Goal: Feedback & Contribution: Contribute content

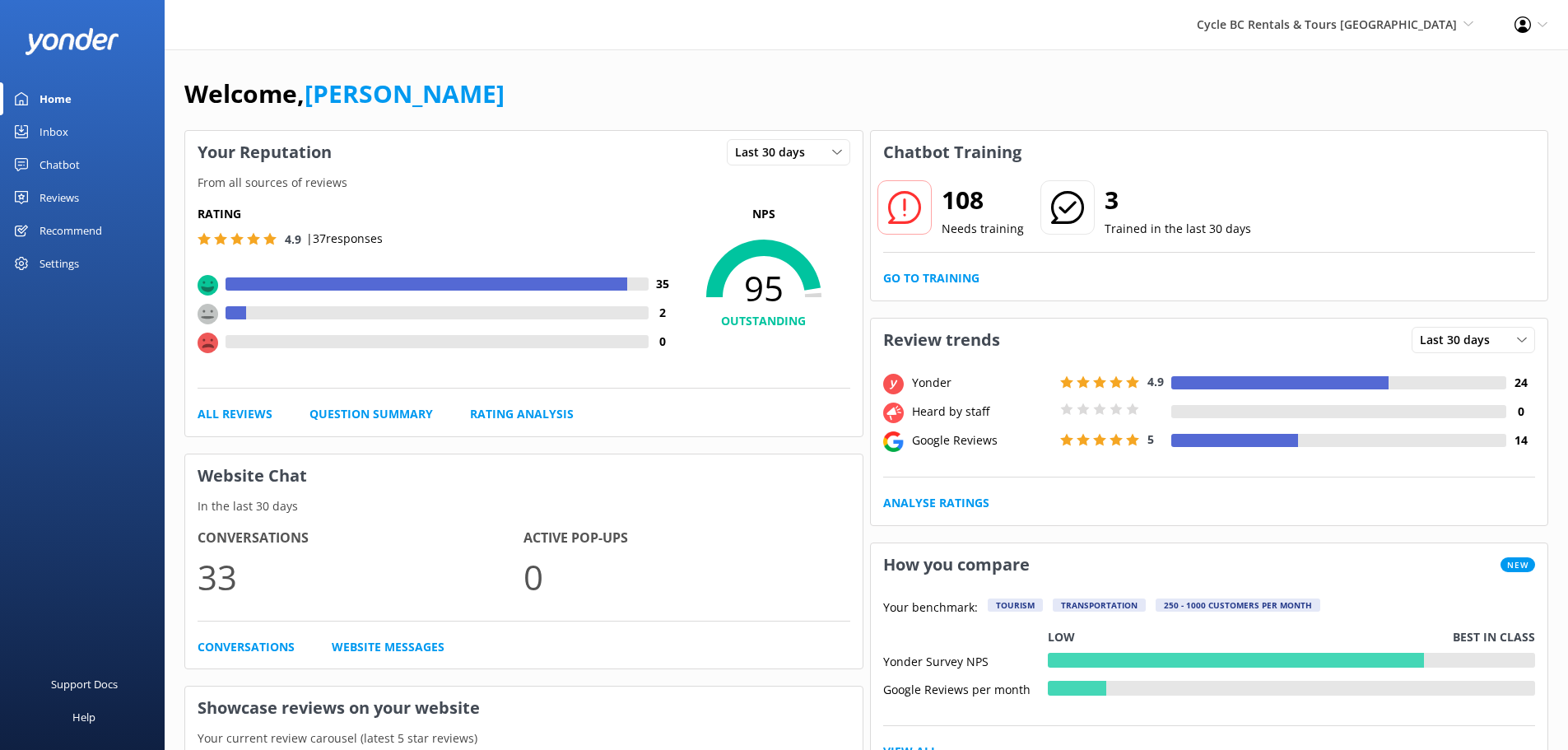
click at [97, 135] on link "Inbox" at bounding box center [82, 131] width 165 height 33
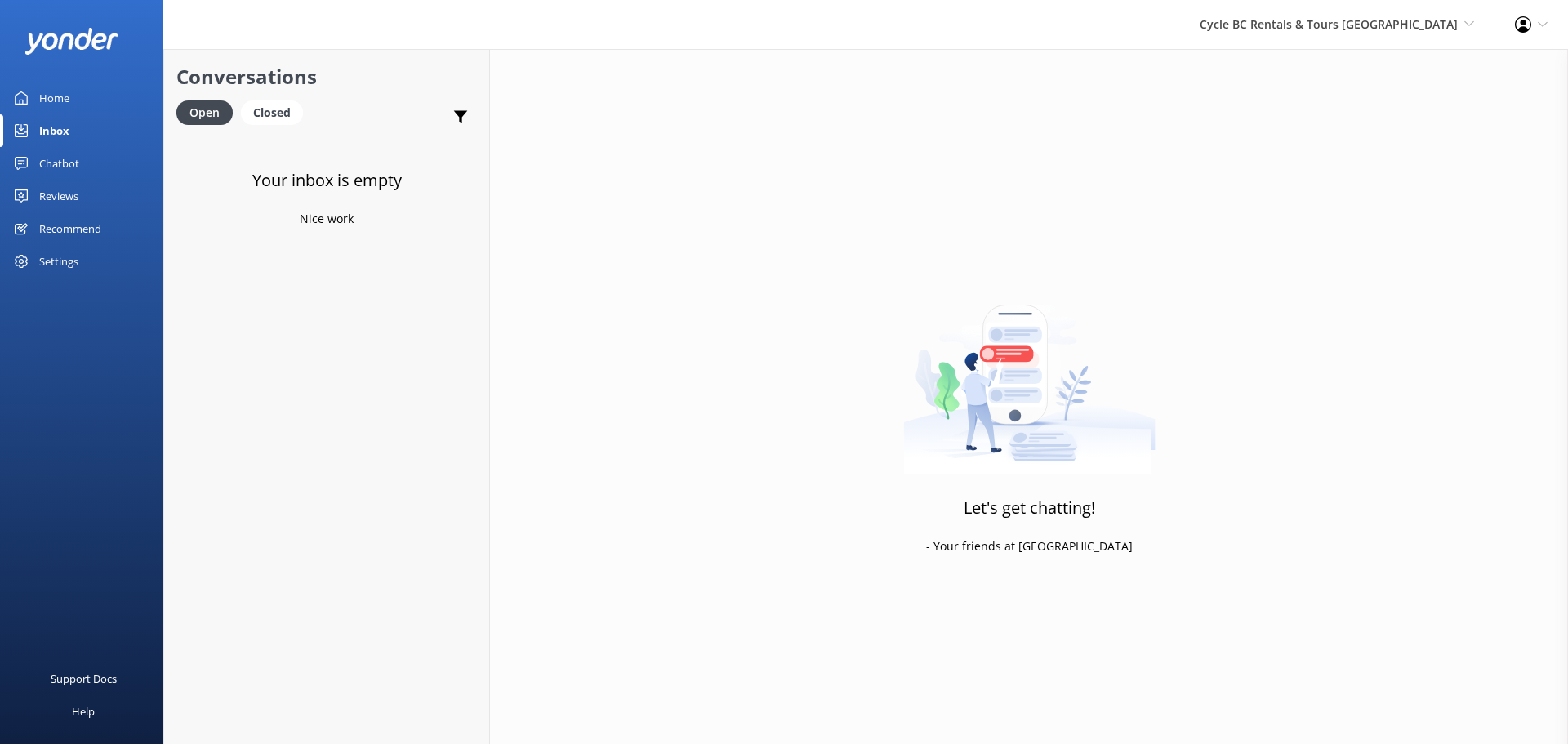
click at [67, 157] on div "Chatbot" at bounding box center [59, 162] width 40 height 33
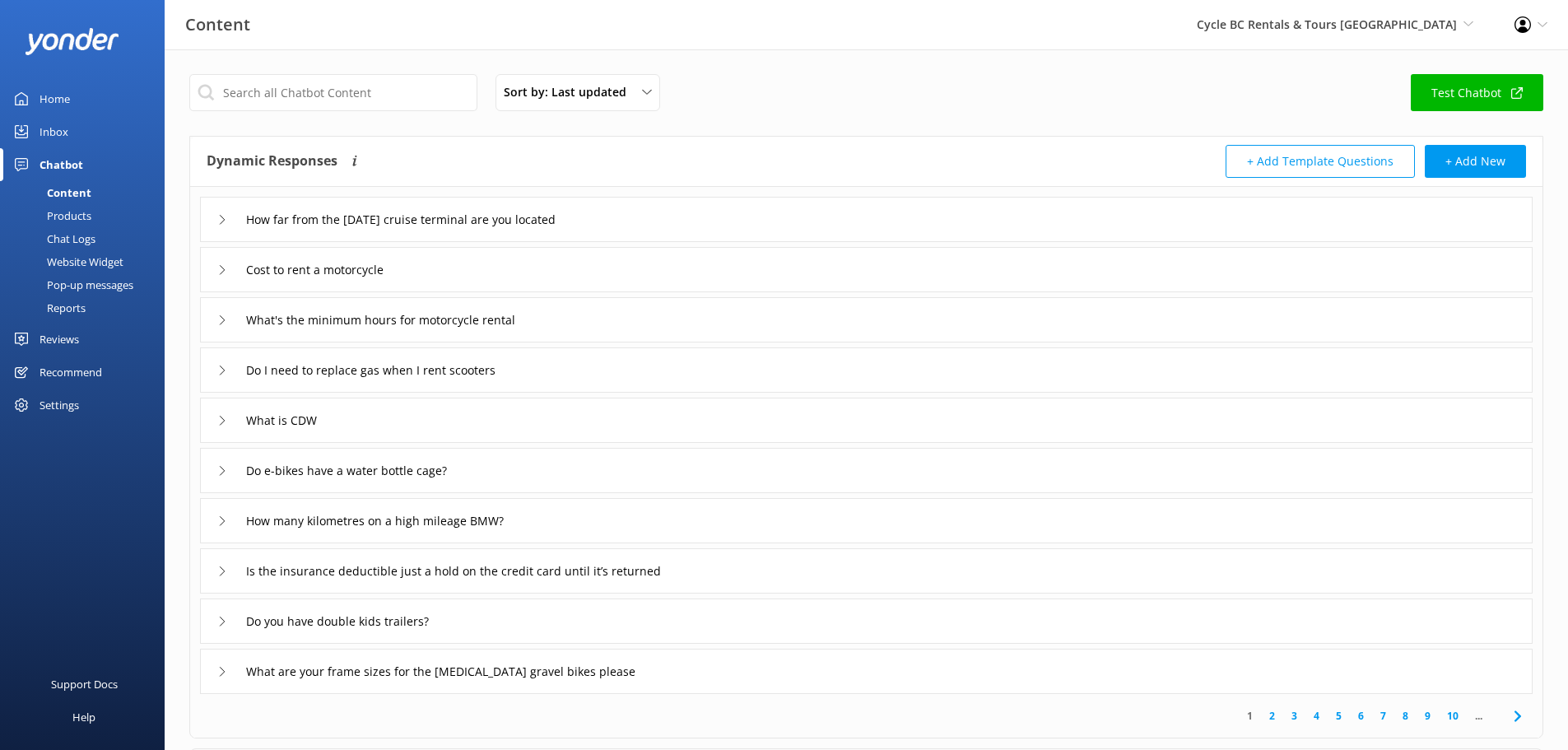
click at [72, 166] on div "Chatbot" at bounding box center [62, 164] width 44 height 33
click at [77, 193] on div "Content" at bounding box center [51, 192] width 82 height 23
click at [77, 228] on div "Chat Logs" at bounding box center [53, 239] width 86 height 23
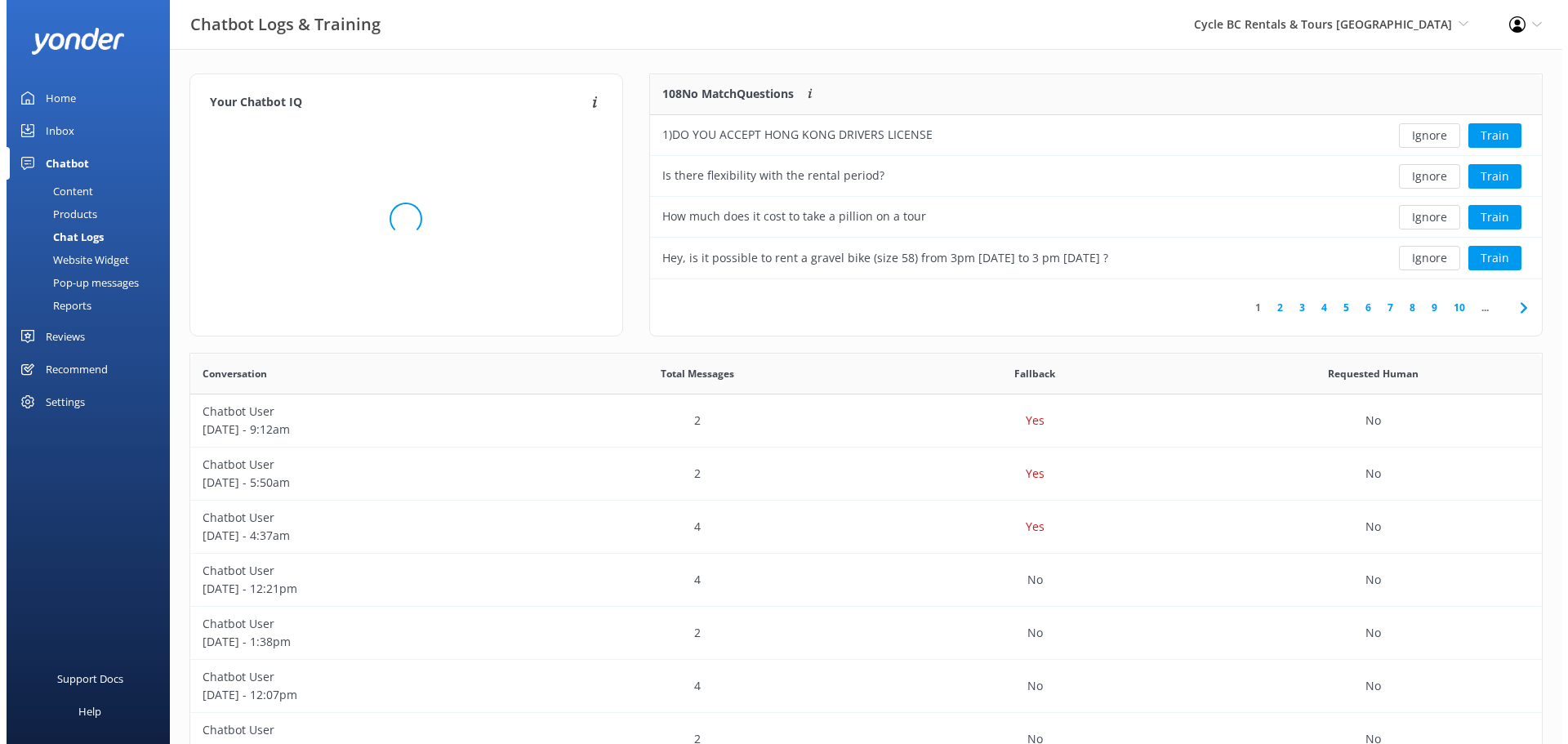
scroll to position [193, 880]
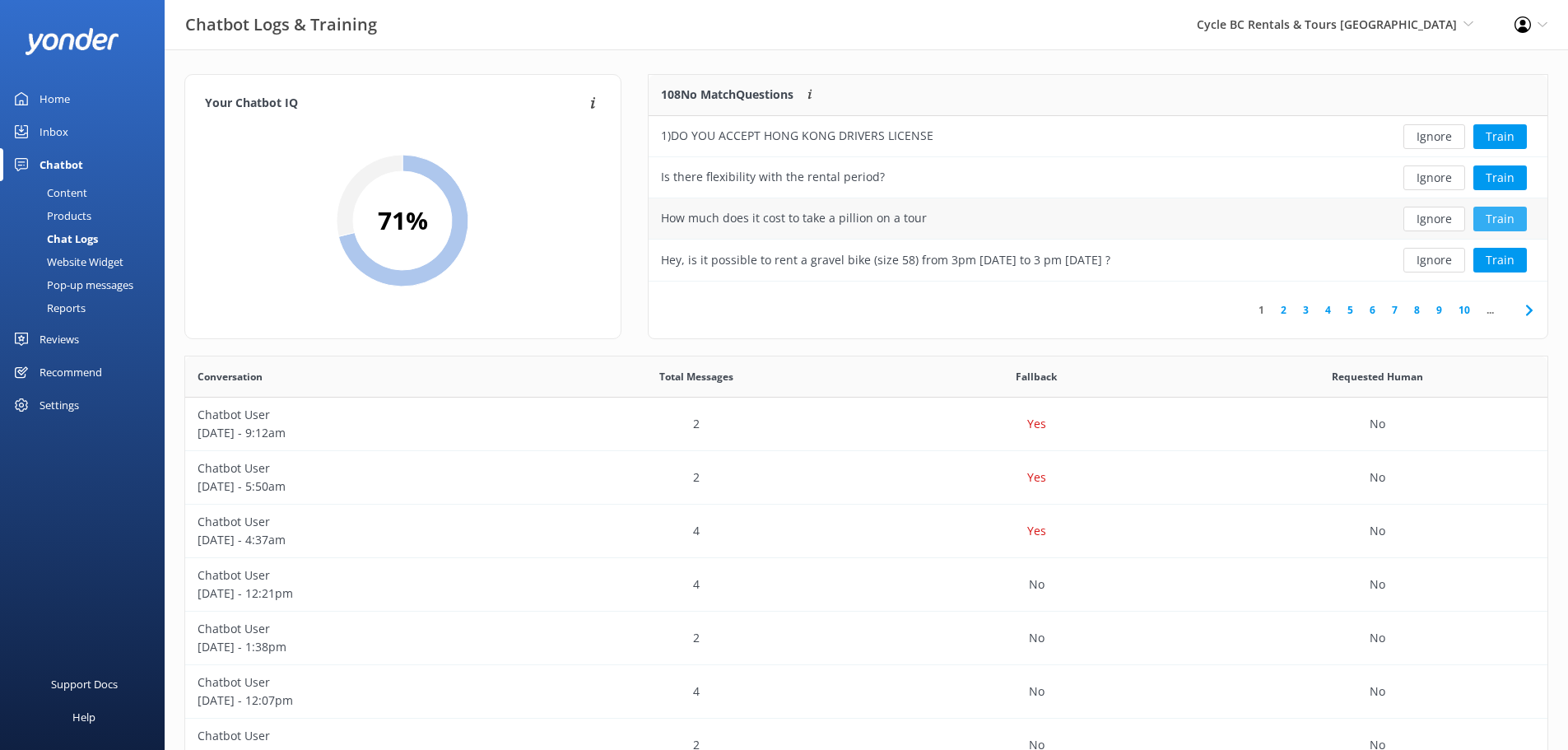
click at [1493, 226] on button "Train" at bounding box center [1500, 219] width 54 height 25
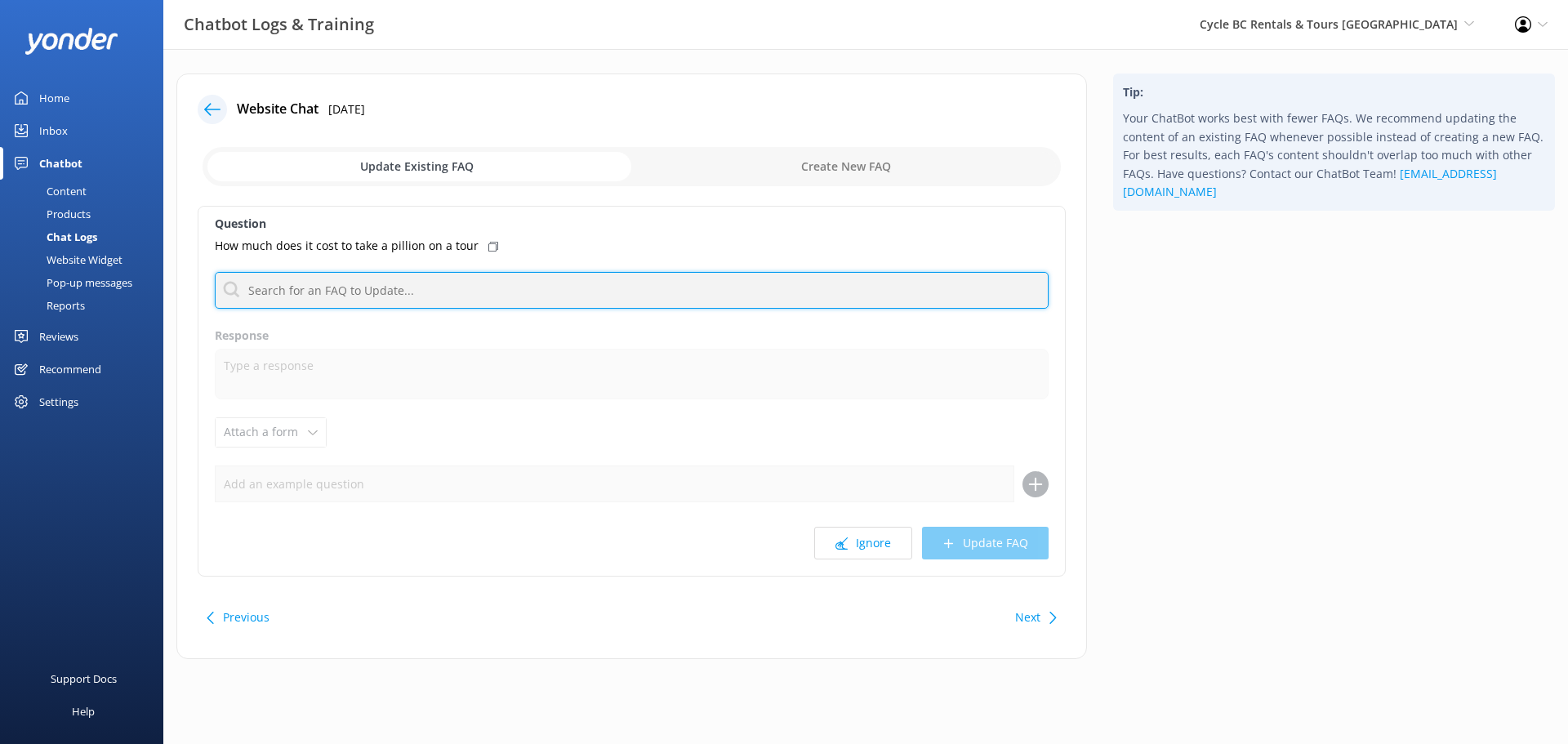
click at [338, 292] on input "text" at bounding box center [632, 290] width 834 height 37
click at [467, 283] on input "text" at bounding box center [632, 290] width 834 height 37
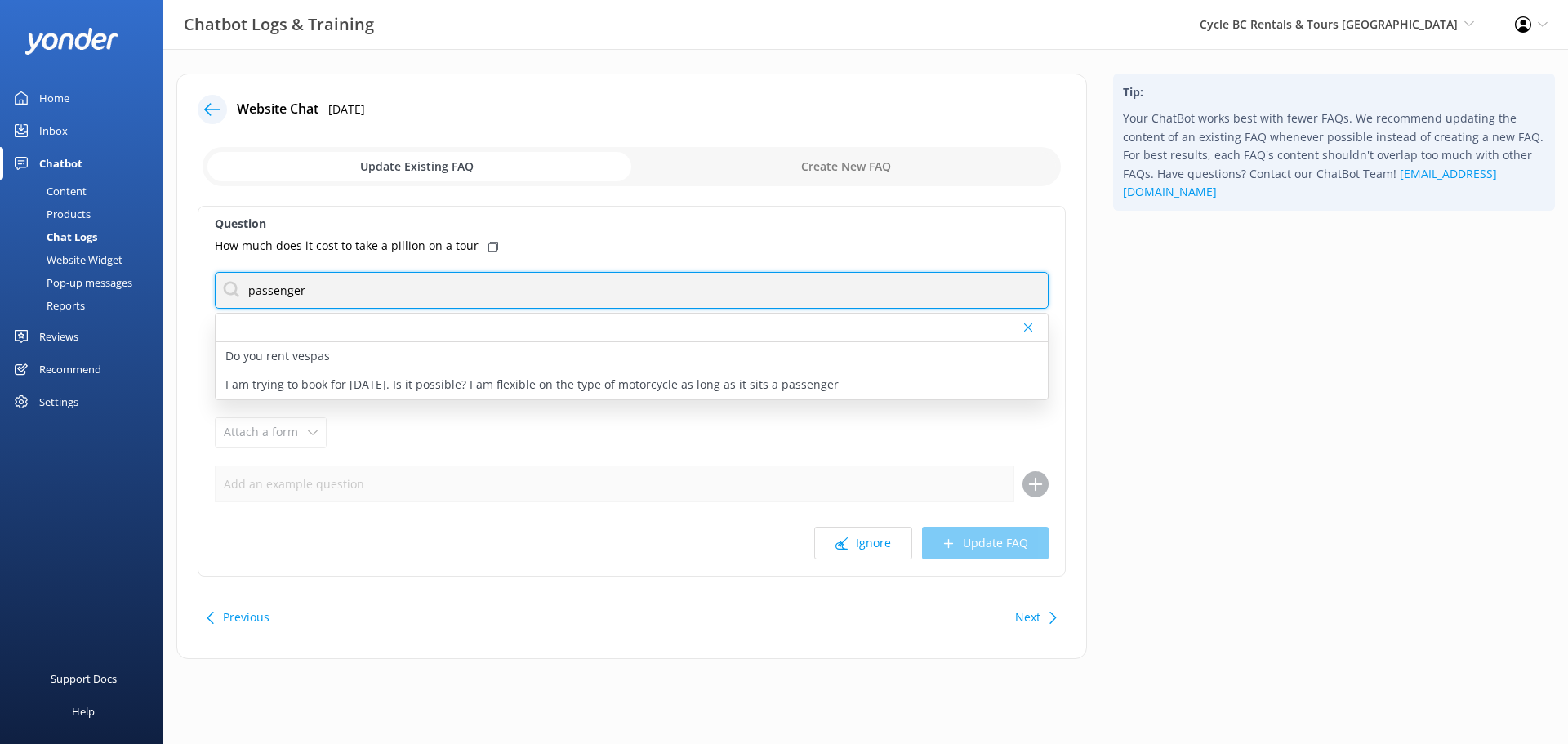
click at [467, 283] on input "passenger" at bounding box center [632, 290] width 834 height 37
type input "passenger"
click at [463, 275] on input "passenger" at bounding box center [632, 290] width 834 height 37
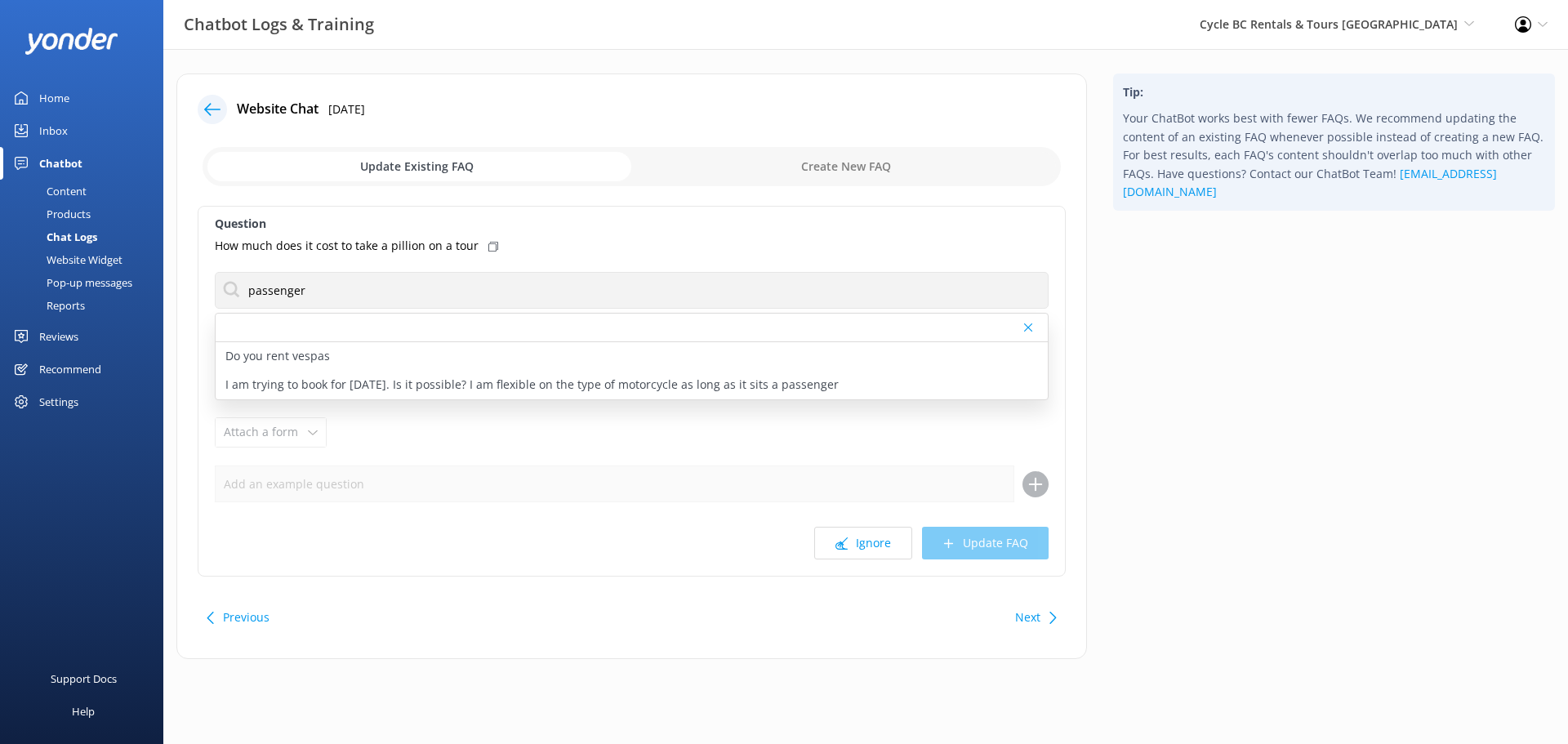
click at [897, 165] on input "checkbox" at bounding box center [631, 166] width 858 height 40
checkbox input "true"
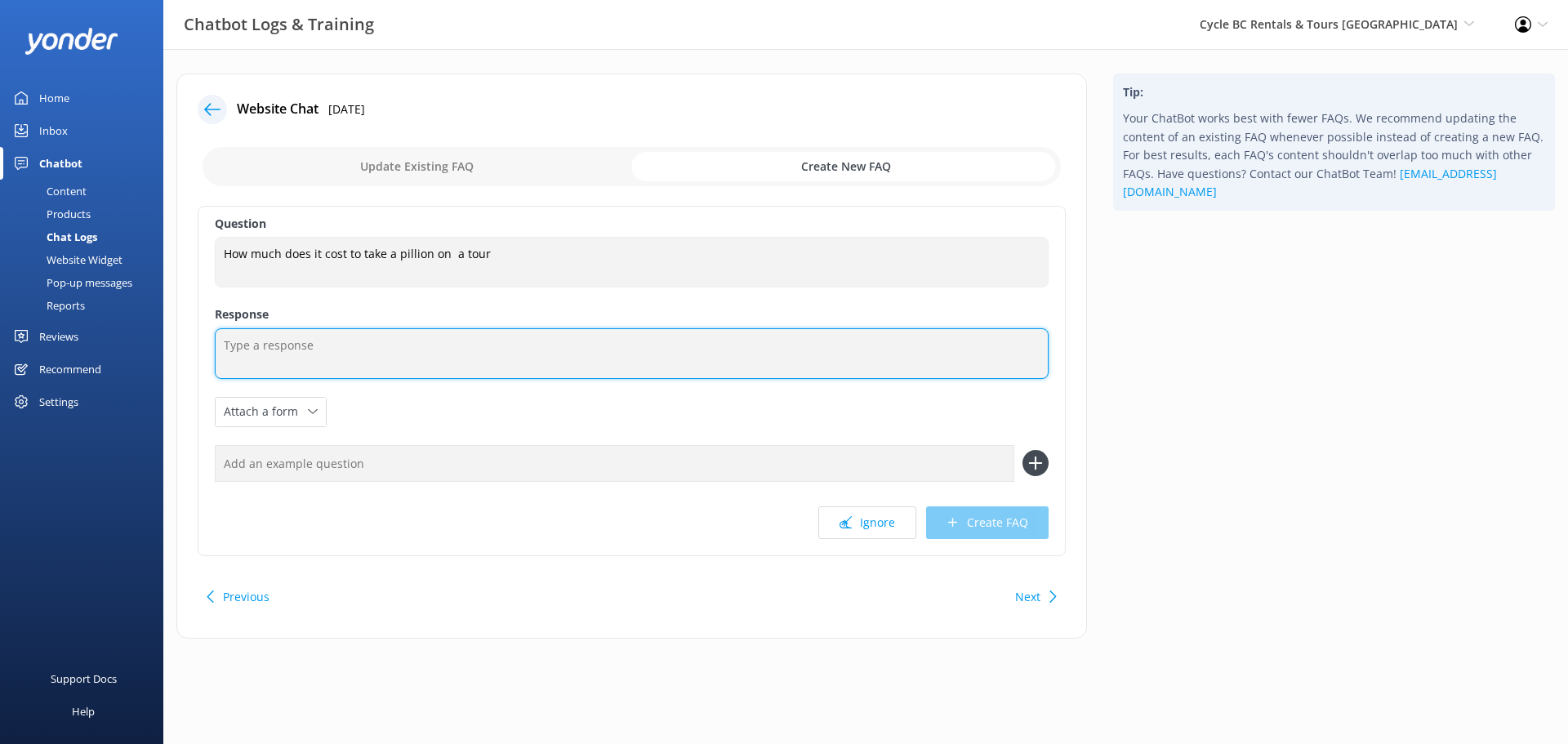
click at [379, 342] on textarea at bounding box center [632, 353] width 834 height 51
click at [379, 342] on textarea "To enrich screen reader interactions, please activate Accessibility in Grammarl…" at bounding box center [632, 353] width 834 height 51
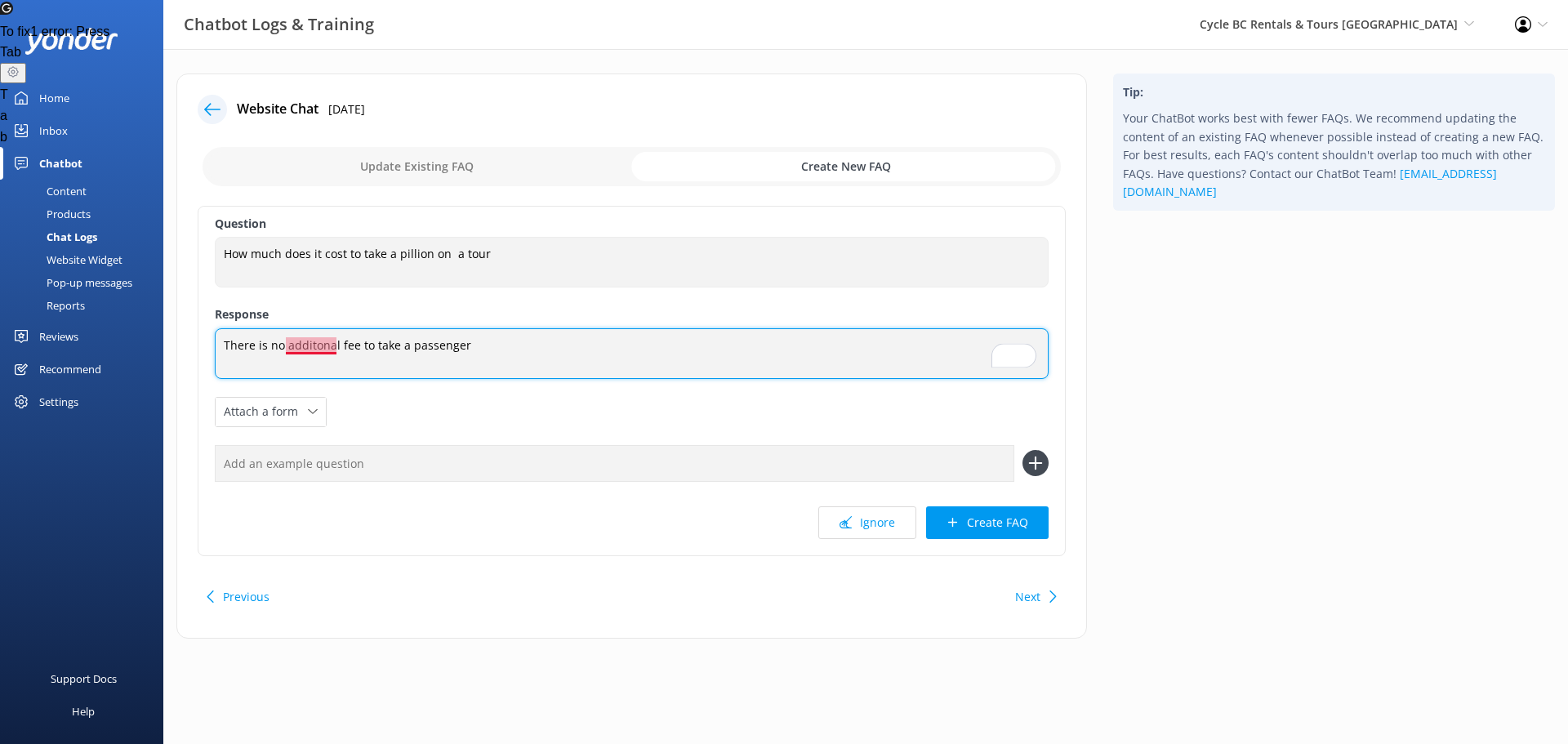
click at [299, 340] on textarea "There is no additonal fee to take a passenger" at bounding box center [632, 353] width 834 height 51
click at [316, 347] on textarea "There is no additonal fee to take a passenger" at bounding box center [632, 353] width 834 height 51
click at [478, 351] on textarea "There is no additional fee to take a passenger" at bounding box center [632, 353] width 834 height 51
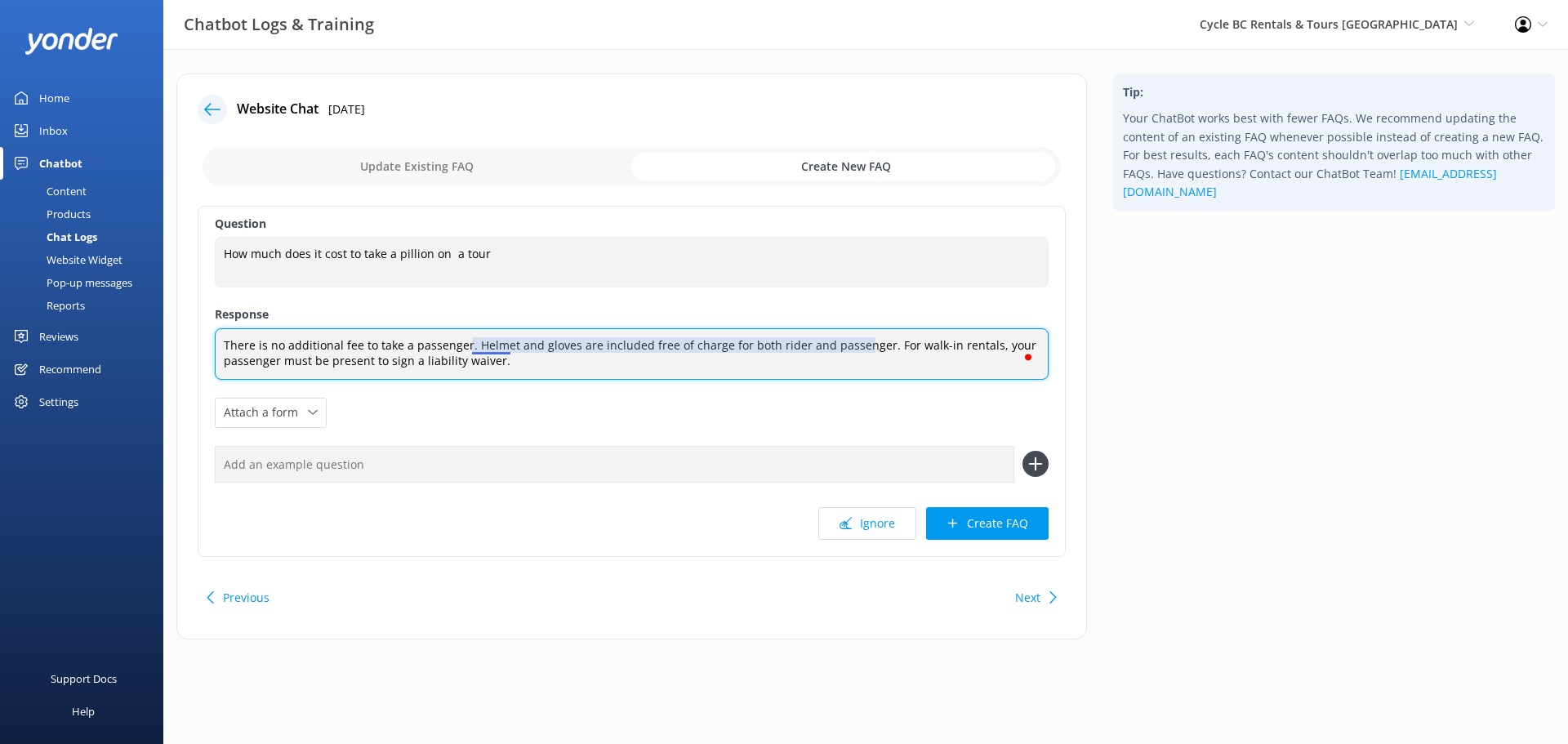
click at [505, 349] on textarea "There is no additional fee to take a passenger. Helmet and gloves are included …" at bounding box center [632, 354] width 834 height 52
click at [603, 353] on textarea "There is no additional fee to take a passenger. A helmet and gloves are include…" at bounding box center [632, 354] width 834 height 52
type textarea "There is no additional fee to take a passenger. A helmet and gloves are include…"
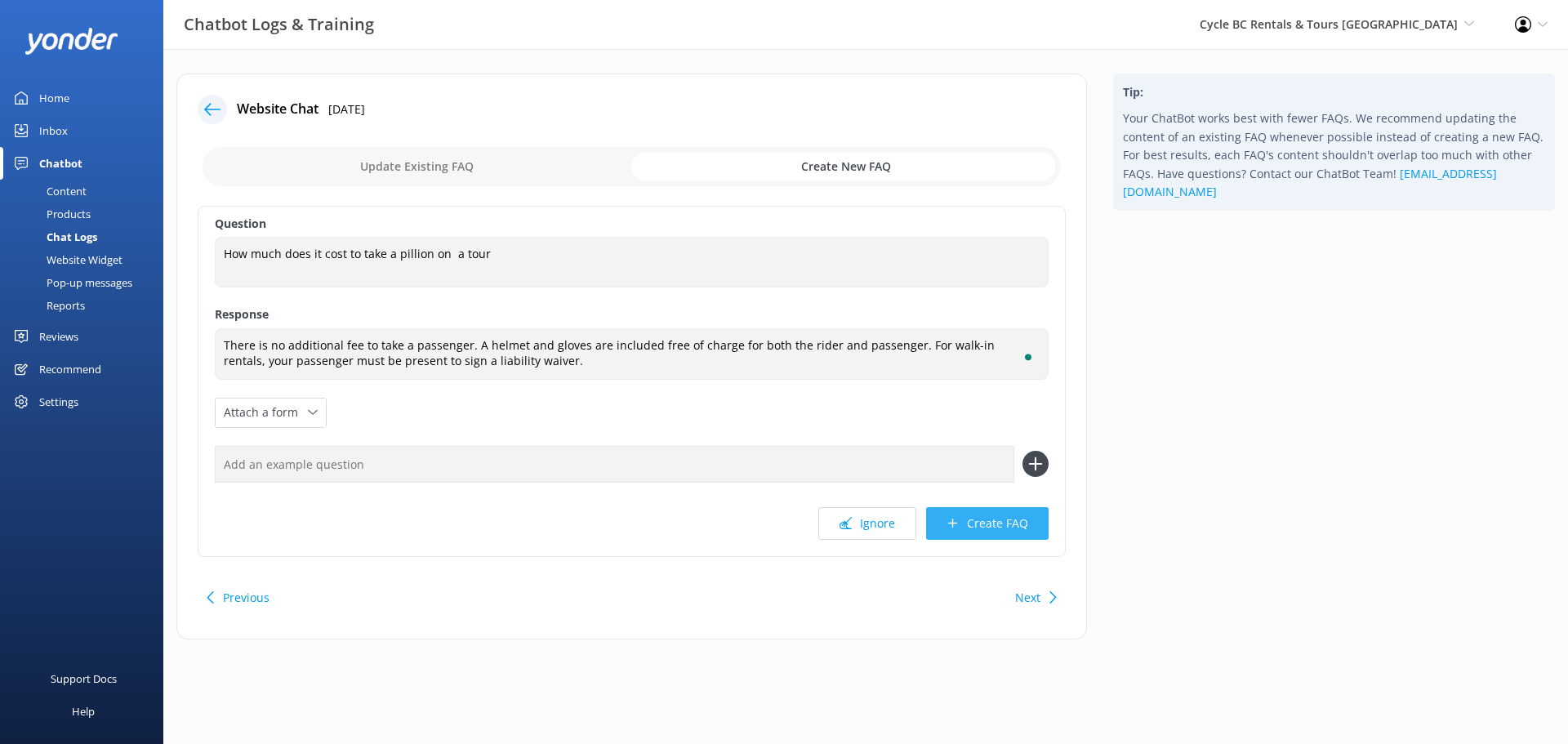
click at [999, 519] on button "Create FAQ" at bounding box center [988, 523] width 123 height 33
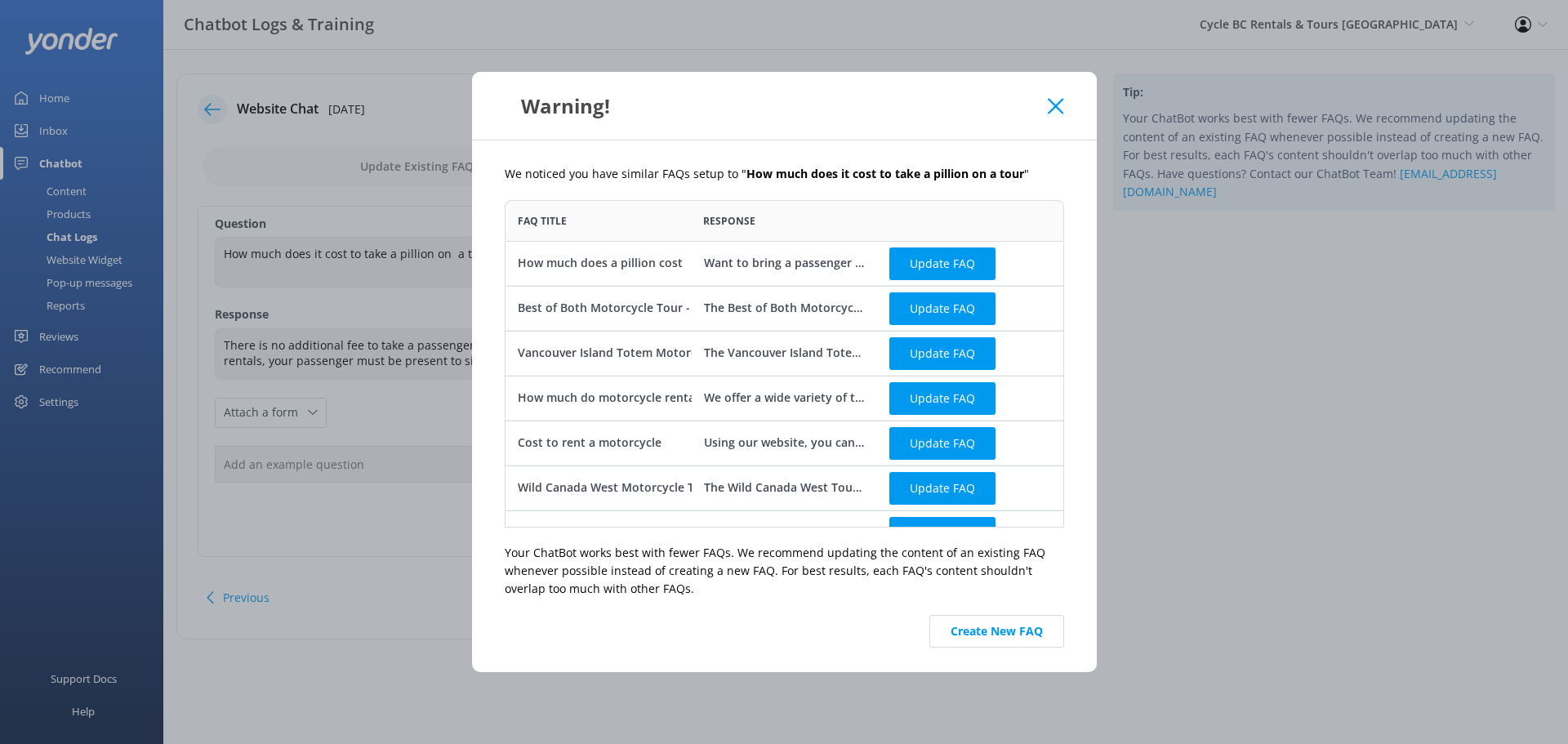
scroll to position [315, 547]
click at [775, 268] on div "Want to bring a passenger on your rental? No problem. Just select the 'Add a Pa…" at bounding box center [784, 263] width 161 height 18
click at [784, 263] on div "Want to bring a passenger on your rental? No problem. Just select the 'Add a Pa…" at bounding box center [784, 263] width 161 height 18
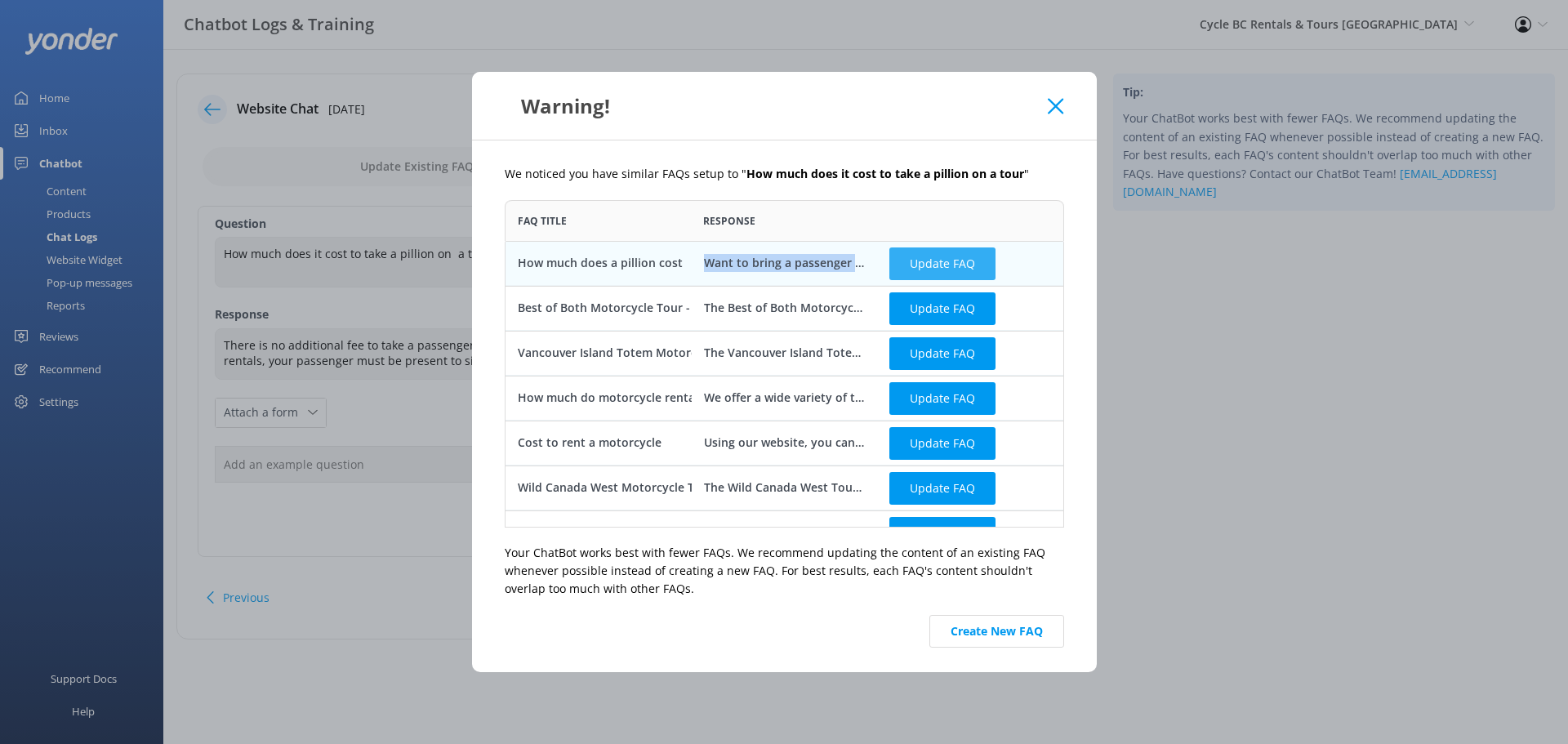
click at [947, 266] on button "Update FAQ" at bounding box center [942, 263] width 106 height 33
checkbox input "false"
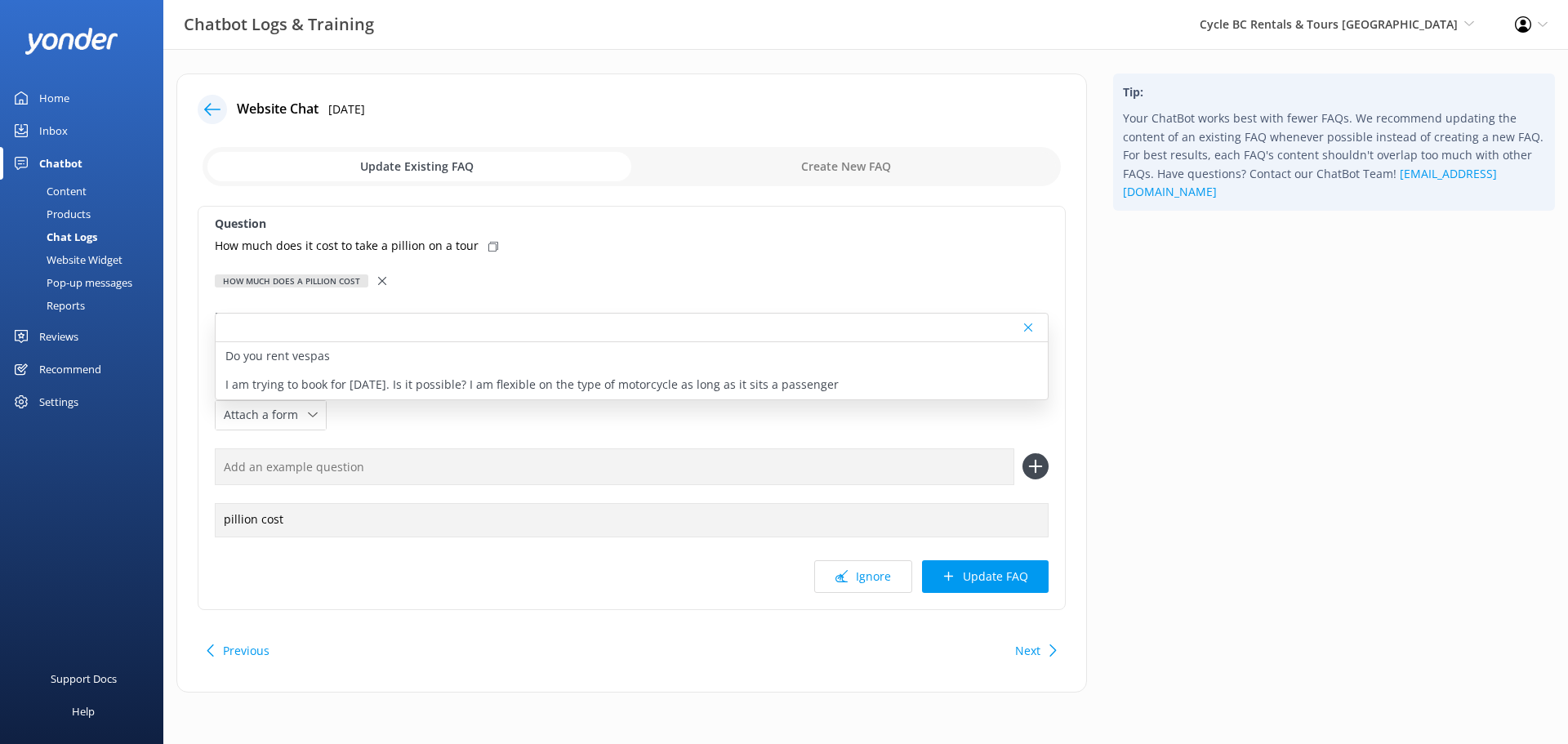
click at [937, 235] on div "Question How much does it cost to take a pillion on a tour How much does a pill…" at bounding box center [632, 408] width 868 height 404
click at [1026, 323] on icon at bounding box center [1028, 328] width 8 height 10
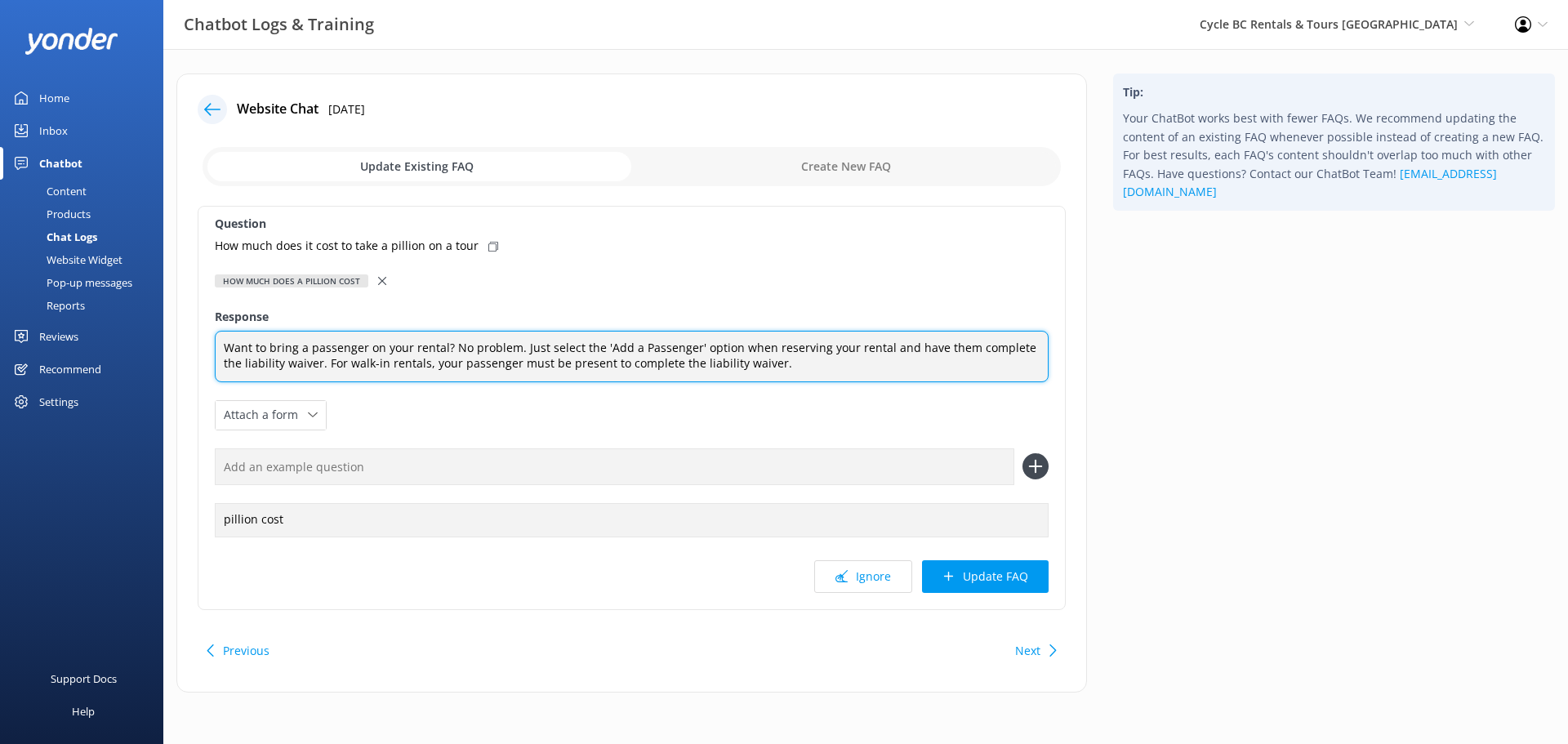
click at [793, 375] on textarea "Want to bring a passenger on your rental? No problem. Just select the 'Add a Pa…" at bounding box center [632, 357] width 834 height 52
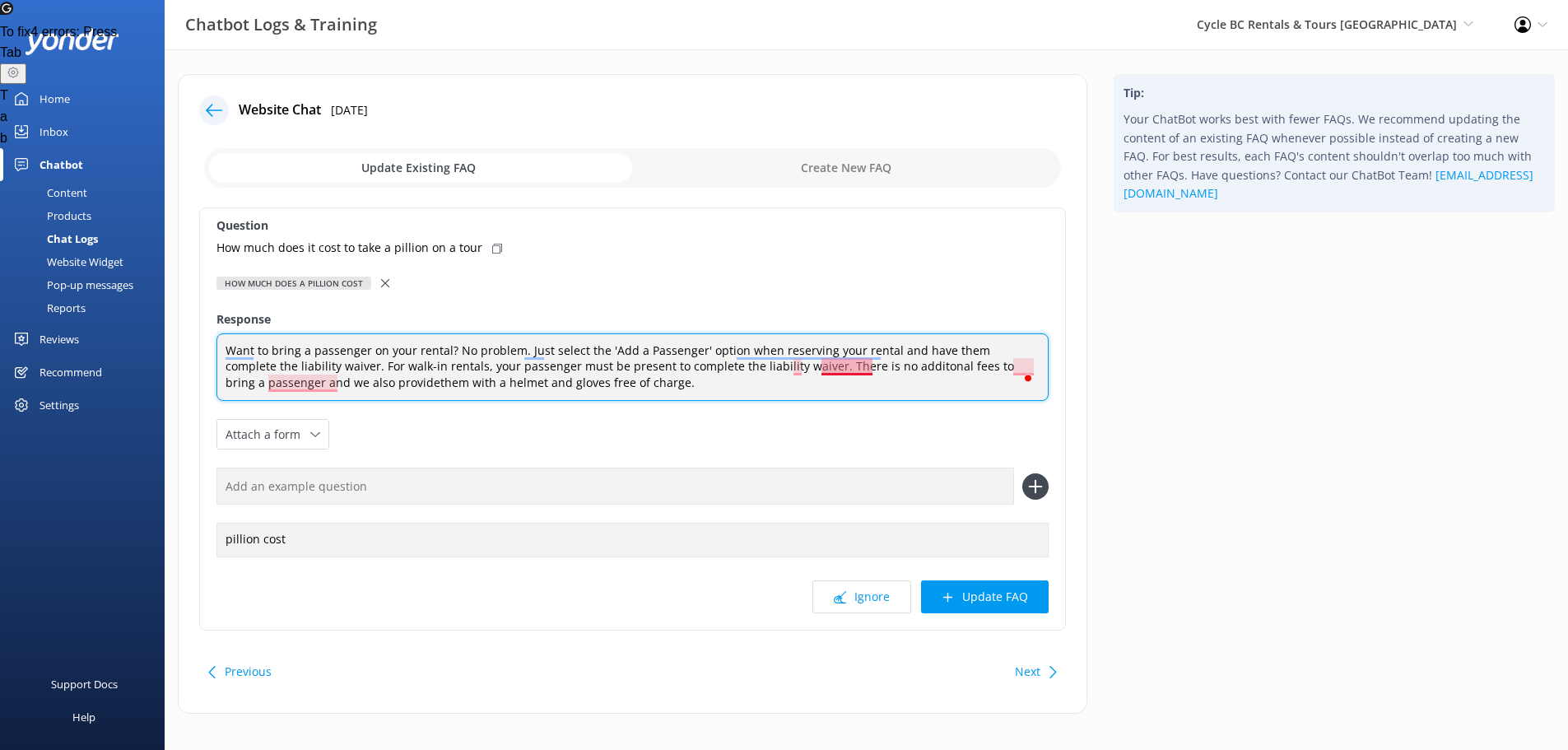
click at [846, 364] on textarea "Want to bring a passenger on your rental? No problem. Just select the 'Add a Pa…" at bounding box center [633, 368] width 832 height 68
click at [848, 375] on textarea "Want to bring a passenger on your rental? No problem. Just select the 'Add a Pa…" at bounding box center [633, 368] width 832 height 68
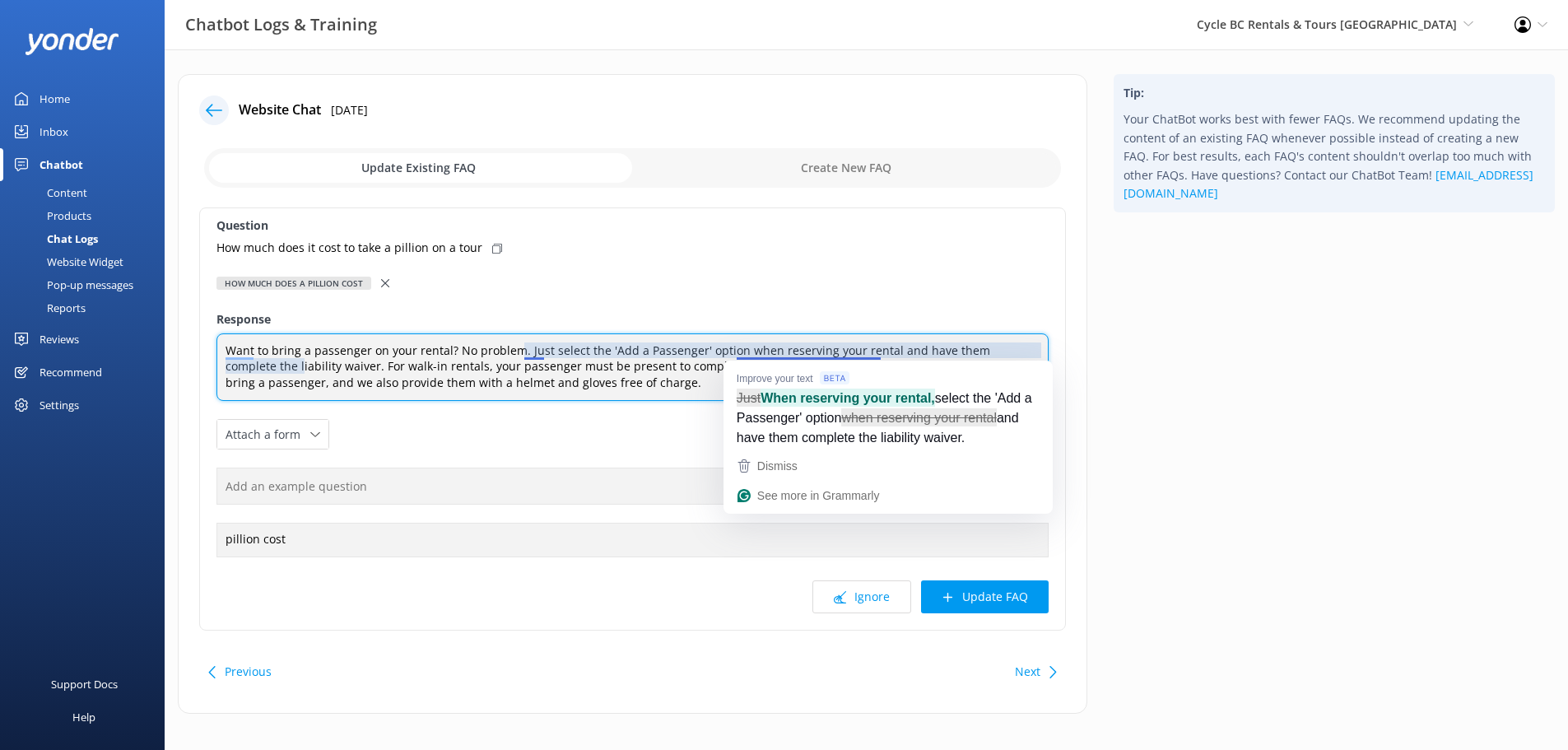
click at [785, 358] on textarea "Want to bring a passenger on your rental? No problem. Just select the 'Add a Pa…" at bounding box center [633, 368] width 832 height 68
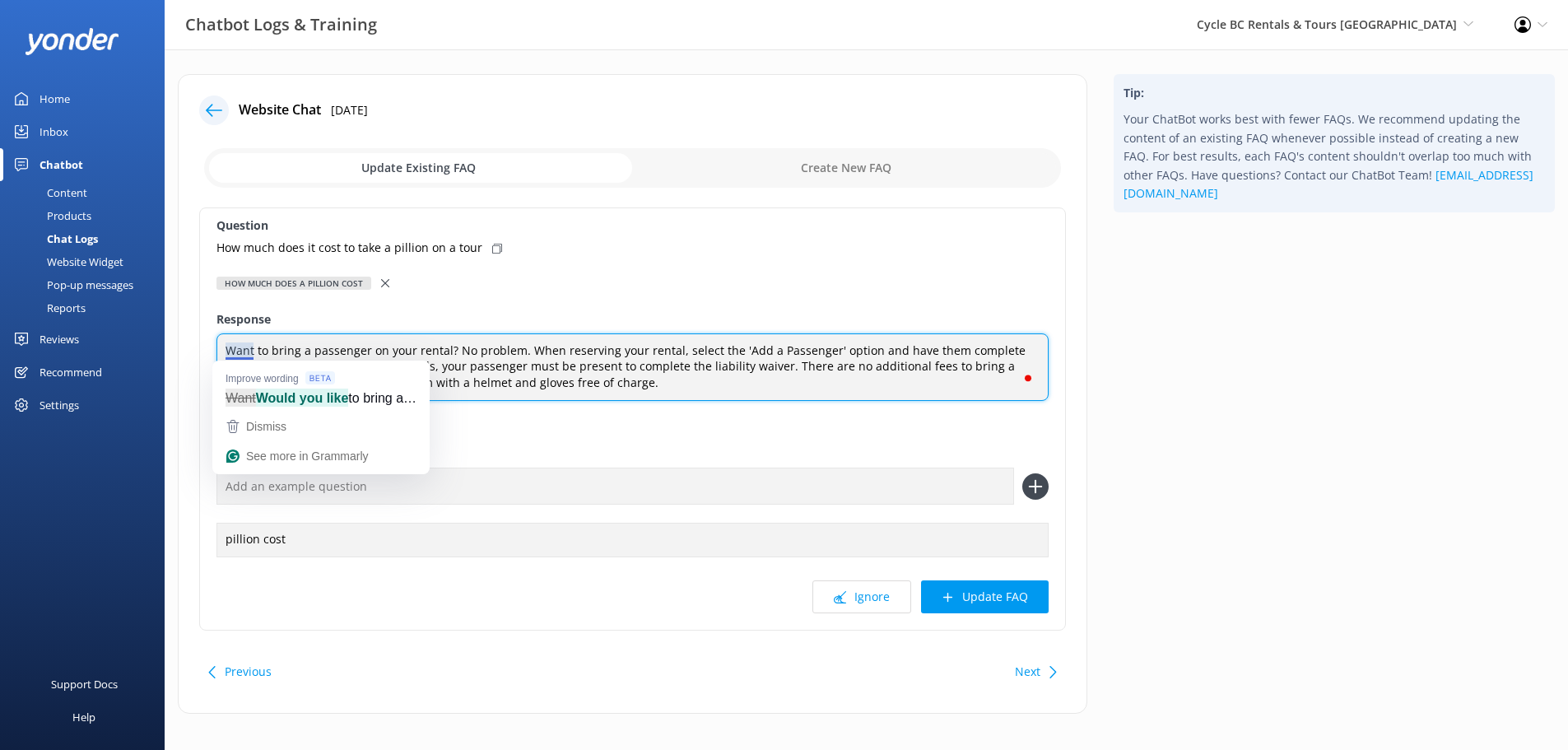
click at [236, 348] on textarea "Want to bring a passenger on your rental? No problem. When reserving your renta…" at bounding box center [633, 368] width 832 height 68
click at [583, 356] on textarea "Want to bring a passenger on your rental? No problem. When reserving your renta…" at bounding box center [633, 368] width 832 height 68
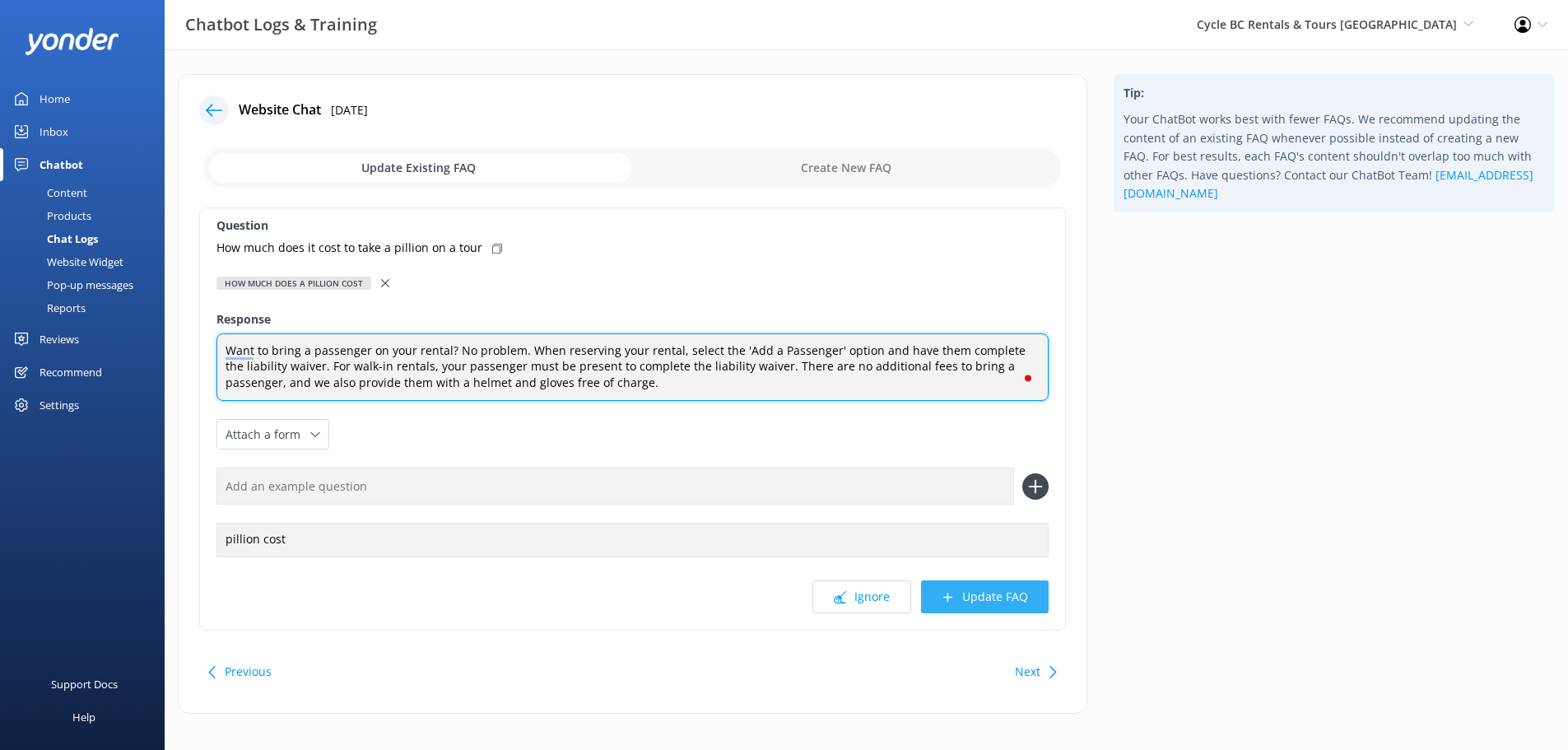
type textarea "Want to bring a passenger on your rental? No problem. When reserving your renta…"
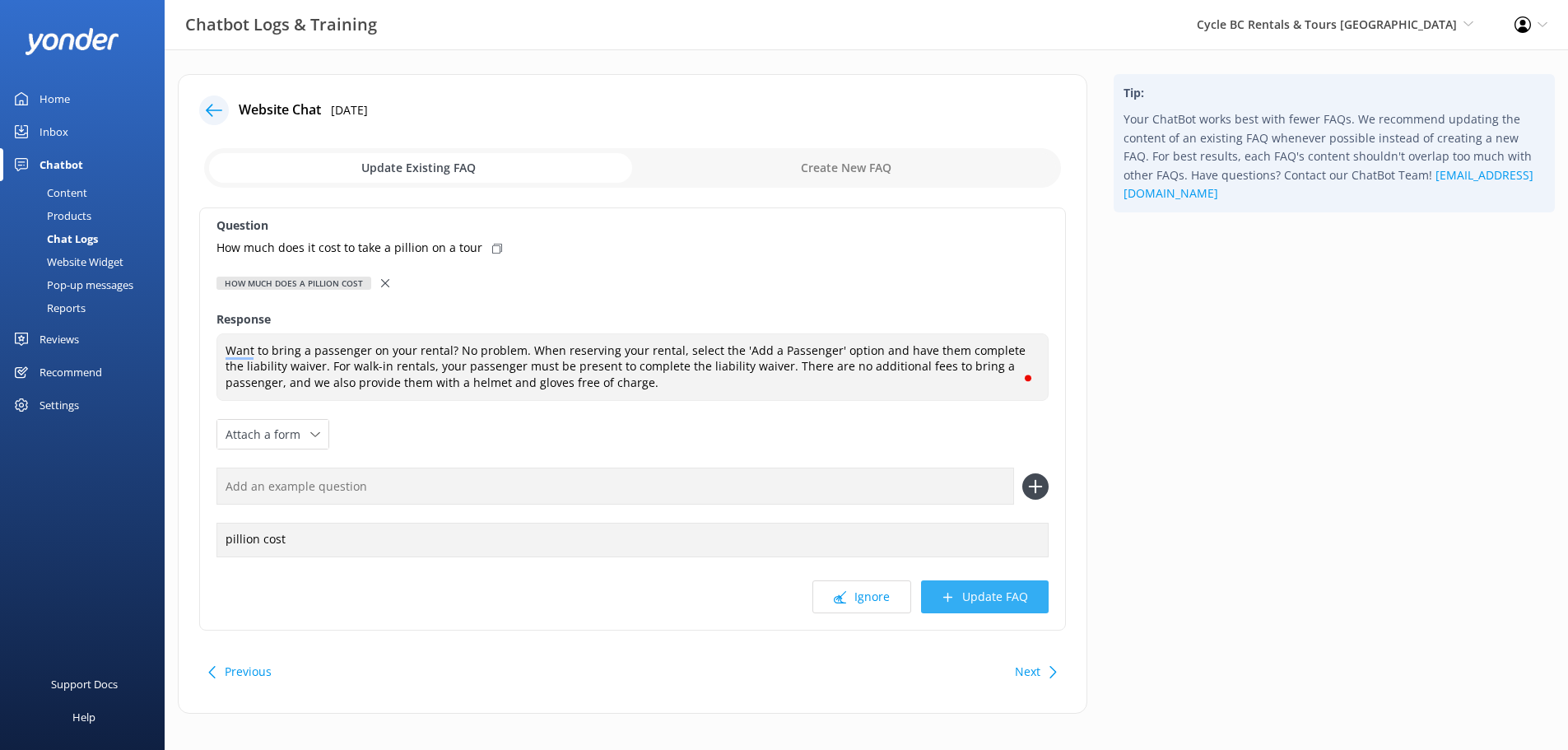
click at [981, 589] on button "Update FAQ" at bounding box center [985, 596] width 128 height 33
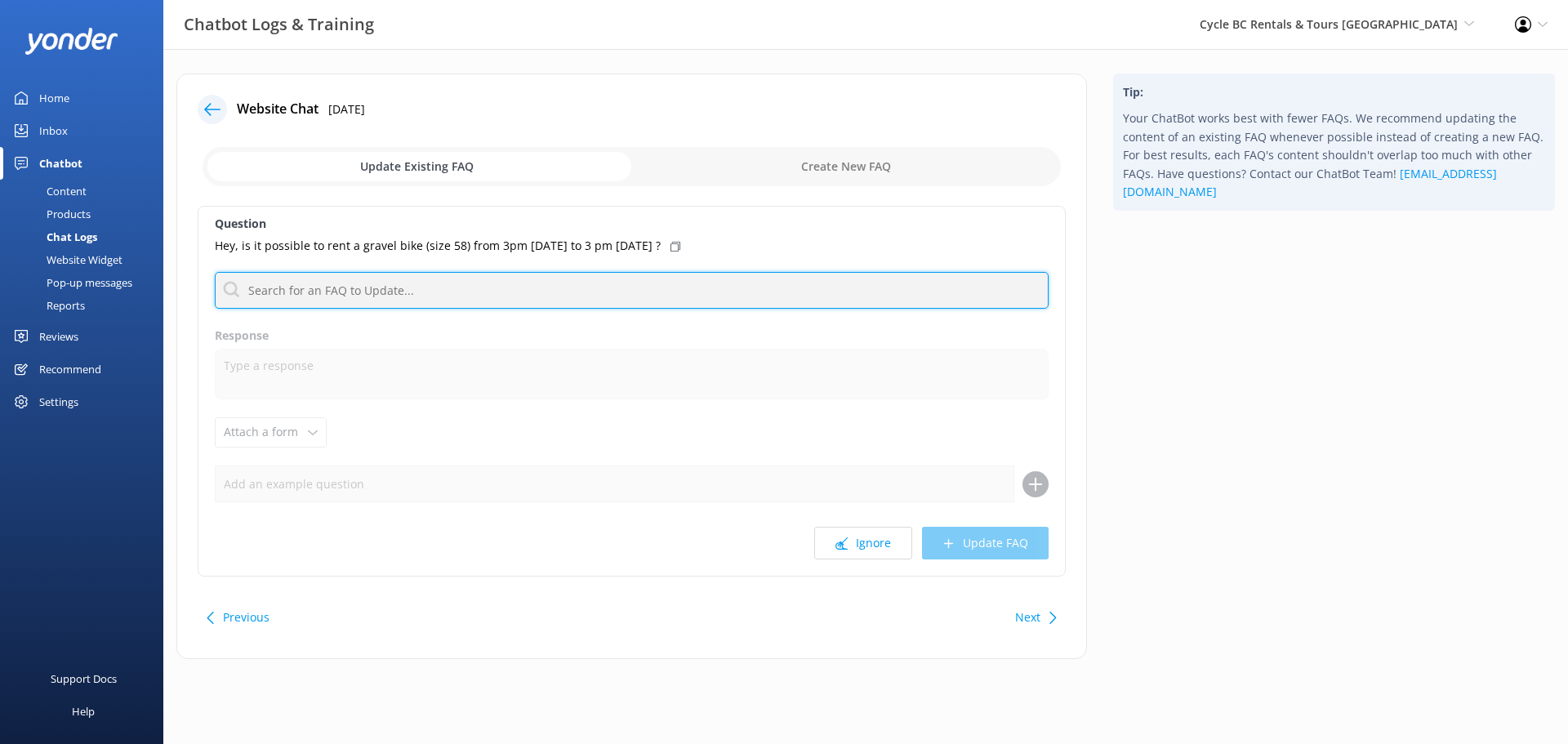
click at [440, 286] on input "text" at bounding box center [632, 290] width 834 height 37
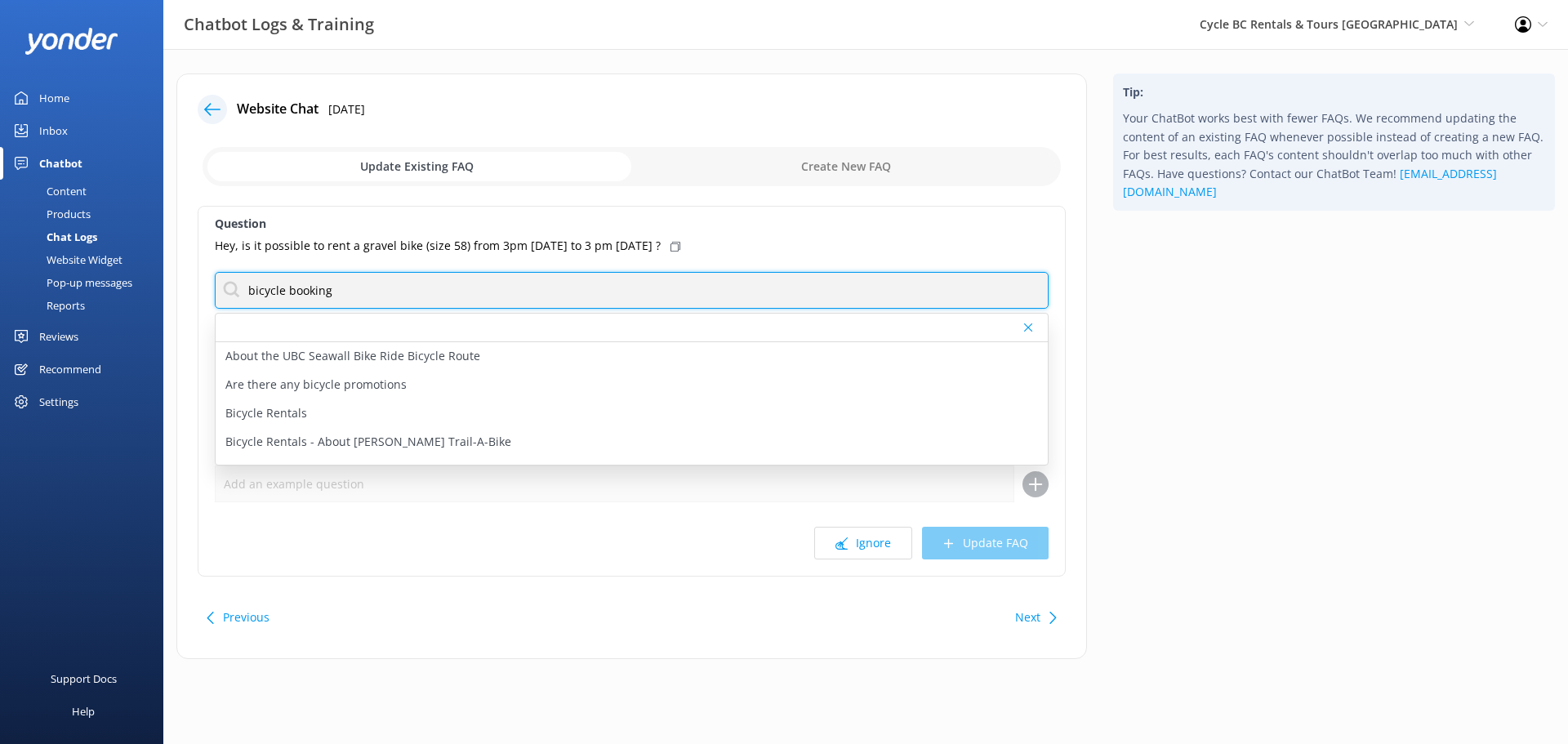
scroll to position [131, 0]
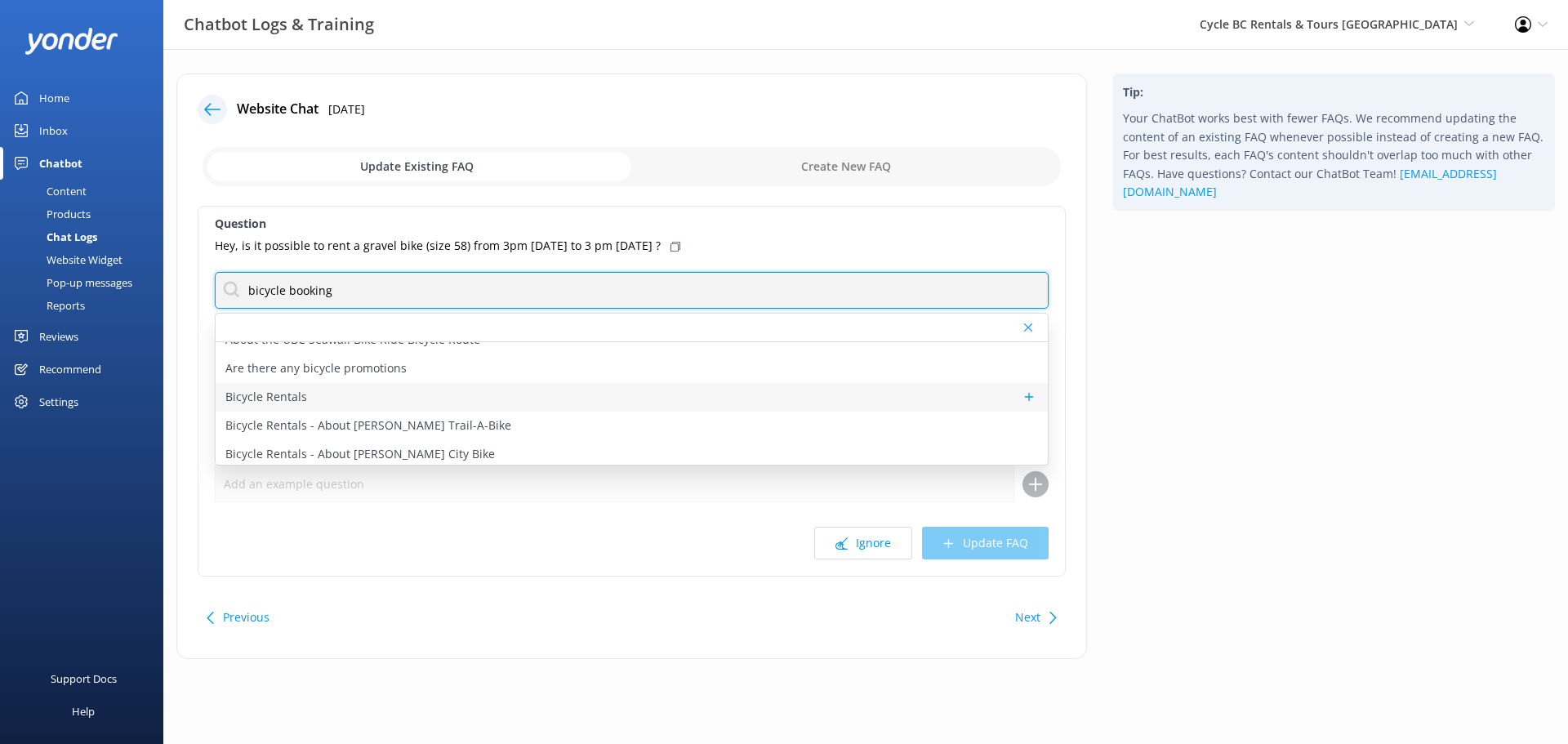
type input "bicycle booking"
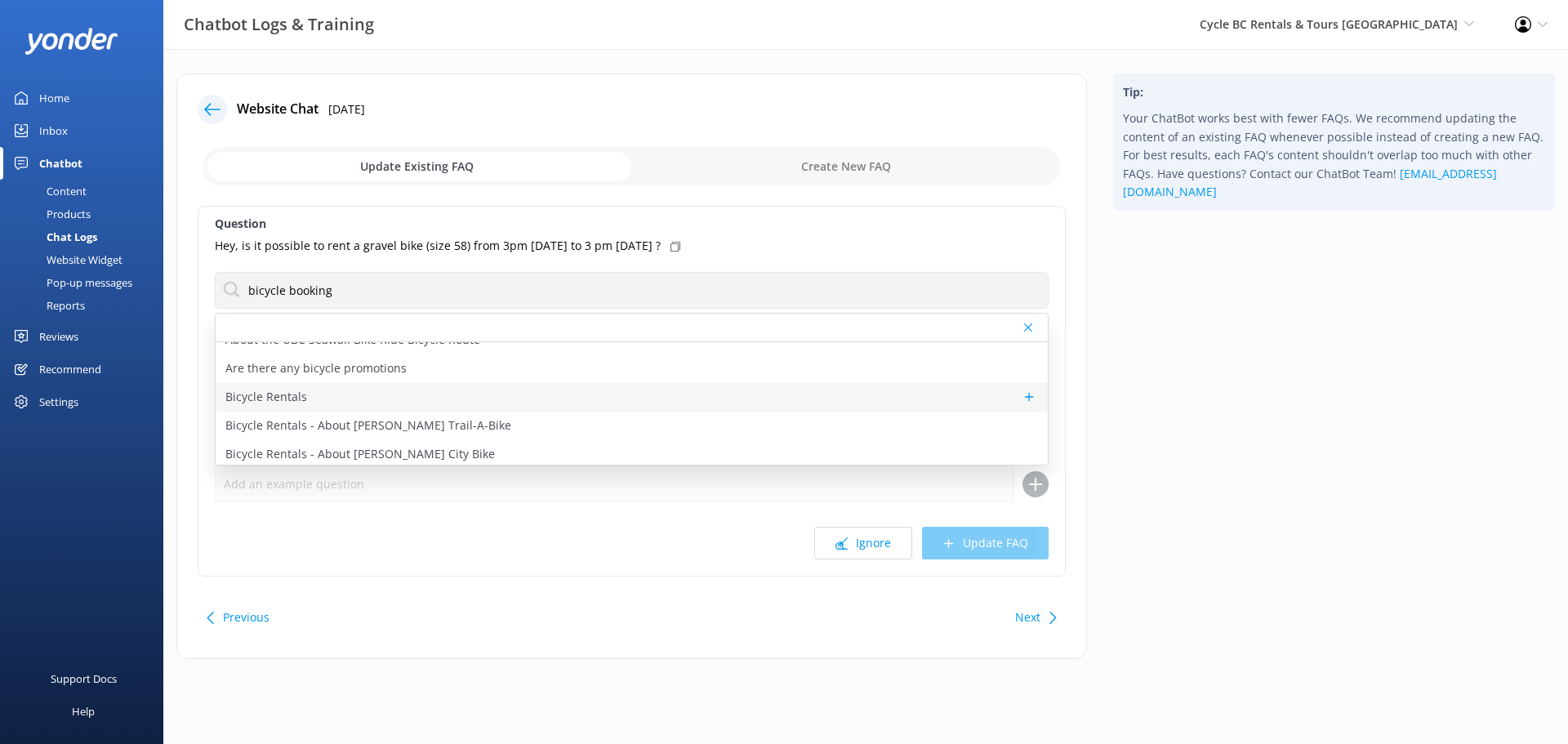
click at [335, 398] on div "Bicycle Rentals" at bounding box center [632, 397] width 832 height 29
type textarea "Welcome to Cycle BC, your premier choice for exploring the breathtaking landsca…"
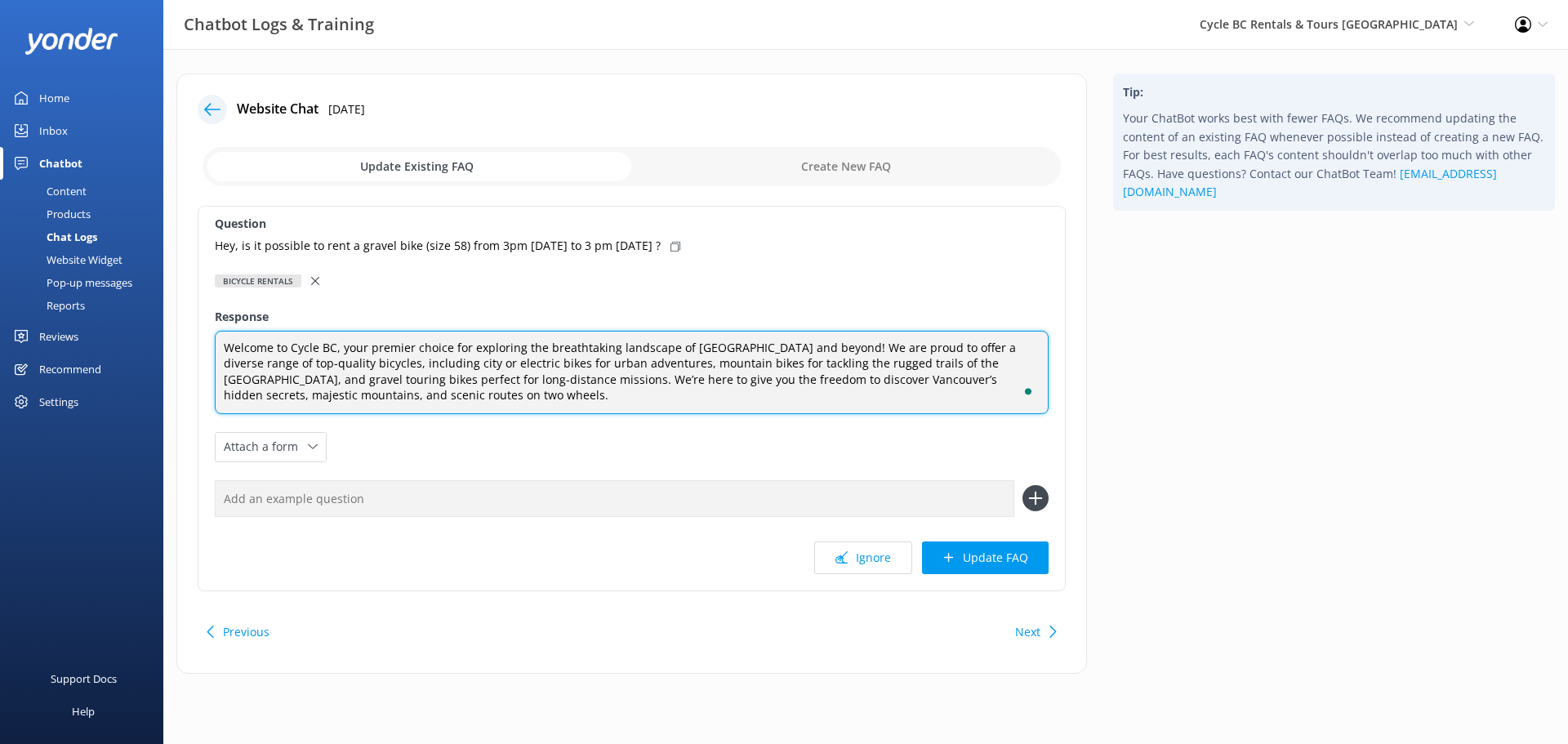
drag, startPoint x: 370, startPoint y: 379, endPoint x: 198, endPoint y: 344, distance: 175.5
click at [198, 344] on div "Question Hey, is it possible to rent a gravel bike (size 58) from 3pm today to …" at bounding box center [632, 398] width 868 height 385
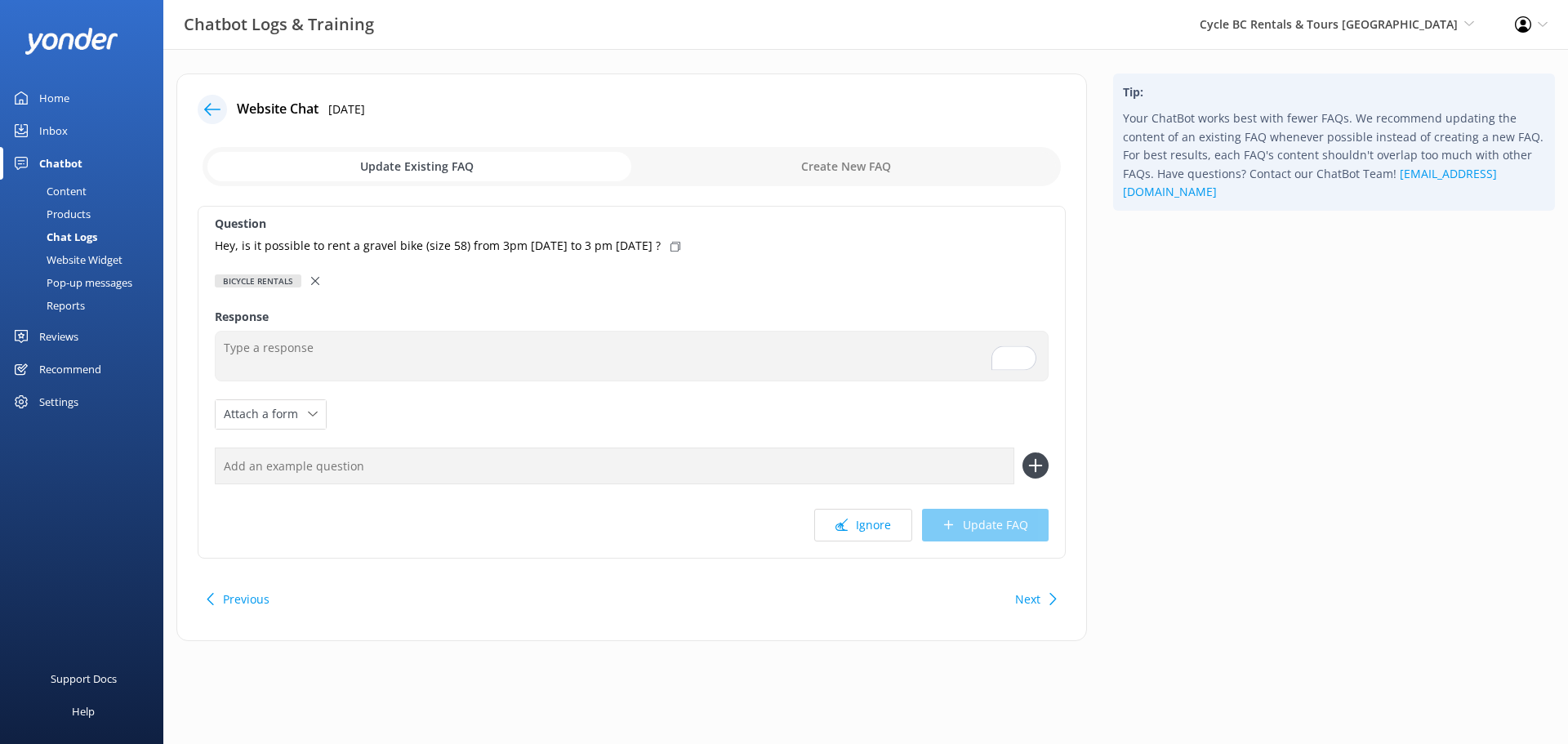
click at [314, 284] on icon at bounding box center [315, 280] width 8 height 8
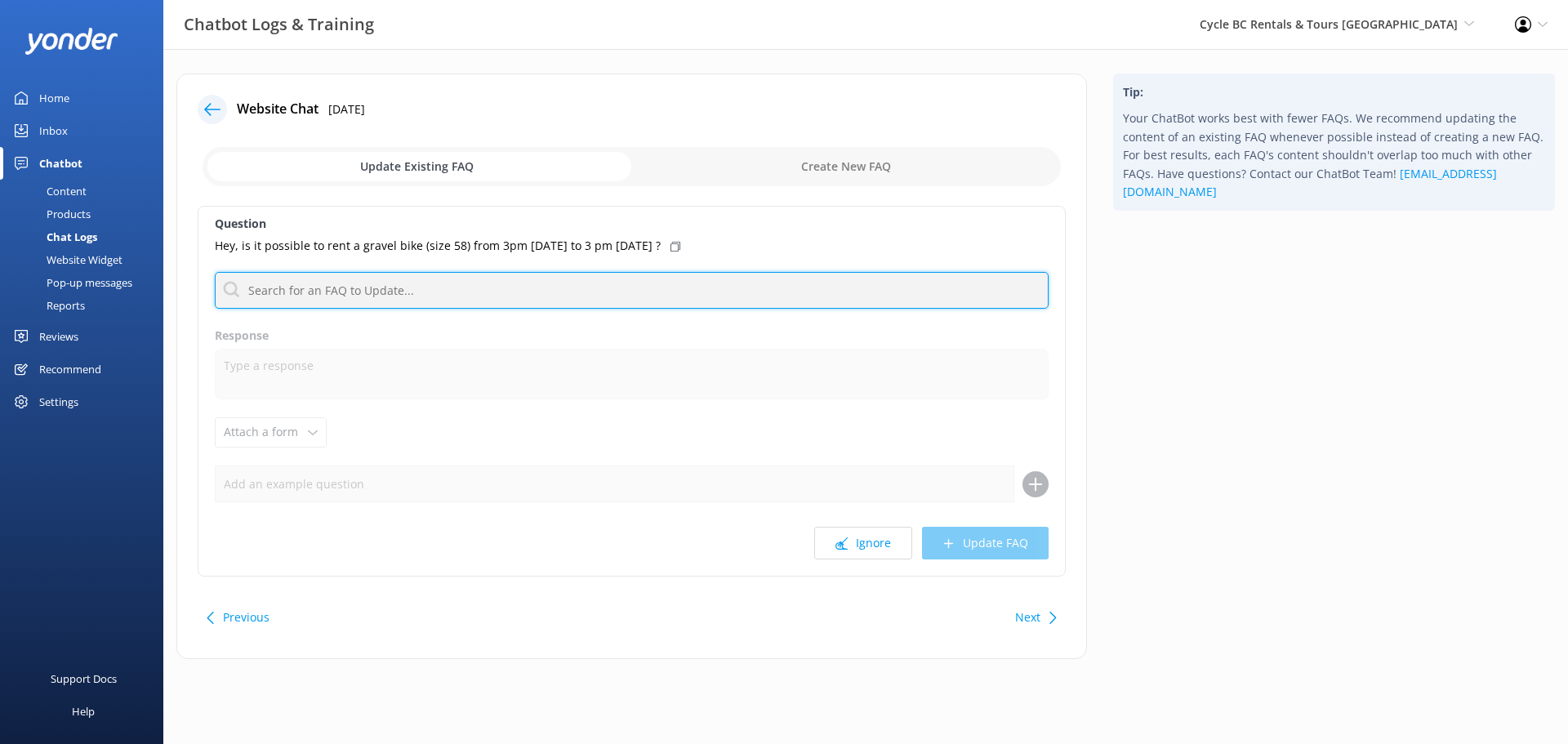
click at [408, 290] on input "text" at bounding box center [632, 290] width 834 height 37
click at [529, 286] on input "text" at bounding box center [632, 290] width 834 height 37
type input "b"
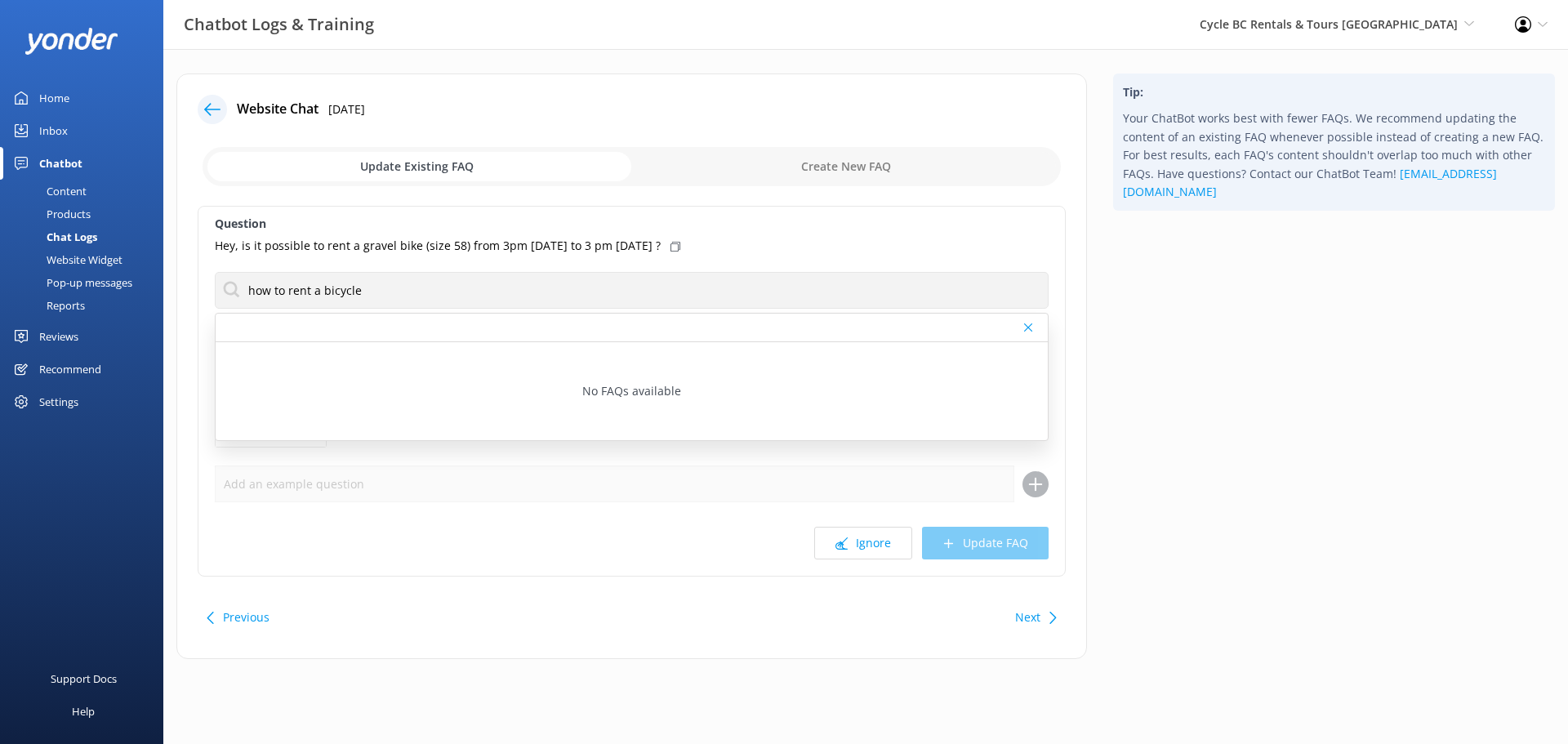
click at [1035, 326] on div at bounding box center [632, 328] width 832 height 29
click at [1030, 332] on icon at bounding box center [1028, 328] width 8 height 10
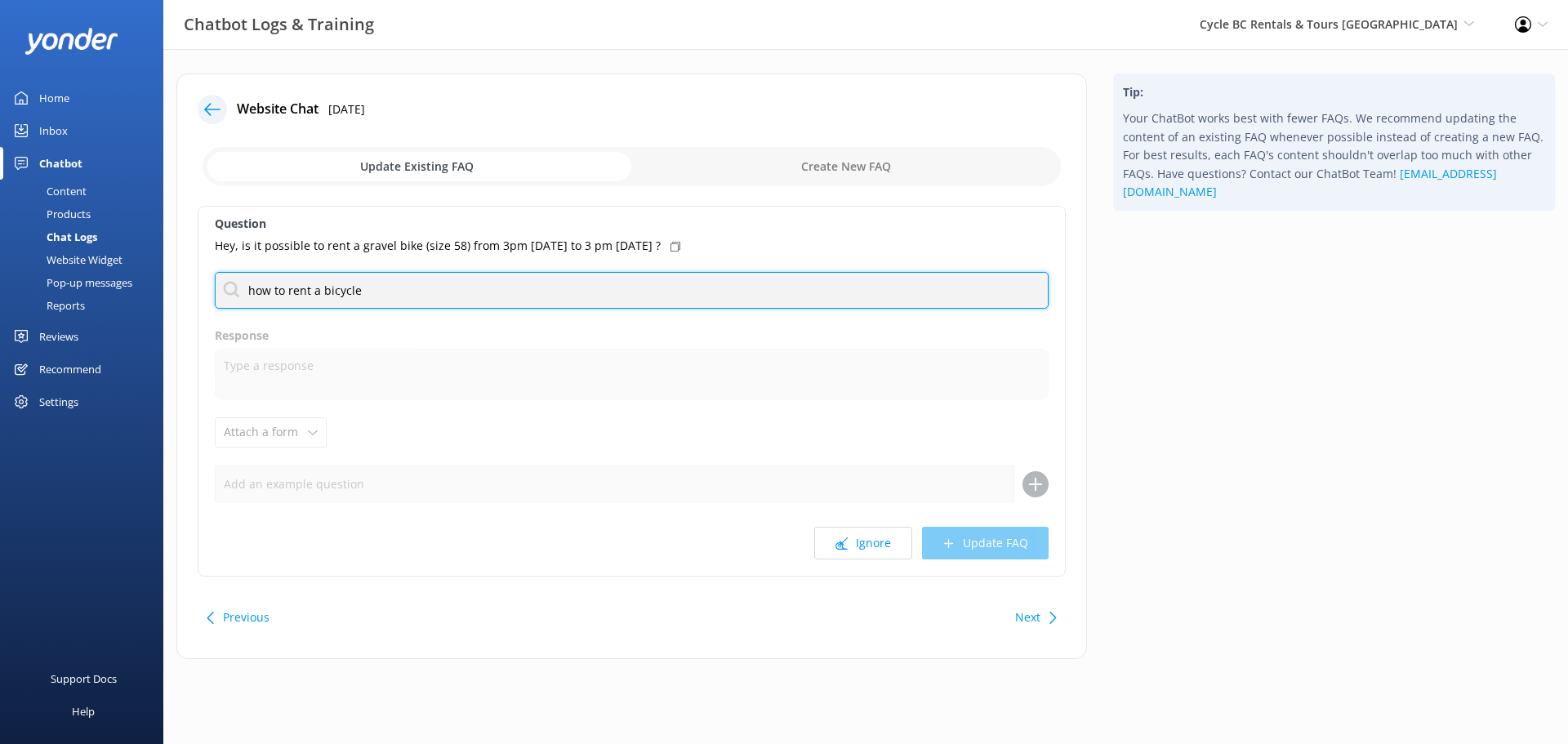
click at [433, 279] on input "how to rent a bicycle" at bounding box center [632, 290] width 834 height 37
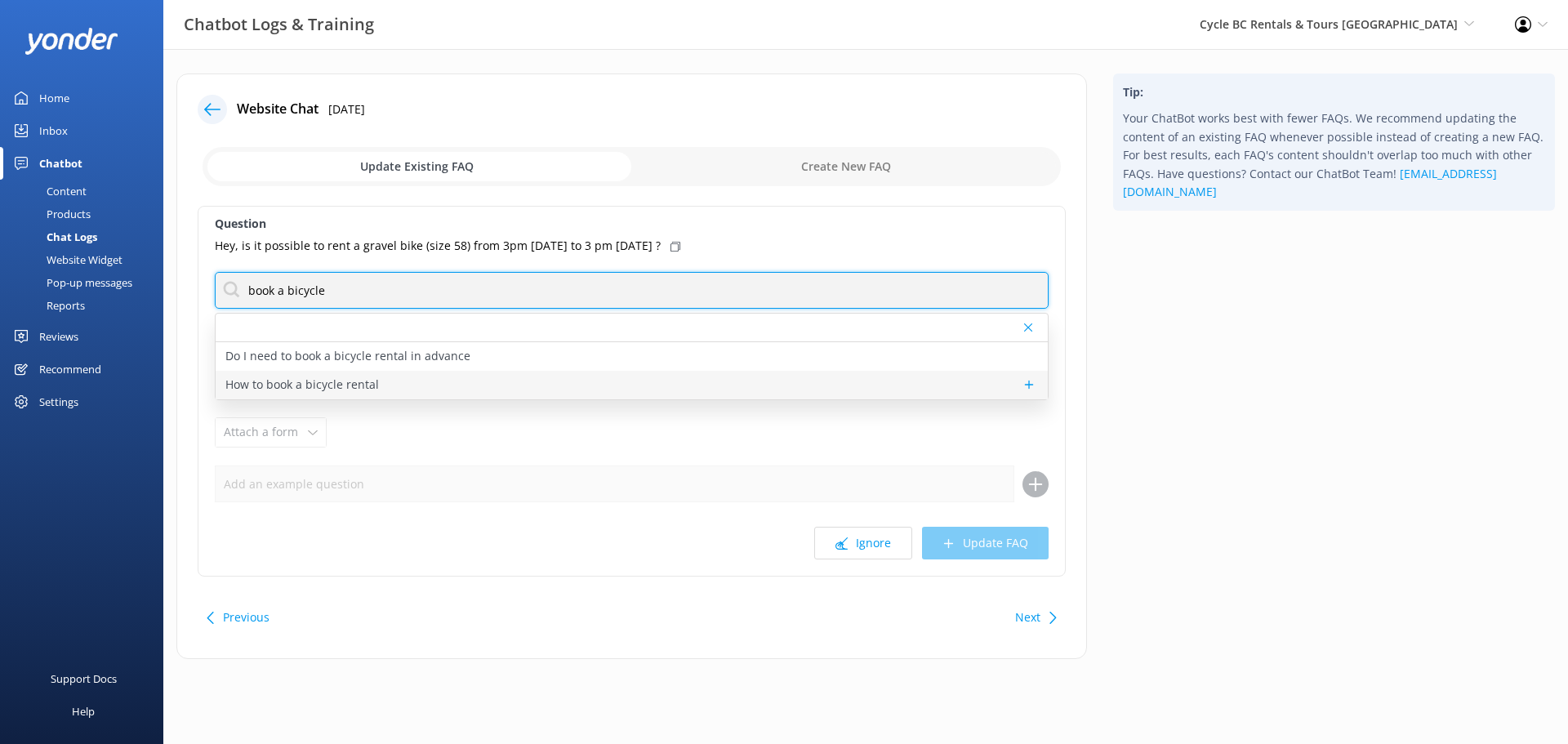
type input "book a bicycle"
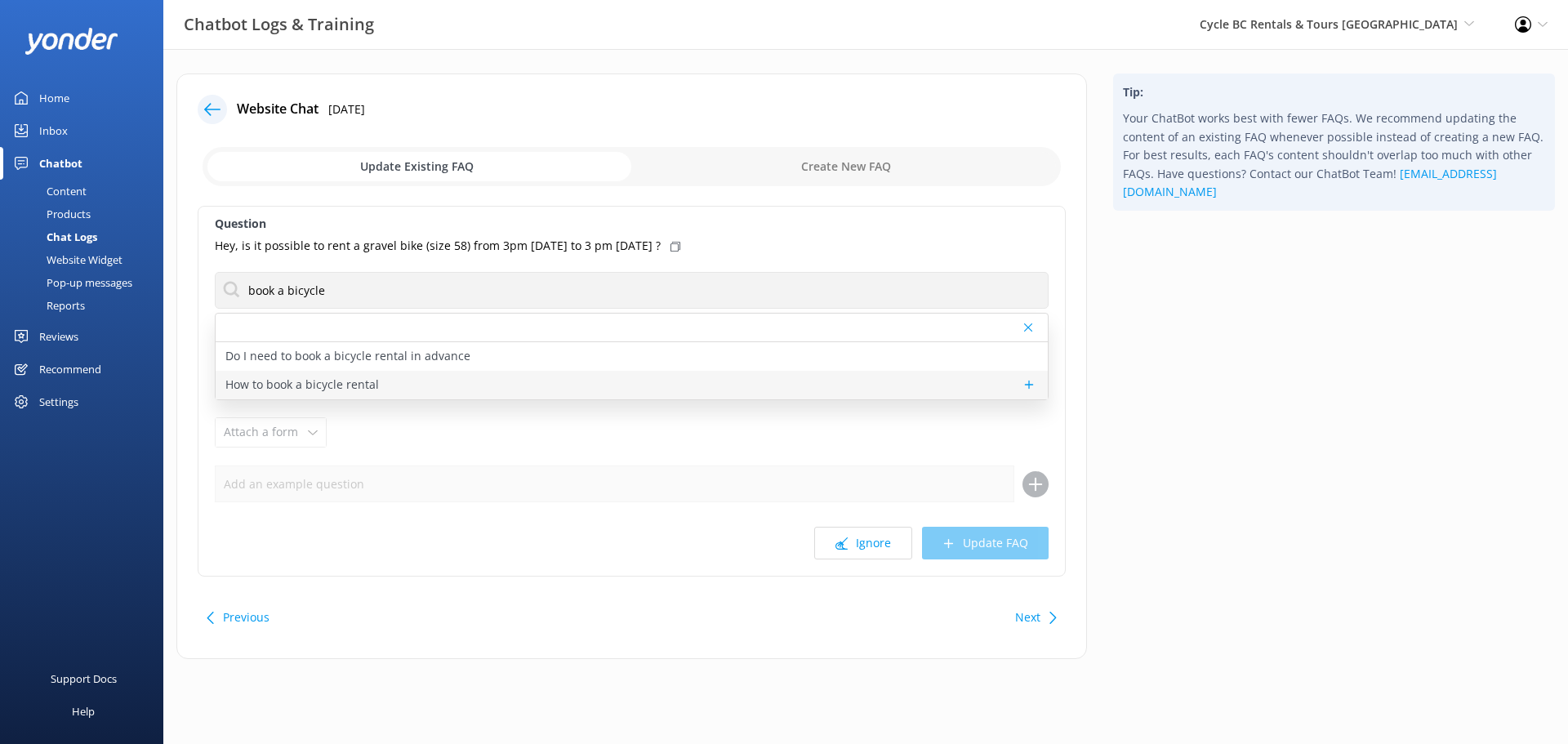
click at [378, 376] on div "How to book a bicycle rental" at bounding box center [632, 384] width 832 height 29
type textarea "While we do accept drop in bicycle rentals, its best to book online so we can p…"
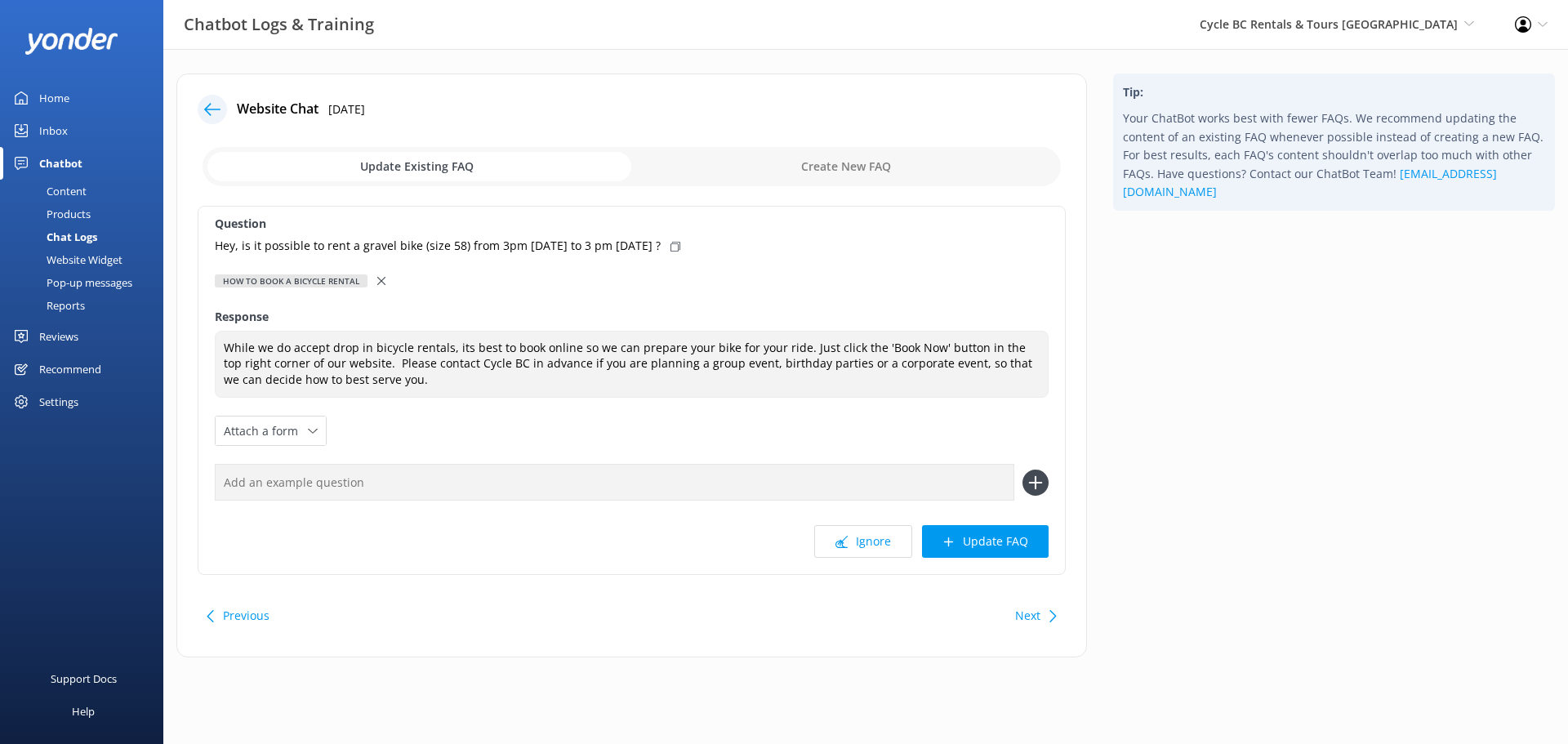
click at [381, 291] on div "Question Hey, is it possible to rent a gravel bike (size 58) from 3pm today to …" at bounding box center [632, 390] width 868 height 370
click at [383, 282] on div at bounding box center [383, 281] width 12 height 18
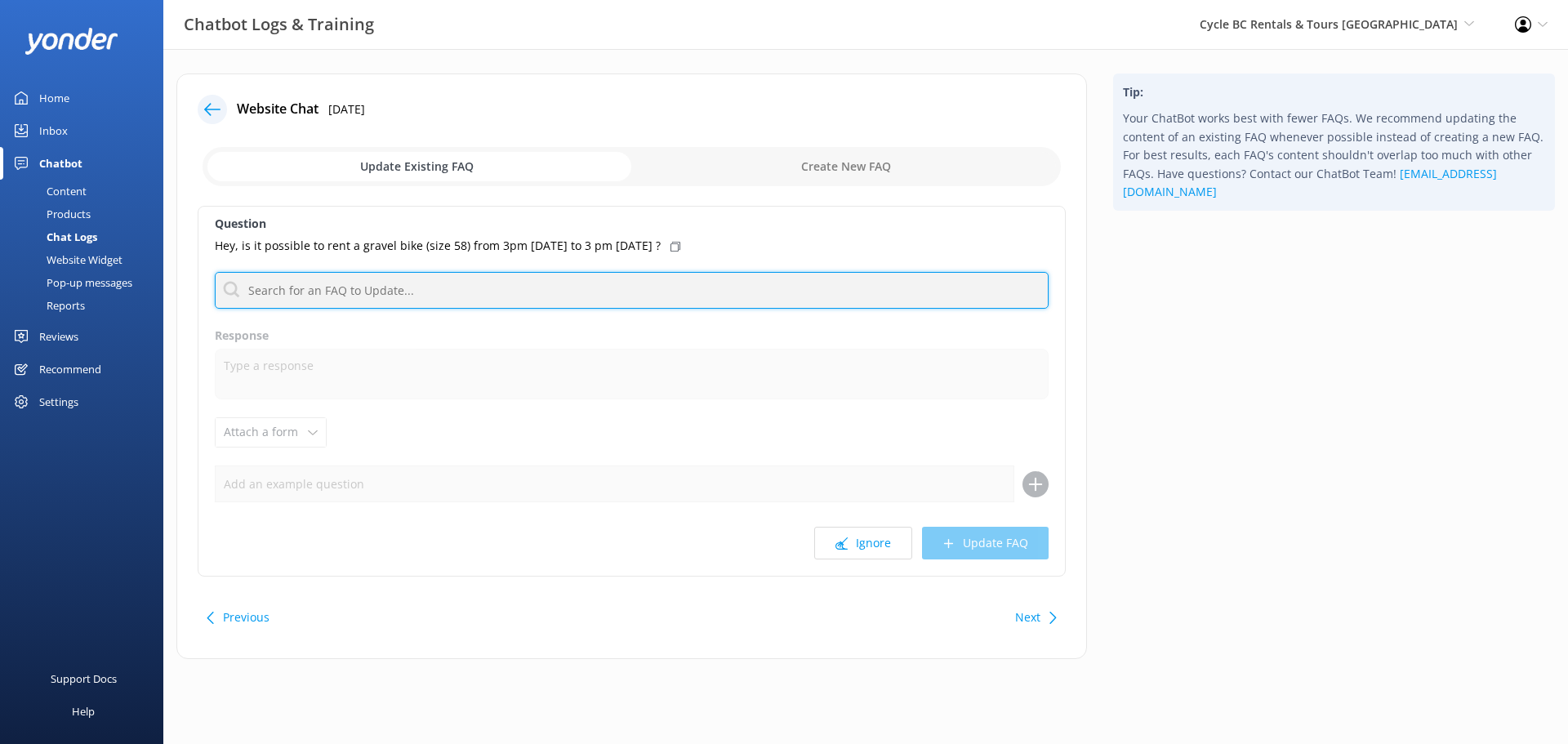
click at [421, 279] on input "text" at bounding box center [632, 290] width 834 height 37
click at [484, 295] on input "text" at bounding box center [632, 290] width 834 height 37
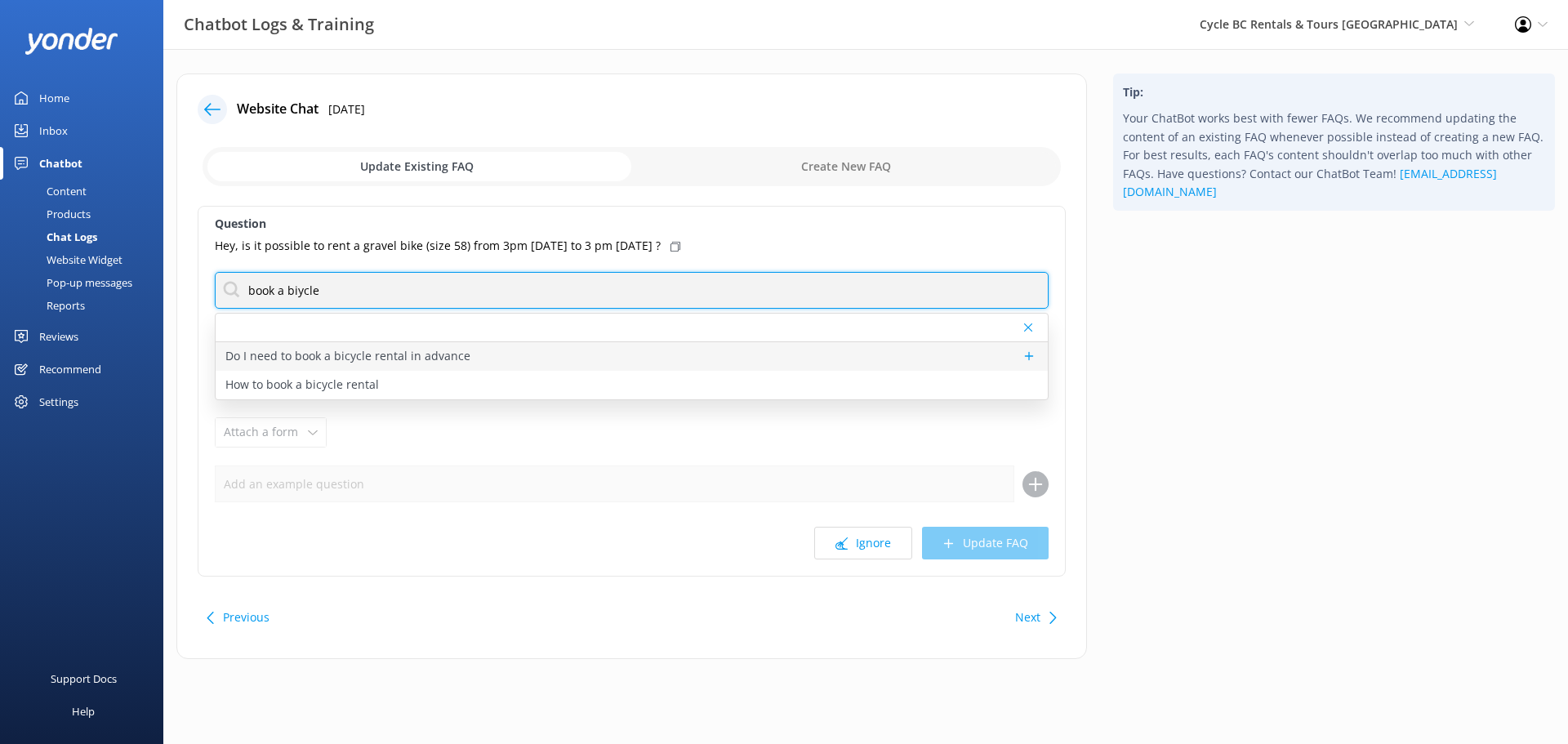
type input "book a biycle"
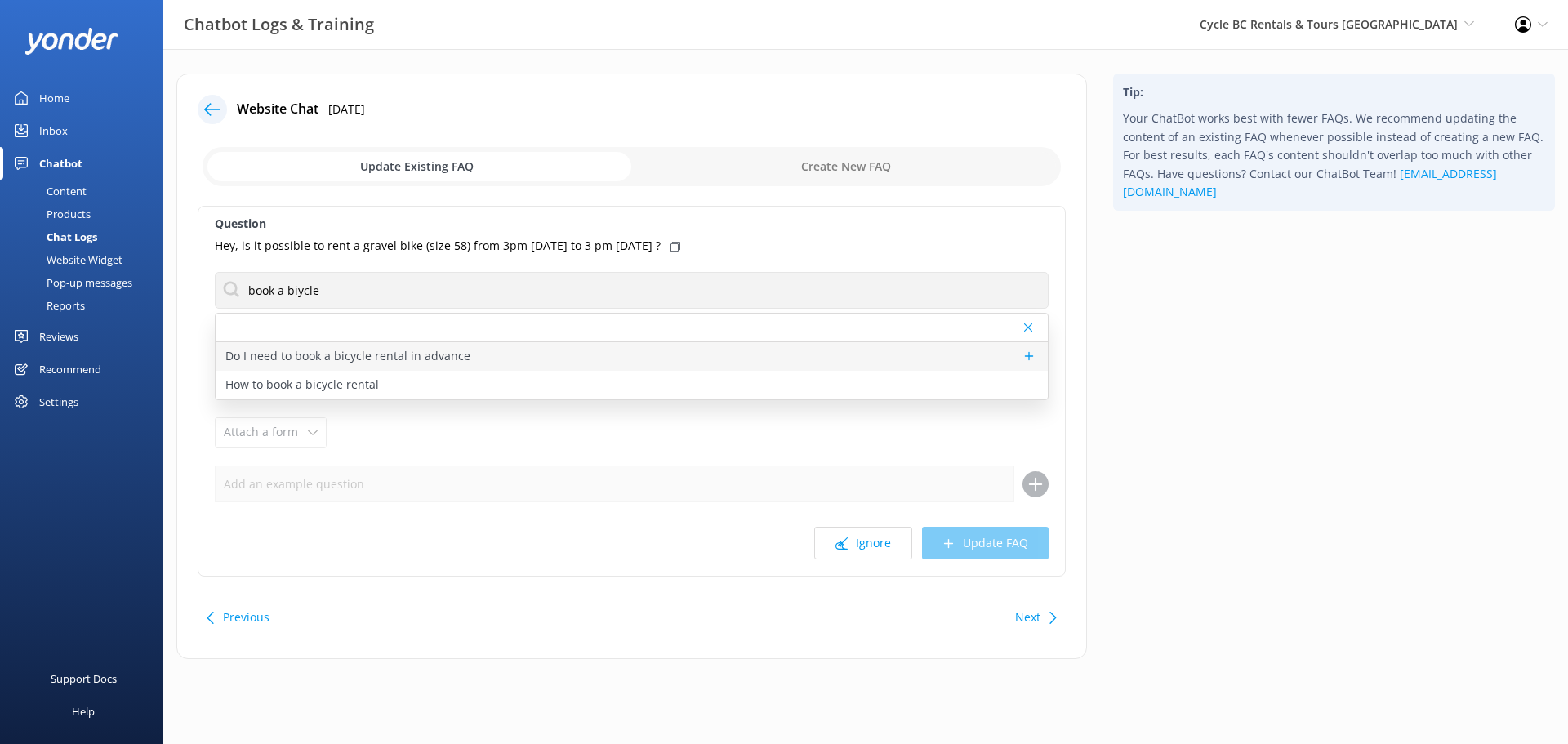
click at [446, 352] on p "Do I need to book a bicycle rental in advance" at bounding box center [348, 356] width 245 height 18
type textarea "We have a very large selection of city bikes. The minimum reservation for a bic…"
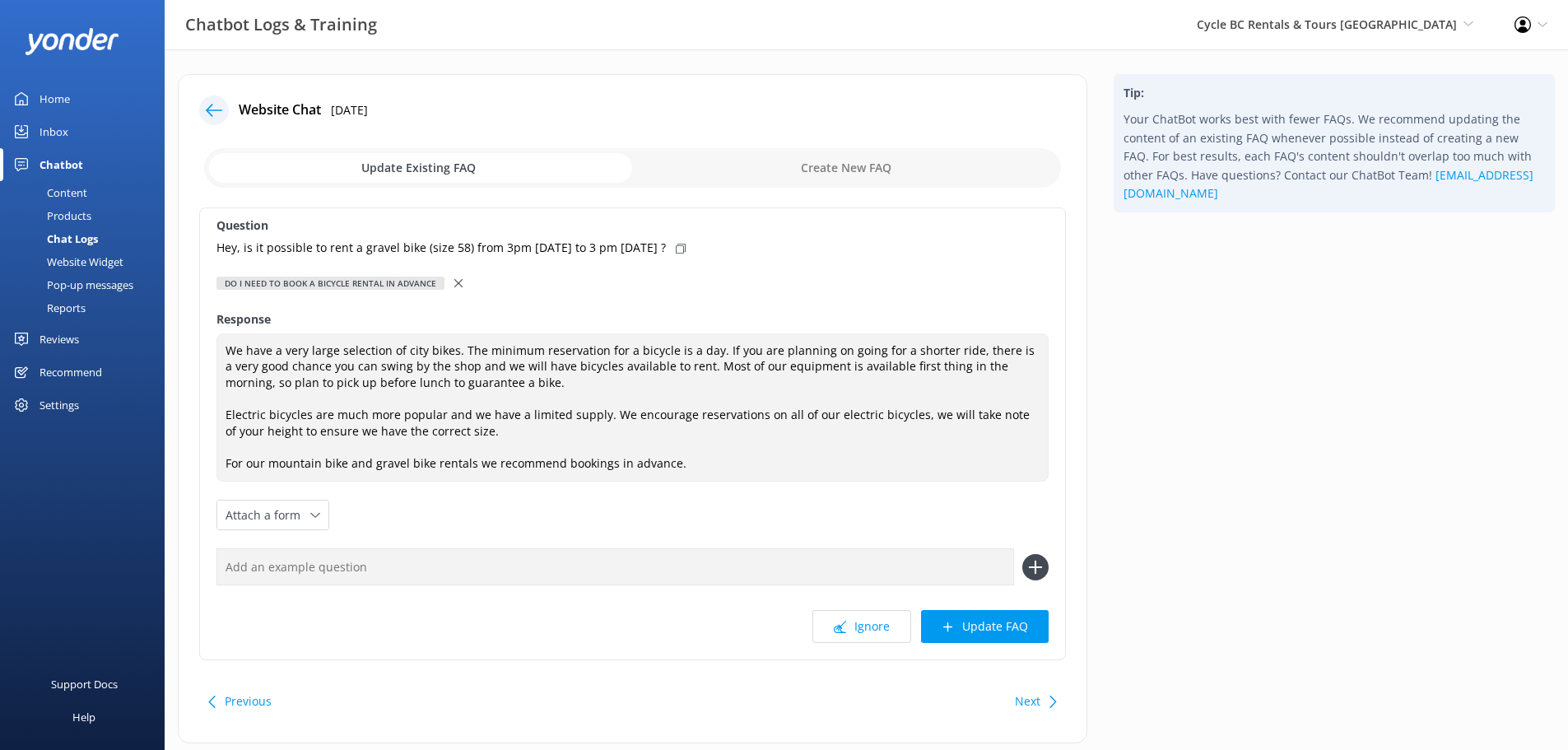
click at [459, 284] on div at bounding box center [460, 284] width 12 height 18
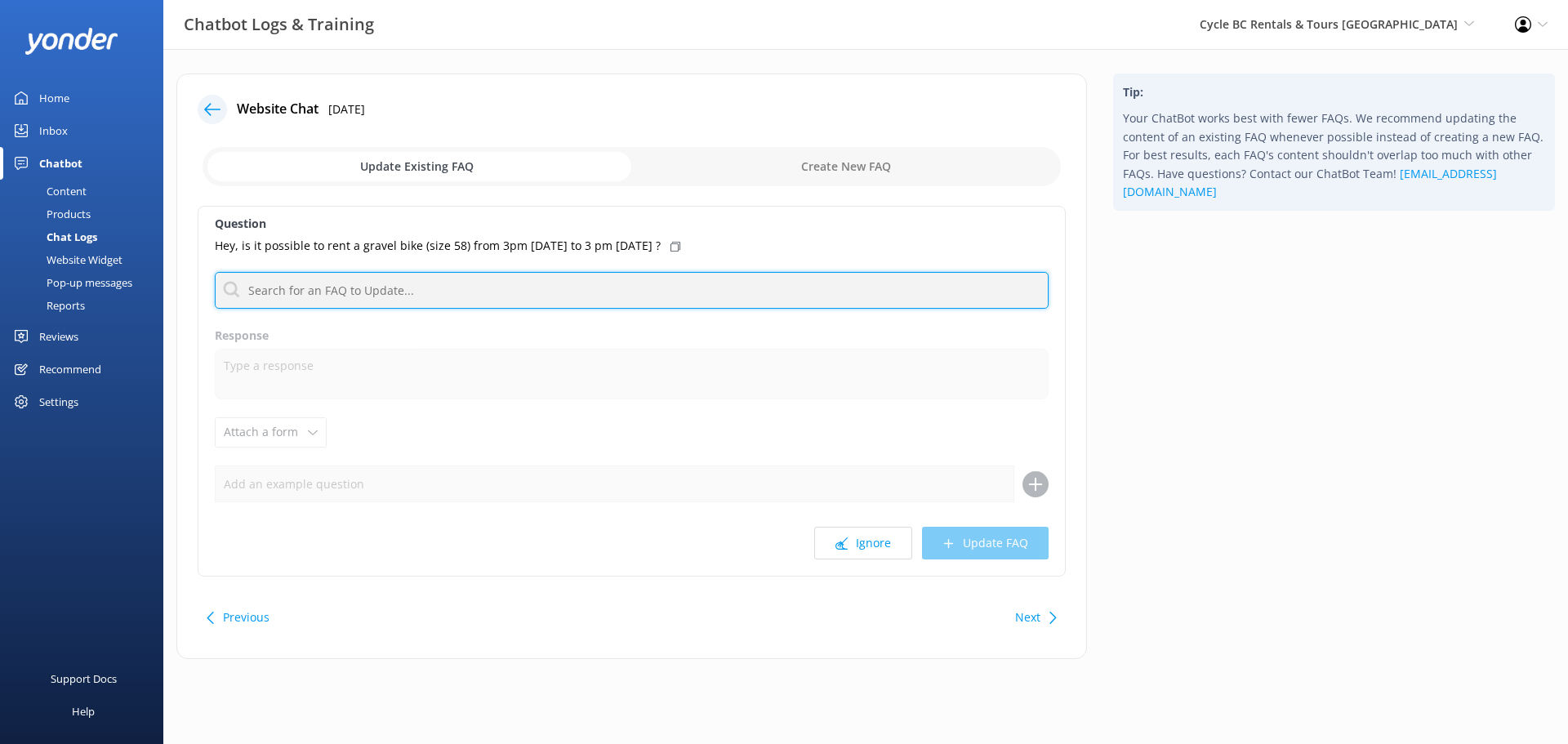
click at [369, 293] on input "text" at bounding box center [632, 290] width 834 height 37
type input "o"
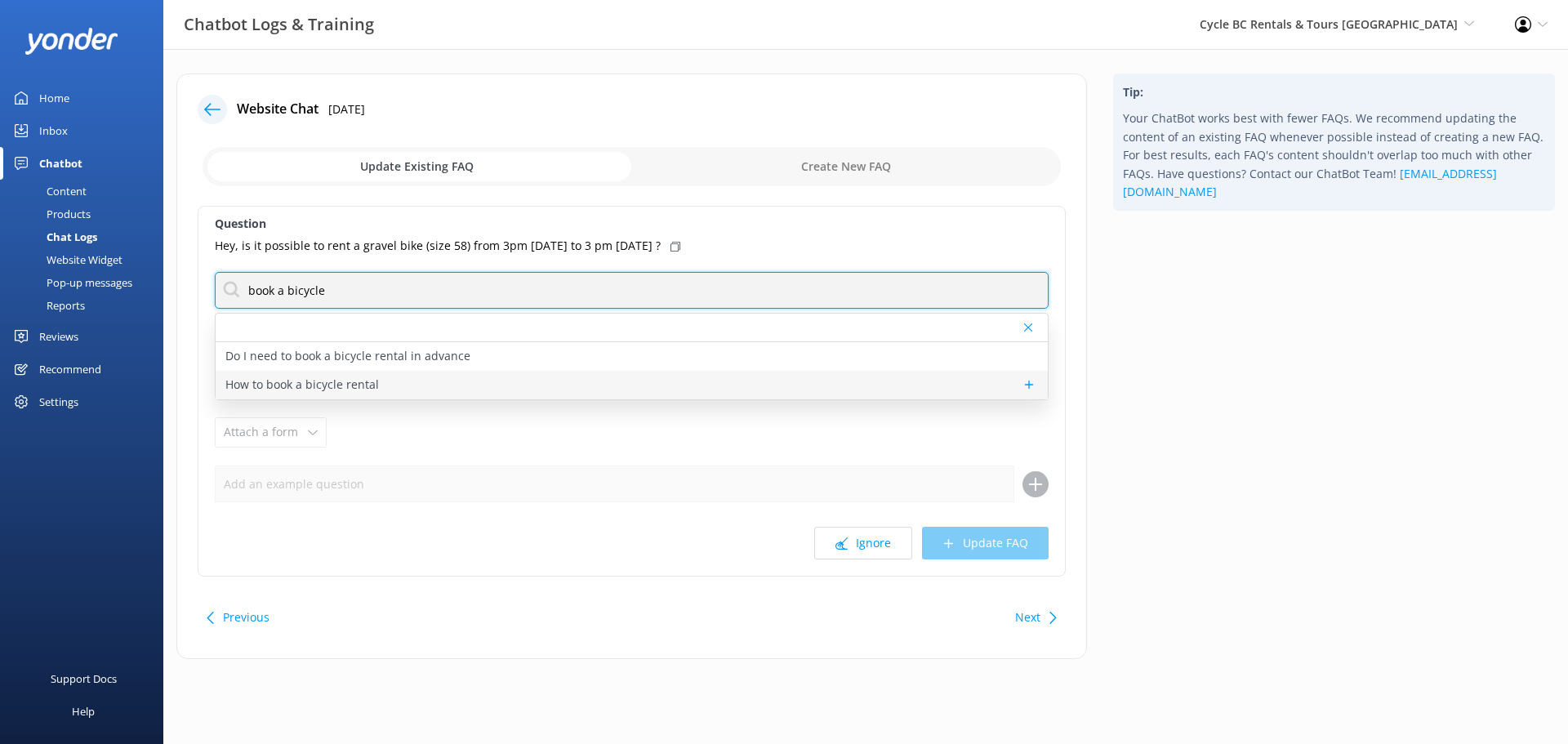
type input "book a bicycle"
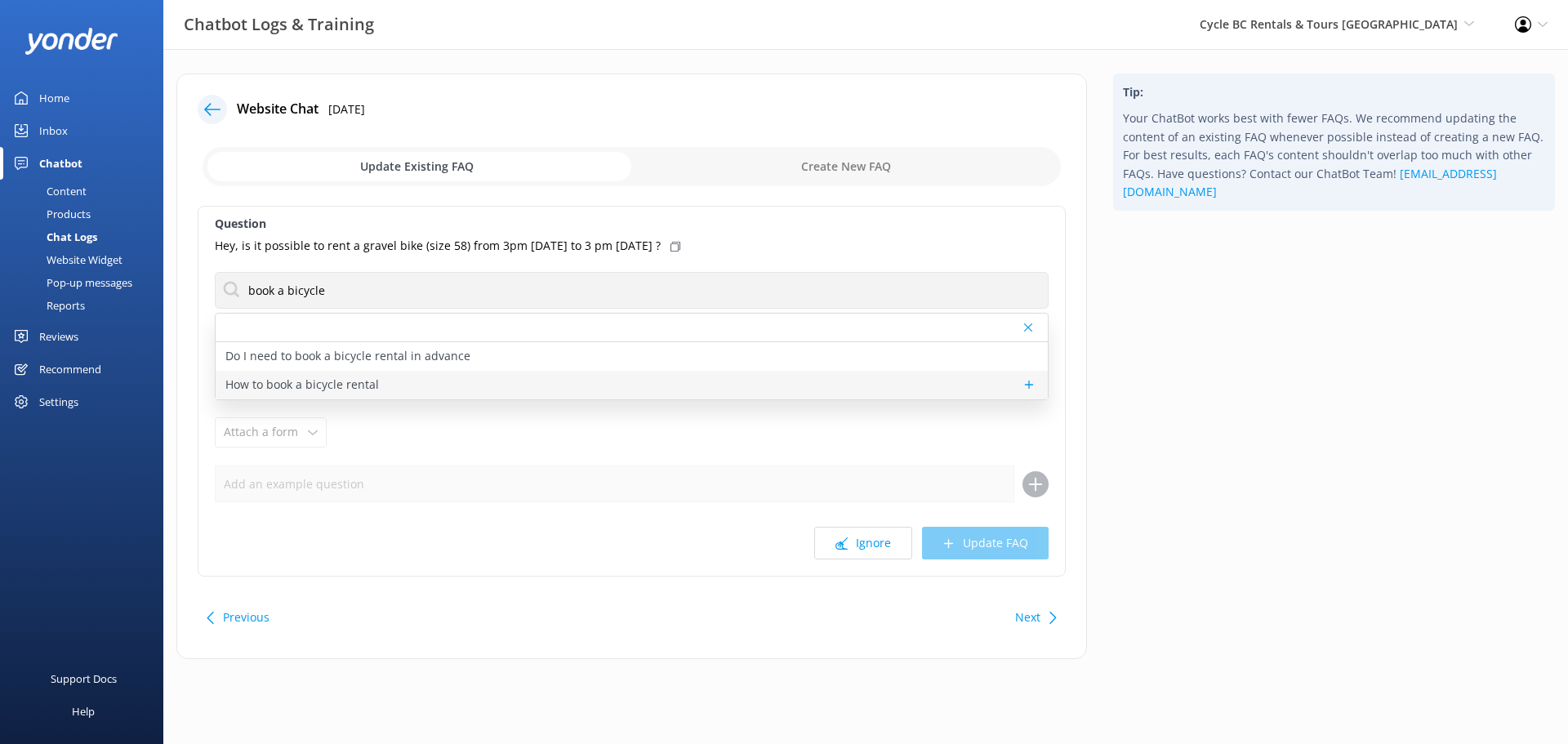
click at [312, 388] on p "How to book a bicycle rental" at bounding box center [302, 384] width 154 height 18
type textarea "While we do accept drop in bicycle rentals, its best to book online so we can p…"
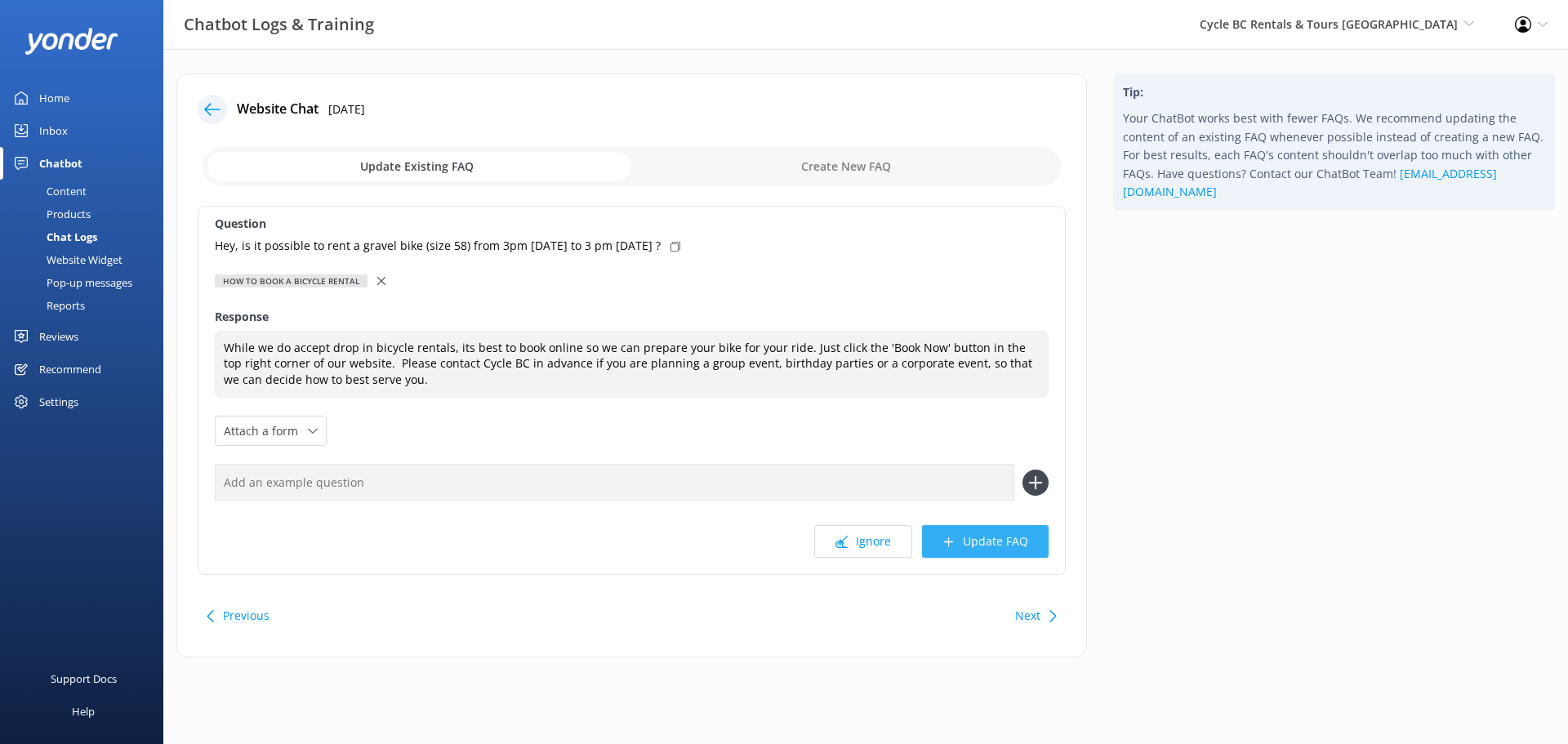
click at [1003, 549] on button "Update FAQ" at bounding box center [986, 541] width 127 height 33
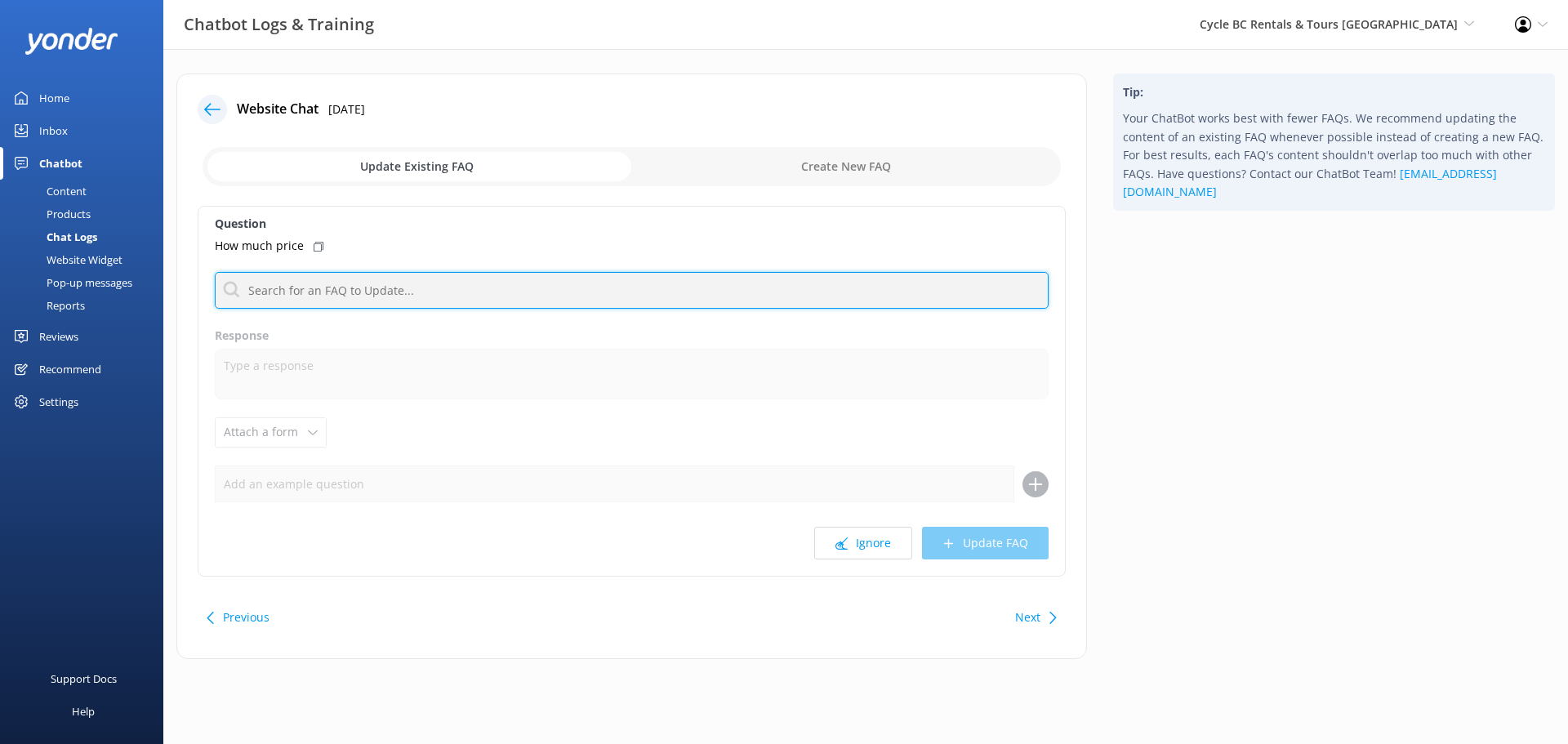
click at [407, 291] on input "text" at bounding box center [632, 290] width 834 height 37
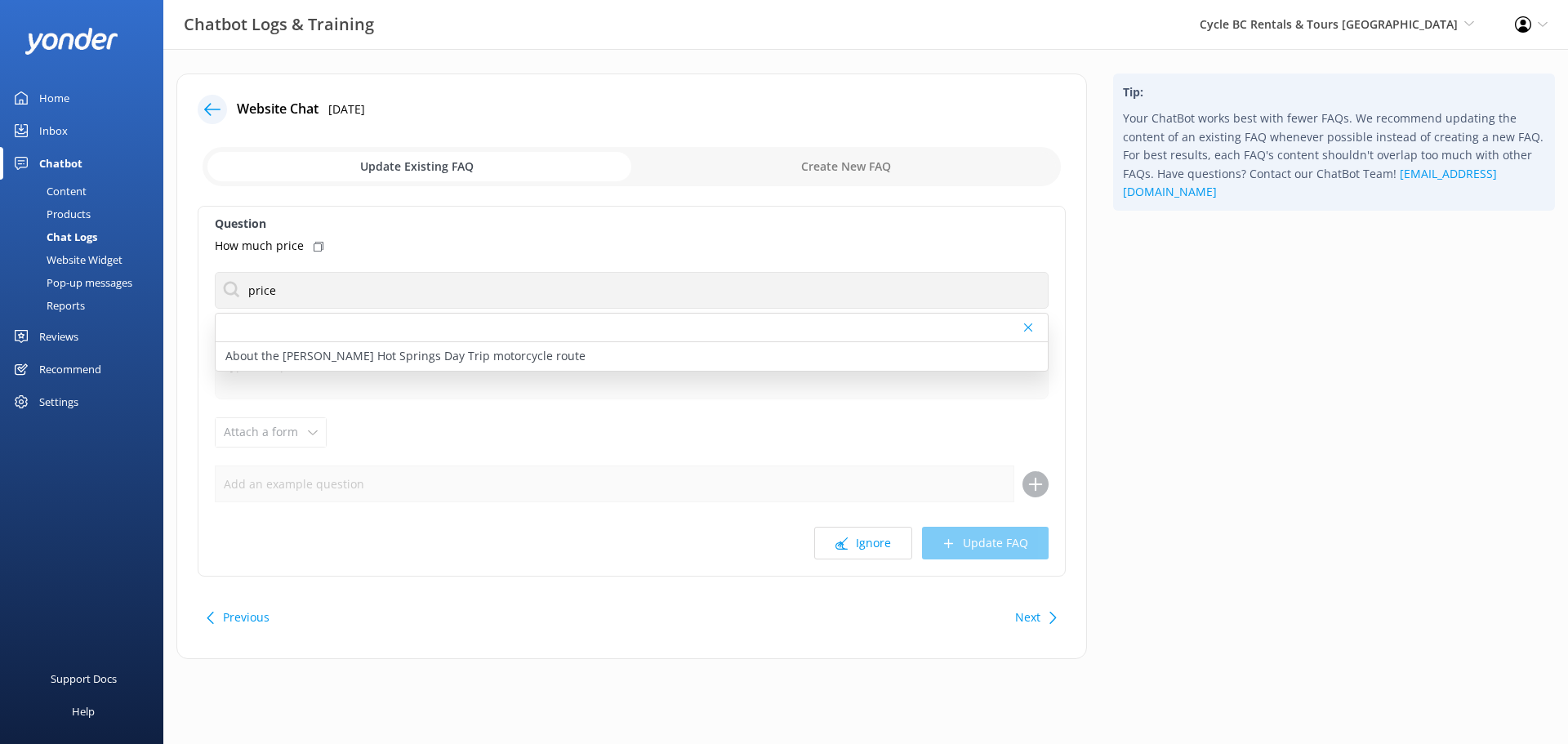
click at [418, 322] on div at bounding box center [632, 328] width 832 height 29
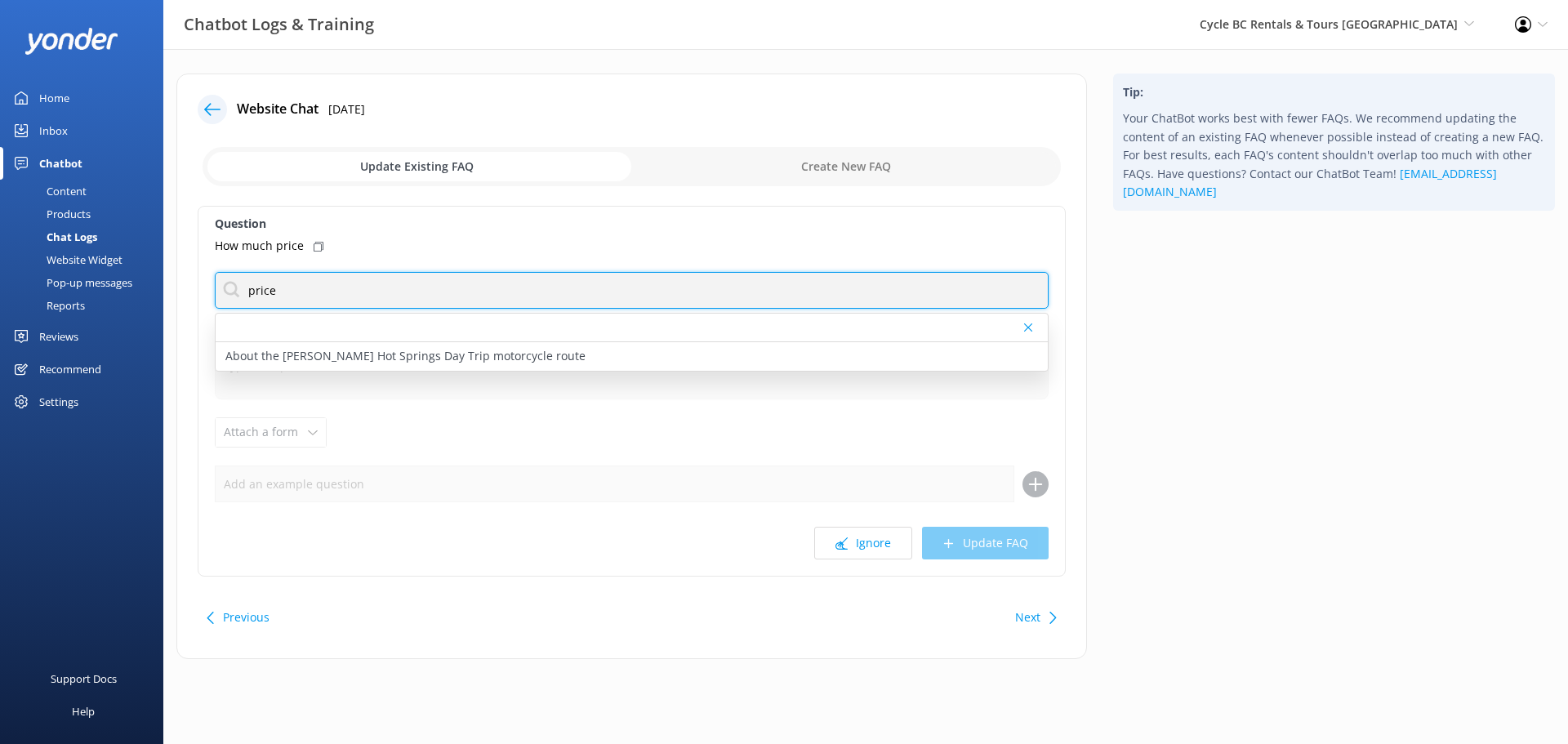
click at [402, 293] on input "price" at bounding box center [632, 290] width 834 height 37
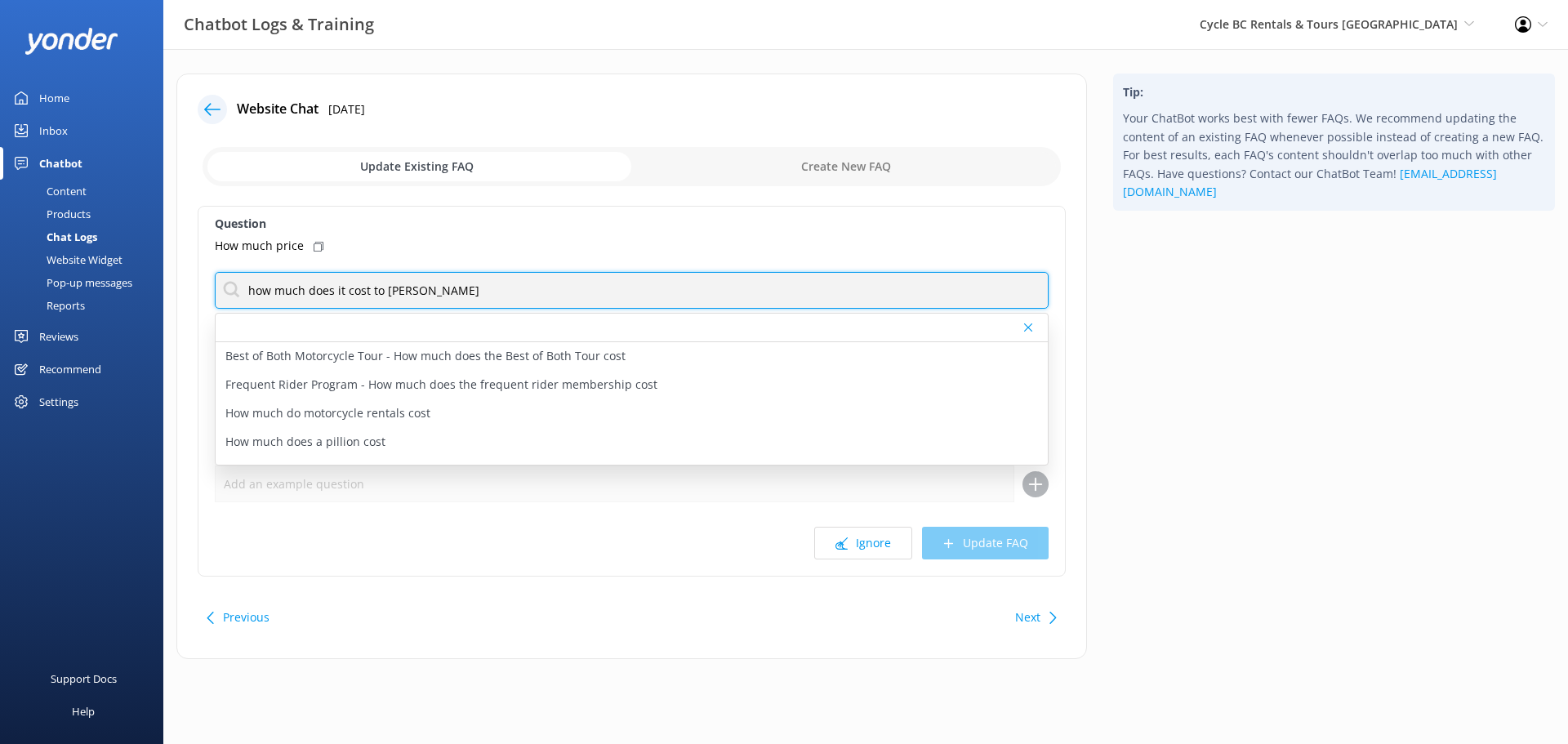
type input "how much does it cost to rent"
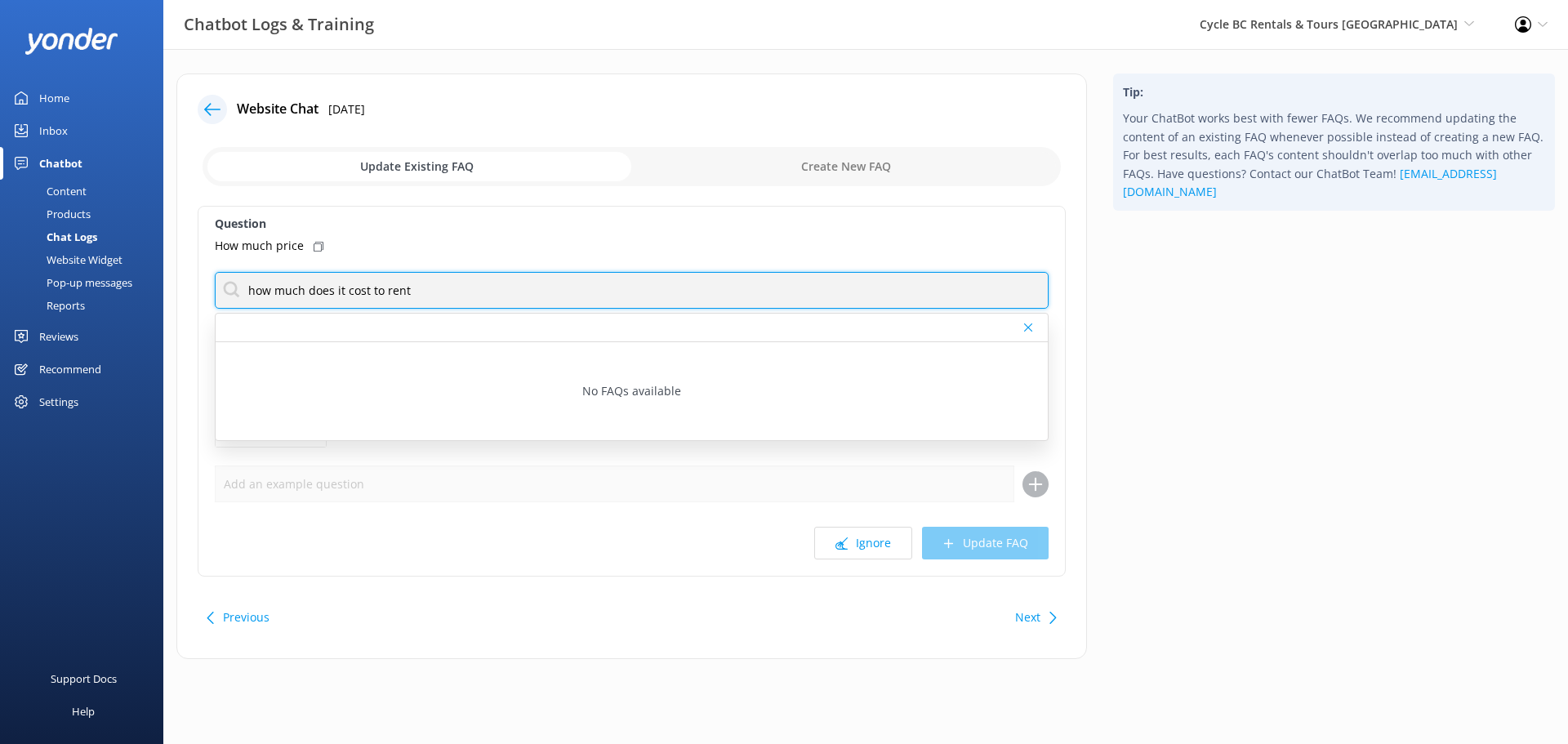
drag, startPoint x: 470, startPoint y: 291, endPoint x: 191, endPoint y: 289, distance: 279.0
click at [191, 289] on div "Website Chat 1st Oct 2025 Update Existing FAQ Create New FAQ Question How much …" at bounding box center [631, 366] width 910 height 585
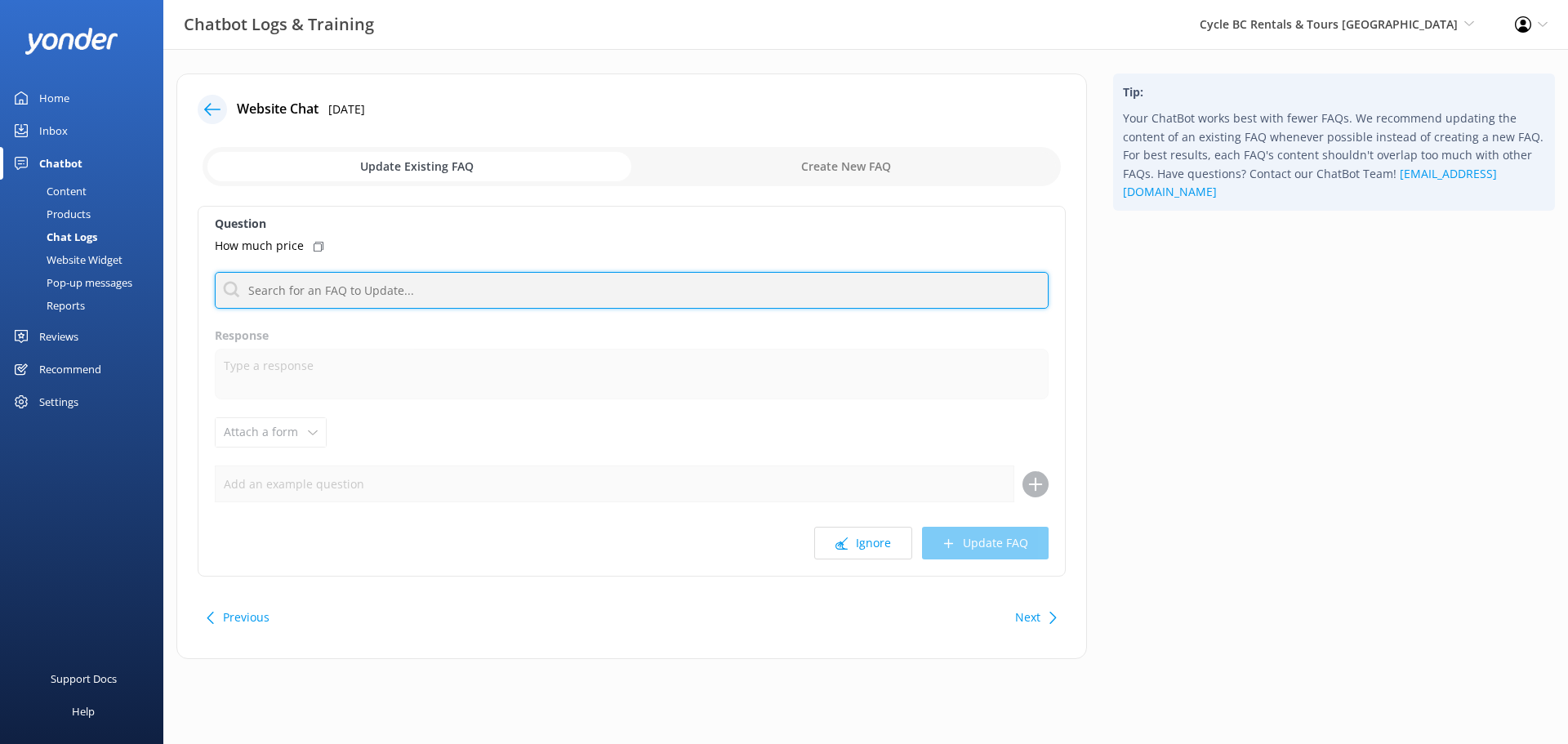
click at [468, 300] on input "text" at bounding box center [632, 290] width 834 height 37
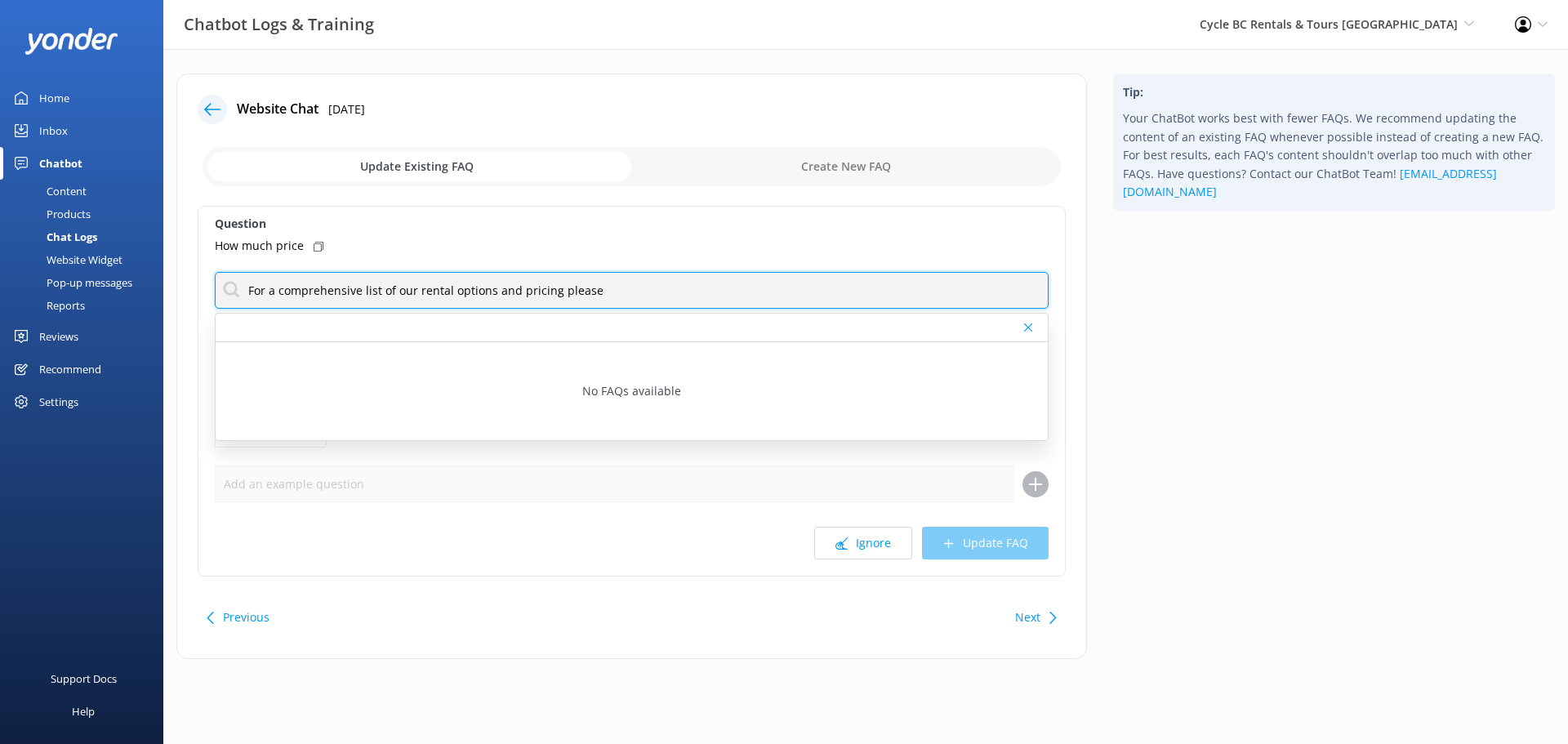
click at [615, 299] on input "For a comprehensive list of our rental options and pricing please" at bounding box center [632, 290] width 834 height 37
type input "For a comprehensive list of our rental options and pricing please use the drop …"
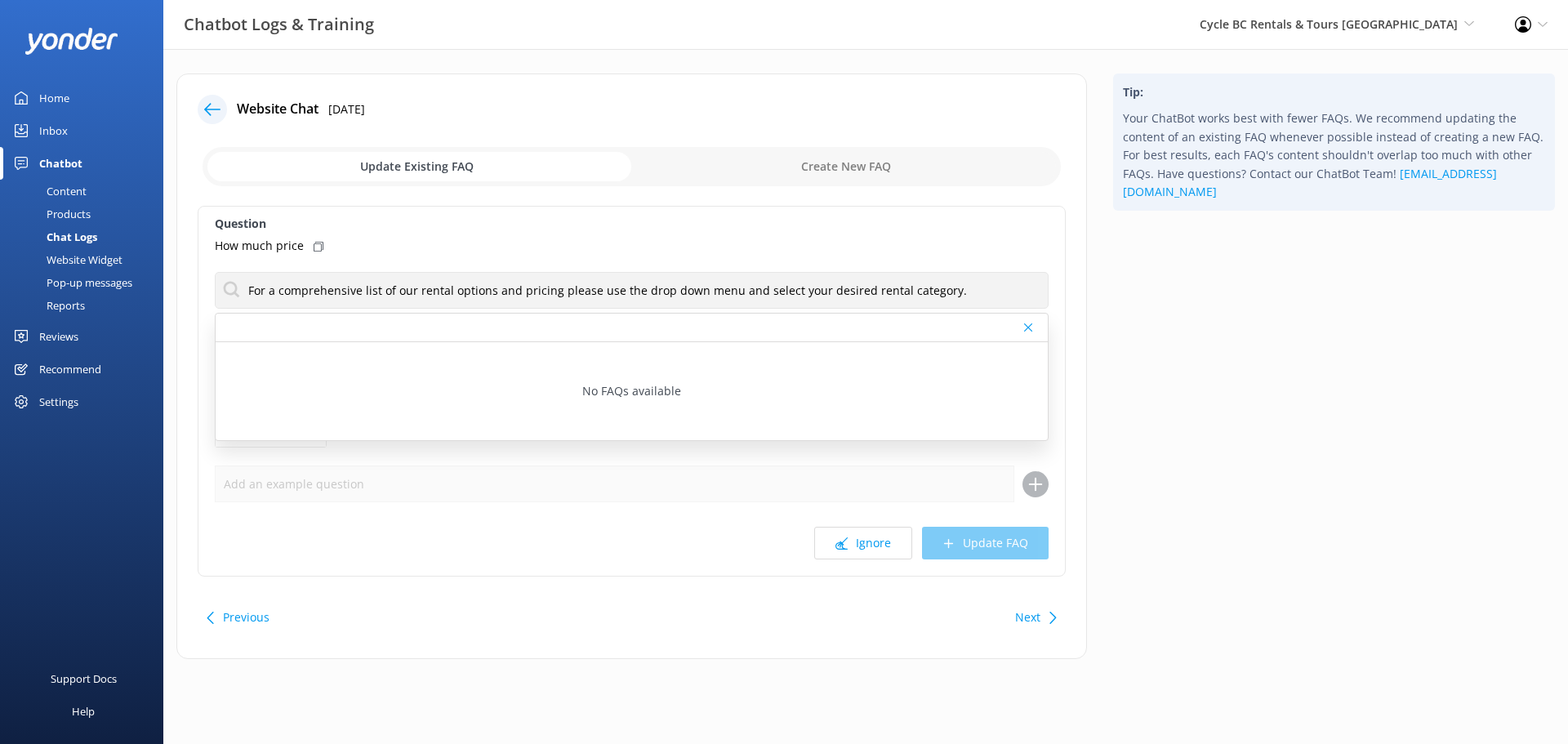
click at [990, 240] on div "How much price" at bounding box center [632, 246] width 834 height 18
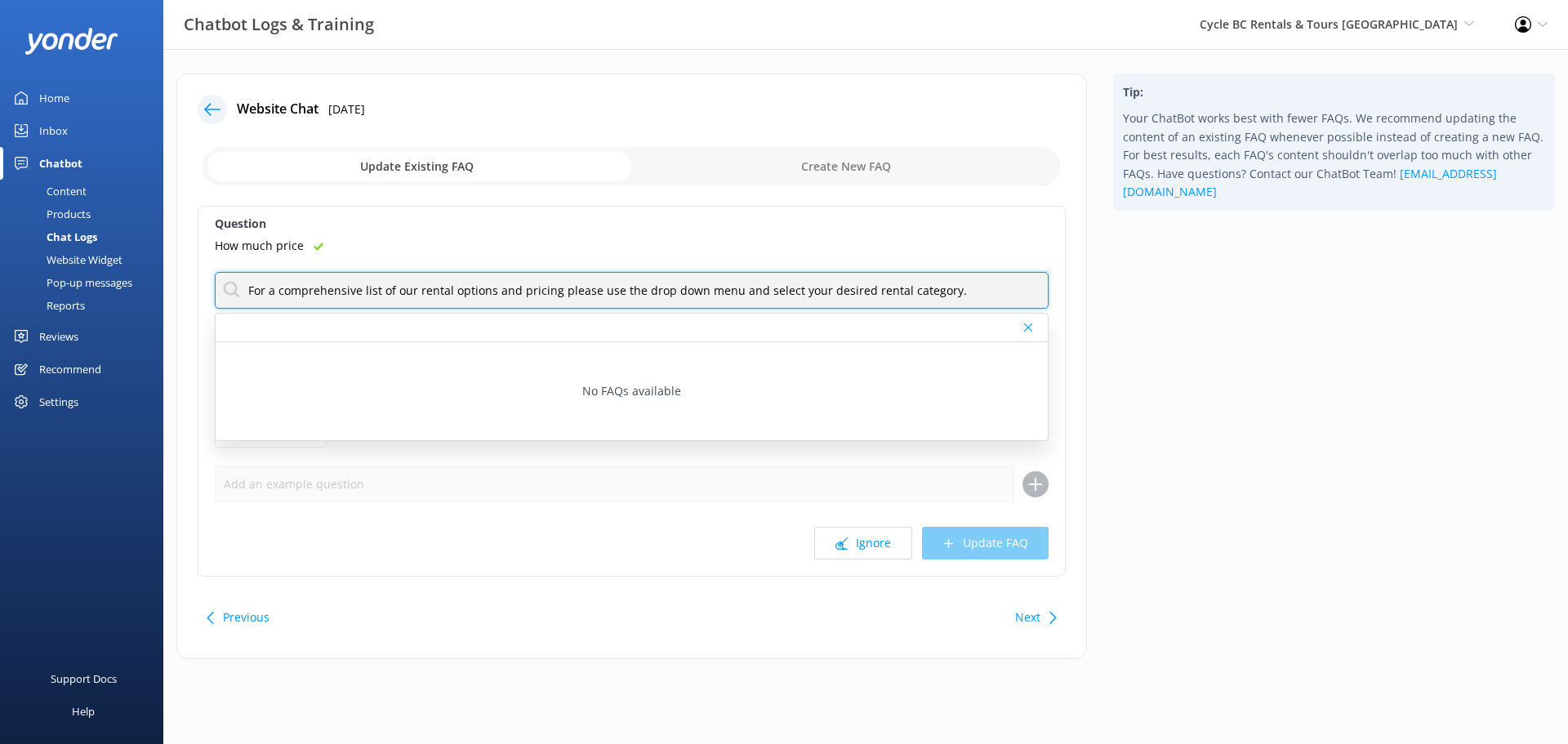
click at [954, 288] on input "For a comprehensive list of our rental options and pricing please use the drop …" at bounding box center [632, 290] width 834 height 37
click at [955, 289] on input "For a comprehensive list of our rental options and pricing please use the drop …" at bounding box center [632, 290] width 834 height 37
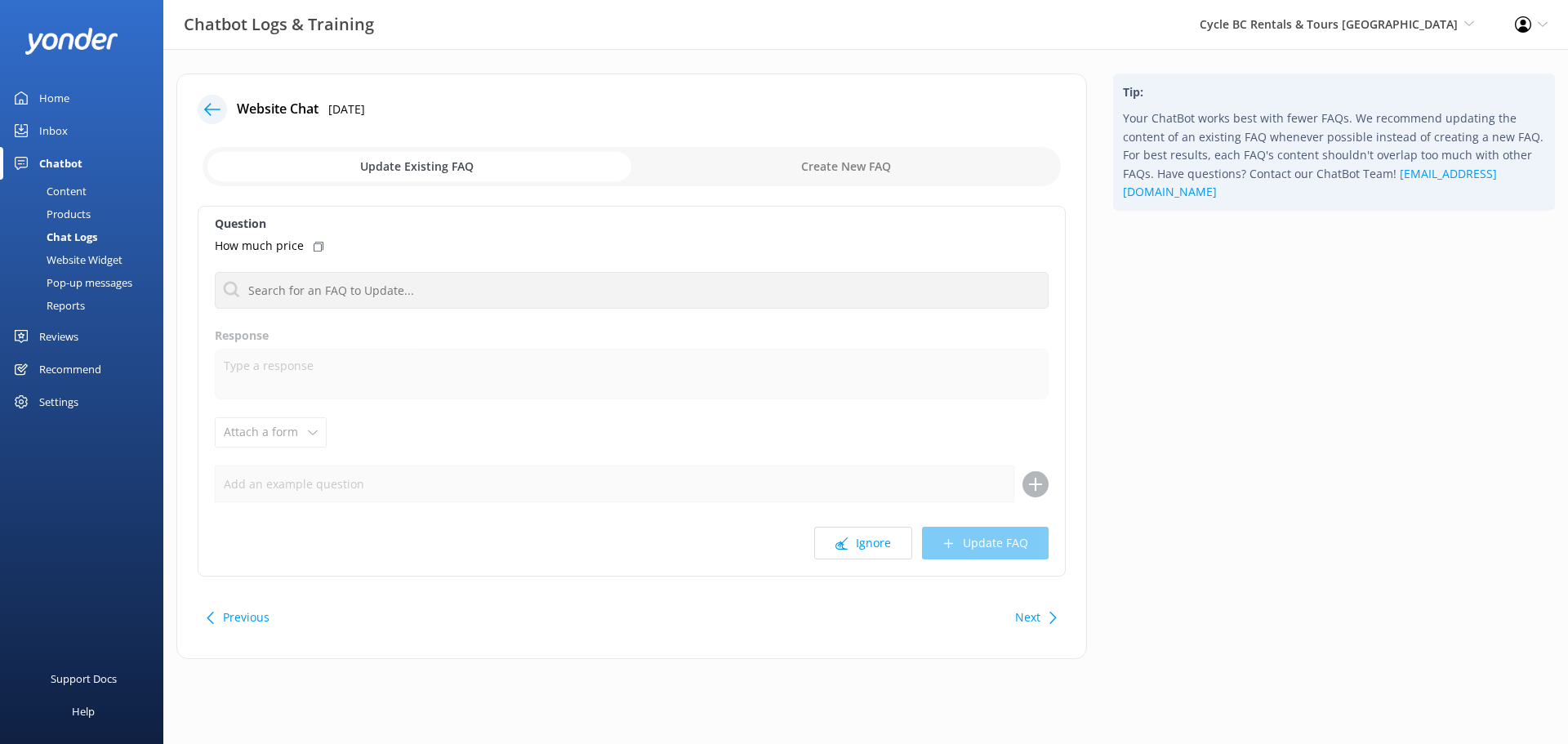
click at [761, 183] on input "checkbox" at bounding box center [631, 166] width 858 height 40
checkbox input "true"
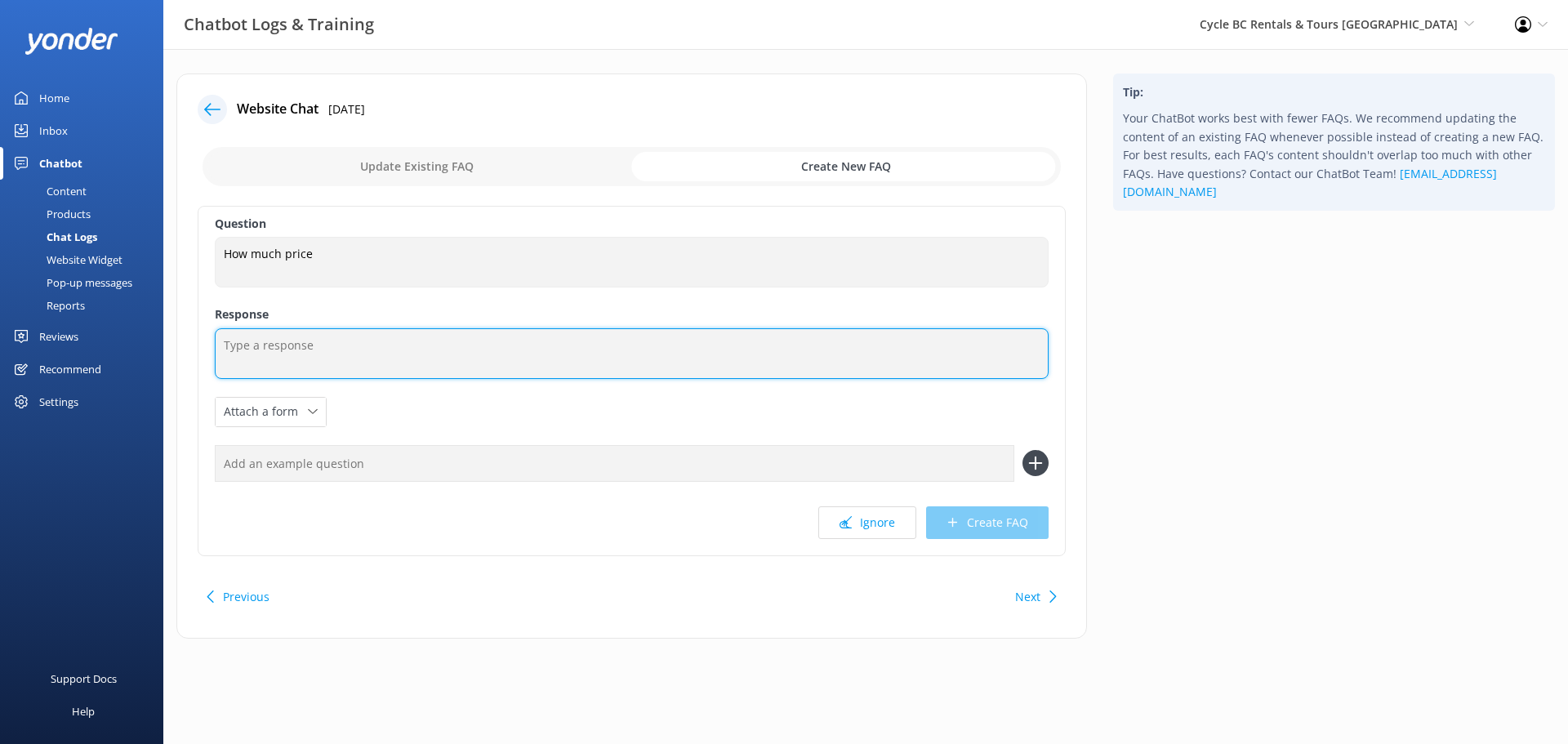
click at [347, 354] on textarea at bounding box center [632, 353] width 834 height 51
paste textarea "For a comprehensive list of our rental options and pricing please use the drop …"
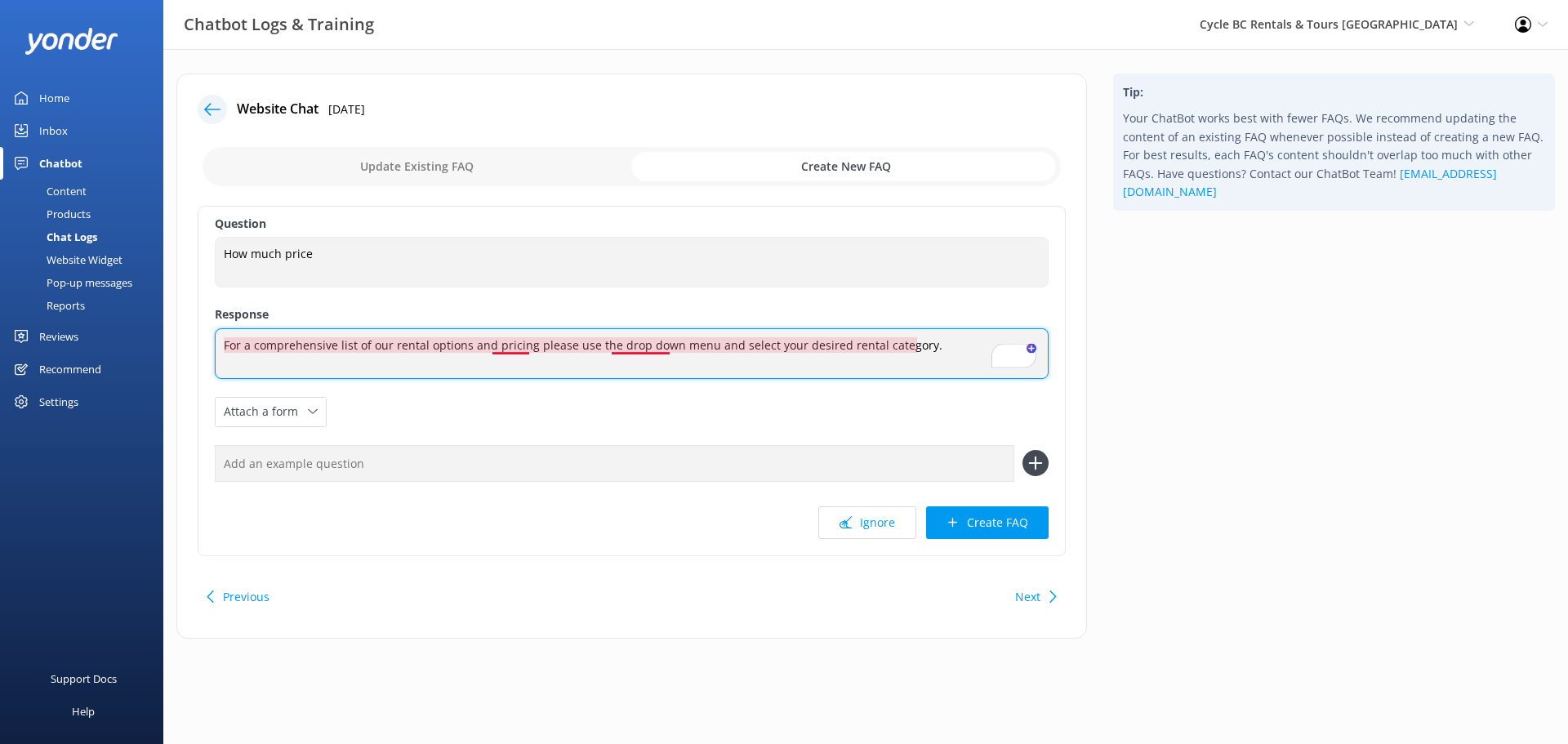
click at [514, 342] on textarea "For a comprehensive list of our rental options and pricing please use the drop …" at bounding box center [632, 353] width 834 height 51
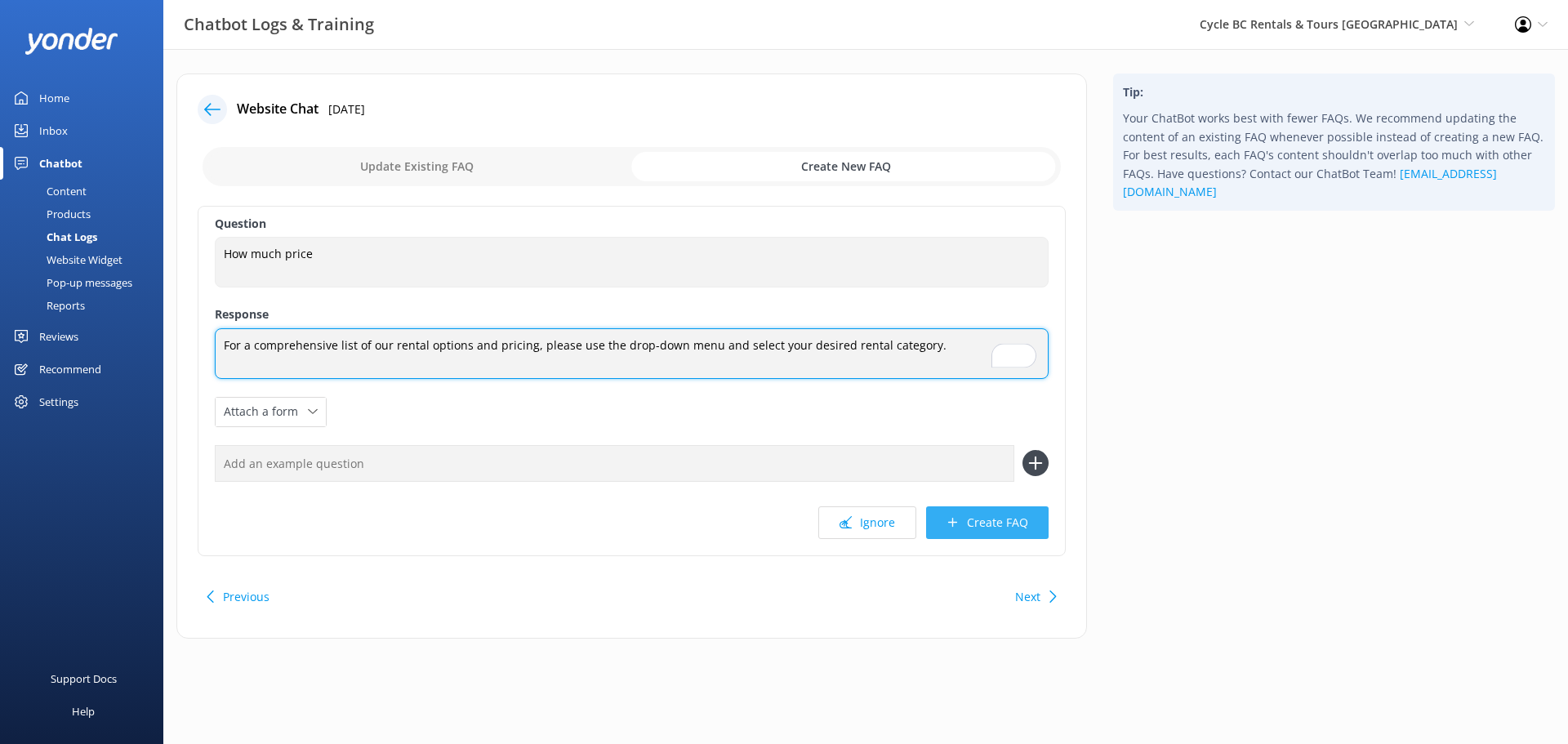
type textarea "For a comprehensive list of our rental options and pricing, please use the drop…"
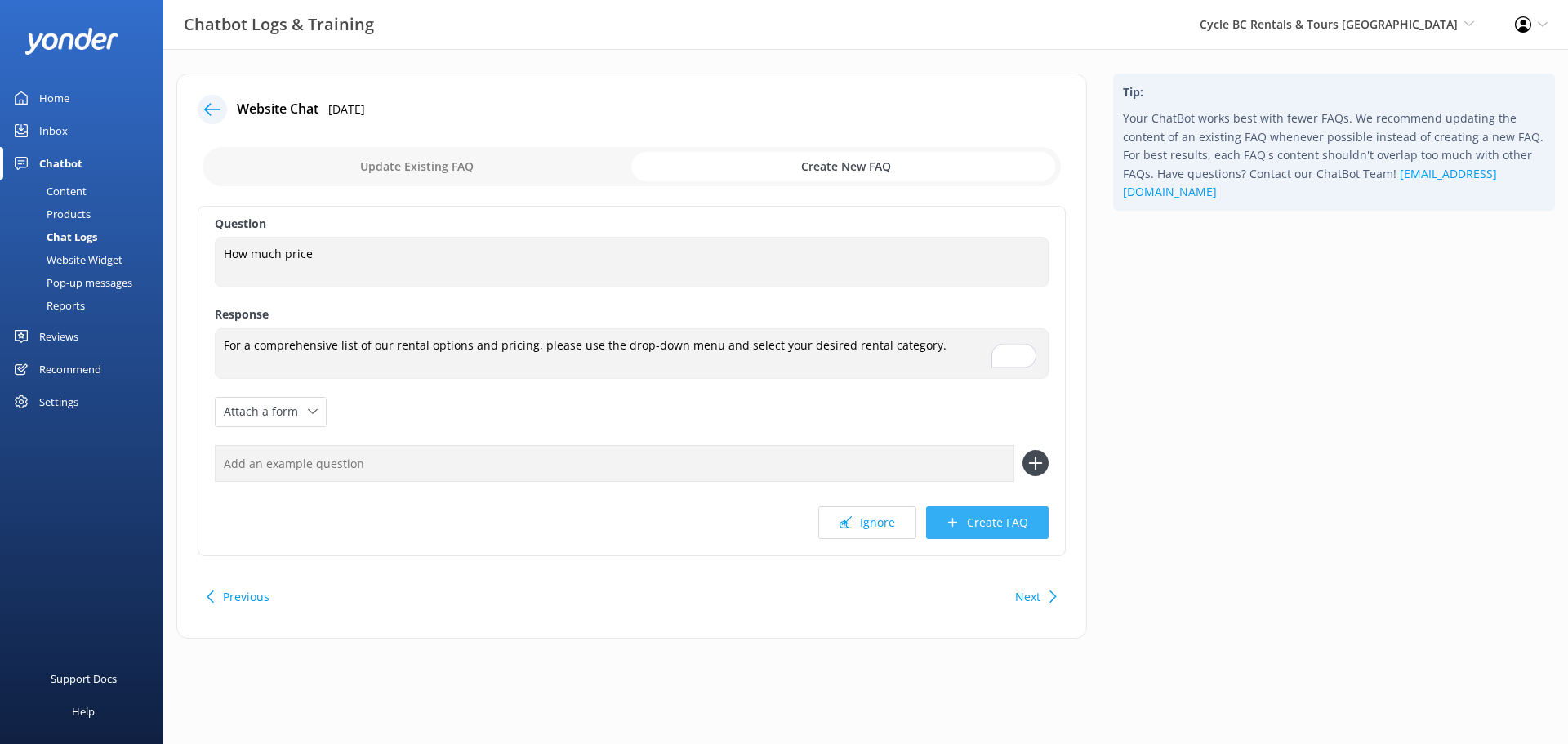
click at [997, 524] on button "Create FAQ" at bounding box center [988, 522] width 123 height 33
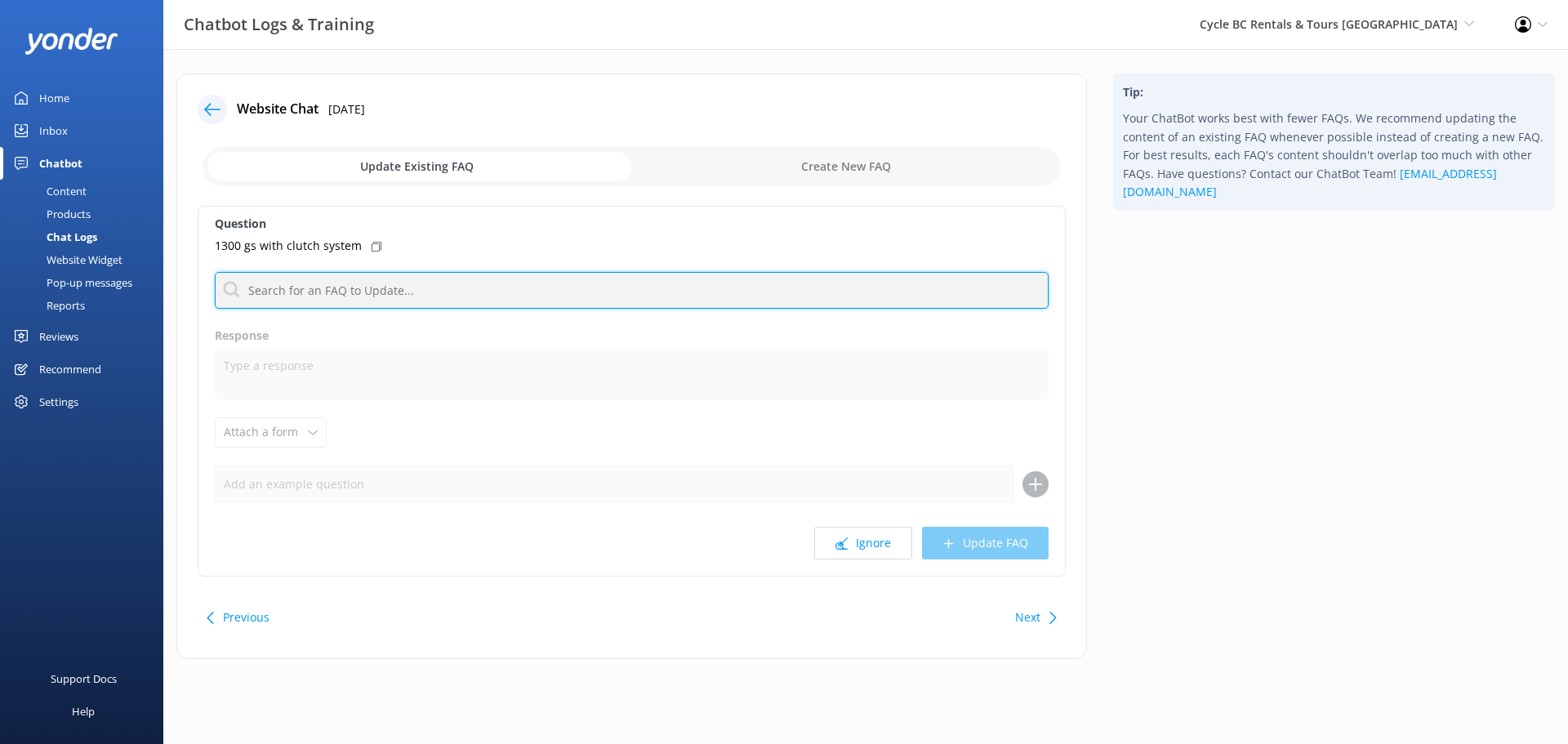
click at [416, 305] on input "text" at bounding box center [632, 290] width 834 height 37
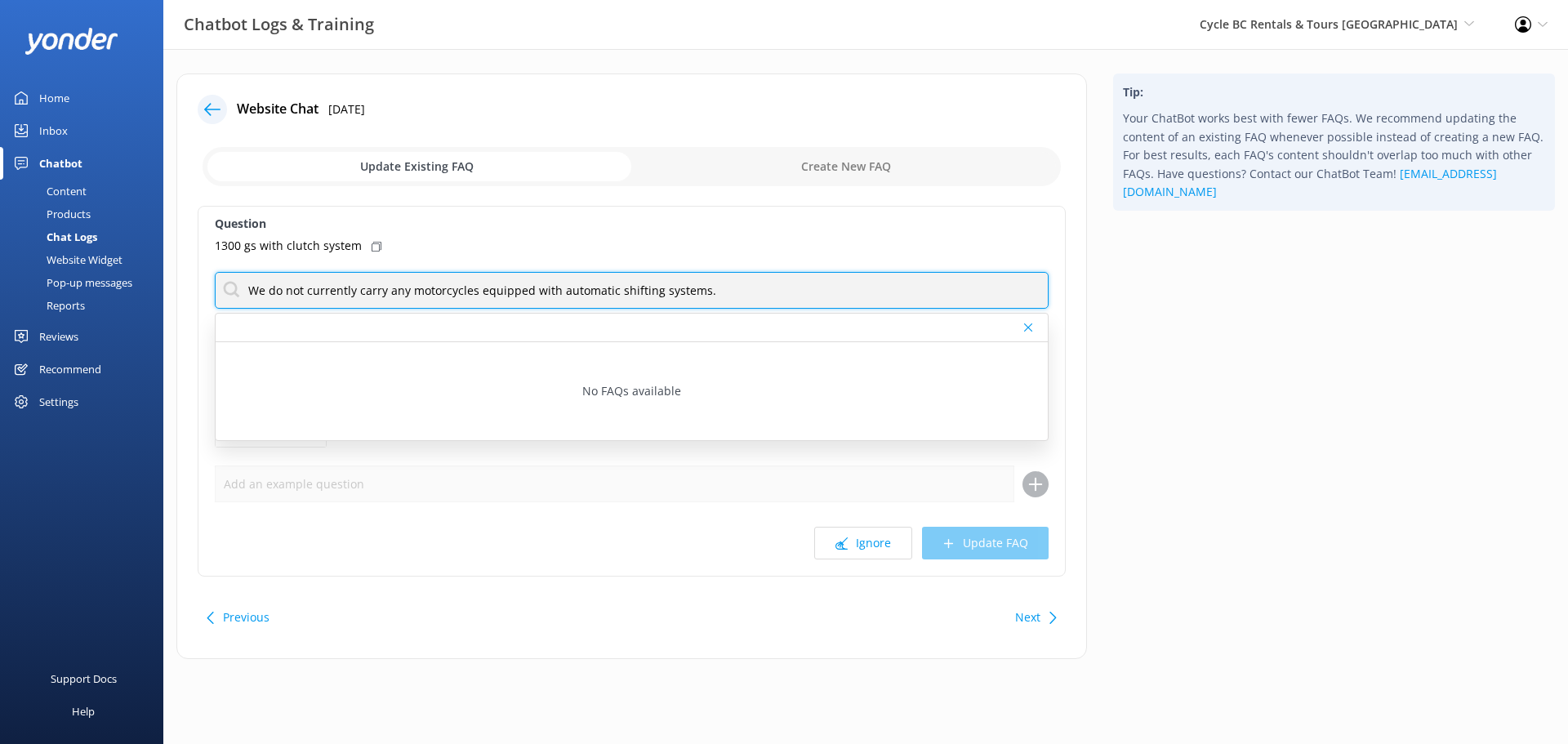
click at [816, 281] on input "We do not currently carry any motorcycles equipped with automatic shifting syst…" at bounding box center [632, 290] width 834 height 37
type input "We do not currently carry any motorcycles equipped with automatic shifting syst…"
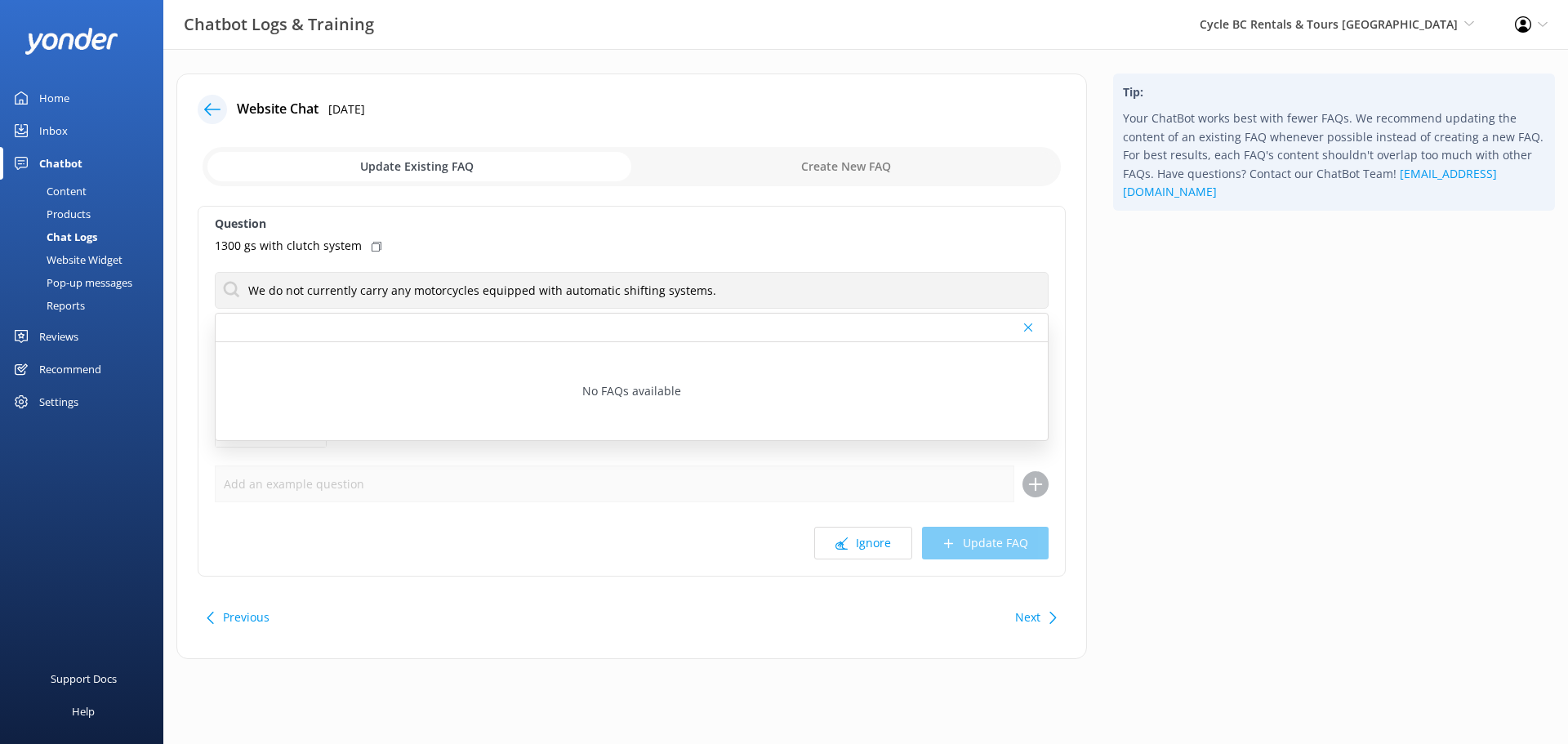
drag, startPoint x: 825, startPoint y: 190, endPoint x: 830, endPoint y: 181, distance: 10.3
click at [825, 188] on div "Update Existing FAQ Create New FAQ" at bounding box center [632, 165] width 868 height 49
click at [828, 171] on input "checkbox" at bounding box center [631, 166] width 858 height 40
checkbox input "true"
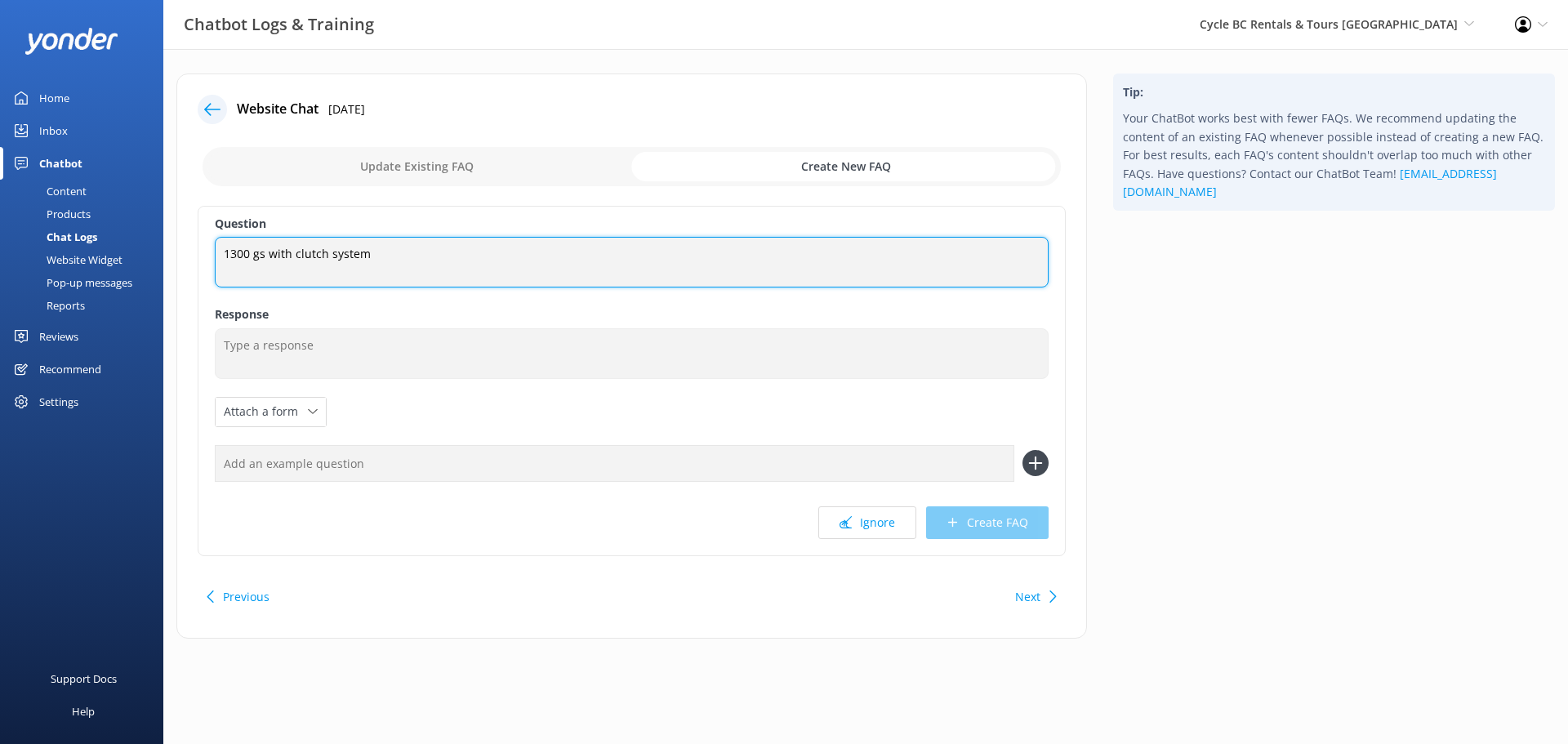
click at [674, 262] on textarea "1300 gs with clutch system" at bounding box center [632, 262] width 834 height 51
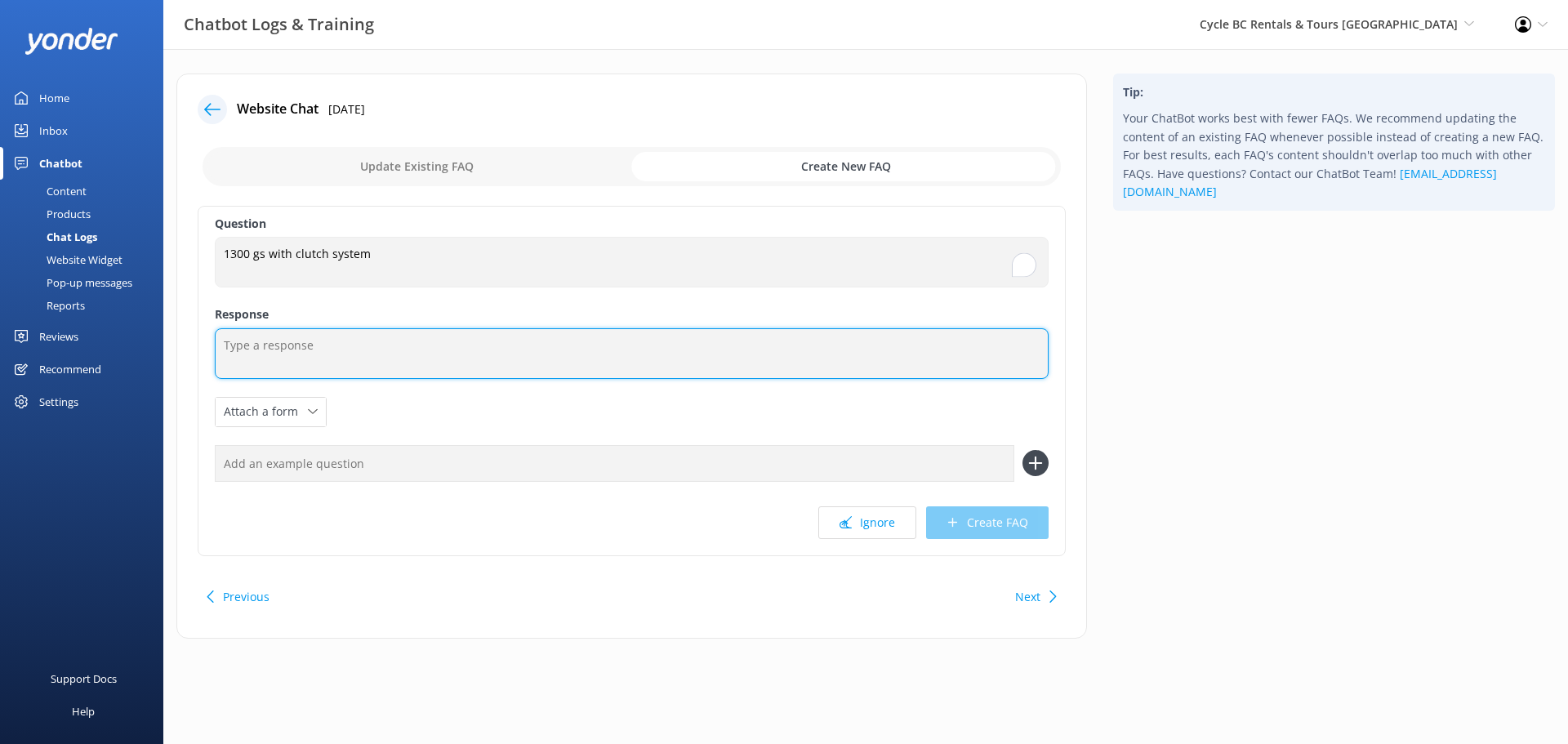
click at [569, 357] on textarea at bounding box center [632, 353] width 834 height 51
paste textarea "We do not currently carry any motorcycles equipped with automatic shifting syst…"
type textarea "We do not currently carry any motorcycles equipped with automatic shifting syst…"
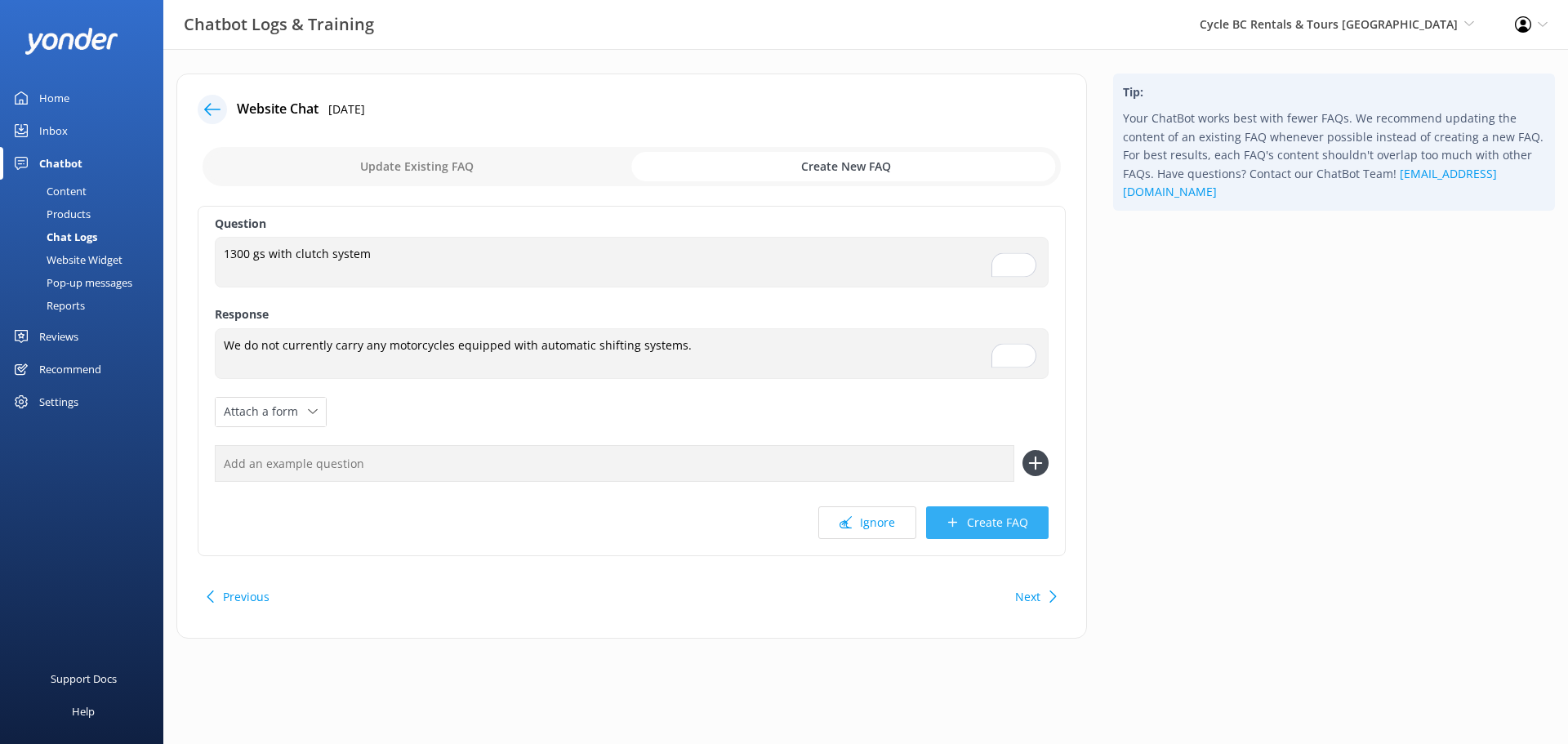
click at [1034, 518] on button "Create FAQ" at bounding box center [988, 522] width 123 height 33
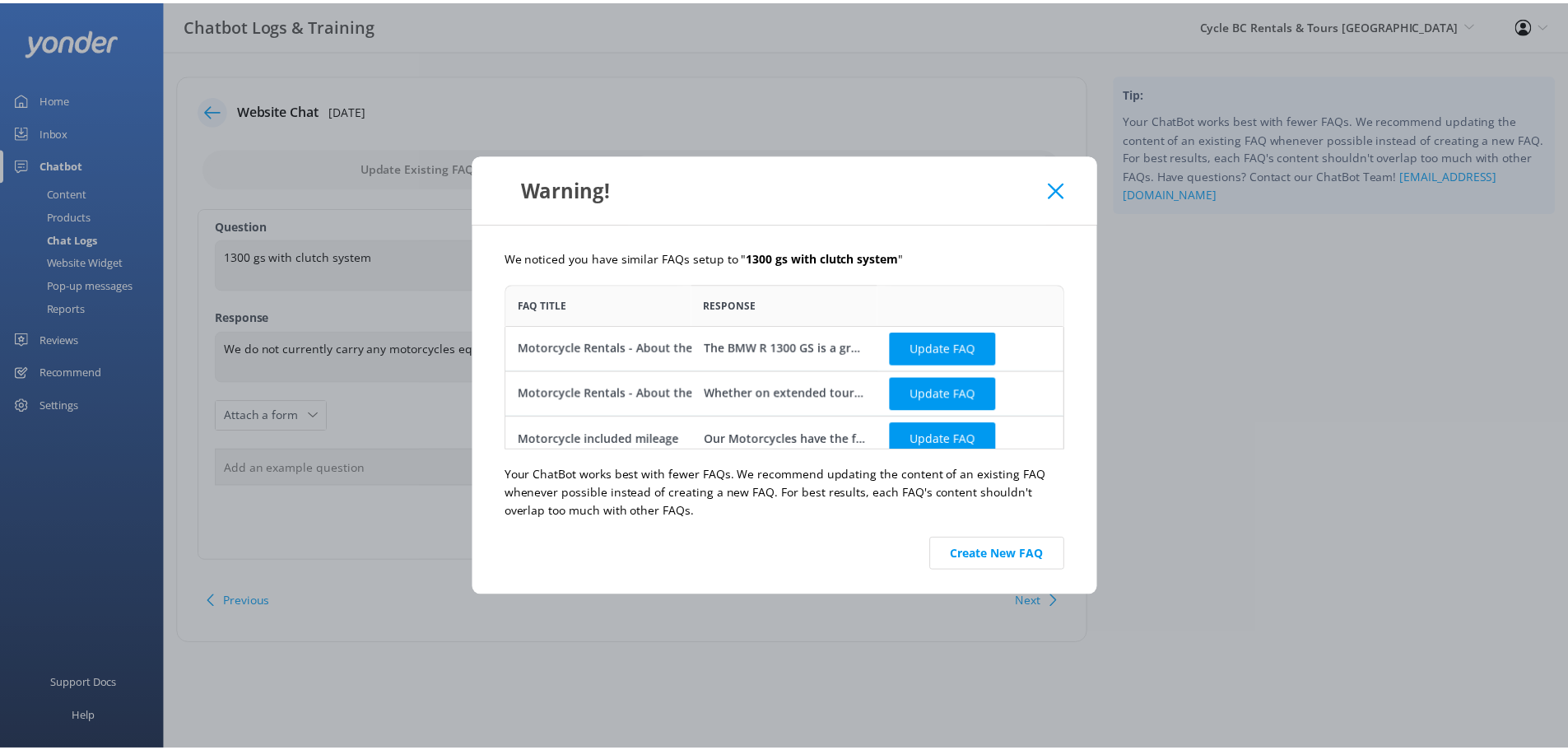
scroll to position [12, 0]
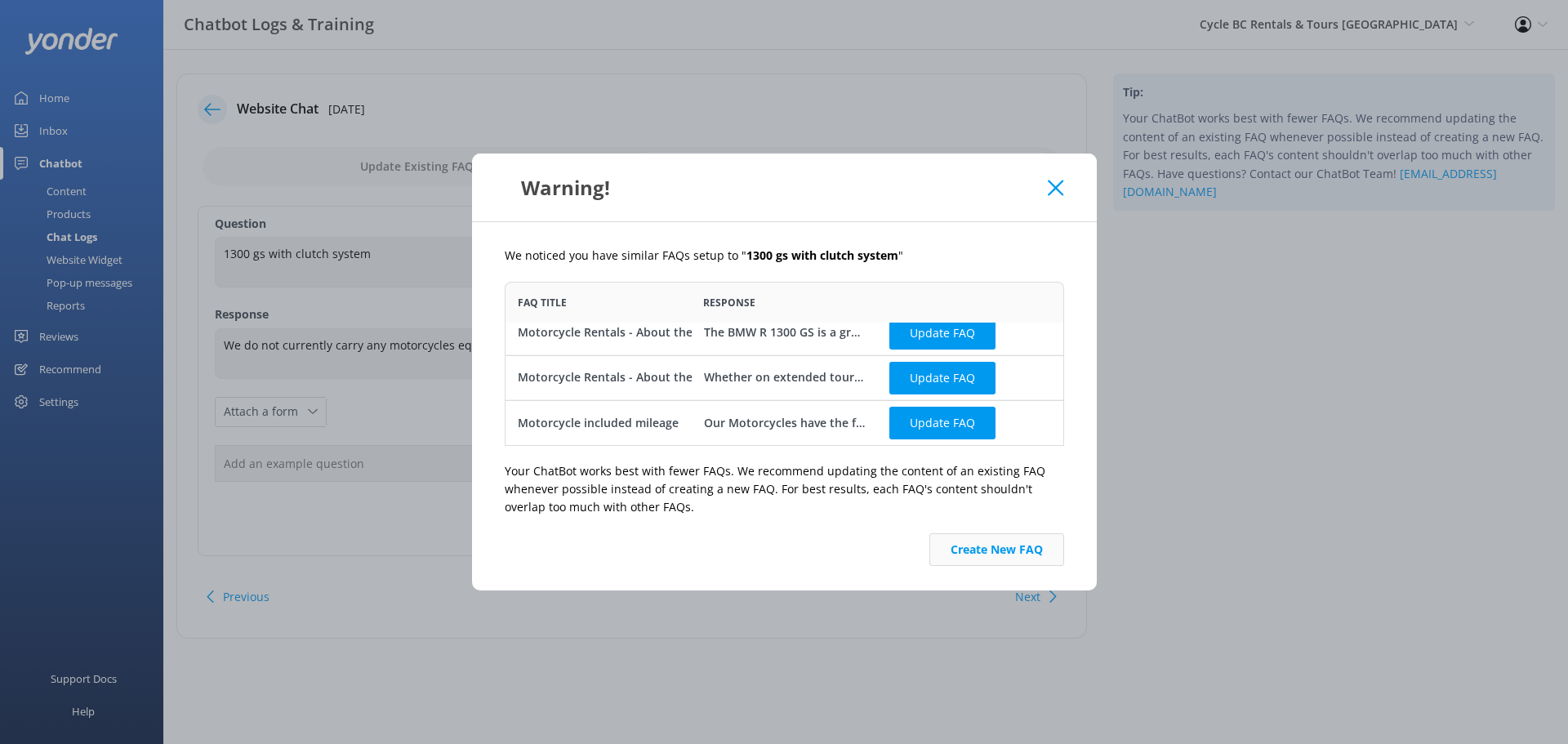
click at [1003, 556] on button "Create New FAQ" at bounding box center [996, 549] width 135 height 33
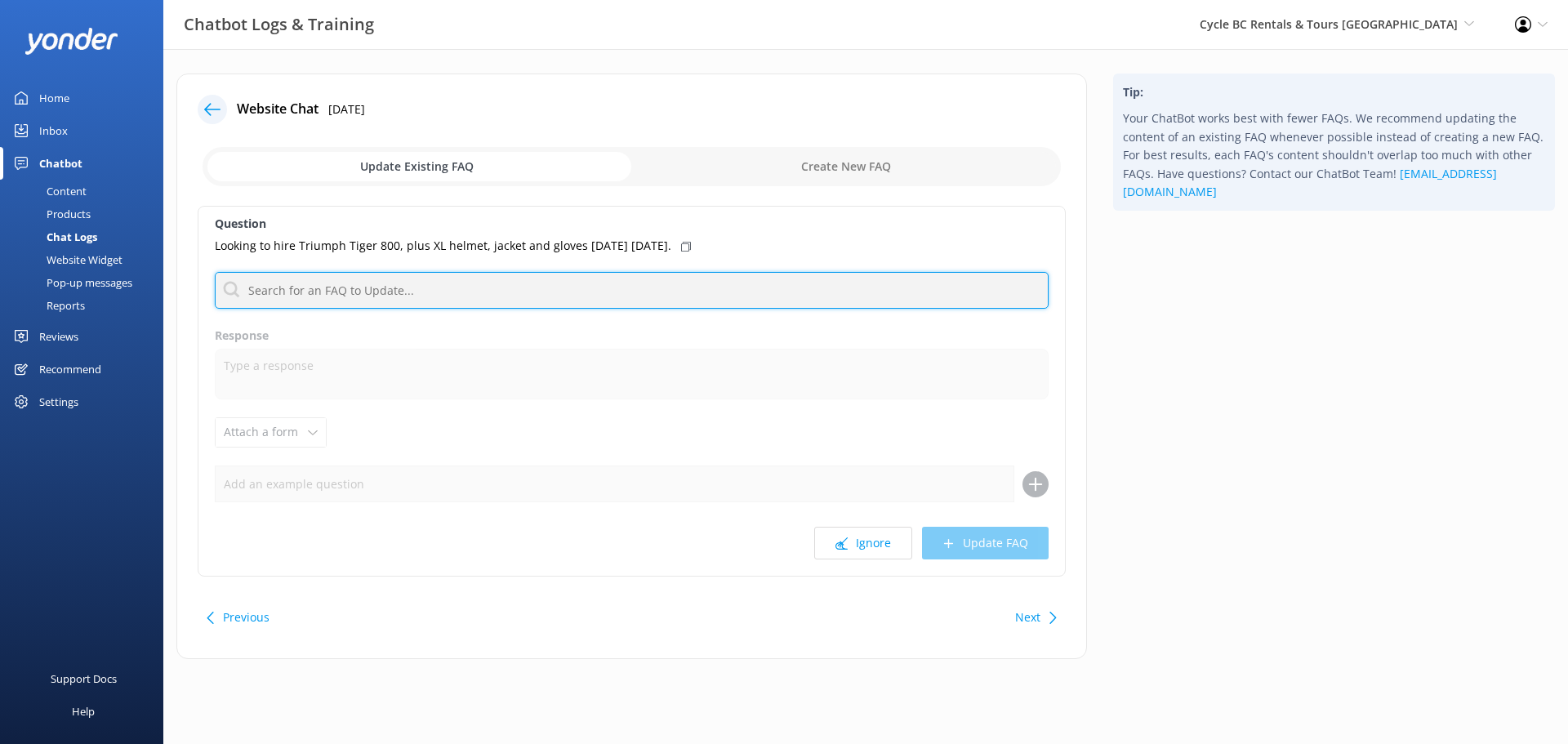
click at [440, 296] on input "text" at bounding box center [632, 290] width 834 height 37
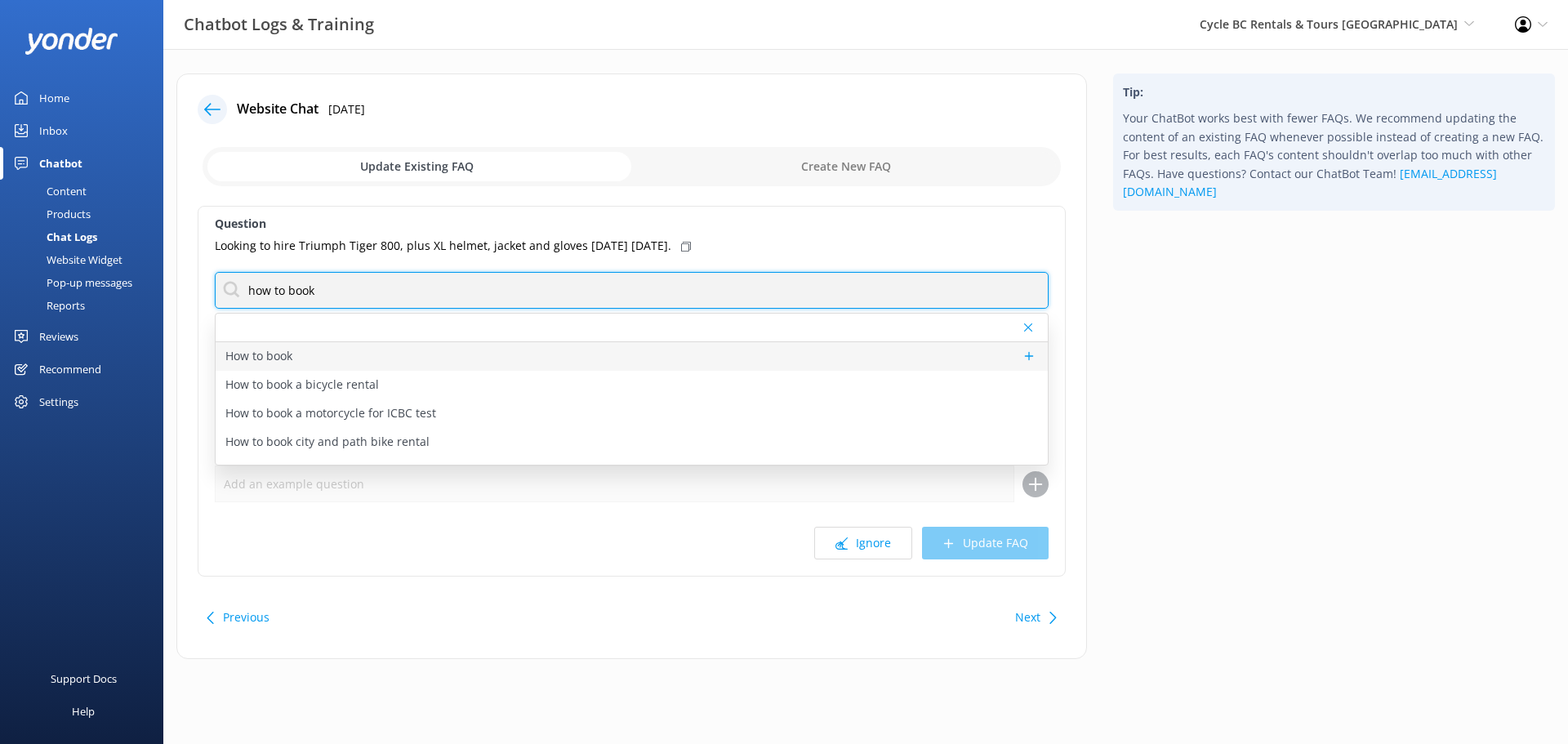
type input "how to book"
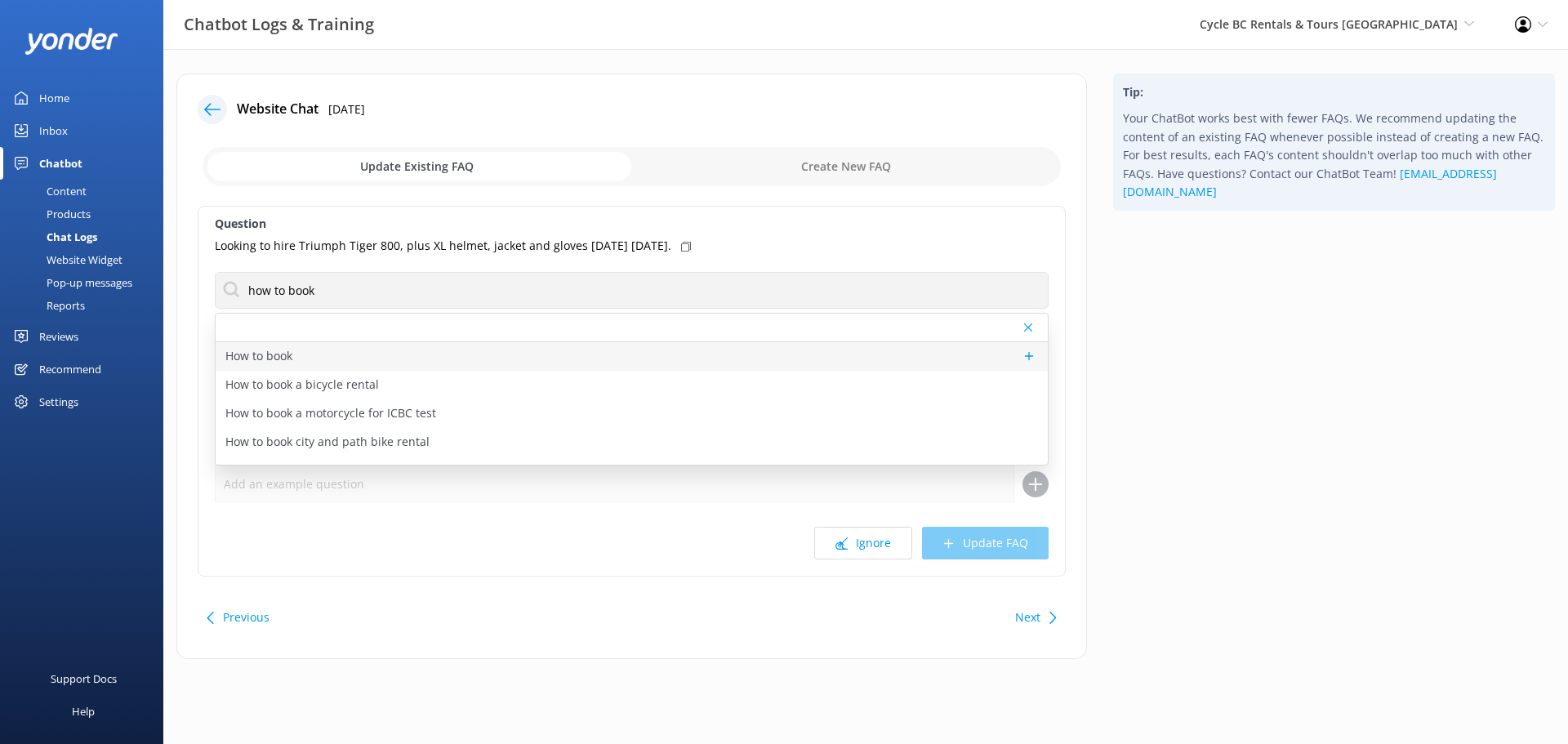
click at [325, 352] on div "How to book" at bounding box center [632, 356] width 832 height 29
type textarea "You can book all of our rentals online - just click the 'Book Now' button in th…"
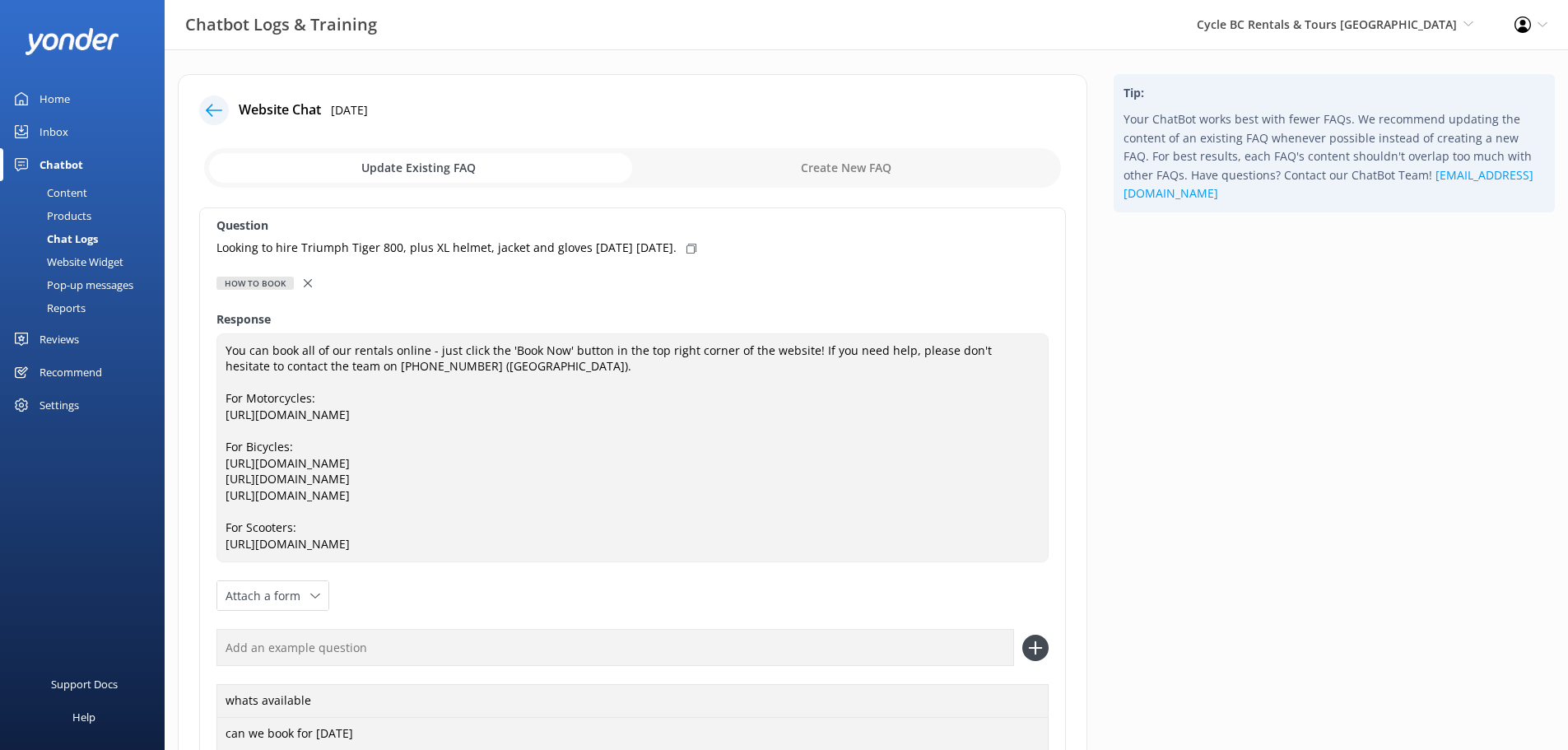
scroll to position [307, 0]
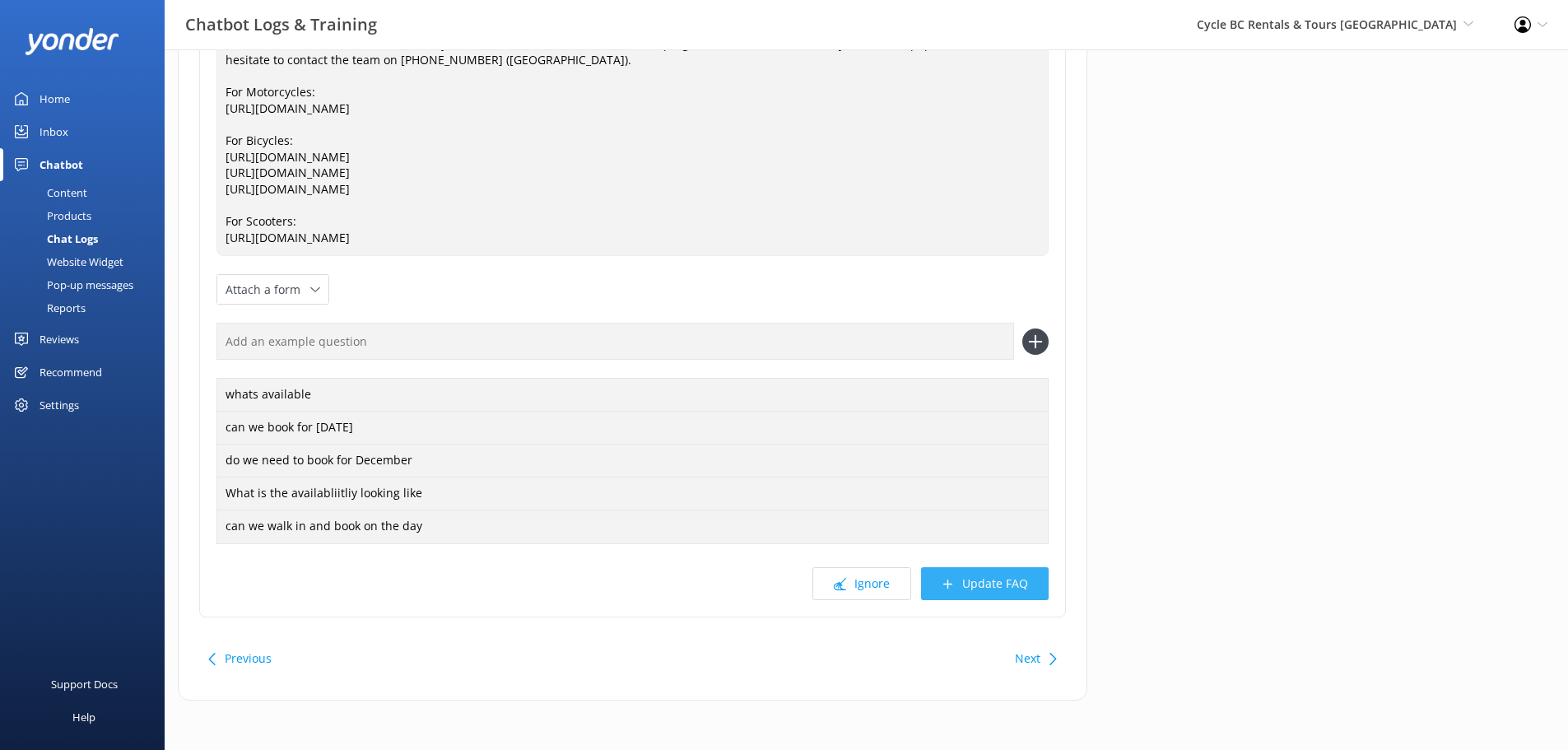
click at [990, 586] on button "Update FAQ" at bounding box center [985, 583] width 128 height 33
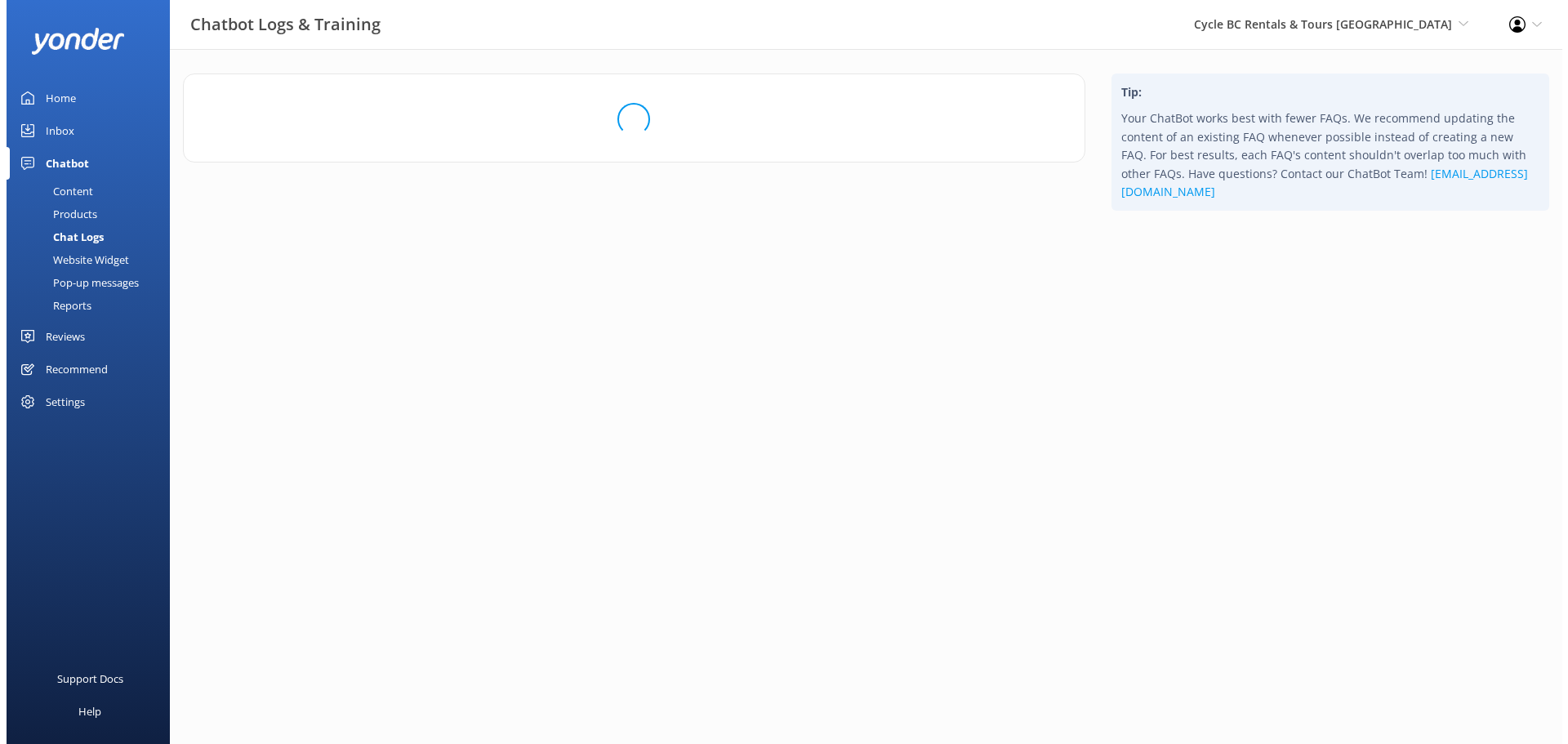
scroll to position [0, 0]
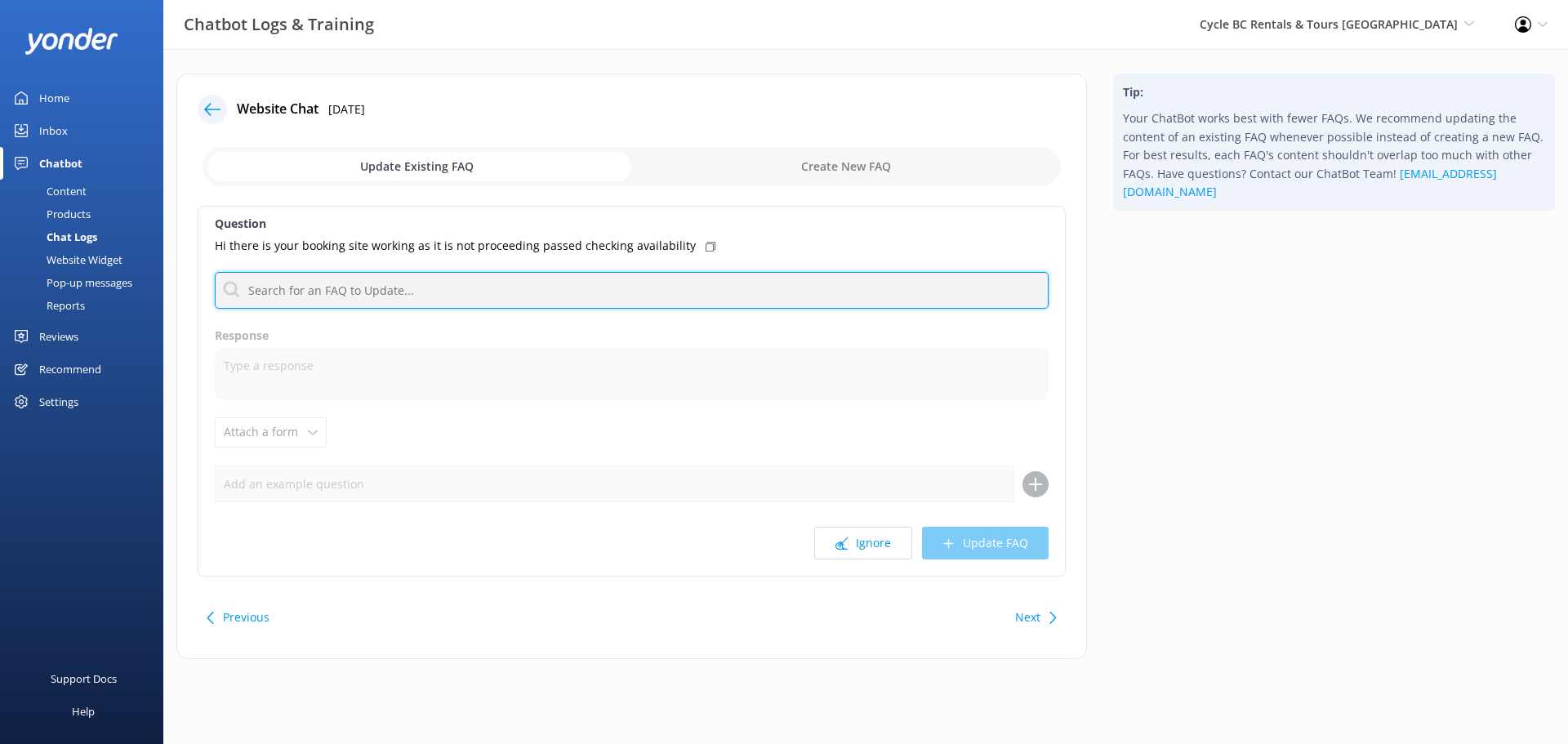
click at [435, 295] on input "text" at bounding box center [632, 290] width 834 height 37
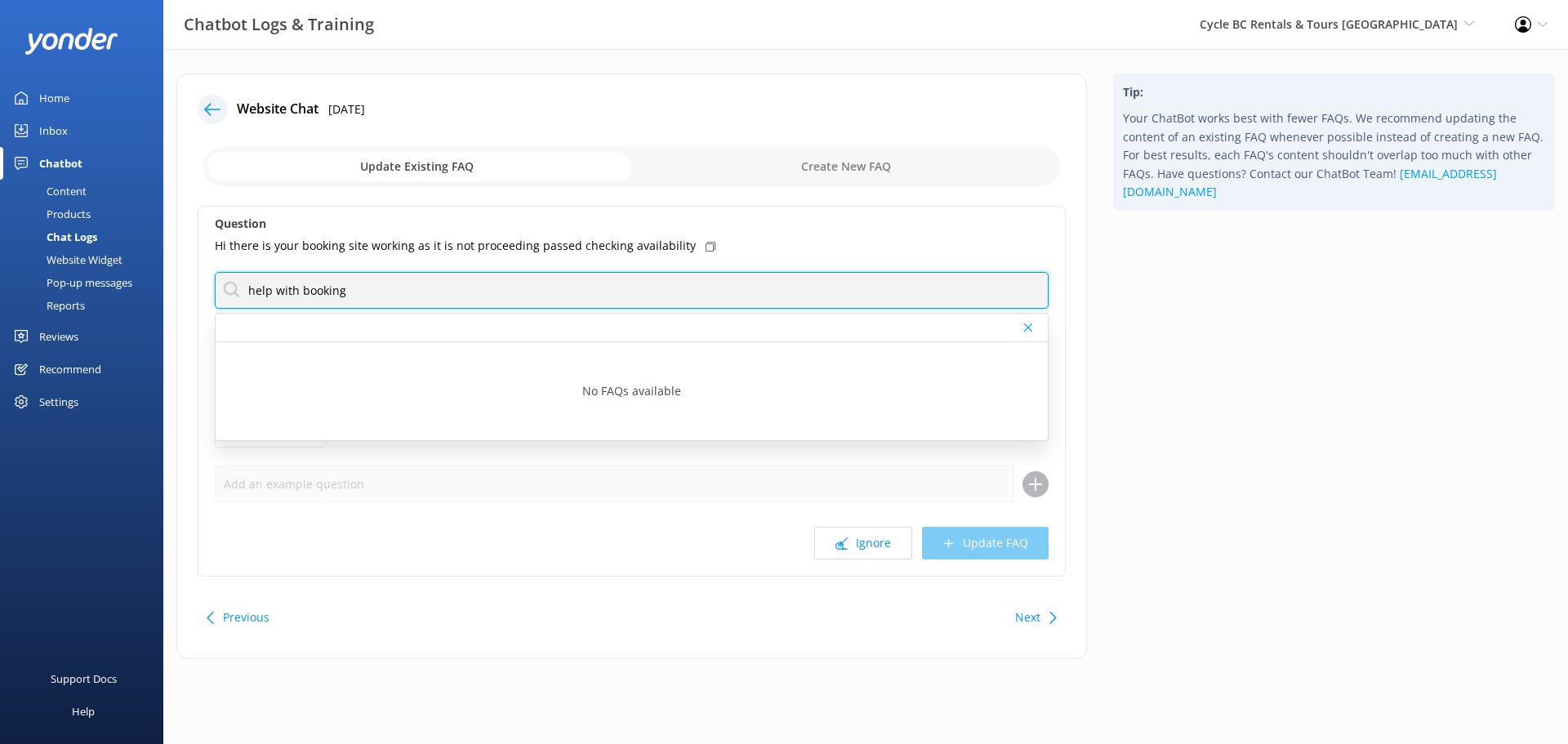
type input "help with booking"
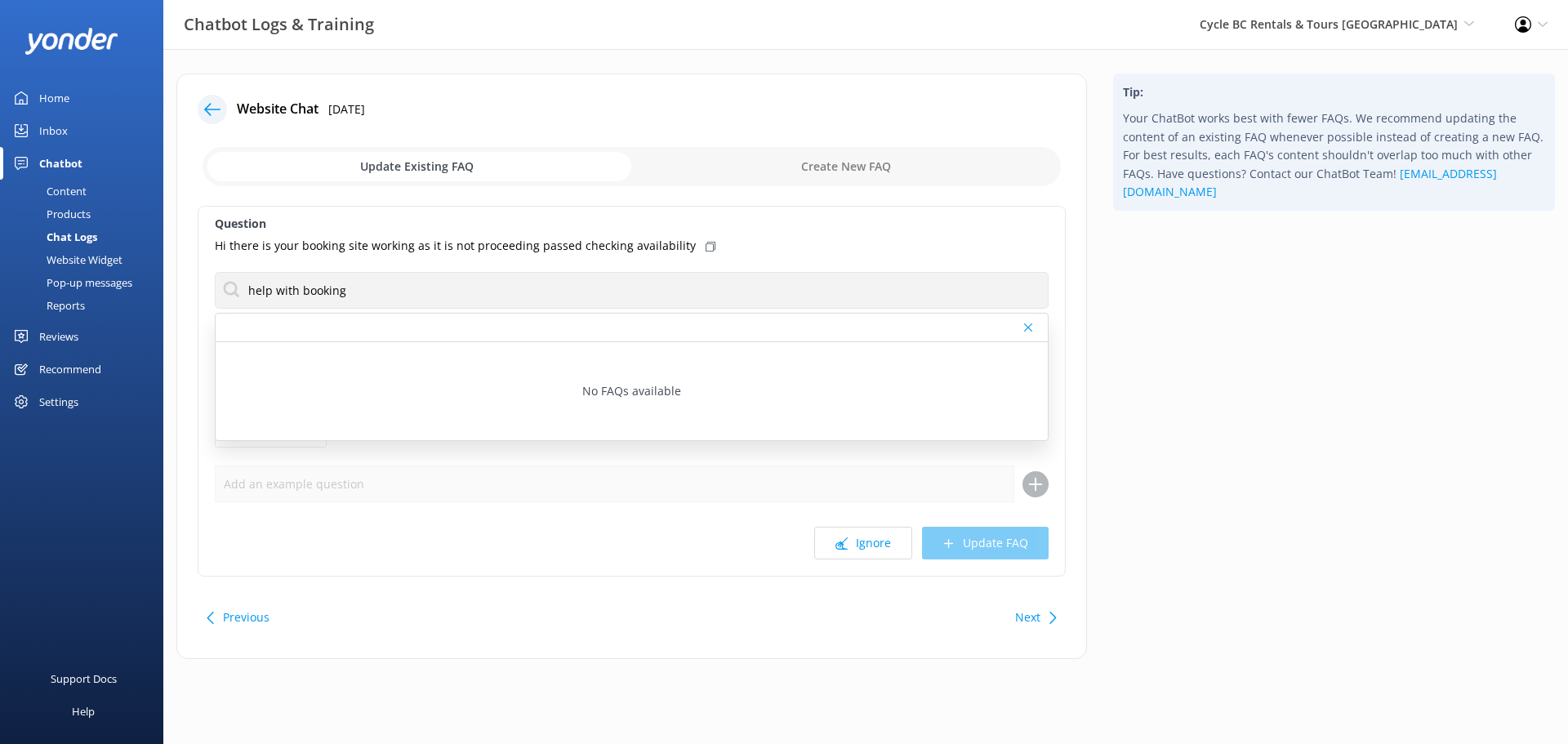
click at [871, 165] on input "checkbox" at bounding box center [631, 166] width 858 height 40
checkbox input "true"
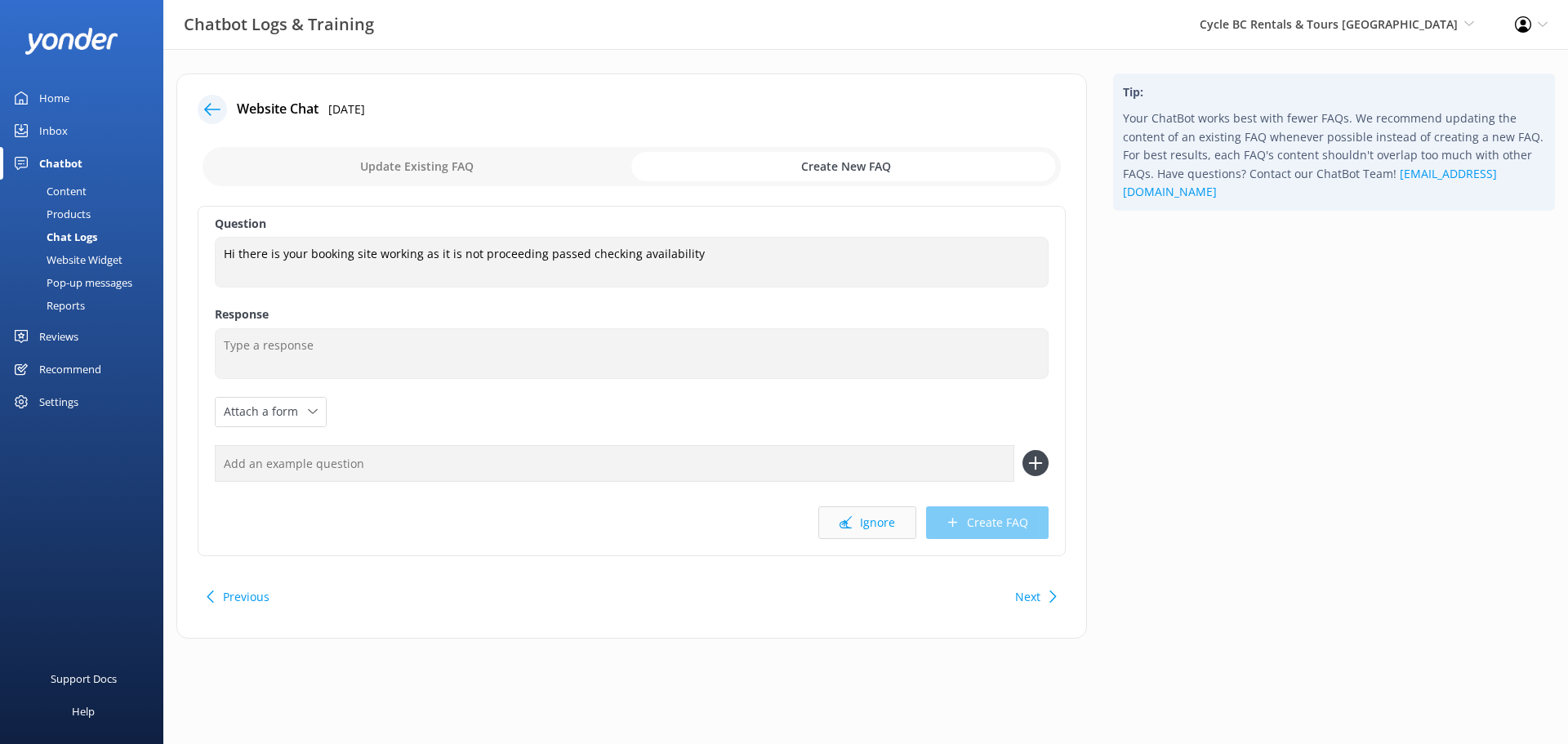
click at [858, 526] on button "Ignore" at bounding box center [867, 522] width 98 height 33
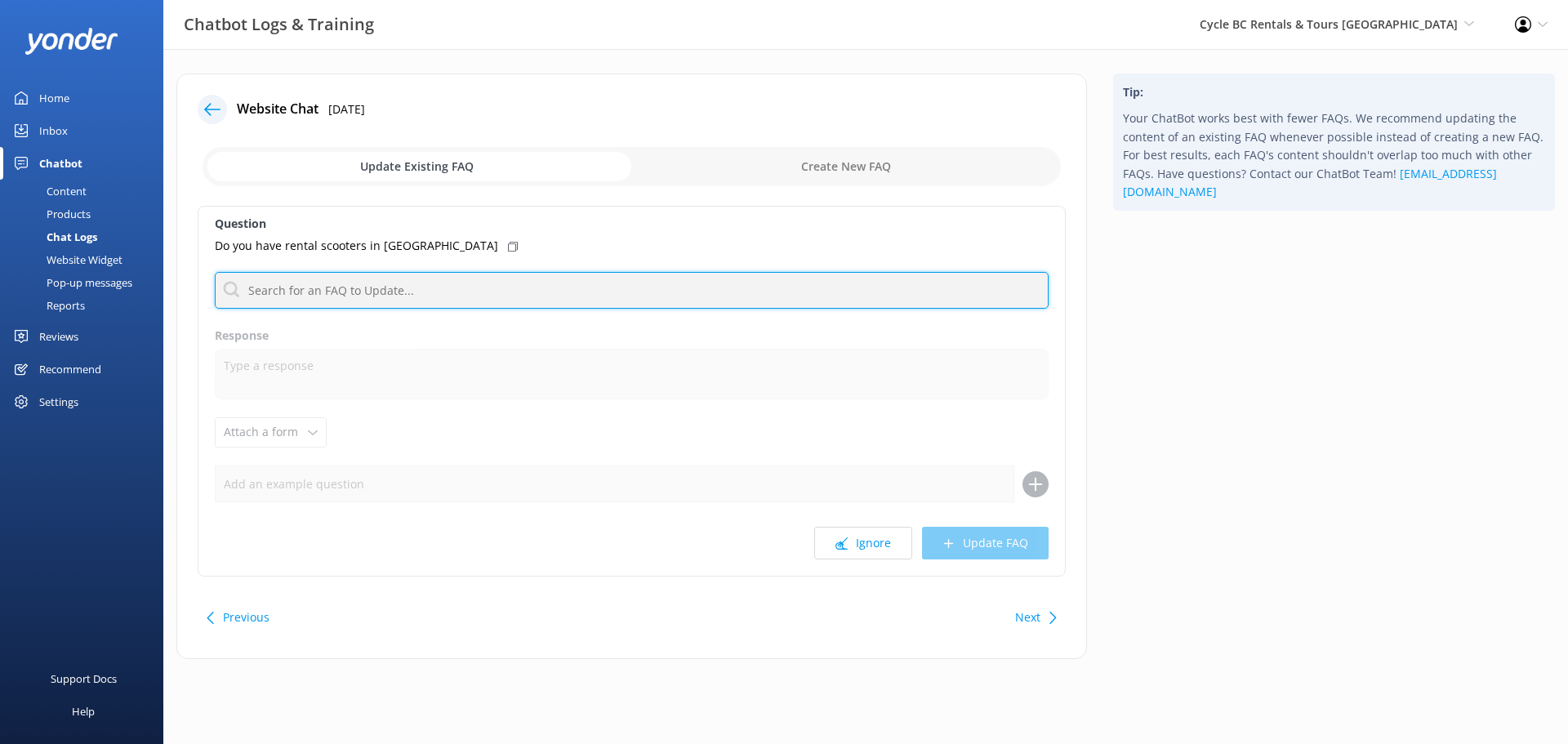
click at [486, 281] on input "text" at bounding box center [632, 290] width 834 height 37
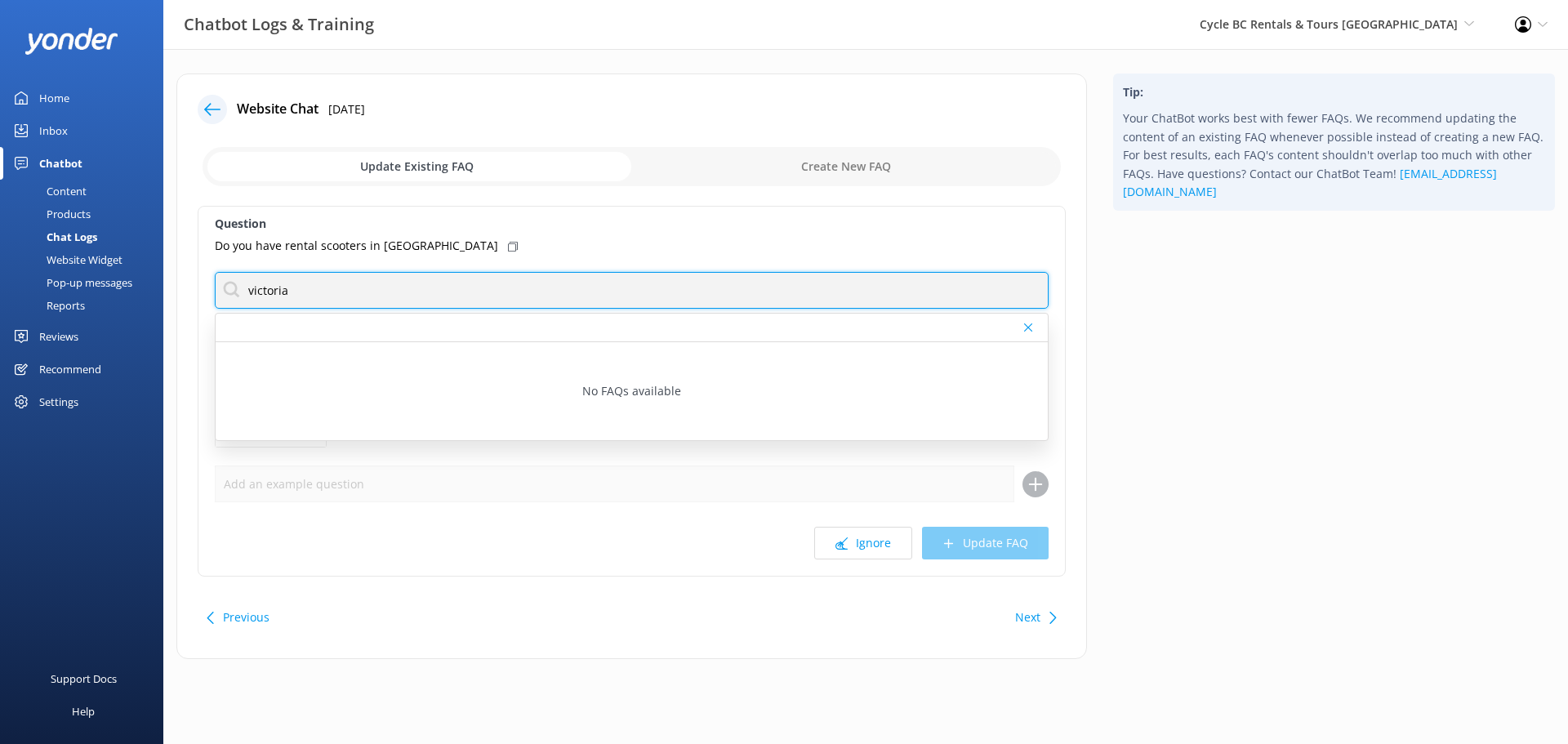
drag, startPoint x: 449, startPoint y: 287, endPoint x: 39, endPoint y: 294, distance: 410.1
click at [39, 294] on div "Chatbot Logs & Training Cycle BC Rentals & Tours Vancouver Cycle BC Rentals & T…" at bounding box center [784, 377] width 1568 height 659
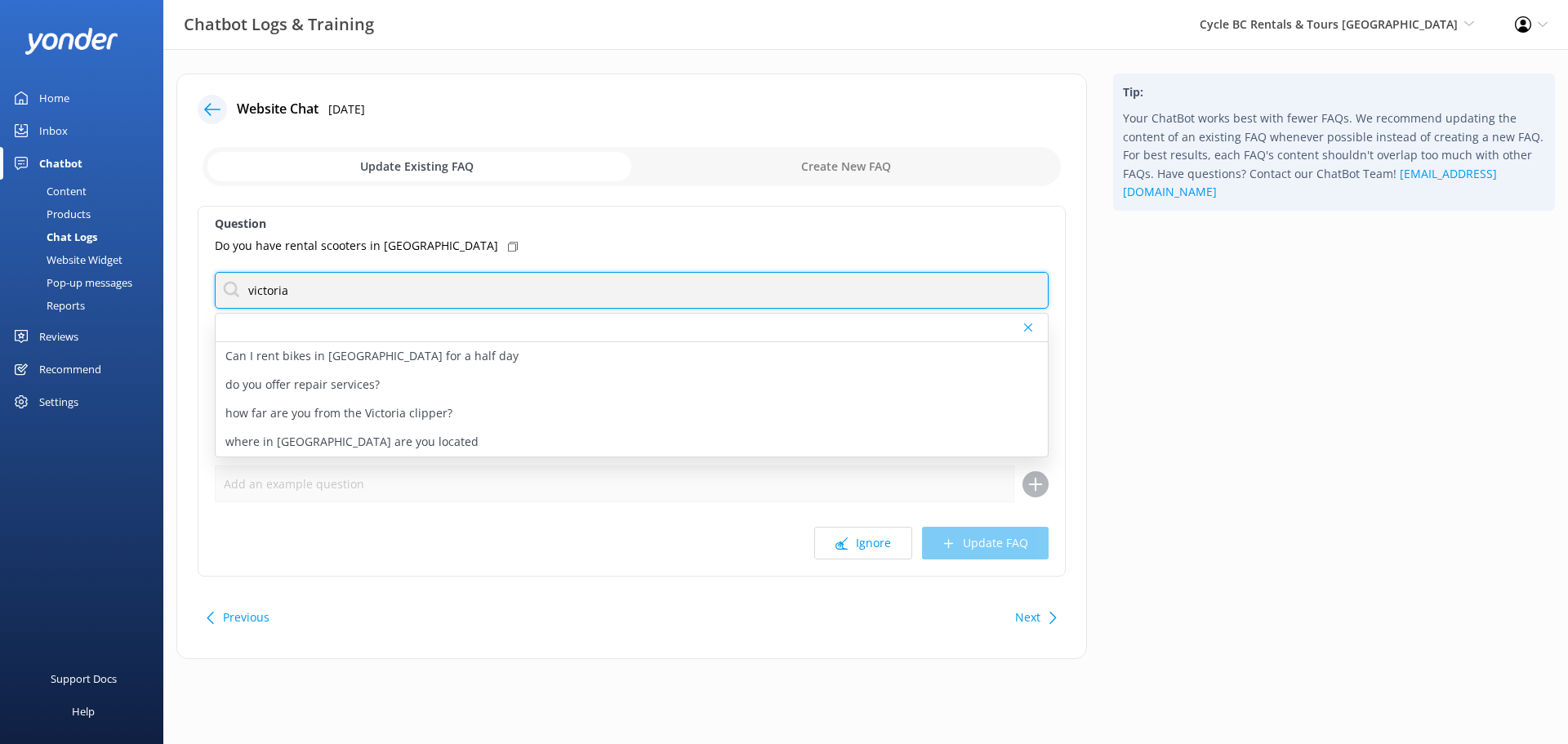
type input "victoria"
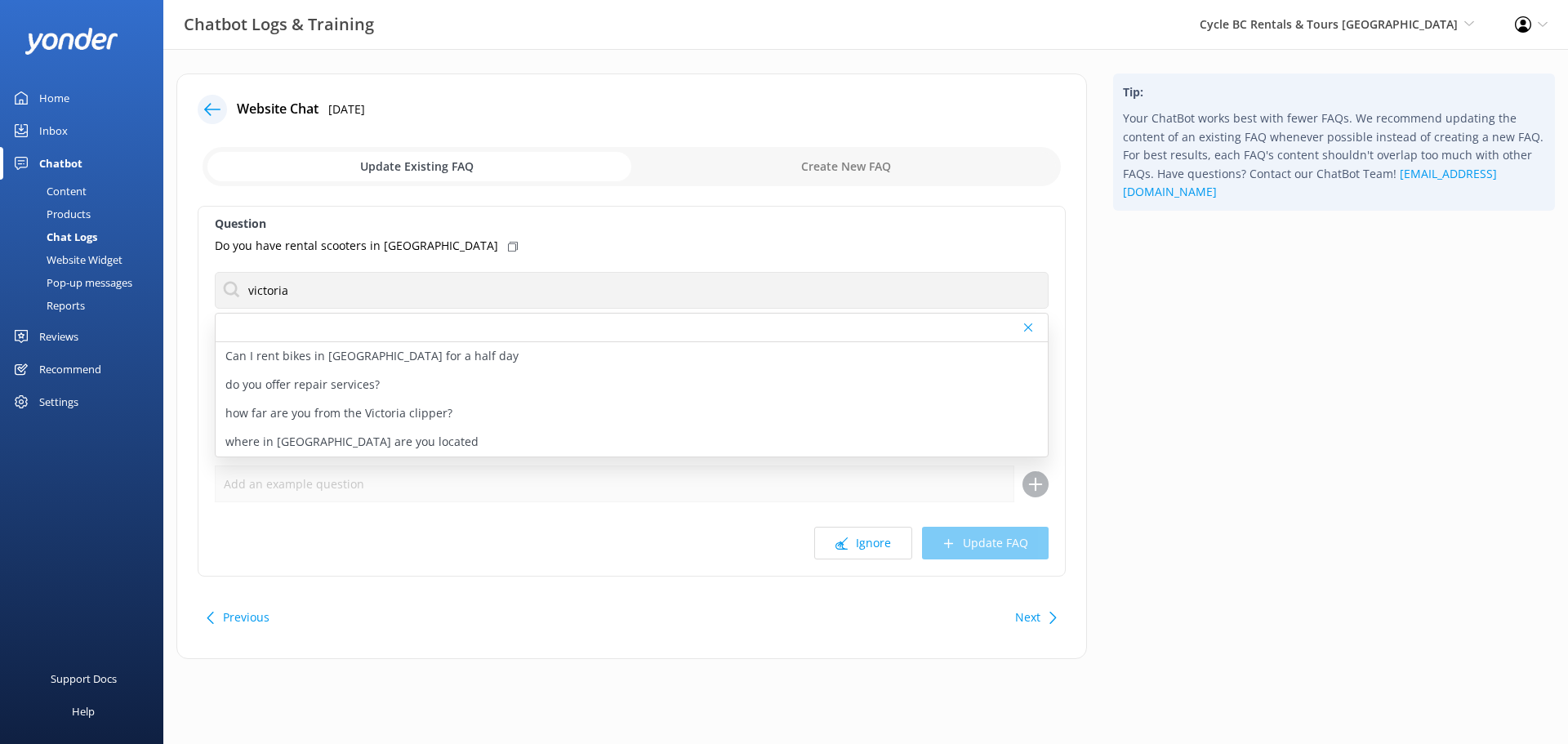
click at [612, 269] on div "Question Do you have rental scooters in victoria victoria Can I rent bikes in V…" at bounding box center [632, 391] width 868 height 371
click at [850, 548] on button "Ignore" at bounding box center [863, 543] width 98 height 33
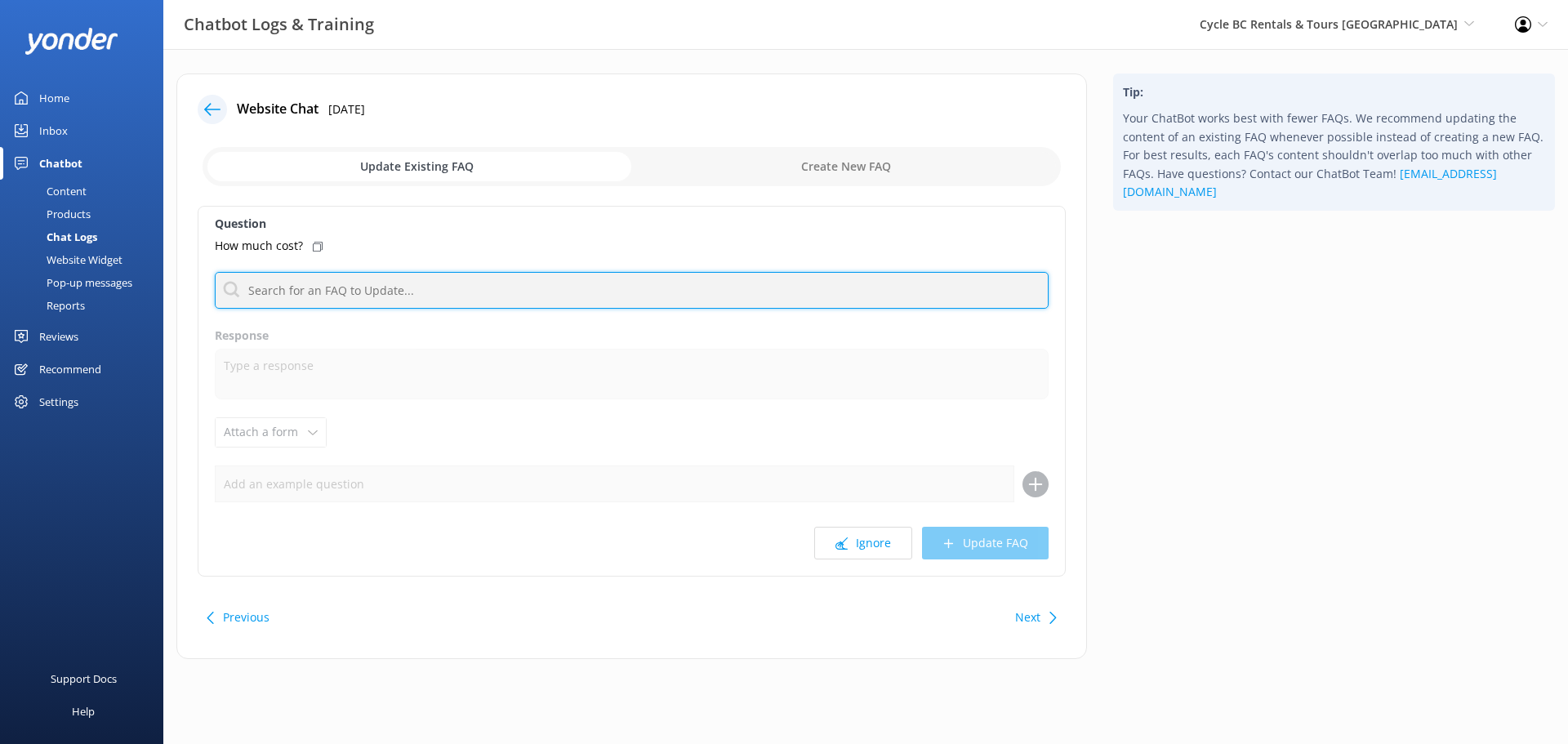
click at [490, 297] on input "text" at bounding box center [632, 290] width 834 height 37
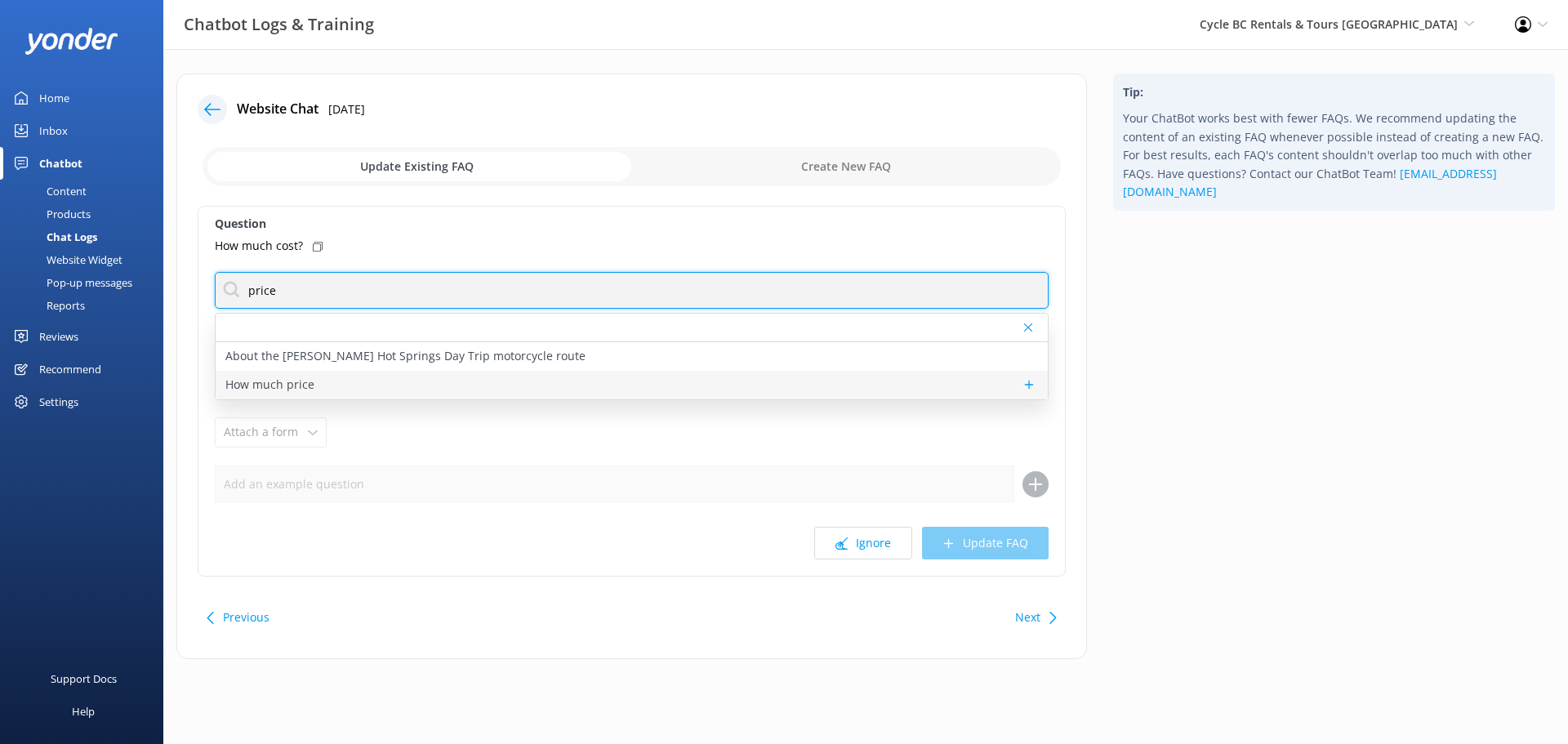
type input "price"
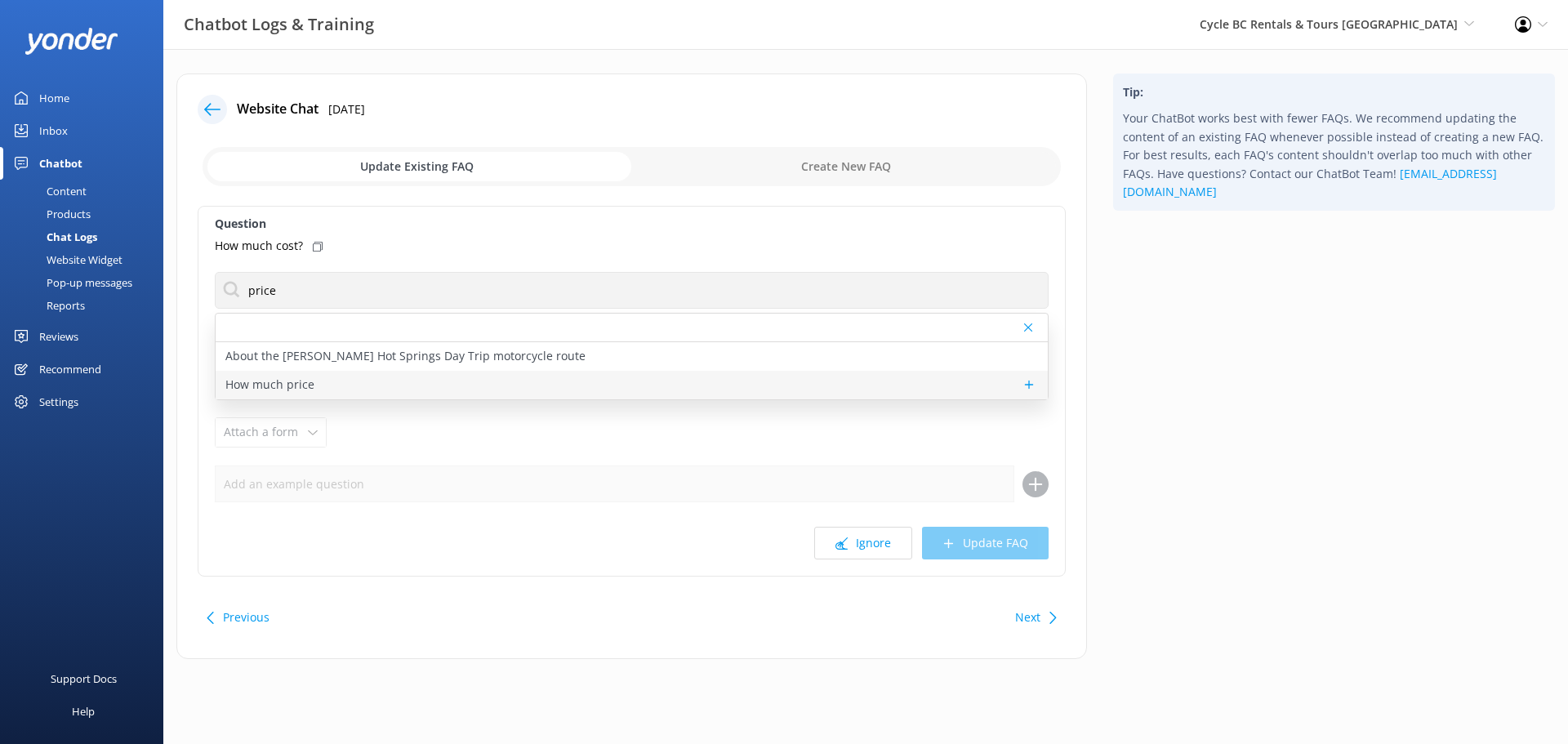
click at [333, 378] on div "How much price" at bounding box center [632, 384] width 832 height 29
type textarea "For a comprehensive list of our rental options and pricing, please use the drop…"
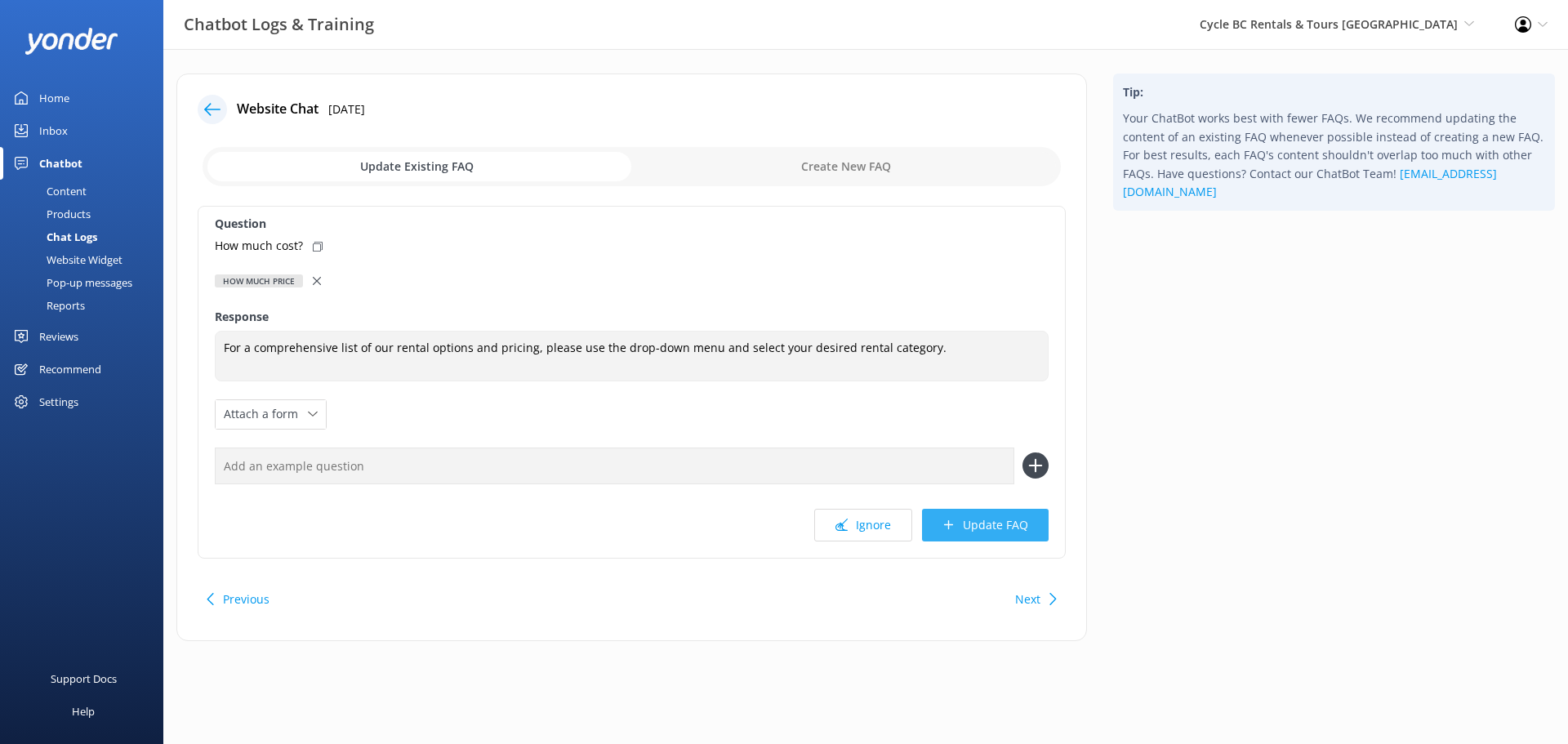
click at [975, 528] on button "Update FAQ" at bounding box center [986, 525] width 127 height 33
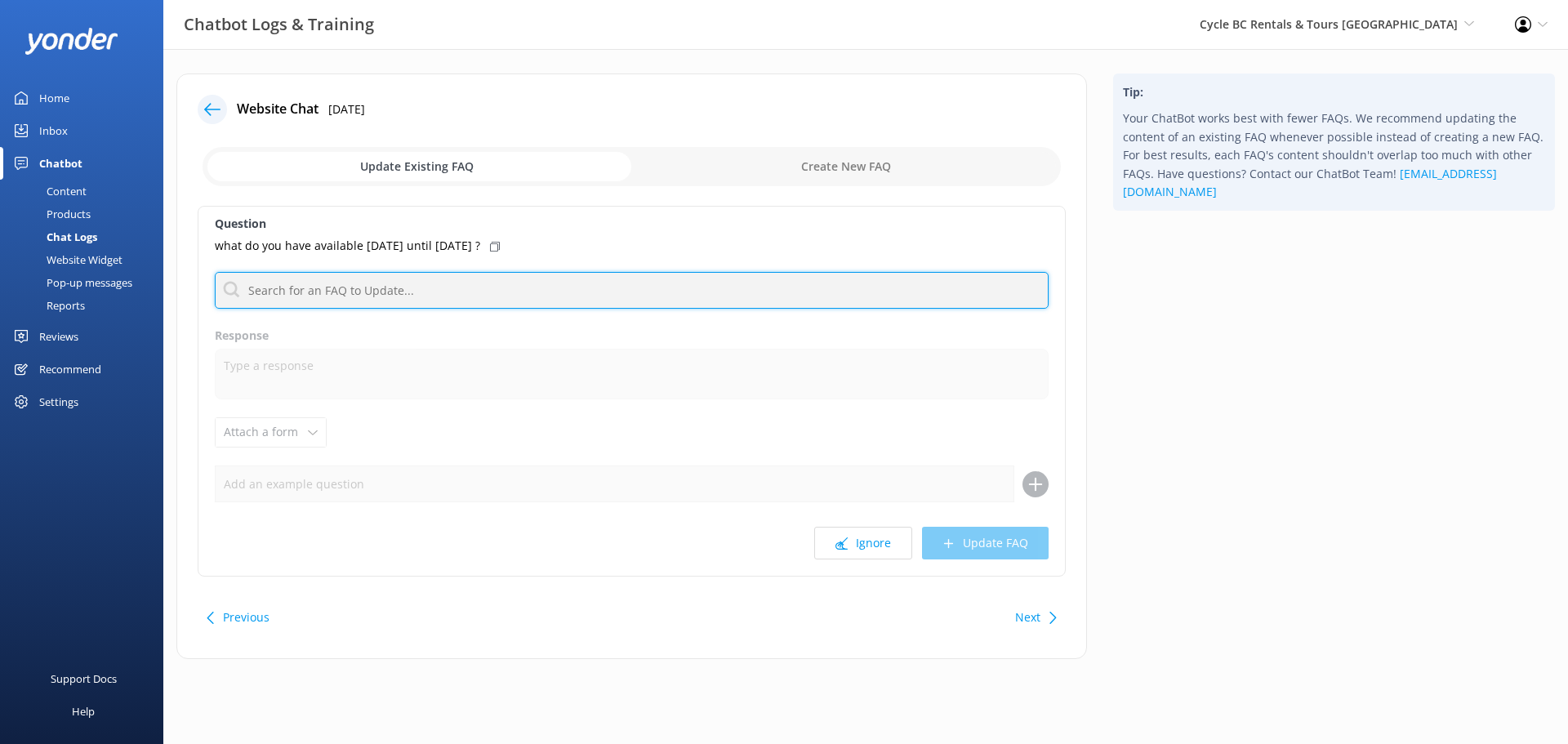
click at [412, 289] on input "text" at bounding box center [632, 290] width 834 height 37
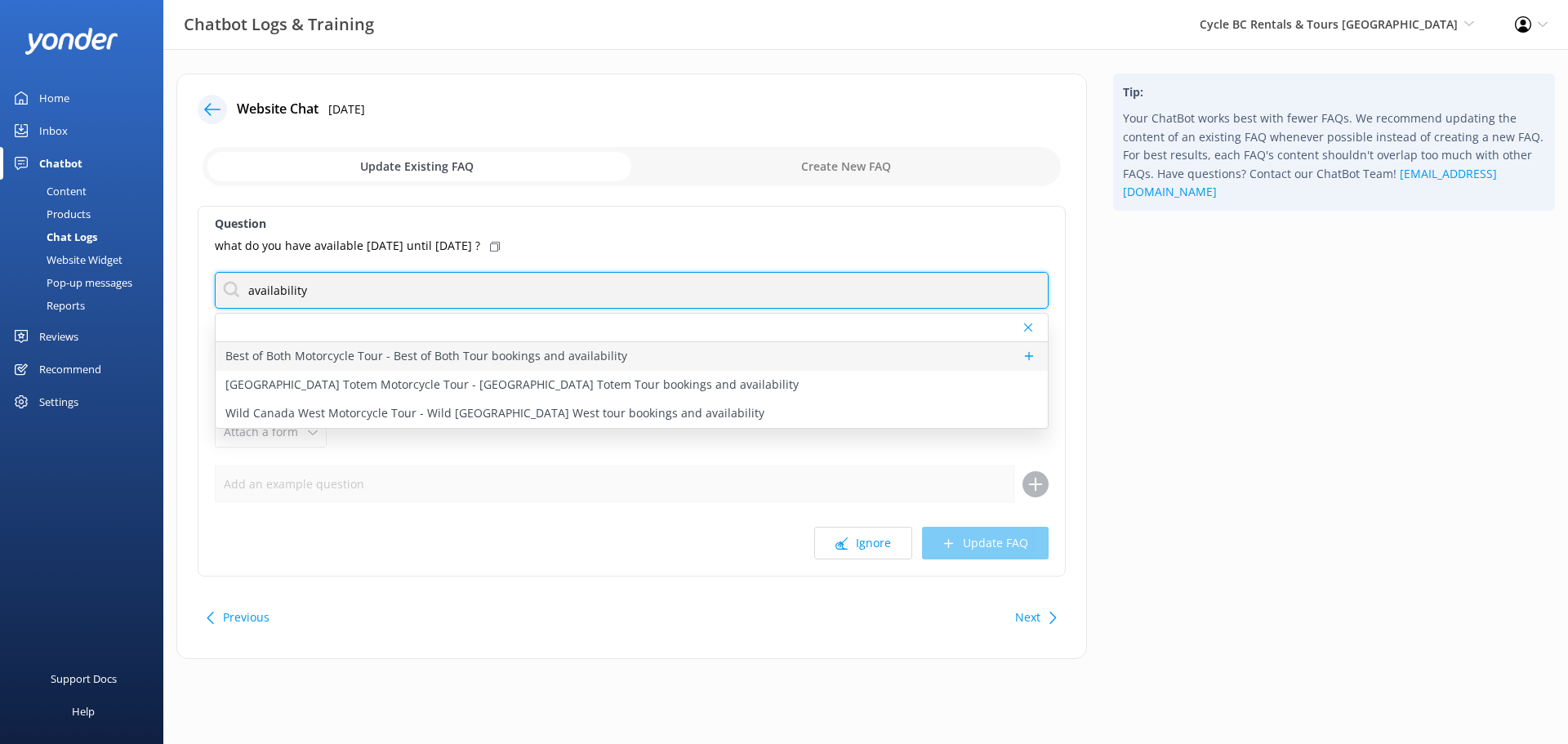
type input "availability"
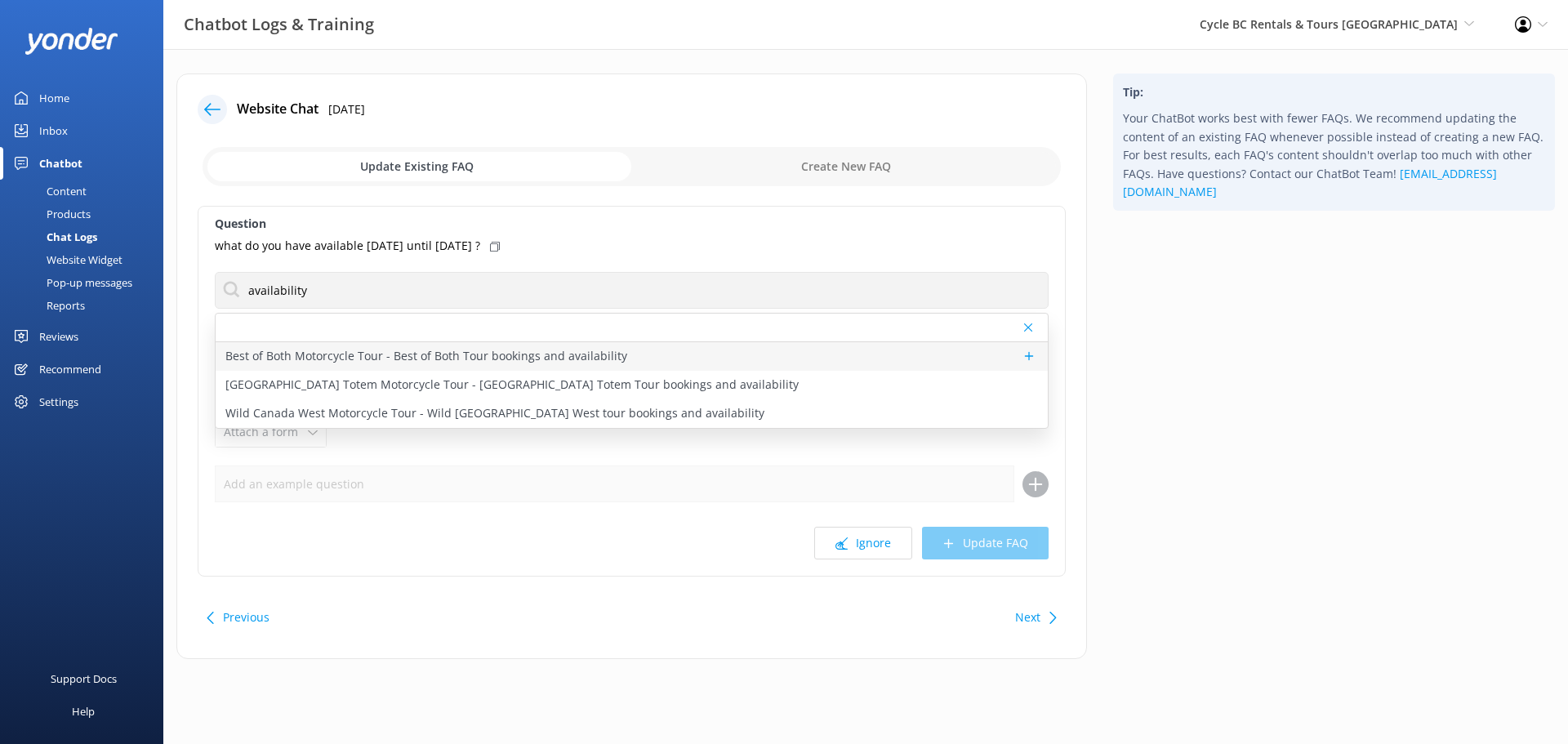
click at [428, 356] on p "Best of Both Motorcycle Tour - Best of Both Tour bookings and availability" at bounding box center [427, 356] width 402 height 18
type textarea "If you're interested in our motorcycle tours, you can request a quote at https:…"
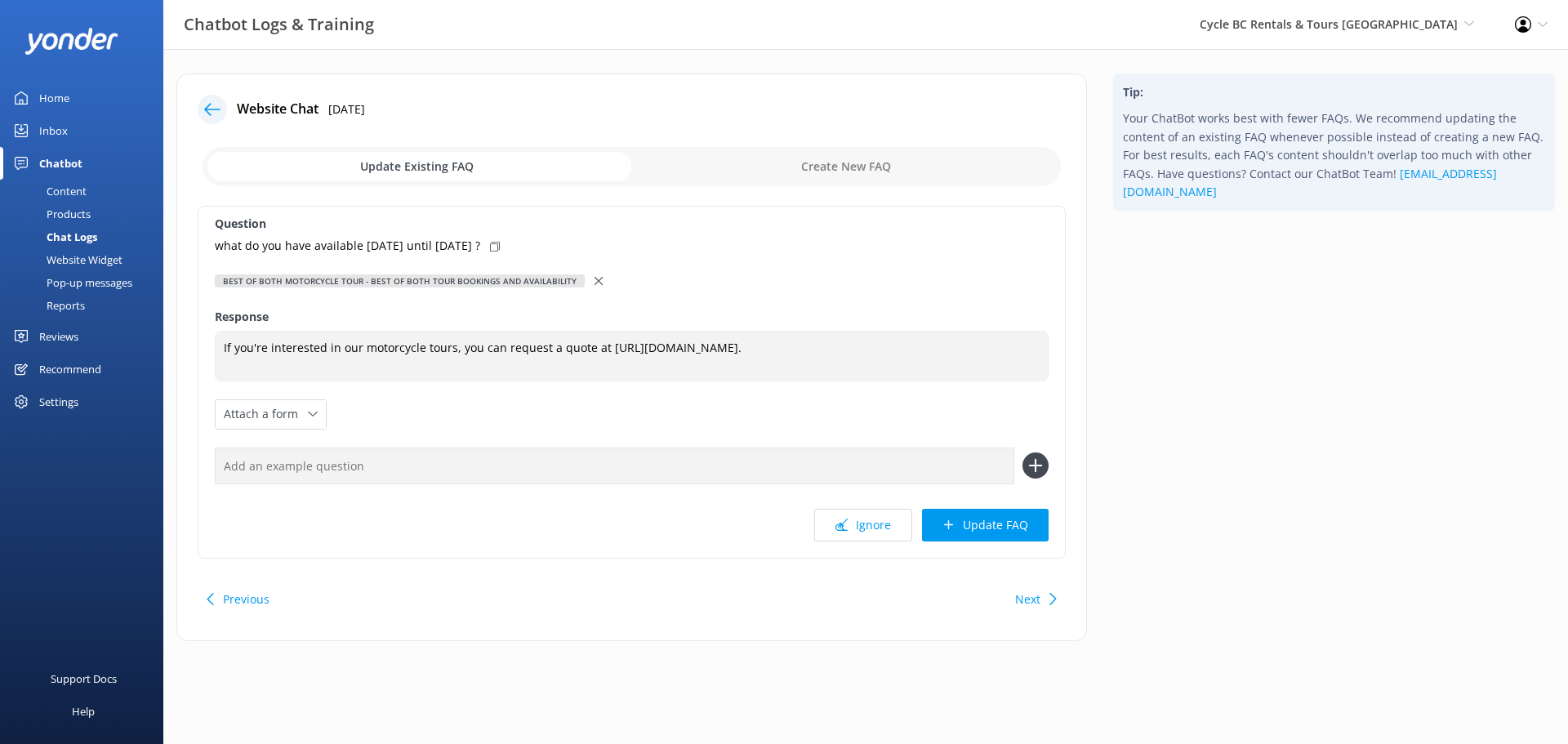
click at [594, 276] on icon at bounding box center [598, 280] width 8 height 8
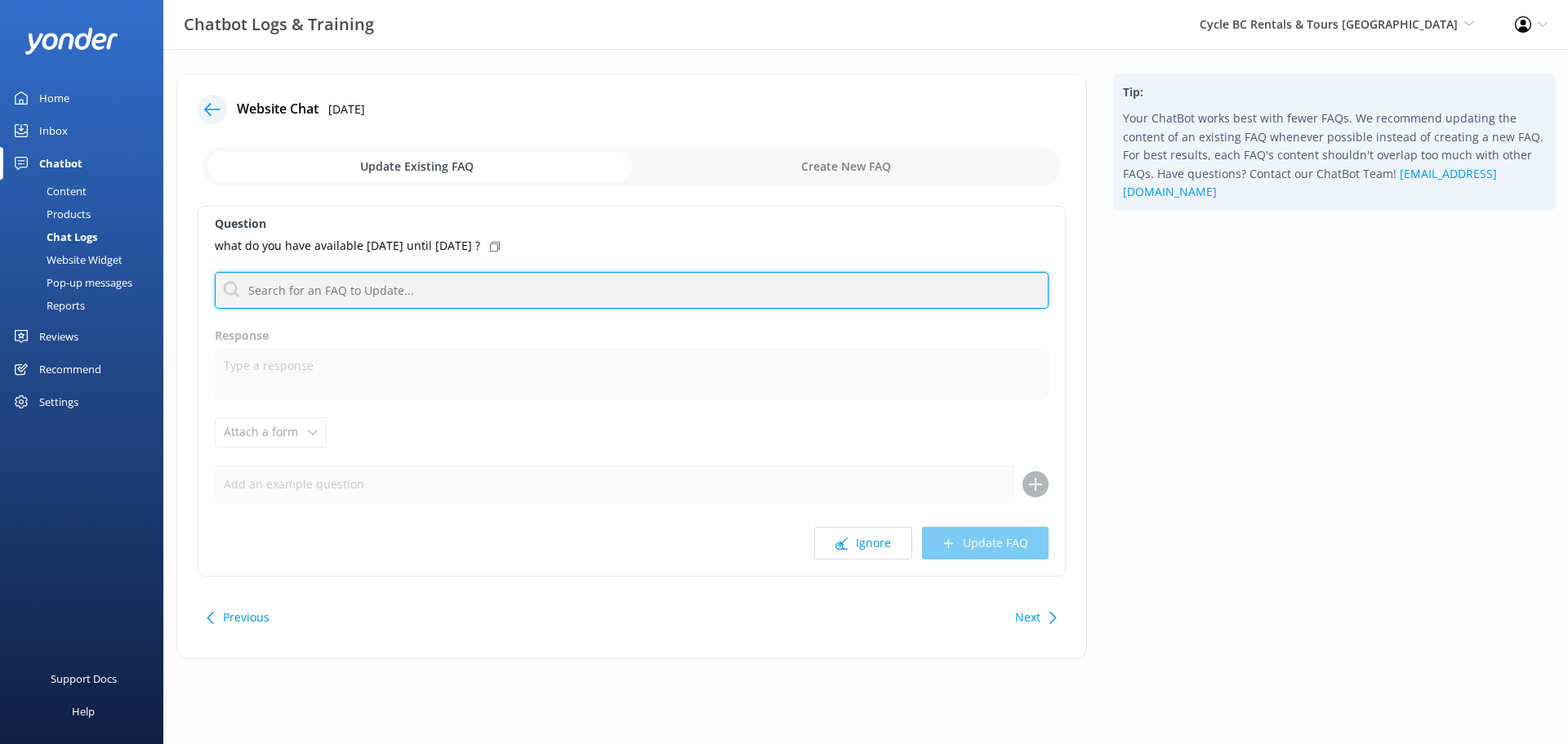
click at [341, 293] on input "text" at bounding box center [632, 290] width 834 height 37
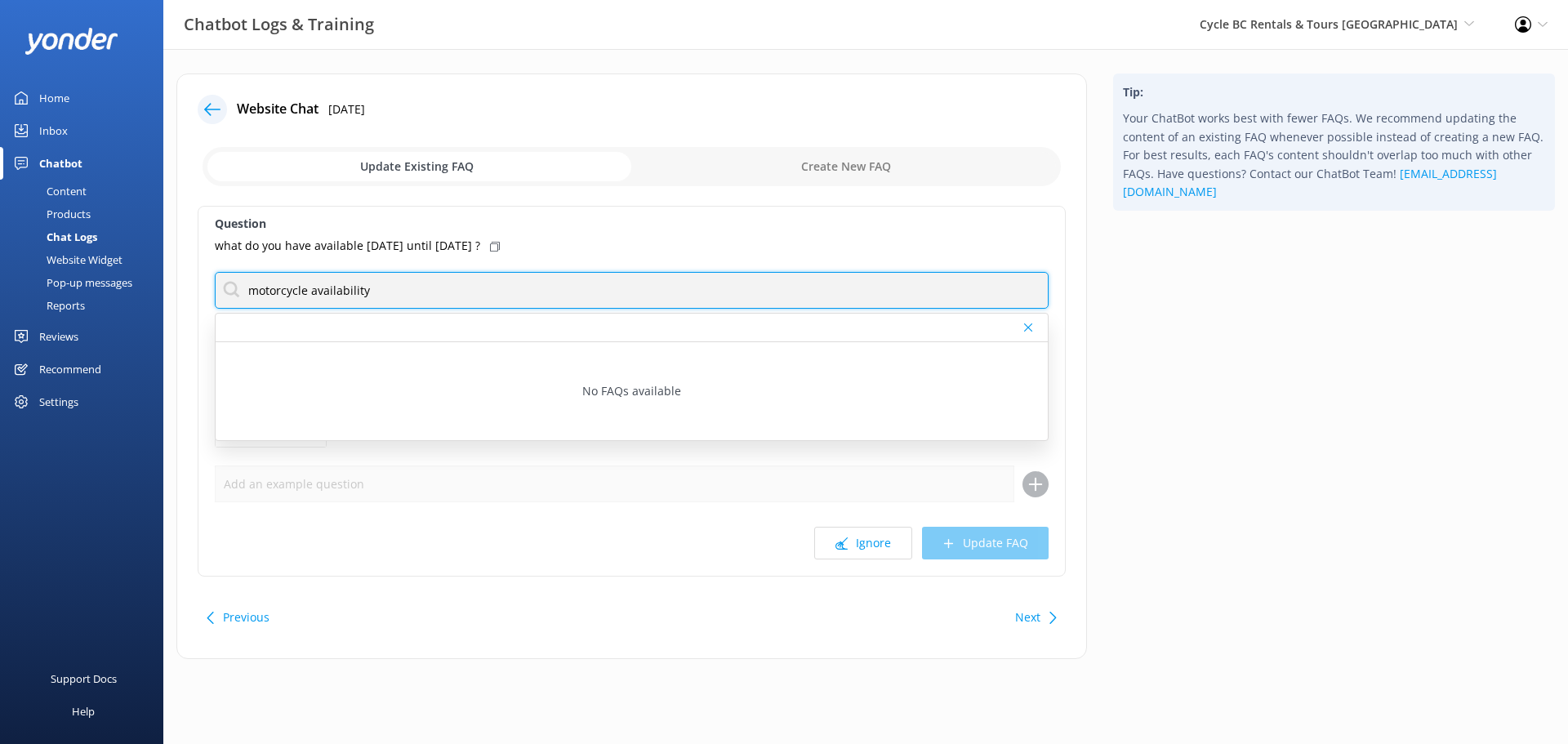
click at [359, 291] on input "motorcycle availability" at bounding box center [632, 290] width 834 height 37
click at [334, 300] on input "motorcycle availability" at bounding box center [632, 290] width 834 height 37
drag, startPoint x: 372, startPoint y: 286, endPoint x: 305, endPoint y: 302, distance: 68.9
click at [305, 302] on input "motorcycle availability" at bounding box center [632, 290] width 834 height 37
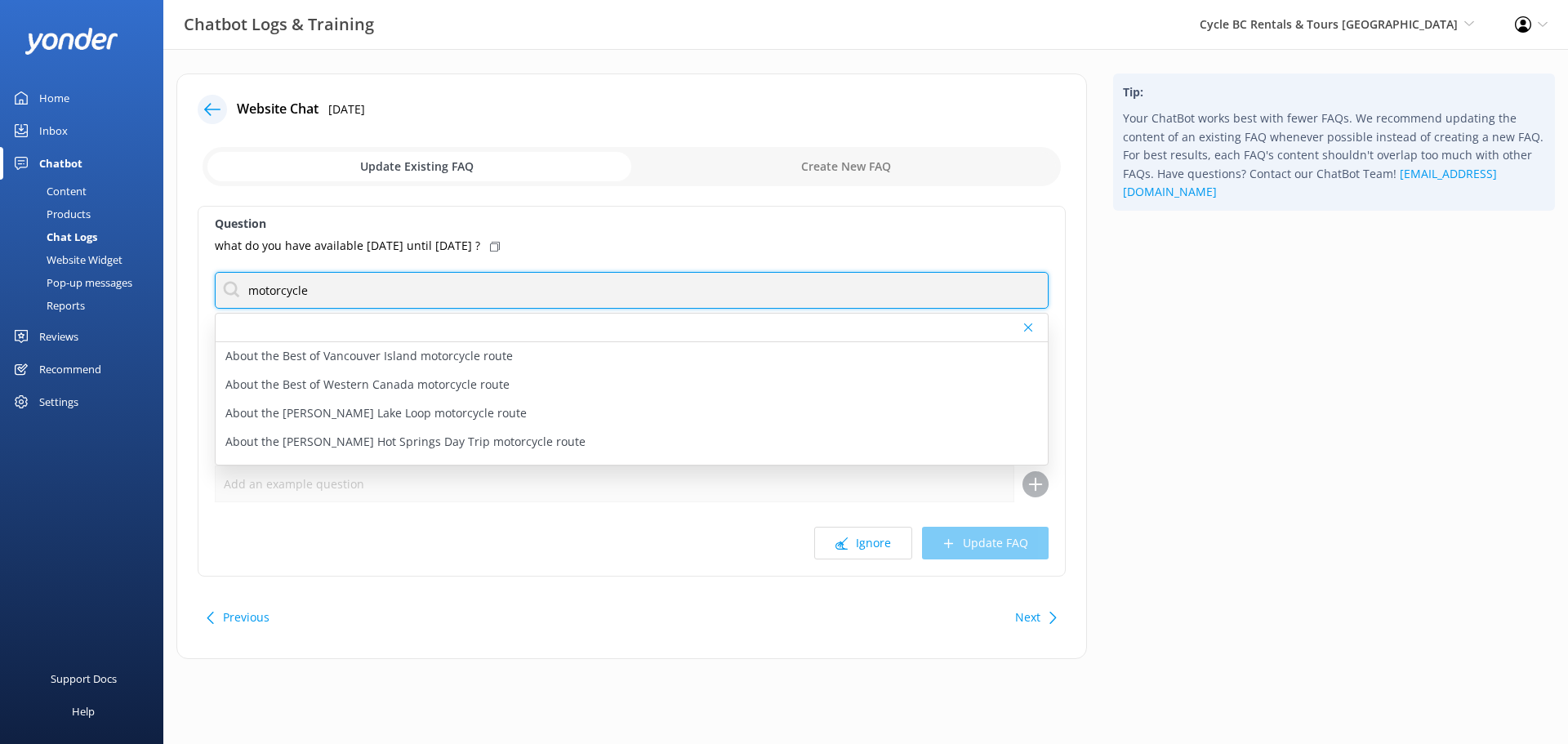
drag, startPoint x: 345, startPoint y: 291, endPoint x: 25, endPoint y: 292, distance: 320.0
click at [25, 292] on div "Chatbot Logs & Training Cycle BC Rentals & Tours Vancouver Cycle BC Rentals & T…" at bounding box center [784, 377] width 1568 height 659
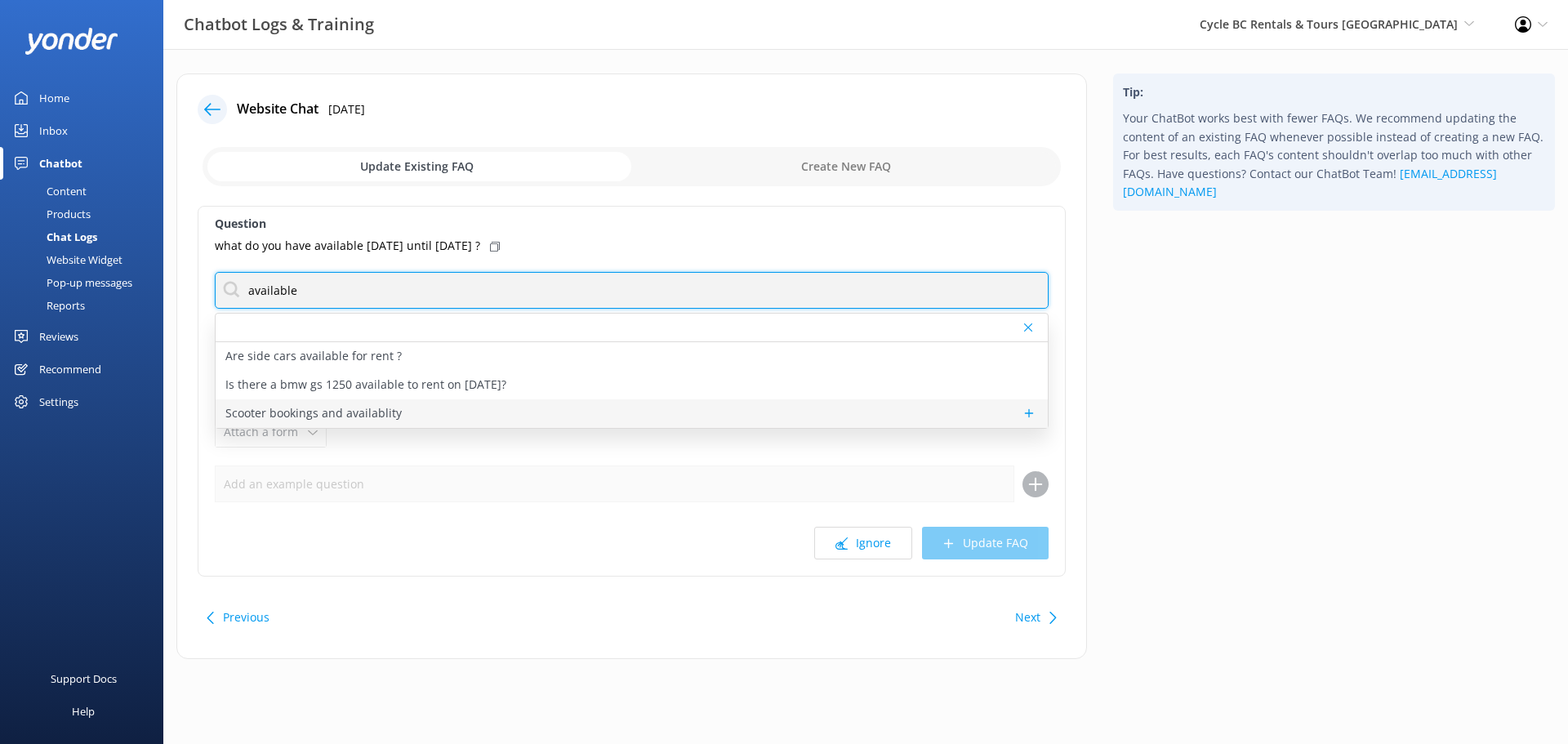
type input "available"
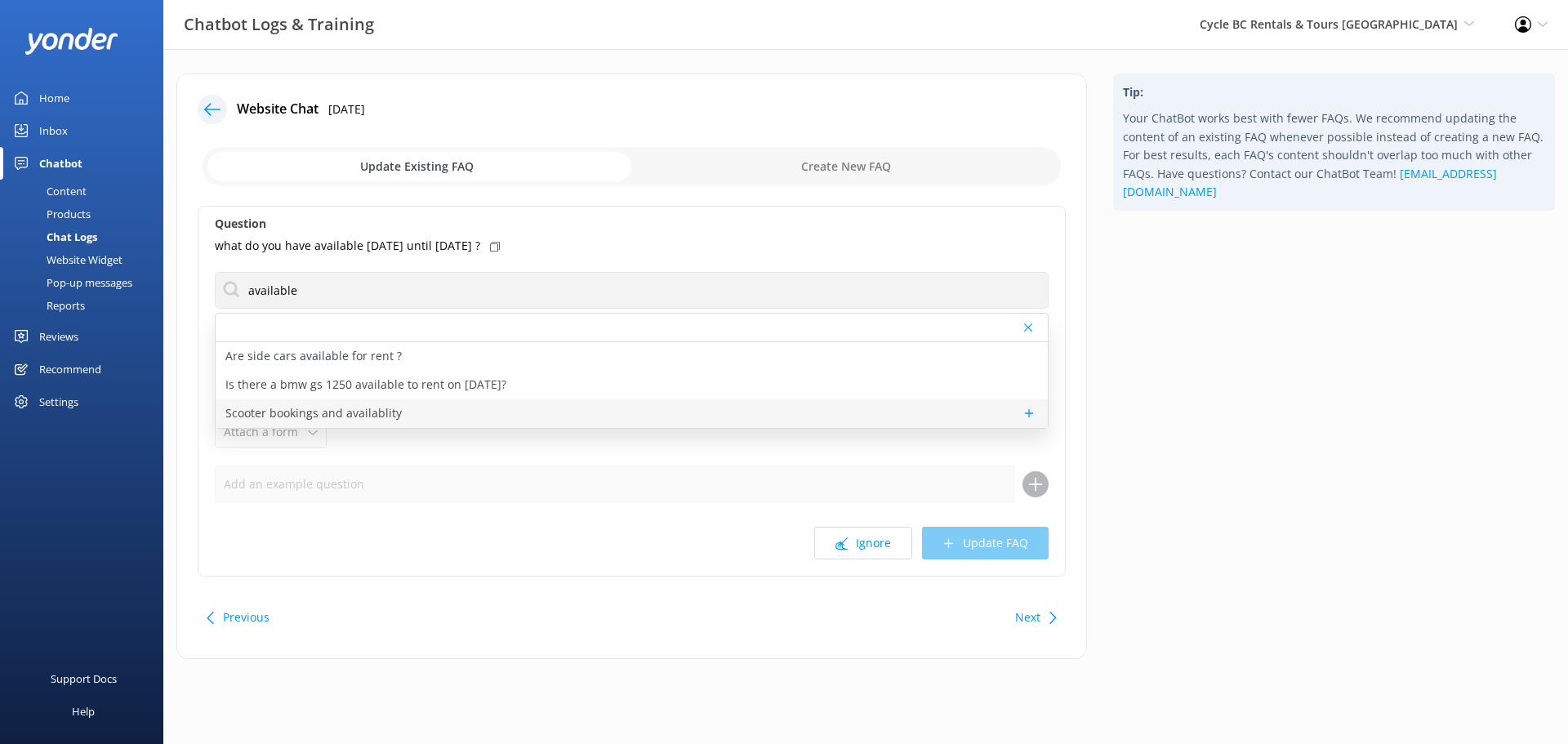
click at [350, 411] on p "Scooter bookings and availablity" at bounding box center [314, 413] width 176 height 18
type textarea "Looking to rent a scooter for your next adventure? Head to https://cyclebc.ca/v…"
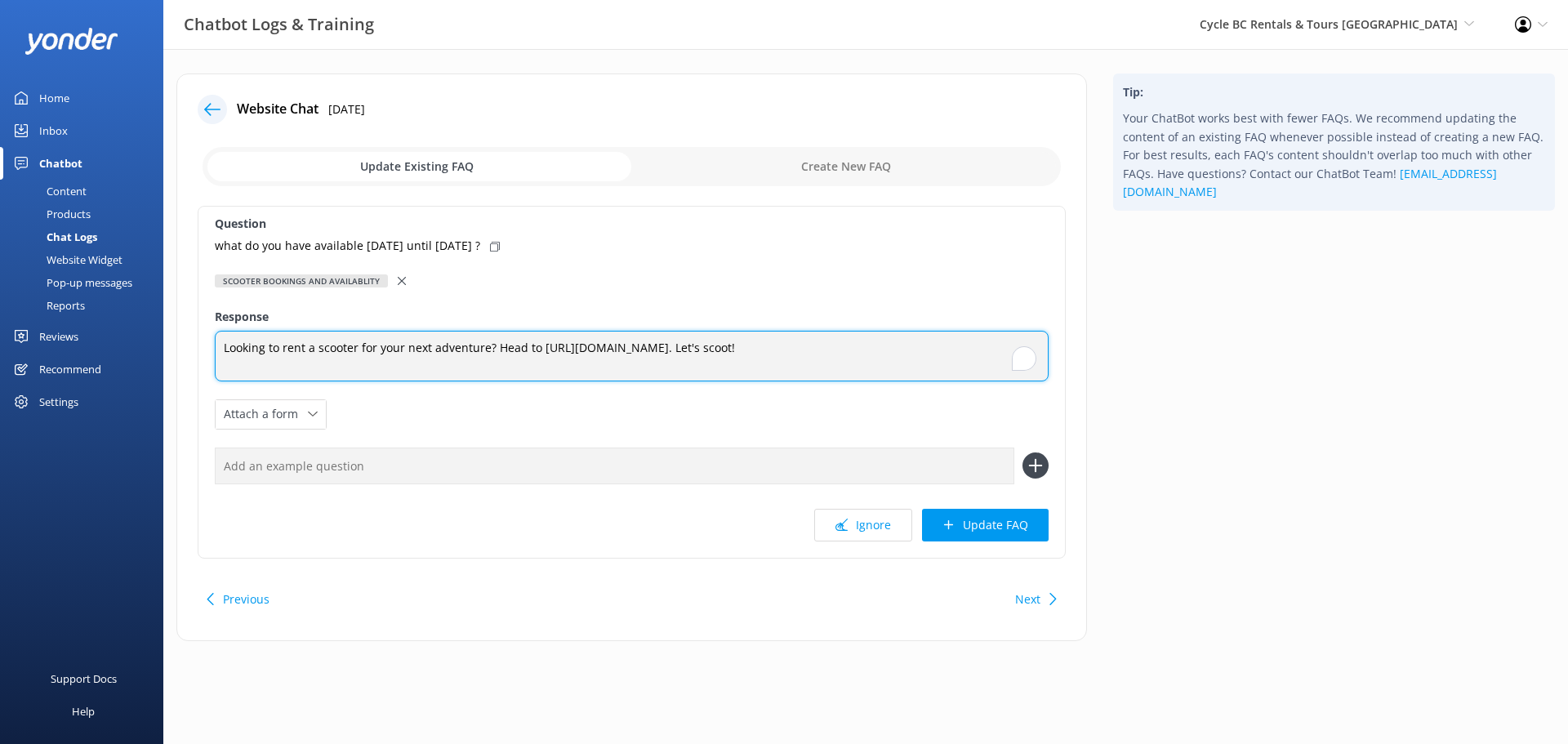
drag, startPoint x: 867, startPoint y: 347, endPoint x: 90, endPoint y: 356, distance: 777.1
click at [92, 356] on div "Chatbot Logs & Training Cycle BC Rentals & Tours Vancouver Cycle BC Rentals & T…" at bounding box center [784, 369] width 1568 height 641
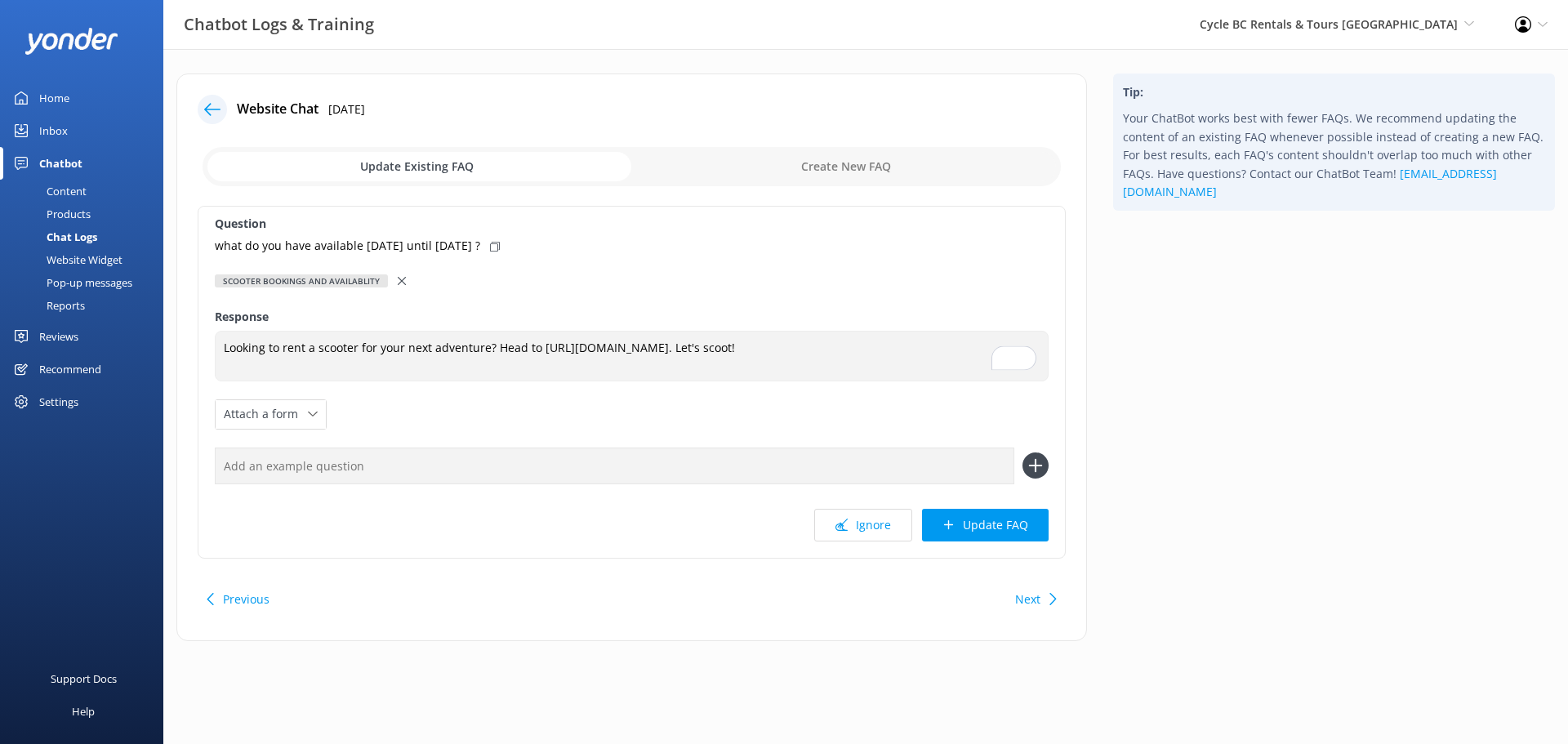
click at [402, 289] on div at bounding box center [404, 281] width 12 height 18
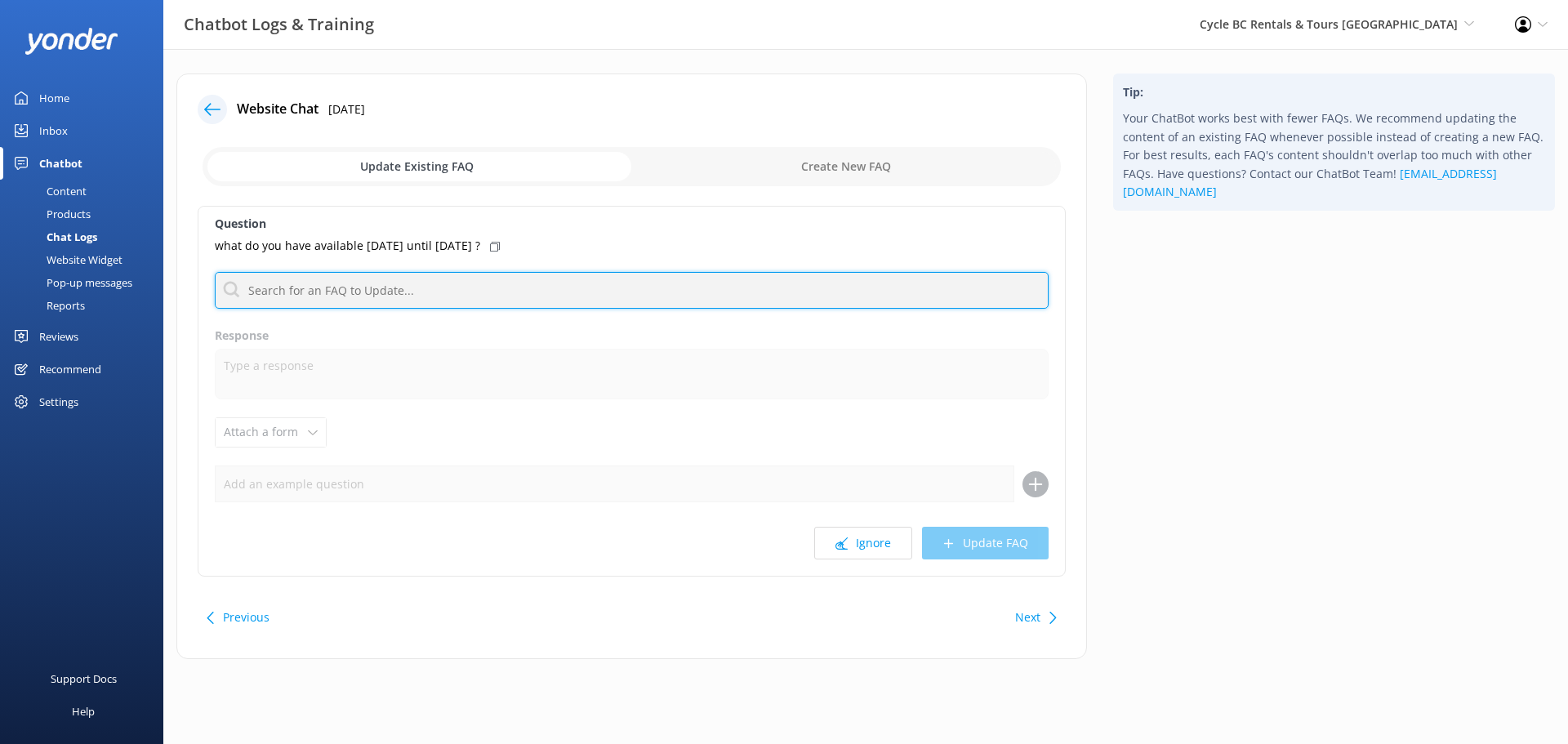
click at [394, 292] on input "text" at bounding box center [632, 290] width 834 height 37
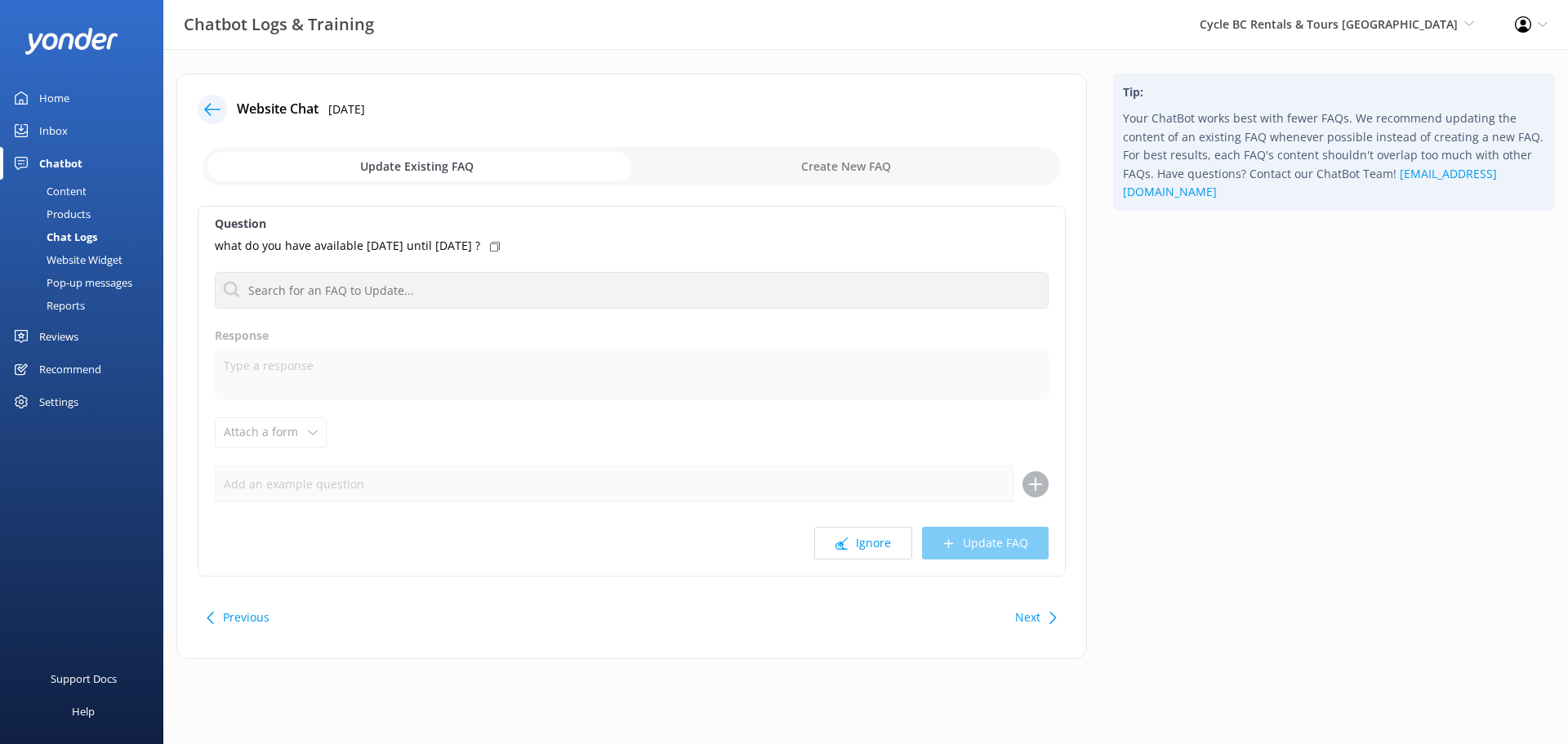
click at [900, 172] on input "checkbox" at bounding box center [631, 166] width 858 height 40
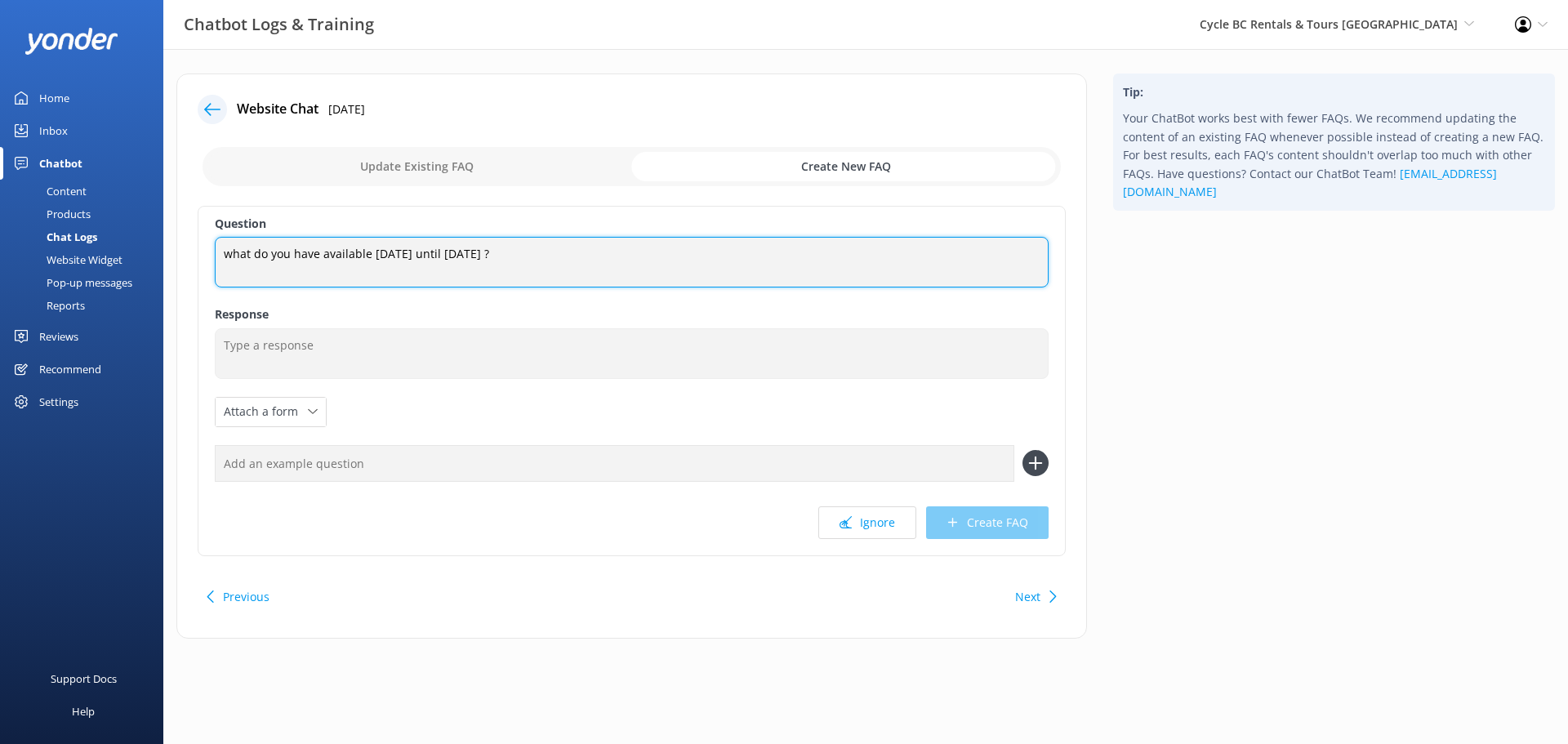
click at [666, 266] on textarea "what do you have available on Thursday until saturday ?" at bounding box center [632, 262] width 834 height 51
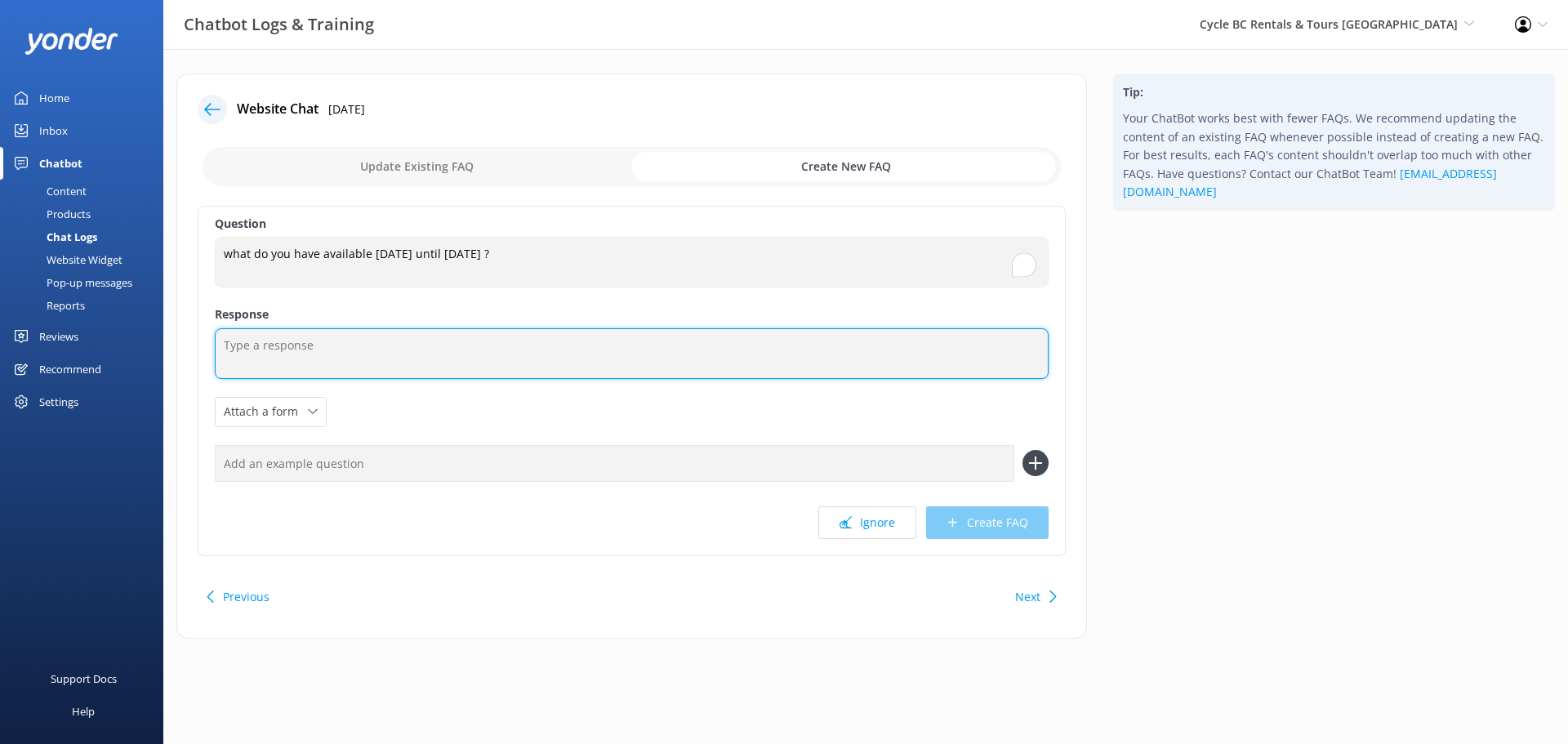
click at [435, 350] on textarea "To enrich screen reader interactions, please activate Accessibility in Grammarl…" at bounding box center [632, 353] width 834 height 51
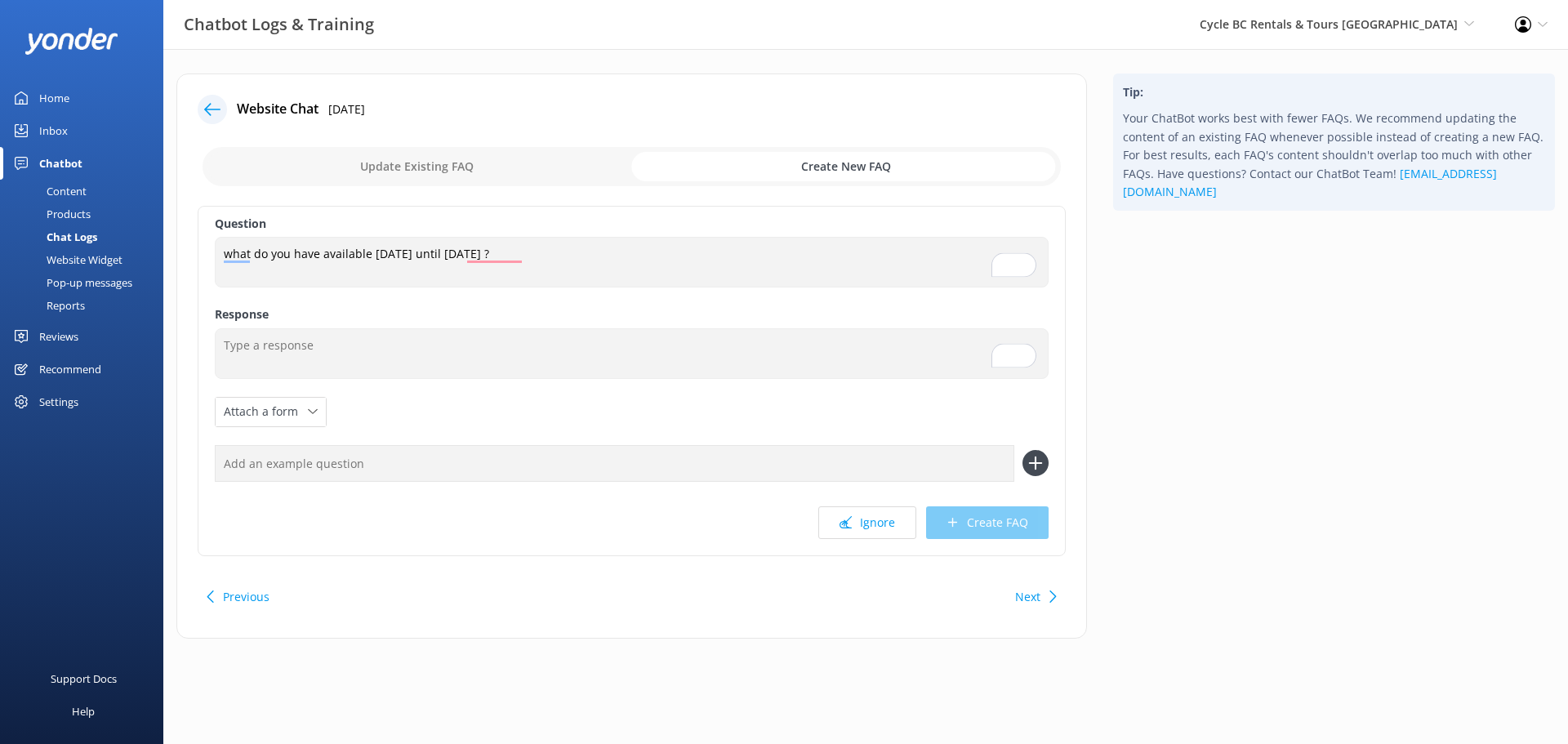
click at [489, 179] on input "checkbox" at bounding box center [631, 166] width 858 height 40
checkbox input "false"
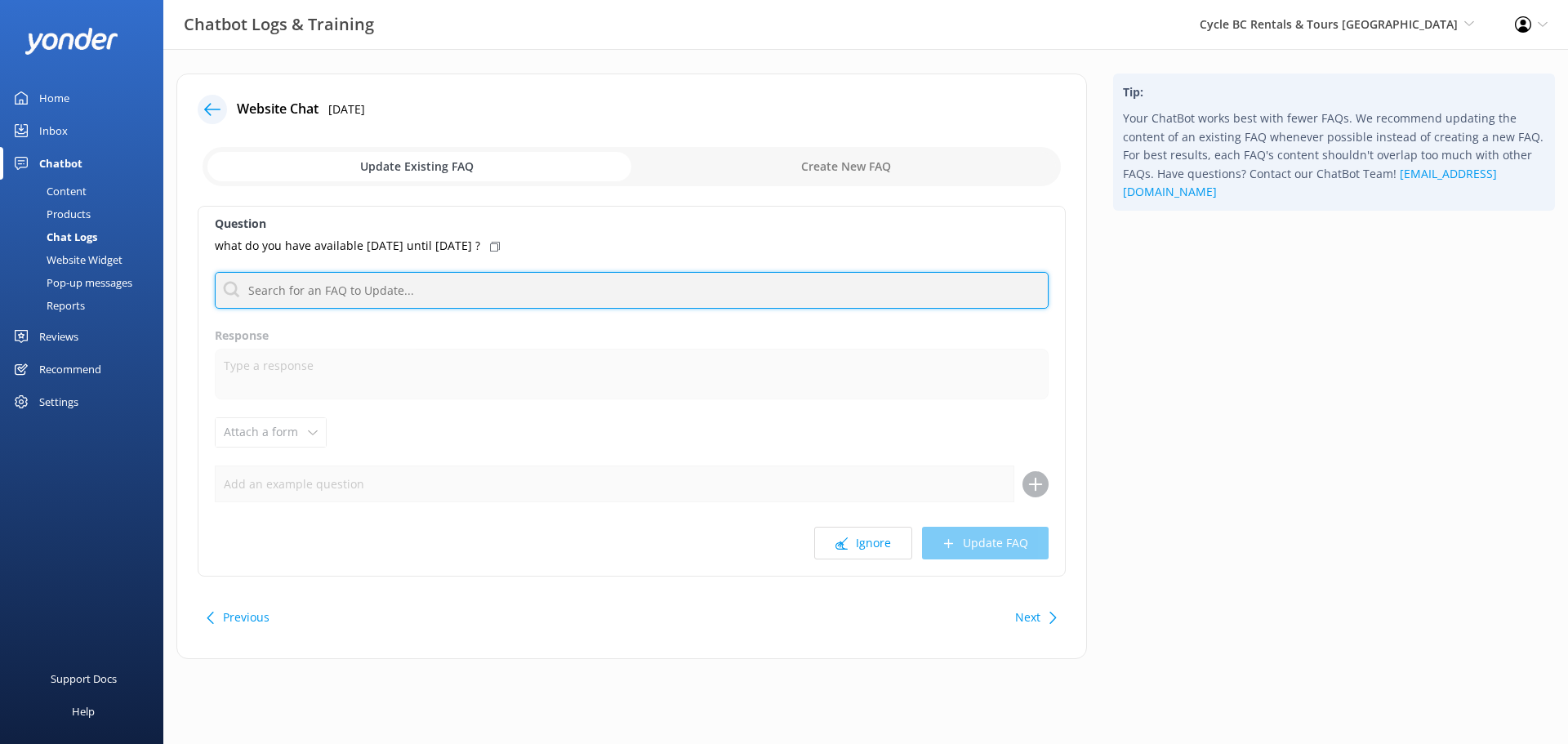
click at [424, 291] on input "text" at bounding box center [632, 290] width 834 height 37
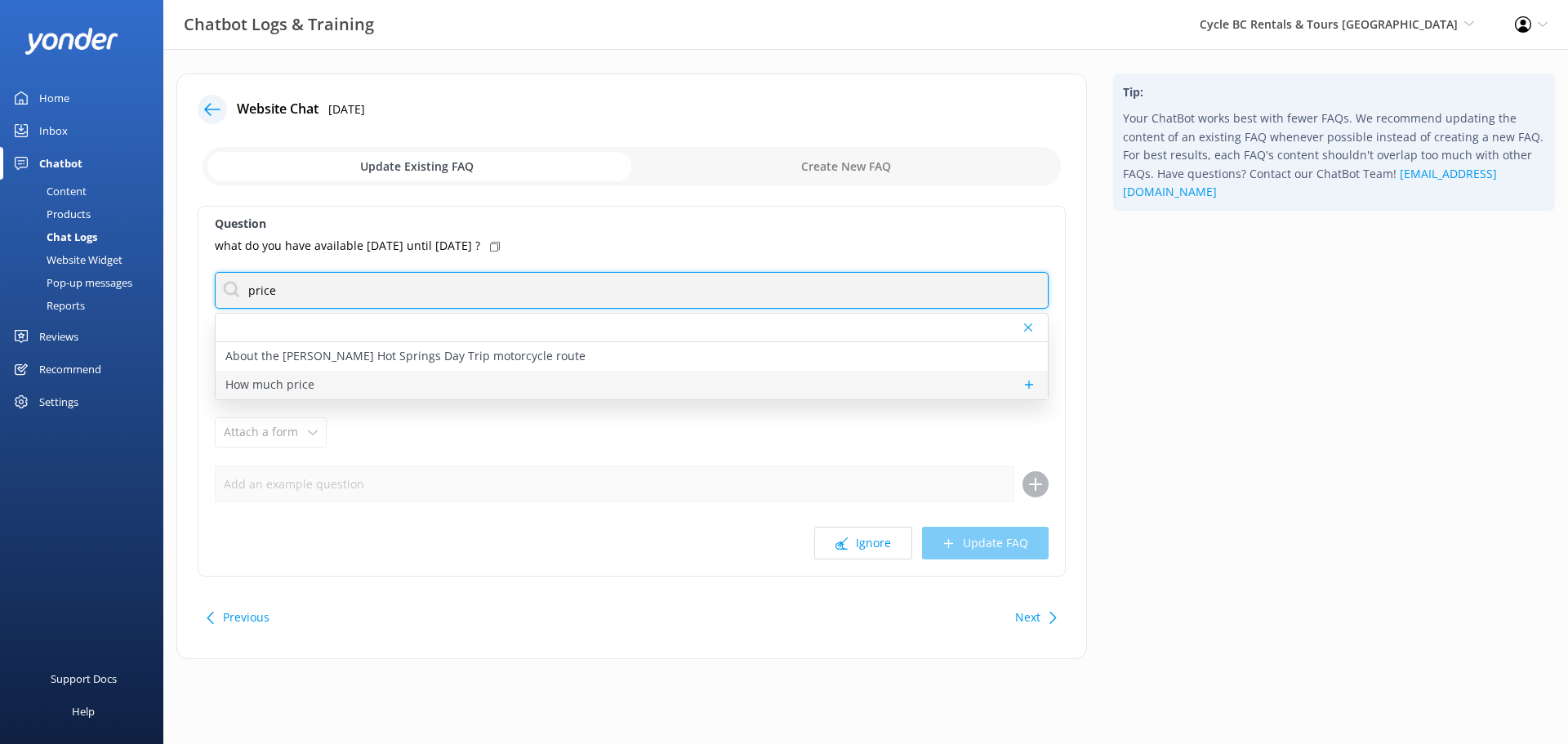
type input "price"
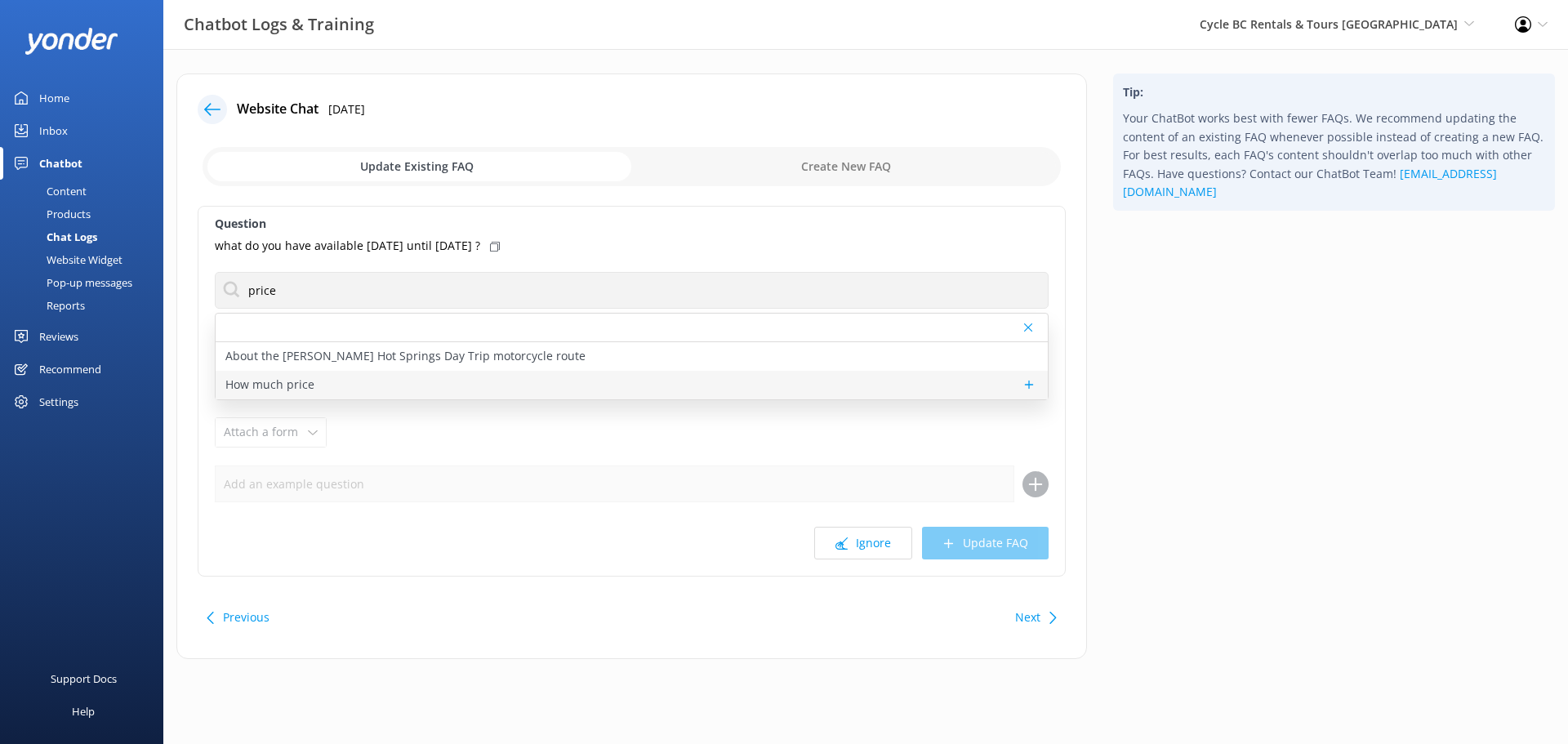
click at [301, 383] on p "How much price" at bounding box center [270, 384] width 89 height 18
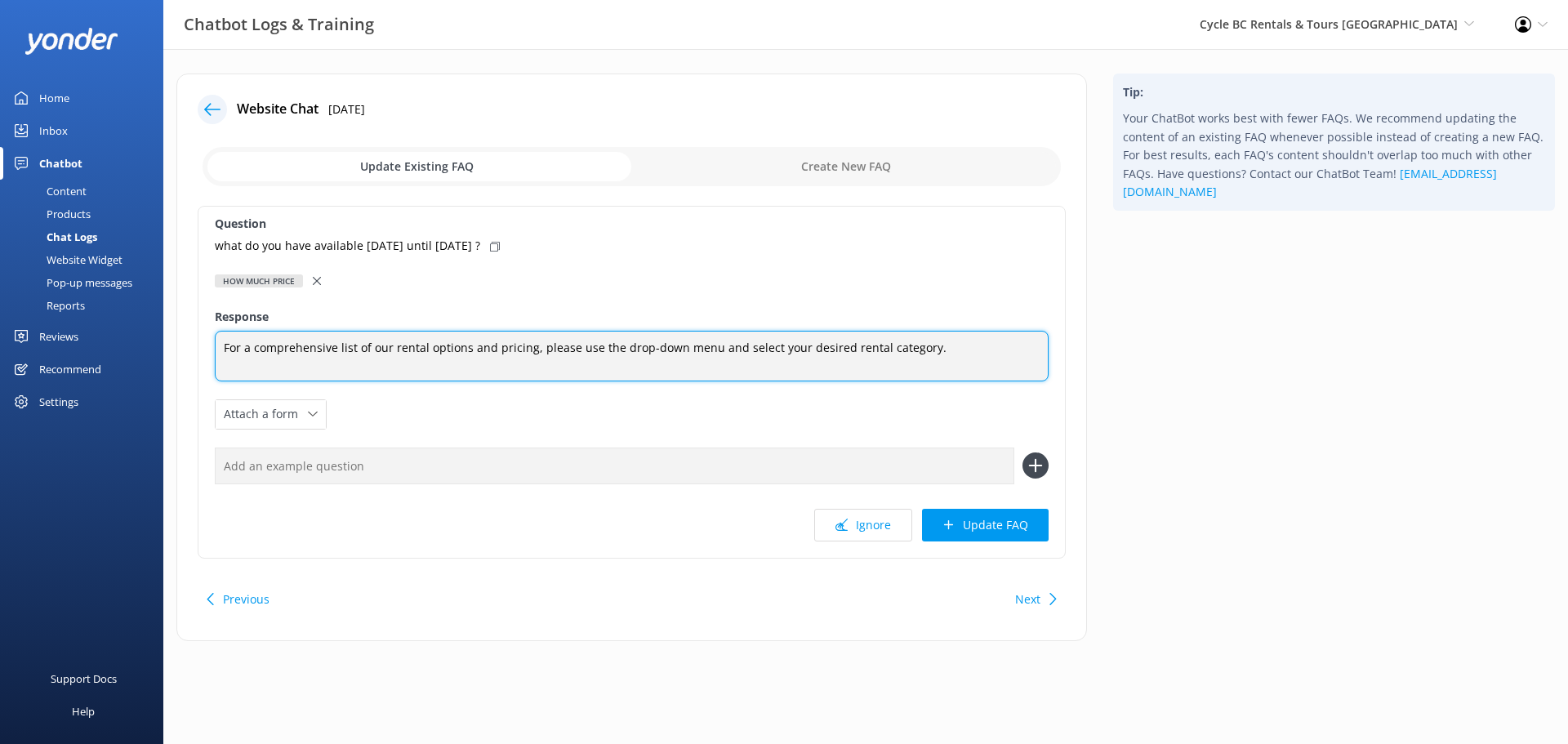
click at [937, 351] on textarea "For a comprehensive list of our rental options and pricing, please use the drop…" at bounding box center [632, 356] width 834 height 51
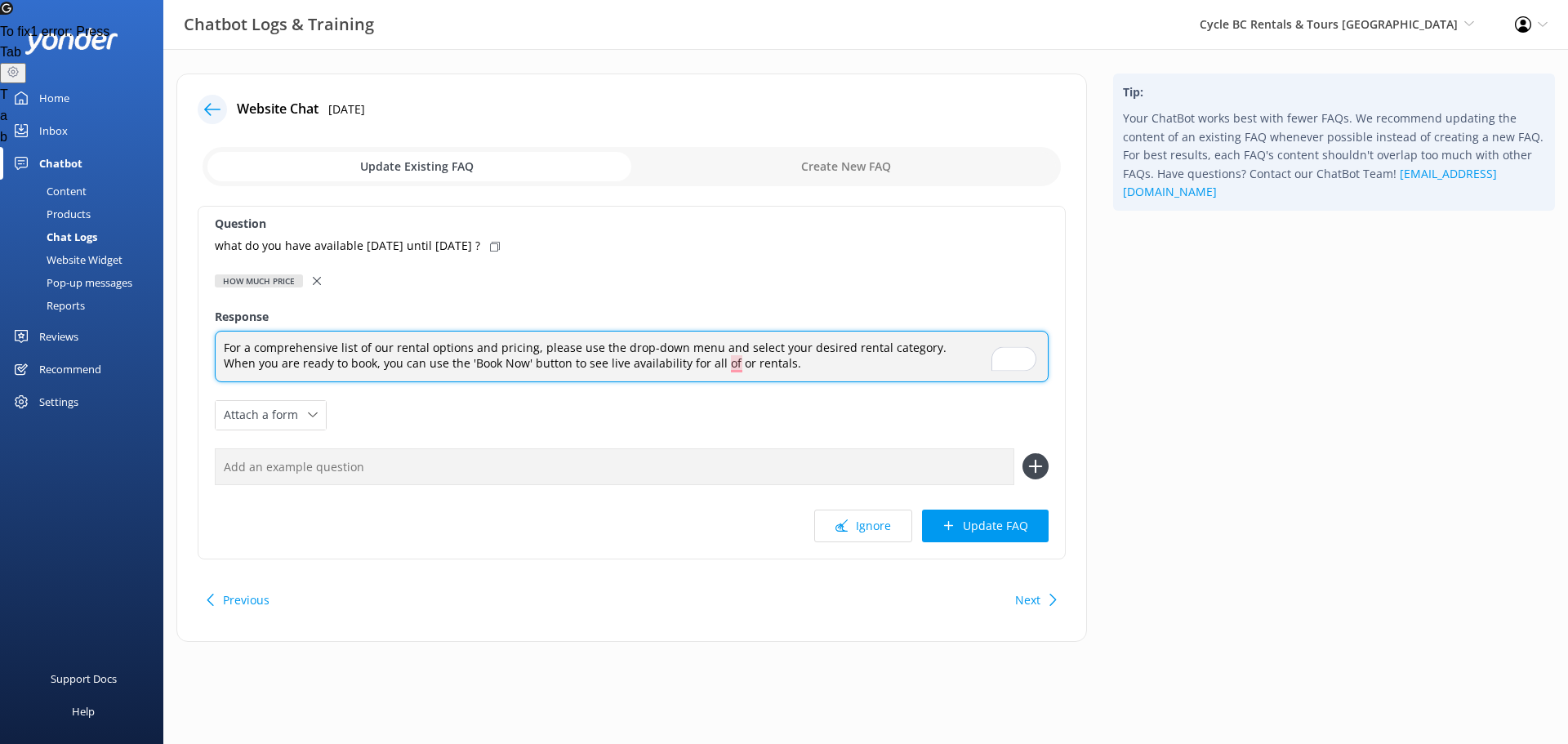
click at [732, 368] on textarea "For a comprehensive list of our rental options and pricing, please use the drop…" at bounding box center [632, 357] width 834 height 52
click at [737, 368] on textarea "For a comprehensive list of our rental options and pricing, please use the drop…" at bounding box center [632, 357] width 834 height 52
click at [826, 370] on textarea "For a comprehensive list of our rental options and pricing, please use the drop…" at bounding box center [632, 357] width 834 height 52
type textarea "For a comprehensive list of our rental options and pricing, please use the drop…"
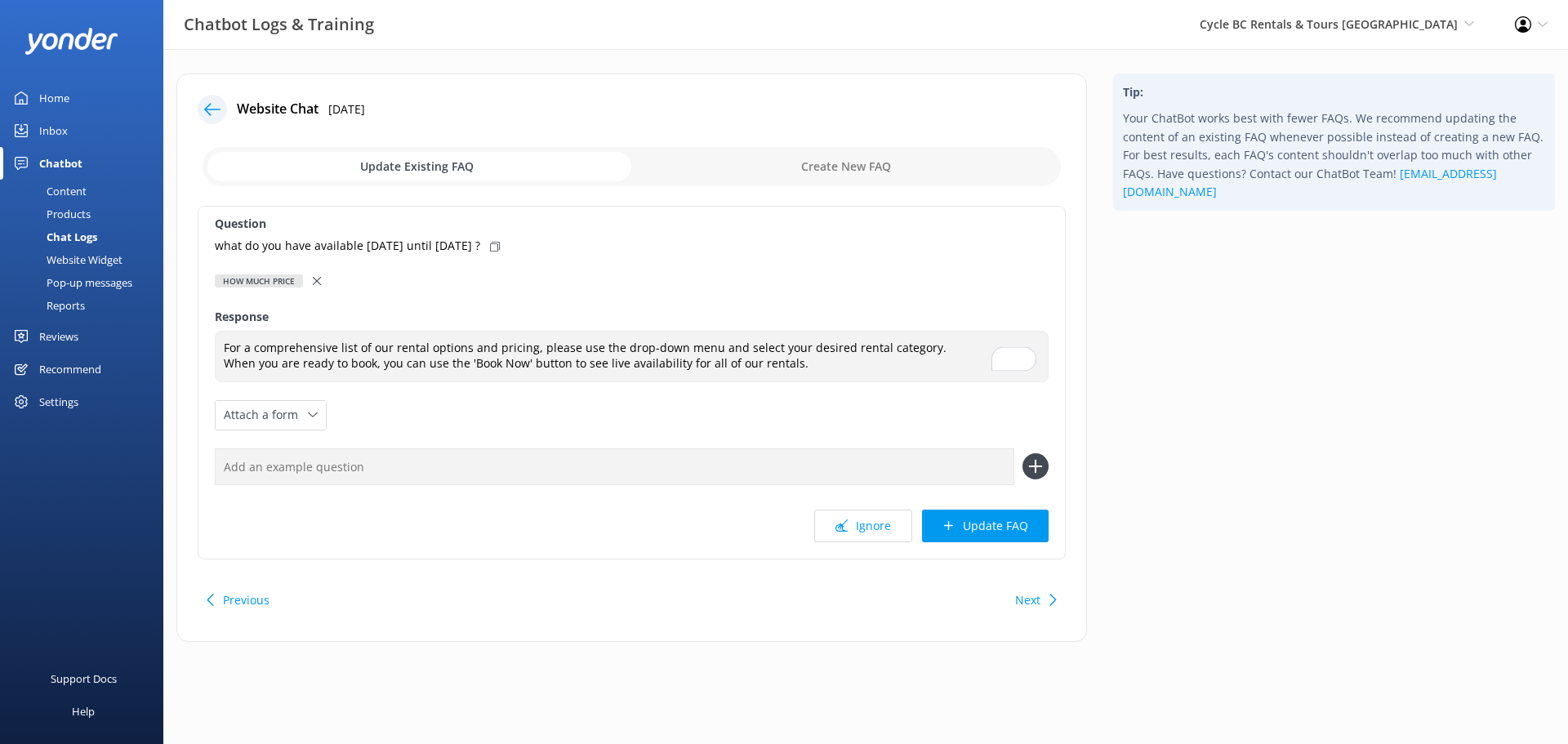
click at [1013, 547] on div "Question what do you have available on Thursday until saturday ? How much price…" at bounding box center [632, 382] width 868 height 354
click at [1014, 528] on button "Update FAQ" at bounding box center [986, 525] width 127 height 33
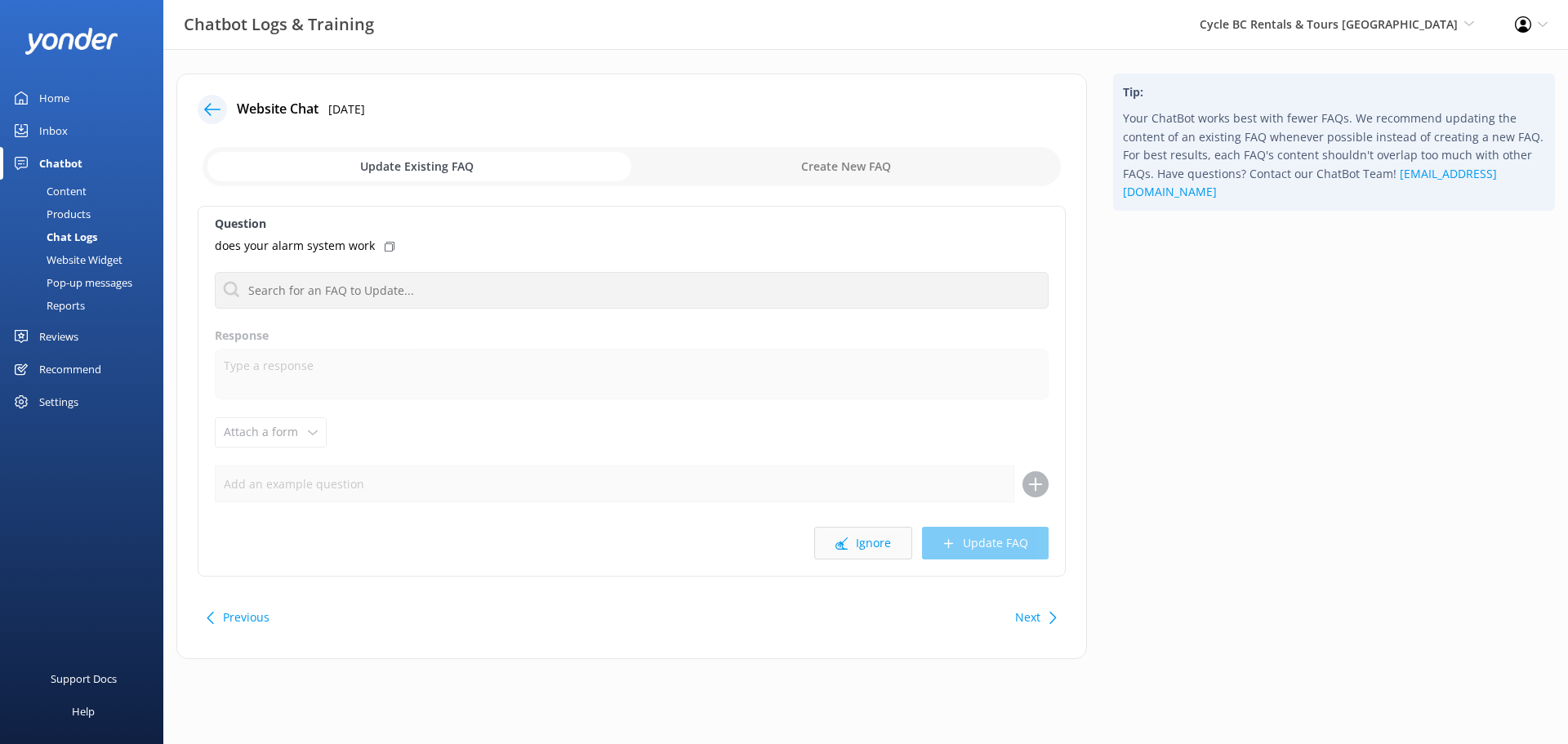
click at [880, 539] on button "Ignore" at bounding box center [863, 543] width 98 height 33
click at [858, 545] on button "Ignore" at bounding box center [863, 543] width 98 height 33
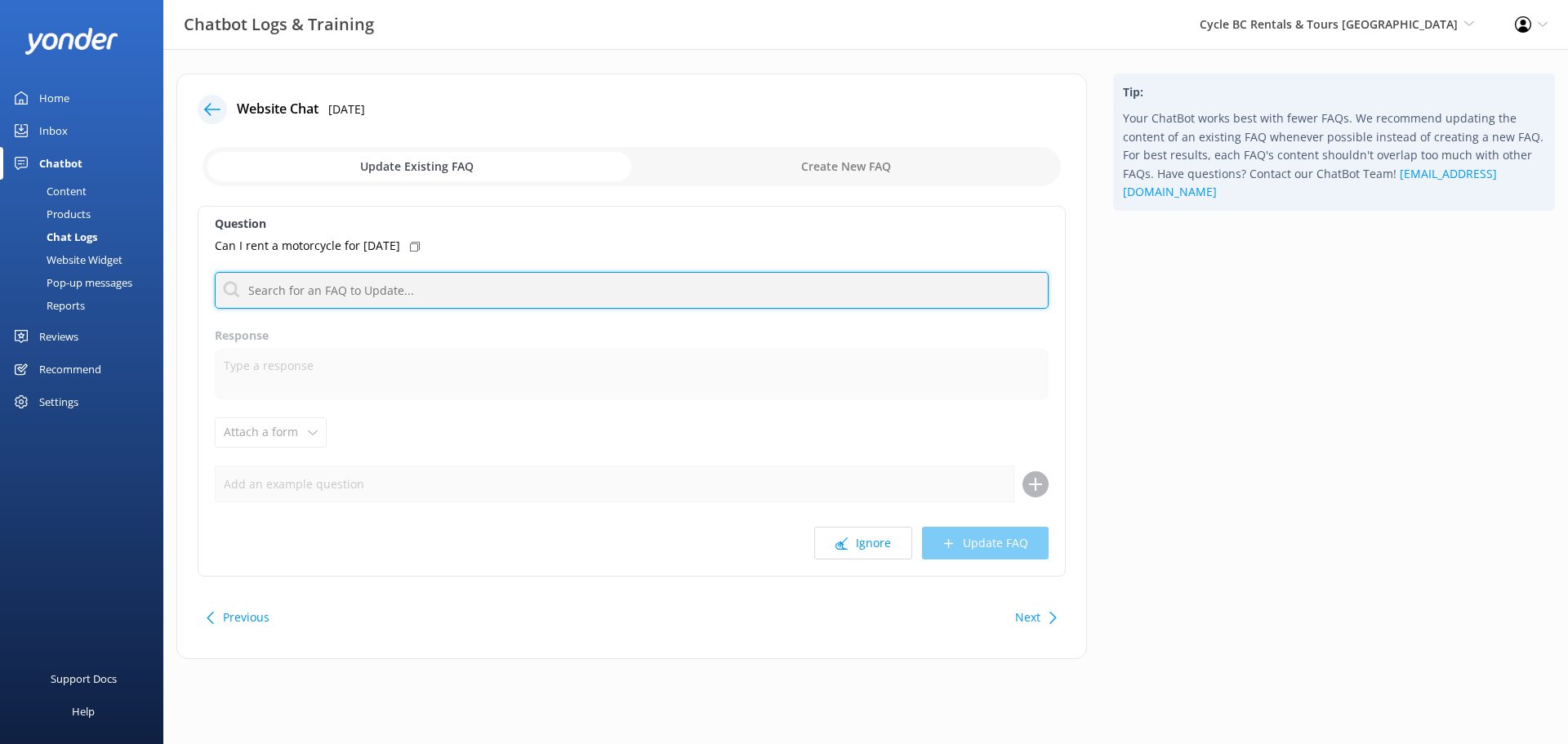
click at [423, 290] on input "text" at bounding box center [632, 290] width 834 height 37
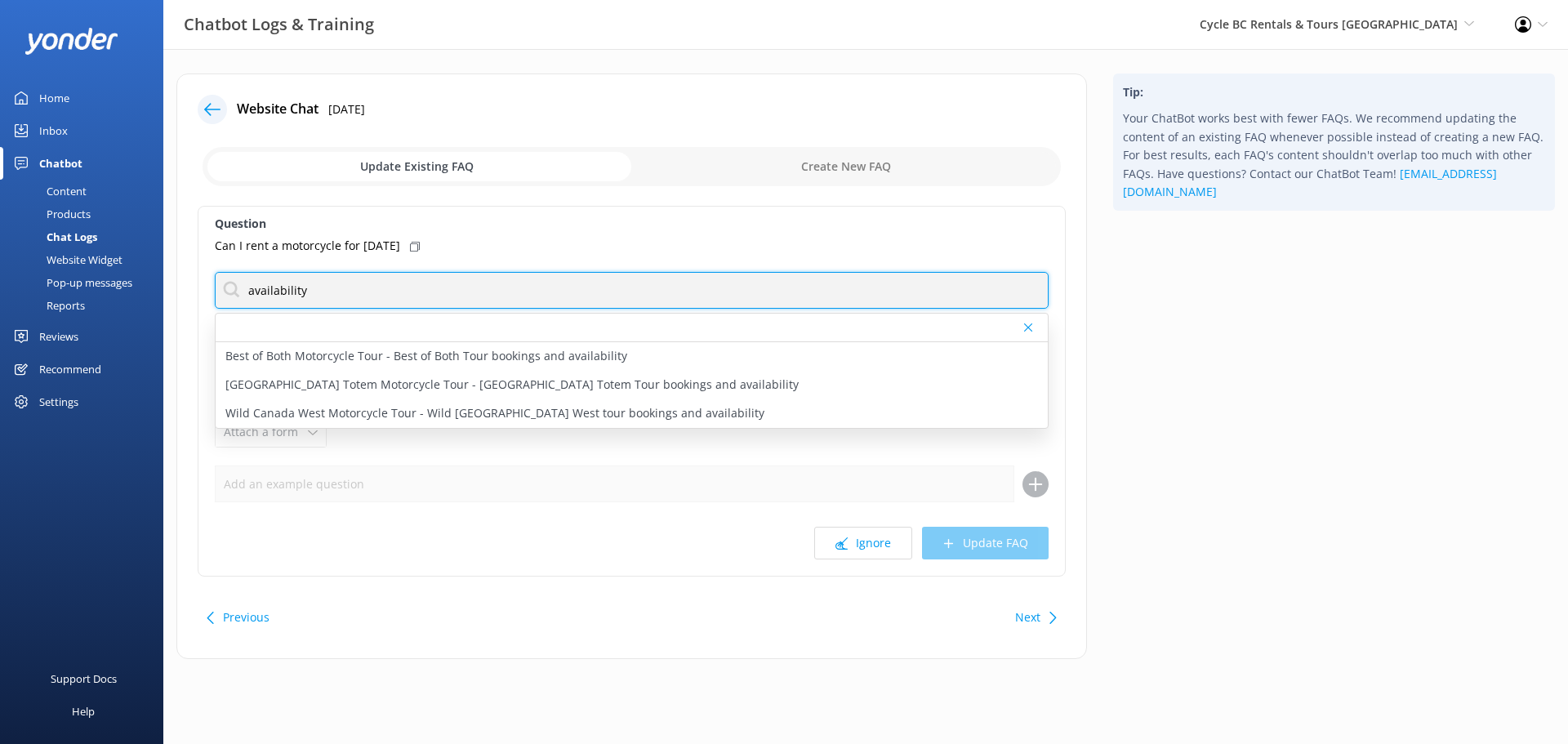
click at [368, 299] on input "availability" at bounding box center [632, 290] width 834 height 37
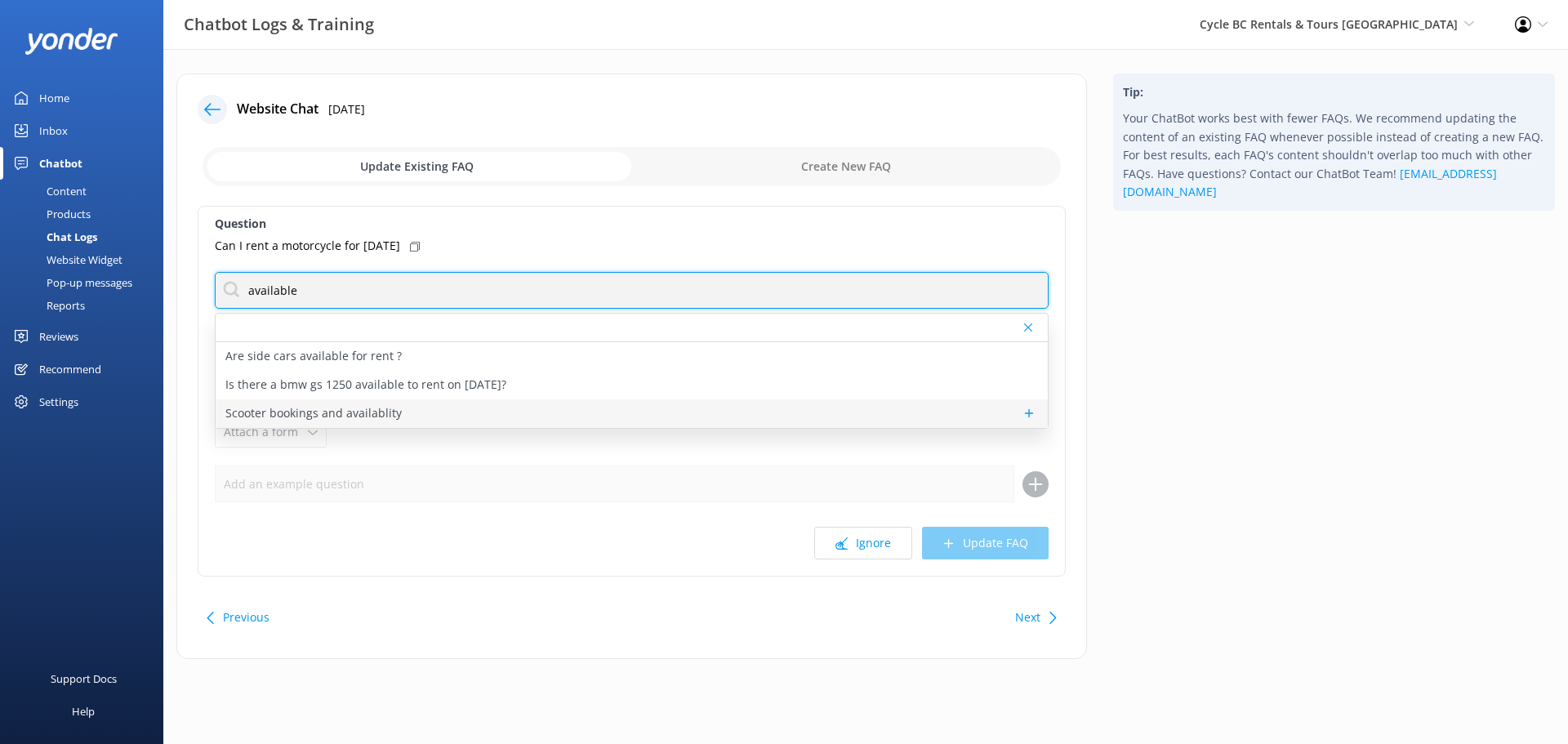
type input "available"
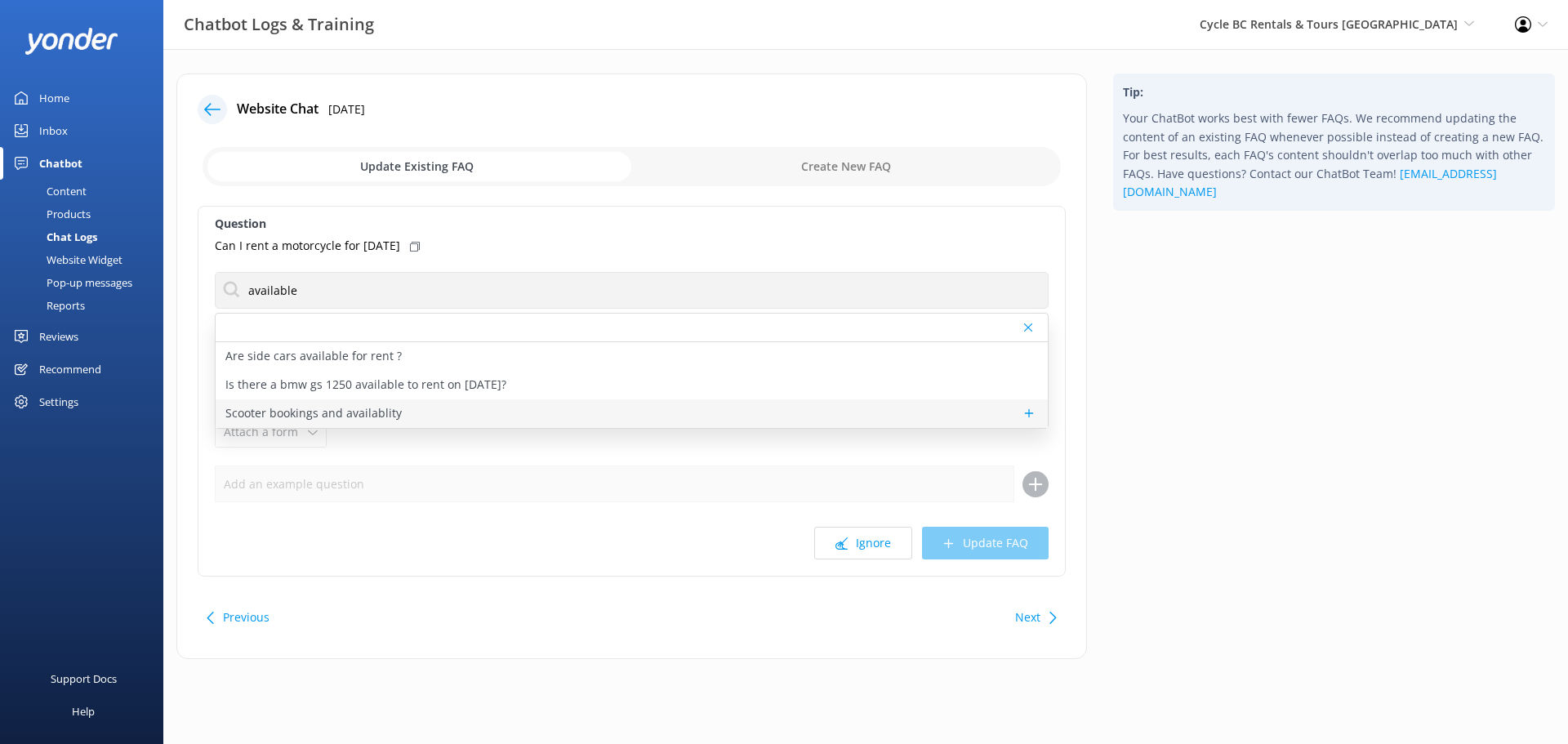
click at [363, 407] on p "Scooter bookings and availablity" at bounding box center [314, 413] width 176 height 18
type textarea "Looking to rent a scooter for your next adventure? Head to https://cyclebc.ca/v…"
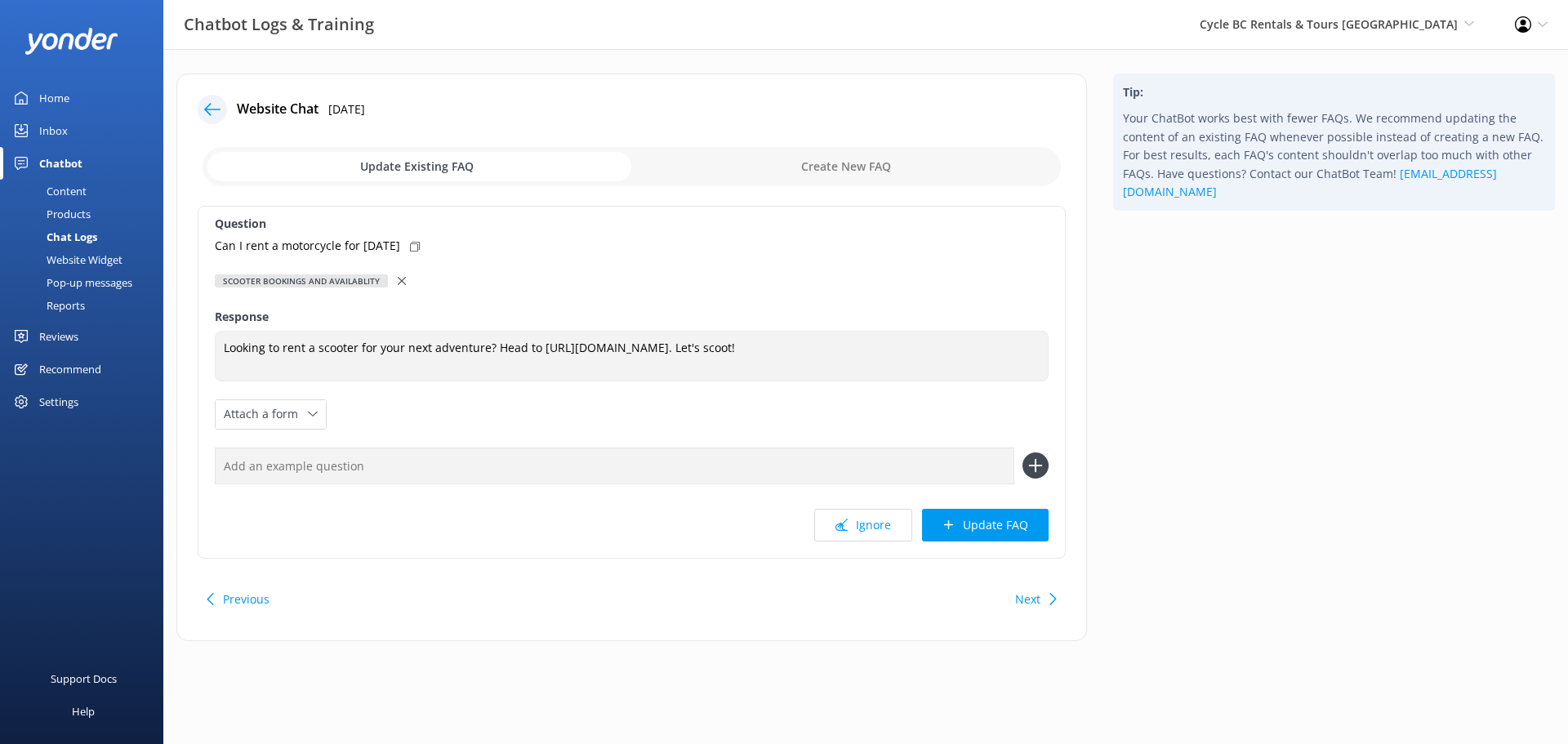
click at [398, 284] on icon at bounding box center [402, 280] width 8 height 8
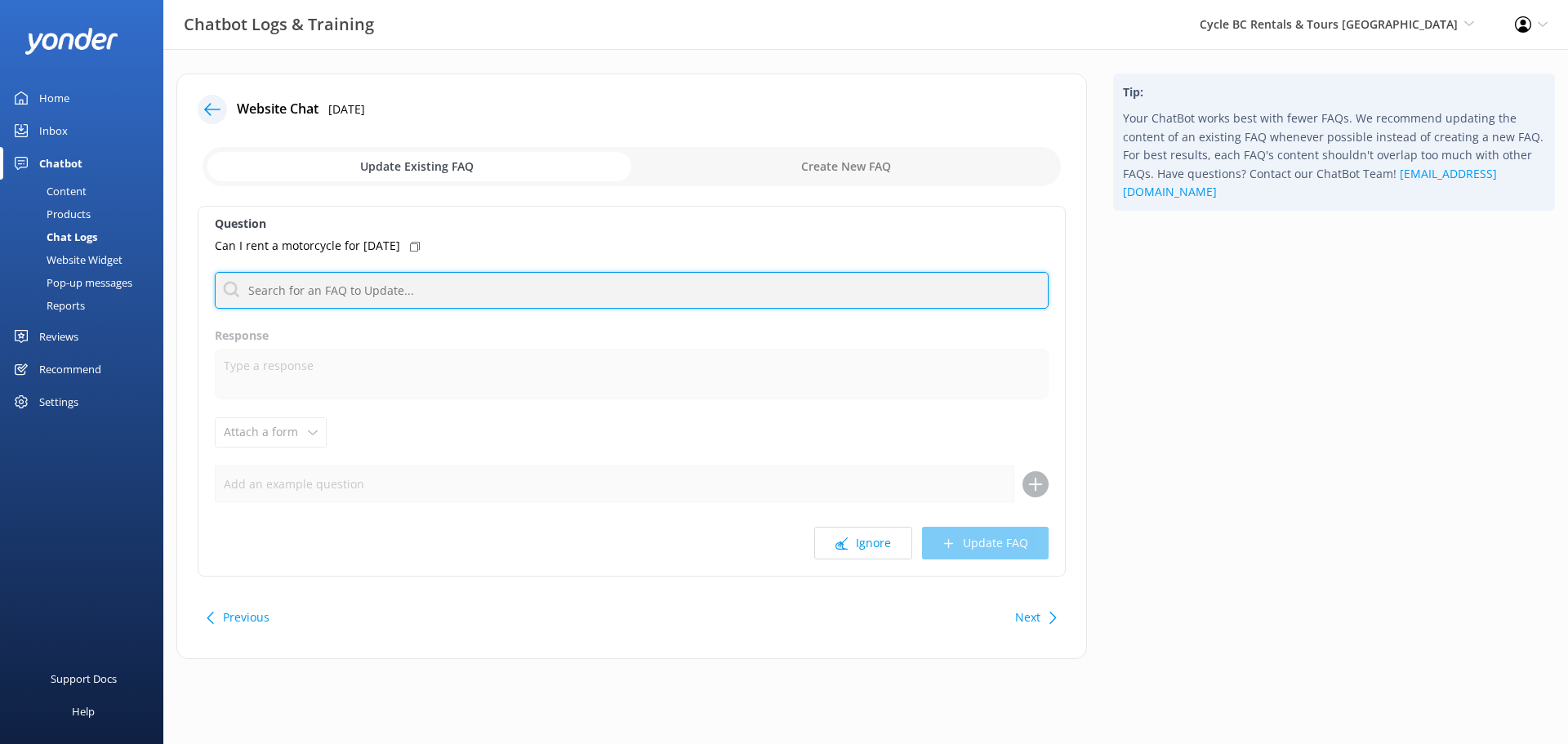
click at [385, 291] on input "text" at bounding box center [632, 290] width 834 height 37
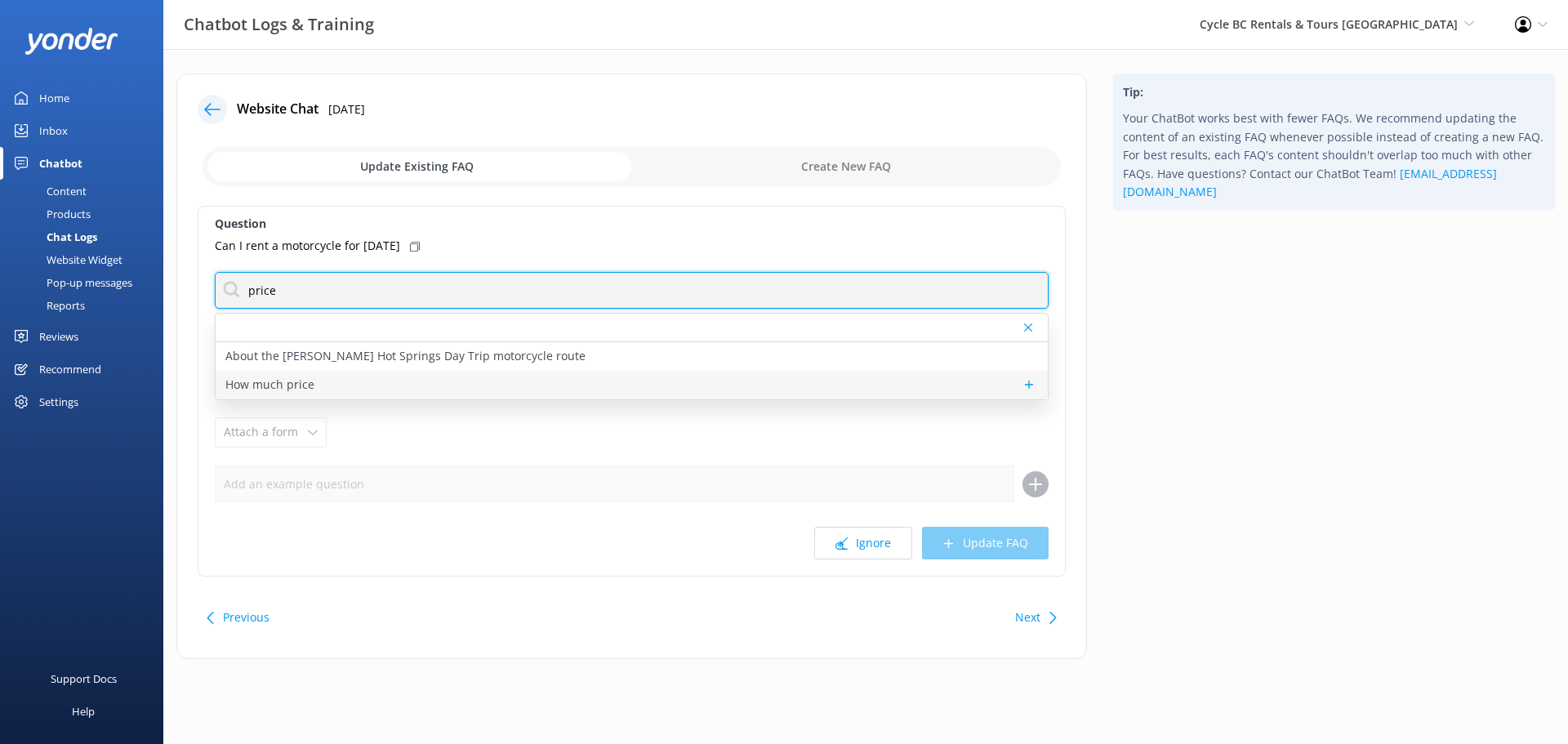
type input "price"
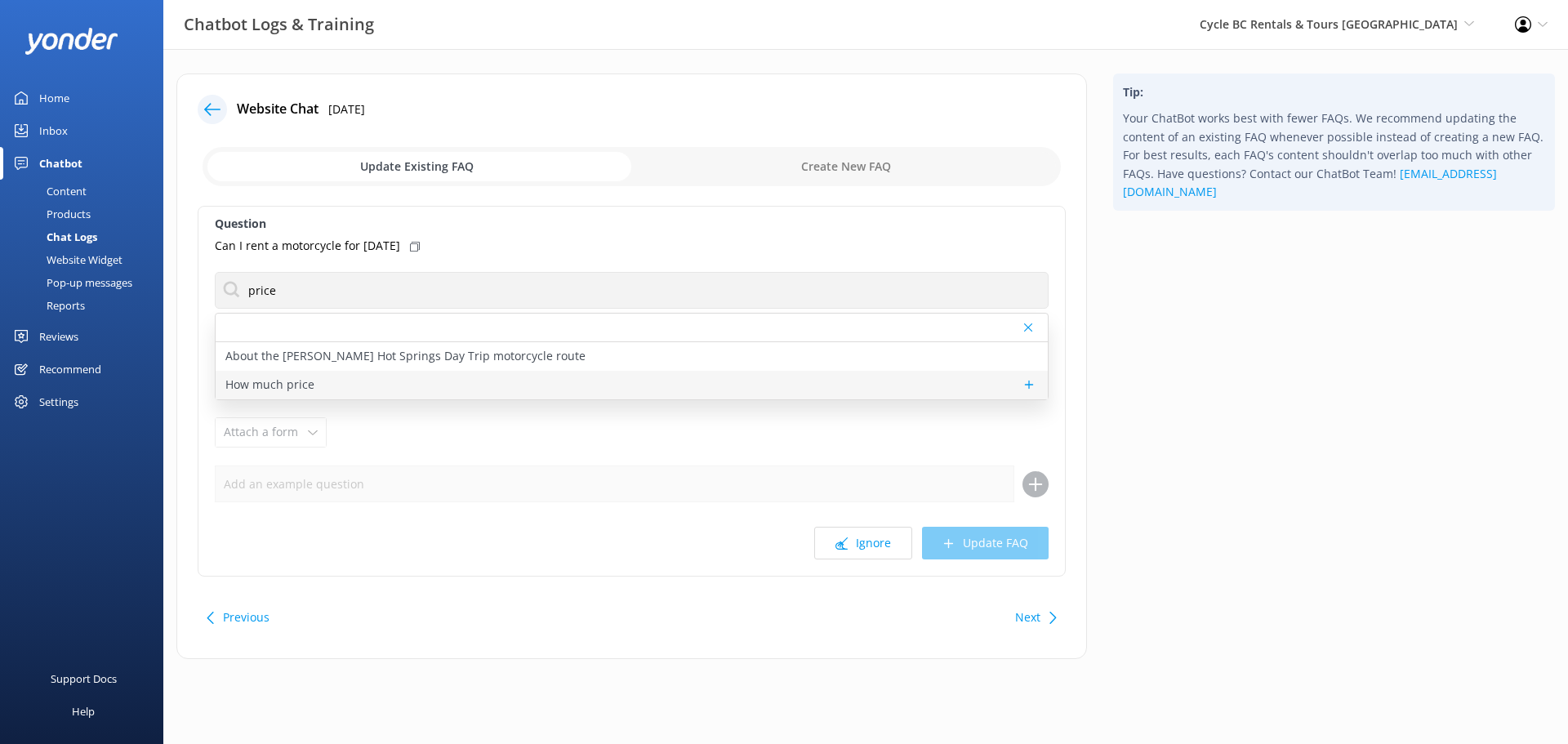
click at [315, 388] on div "How much price" at bounding box center [632, 384] width 832 height 29
type textarea "For a comprehensive list of our rental options and pricing, please use the drop…"
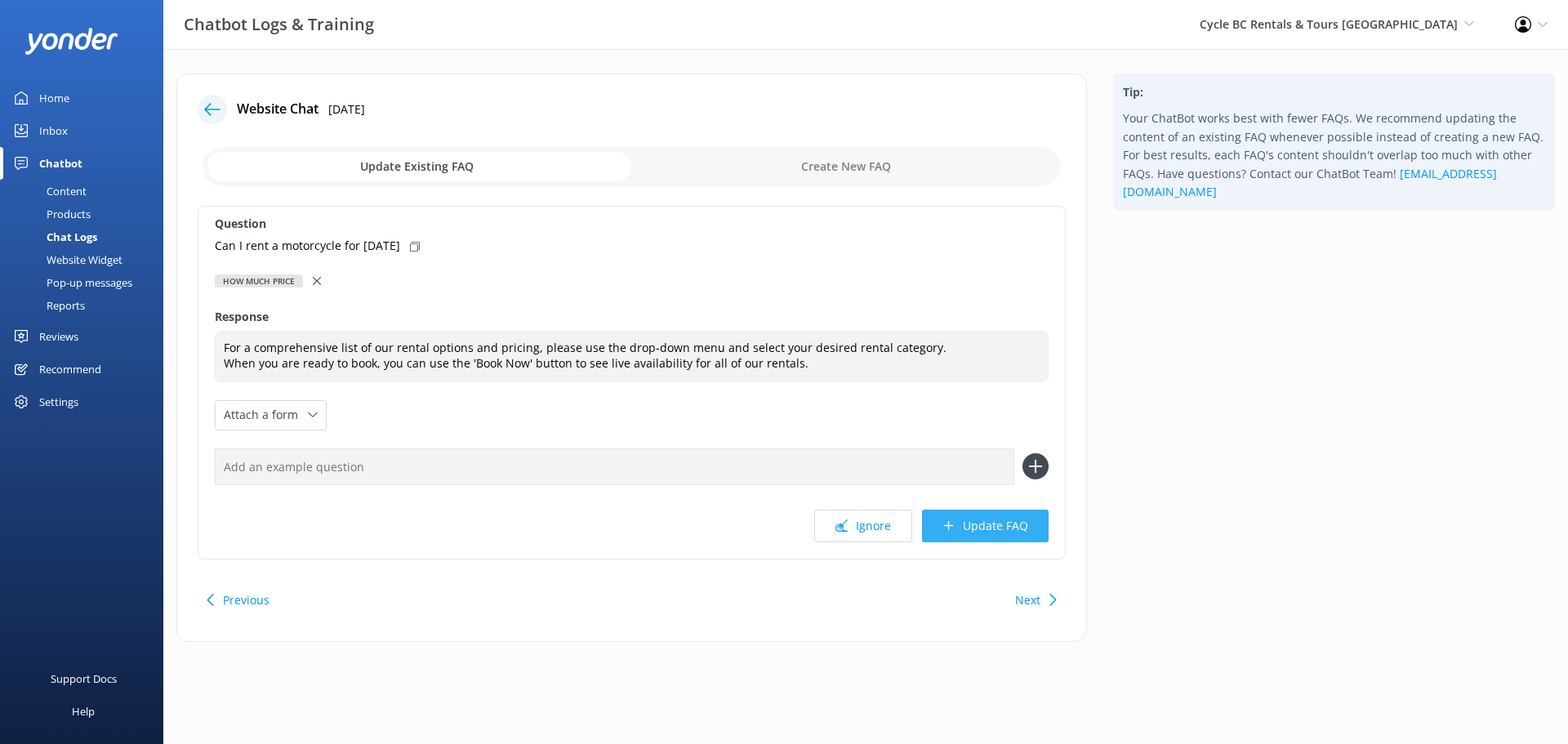
click at [980, 519] on button "Update FAQ" at bounding box center [986, 525] width 127 height 33
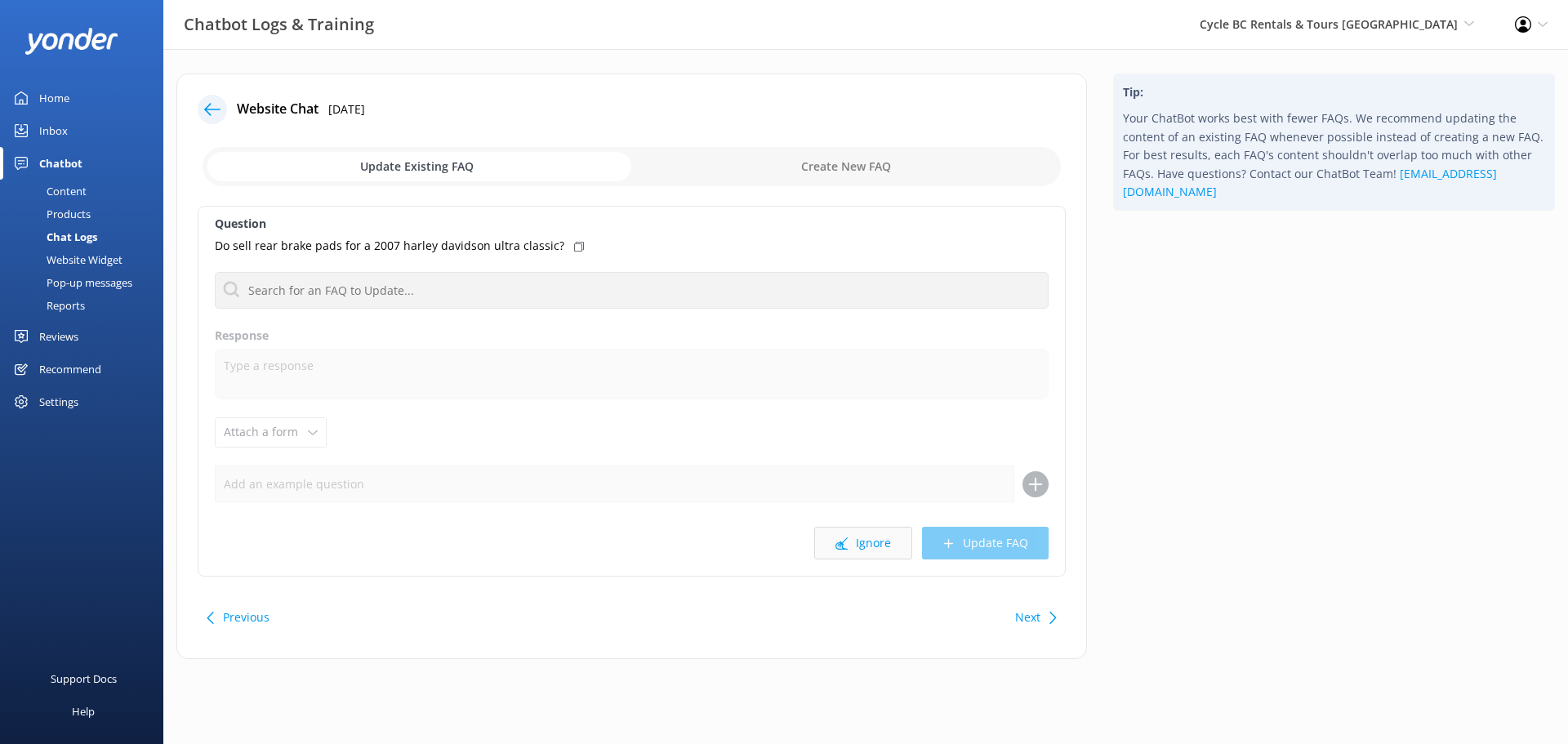
click at [898, 536] on button "Ignore" at bounding box center [863, 543] width 98 height 33
click at [853, 536] on button "Ignore" at bounding box center [863, 543] width 98 height 33
click at [848, 546] on icon at bounding box center [841, 543] width 12 height 12
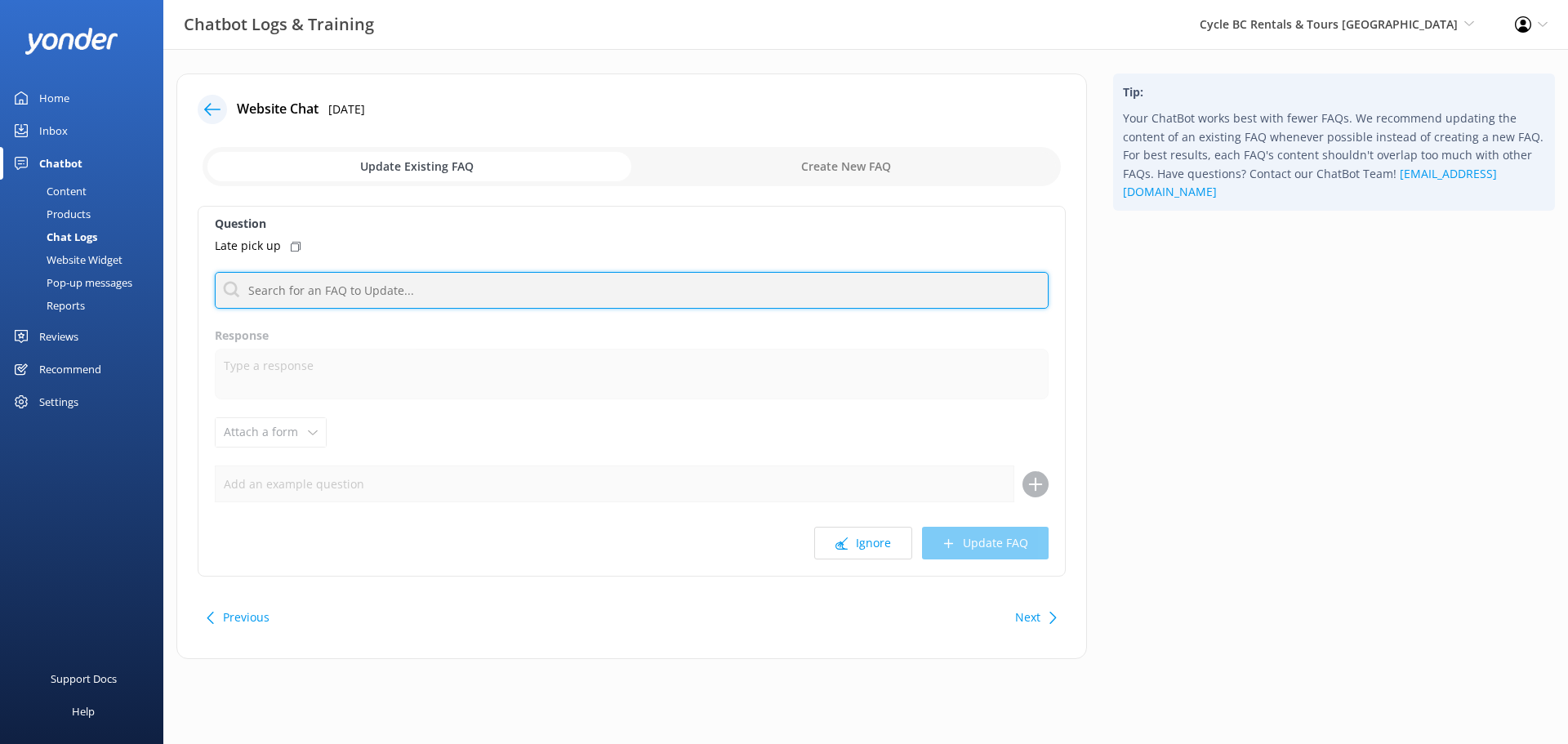
click at [409, 304] on input "text" at bounding box center [632, 290] width 834 height 37
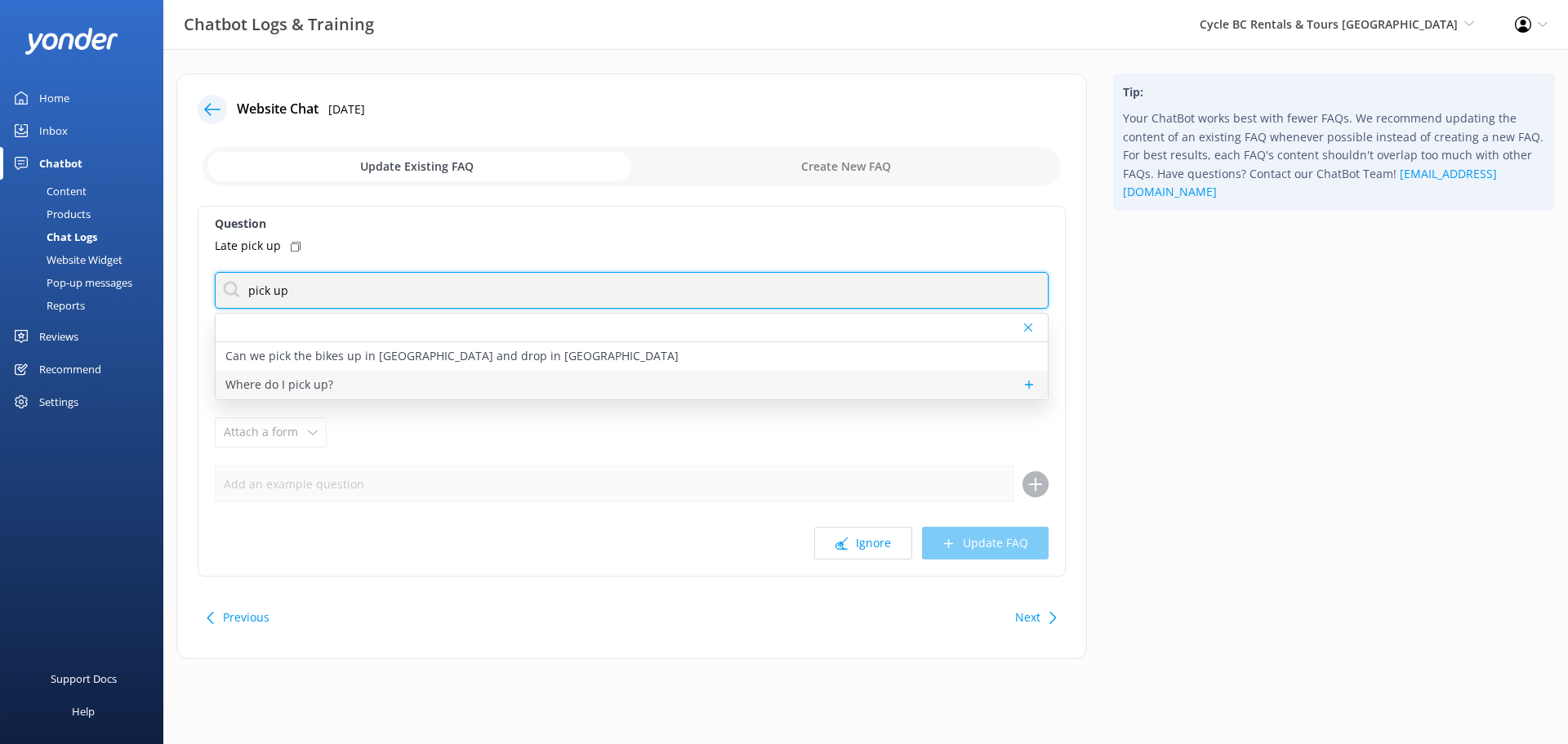
type input "pick up"
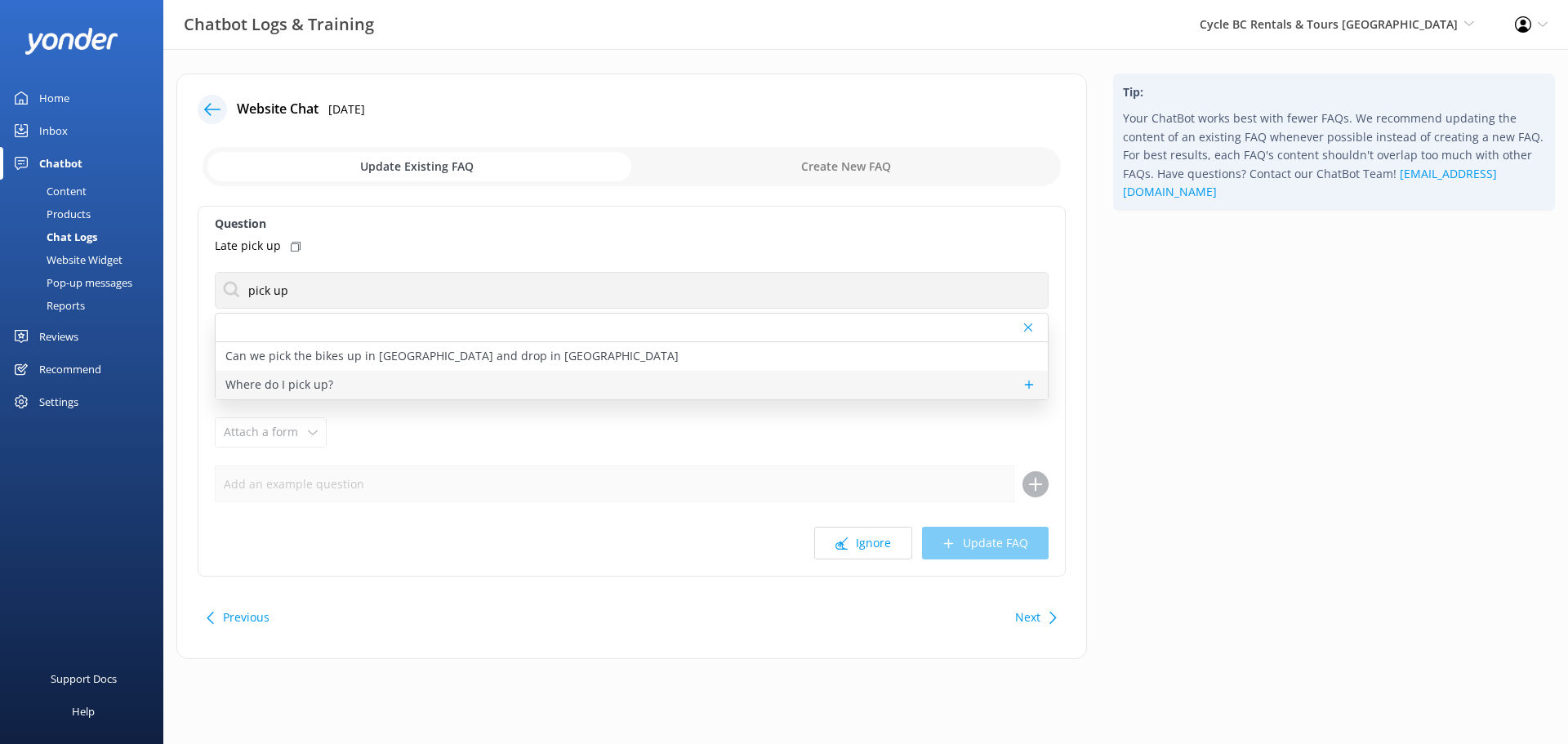
click at [351, 375] on div "Where do I pick up?" at bounding box center [632, 384] width 832 height 29
type textarea "Cycle BC in Vancouver is located at 73 East 6th Avenue Unit 10, Vancouver, BC V…"
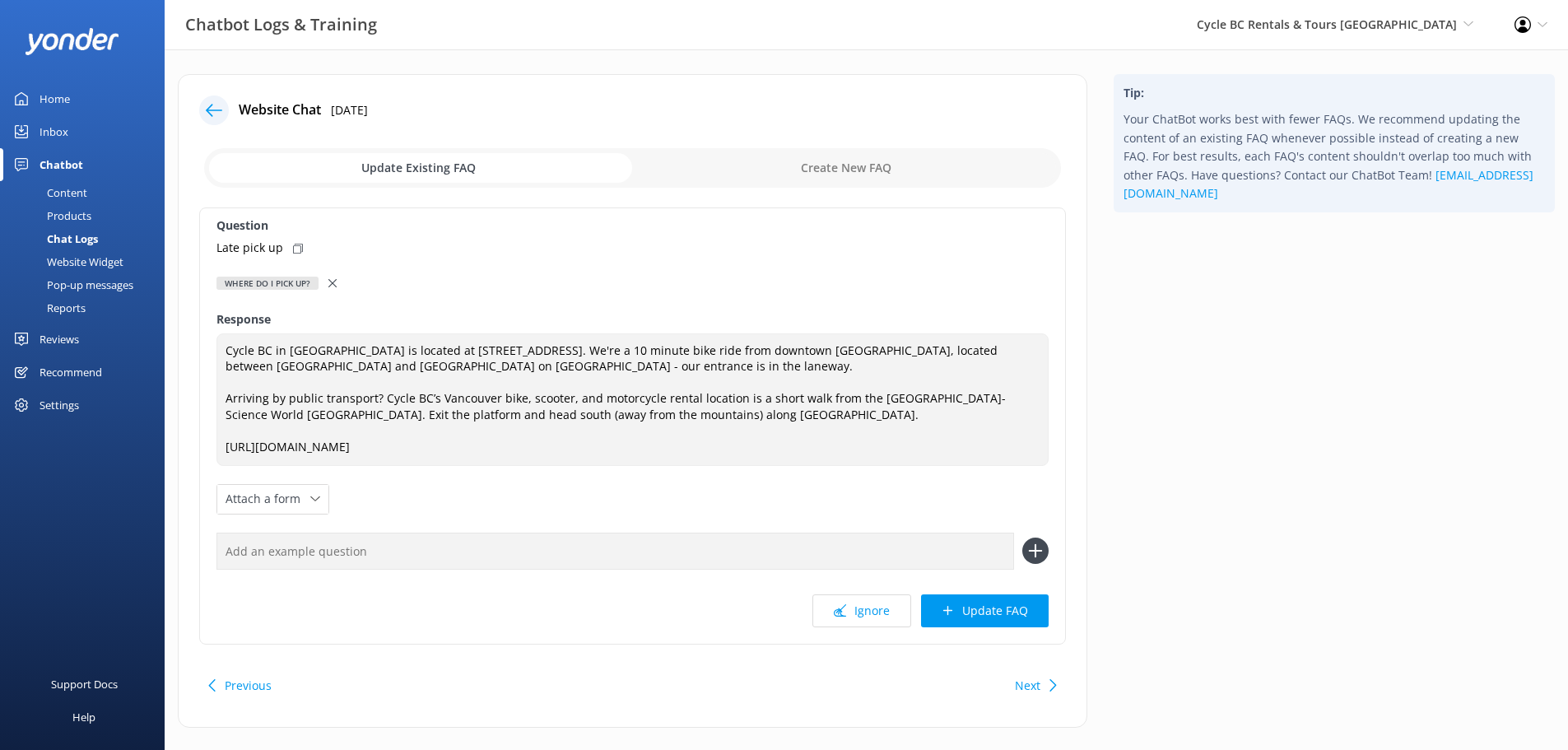
click at [325, 286] on div "Where do I pick up?" at bounding box center [633, 284] width 832 height 18
click at [335, 280] on use at bounding box center [332, 283] width 8 height 8
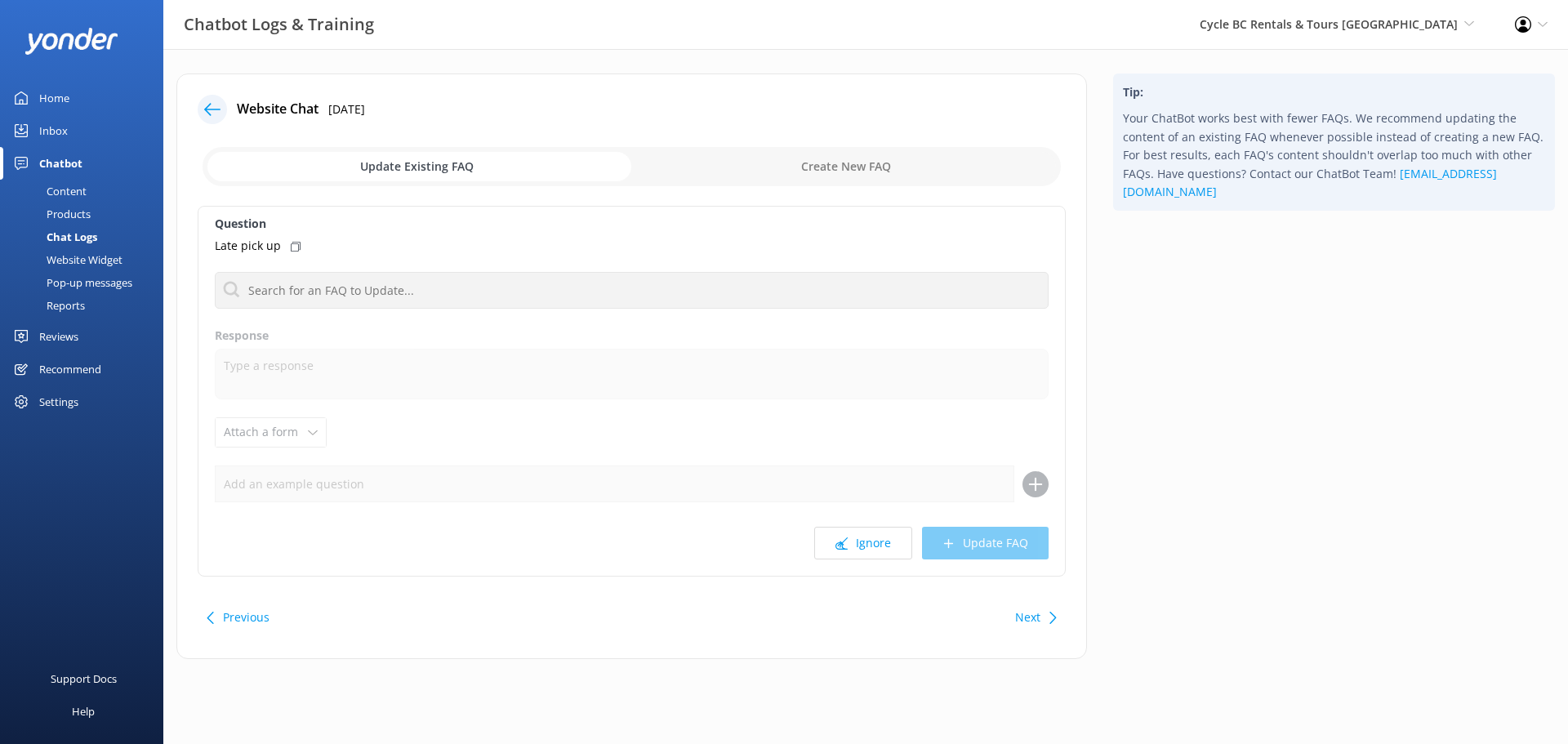
drag, startPoint x: 357, startPoint y: 311, endPoint x: 374, endPoint y: 296, distance: 22.7
click at [358, 310] on div "Question Late pick up Can we pick the bikes up in Canada and drop in Los Angele…" at bounding box center [632, 391] width 868 height 371
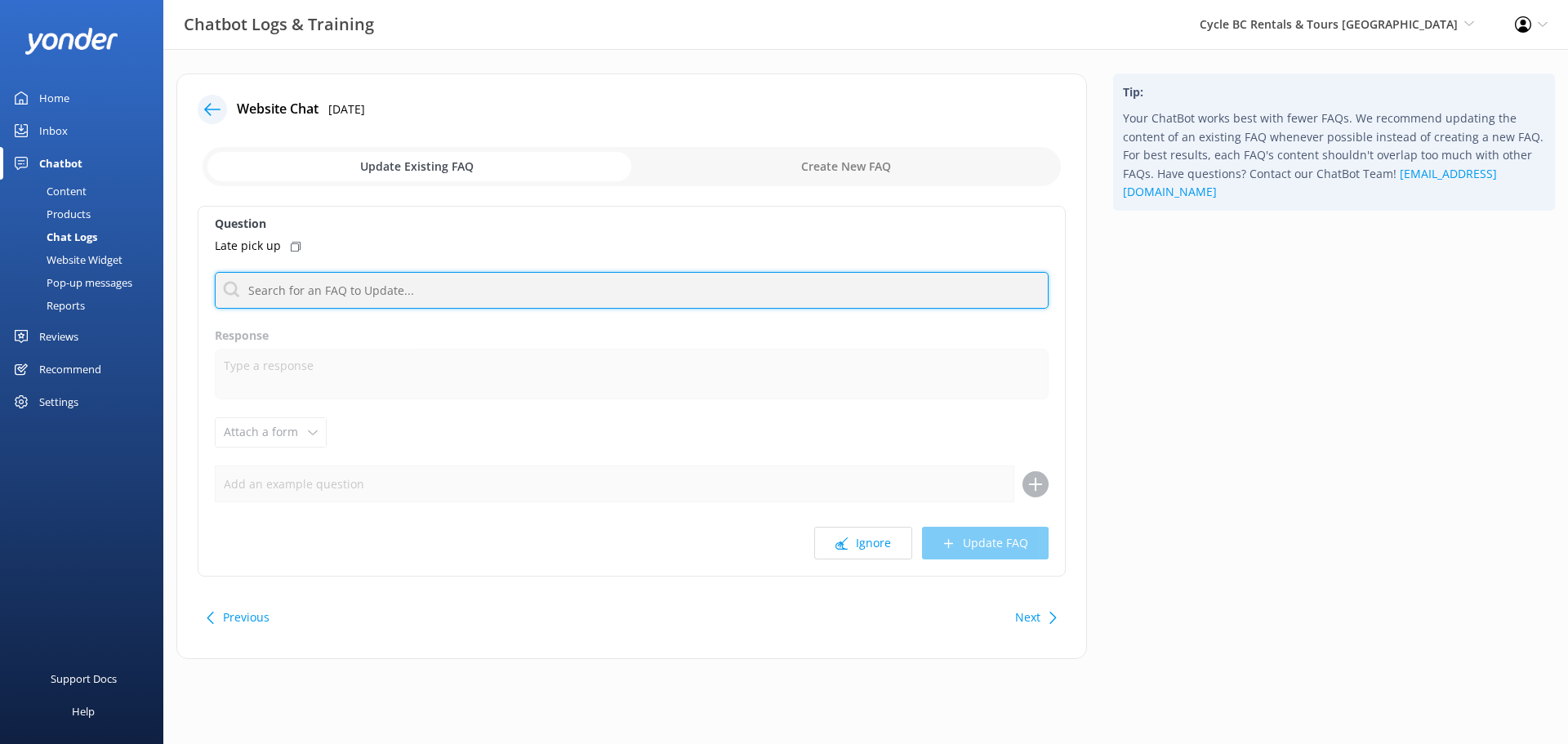
click at [374, 296] on input "text" at bounding box center [632, 290] width 834 height 37
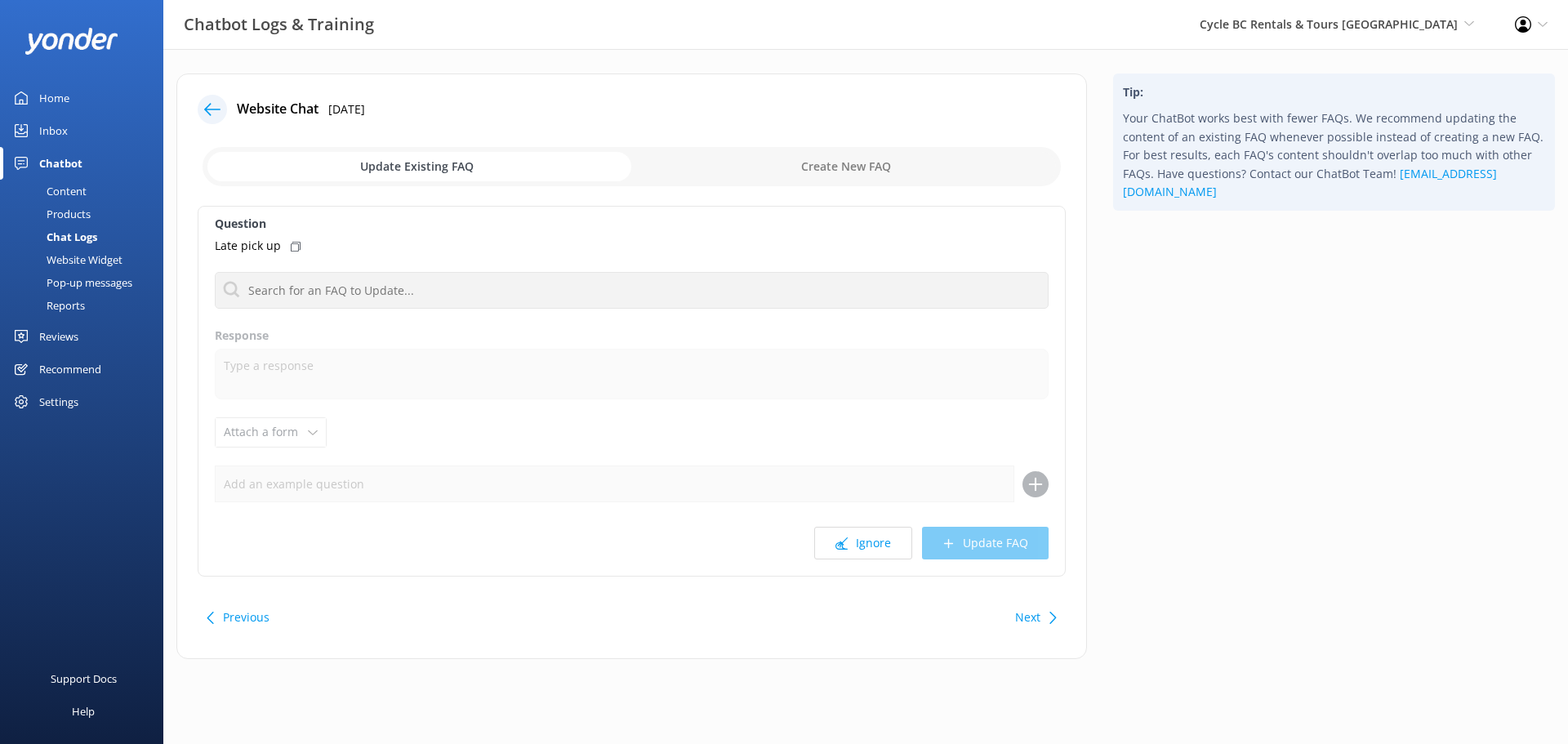
click at [412, 238] on div "Late pick up" at bounding box center [632, 246] width 834 height 18
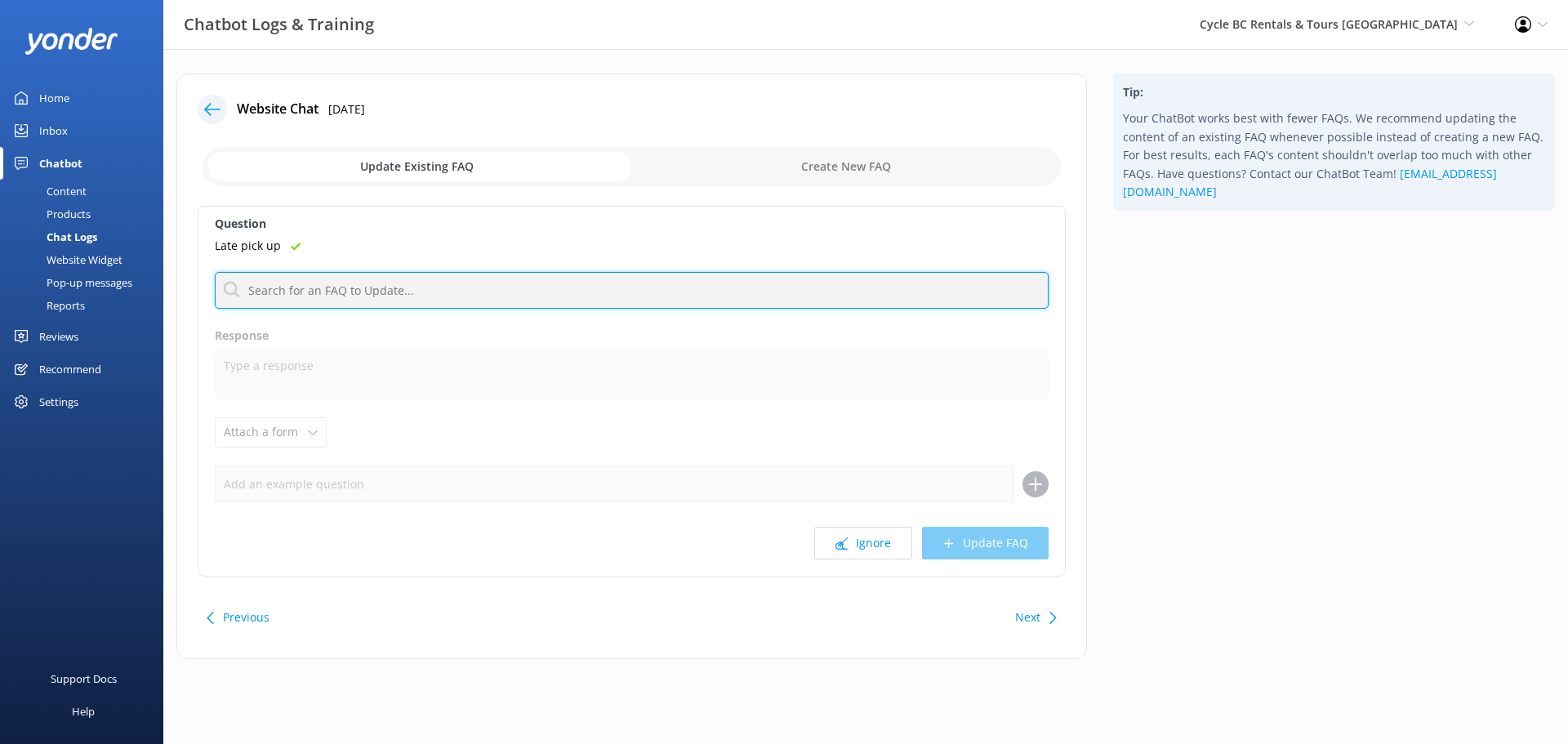
click at [387, 286] on input "text" at bounding box center [632, 290] width 834 height 37
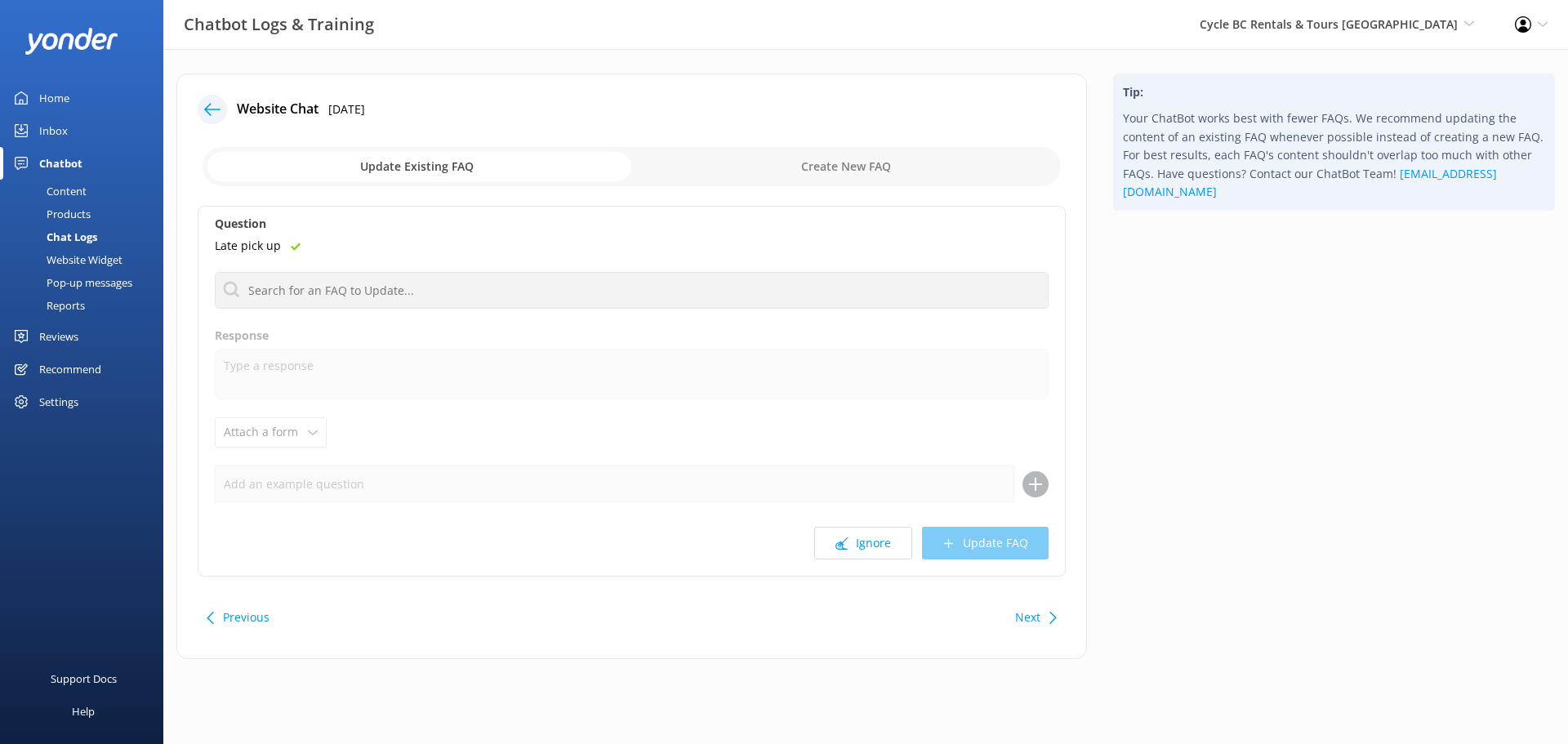
click at [792, 141] on div "Website Chat 10th Sep 2025 Update Existing FAQ Create New FAQ Question Late pic…" at bounding box center [631, 366] width 910 height 585
click at [791, 167] on input "checkbox" at bounding box center [631, 166] width 858 height 40
checkbox input "true"
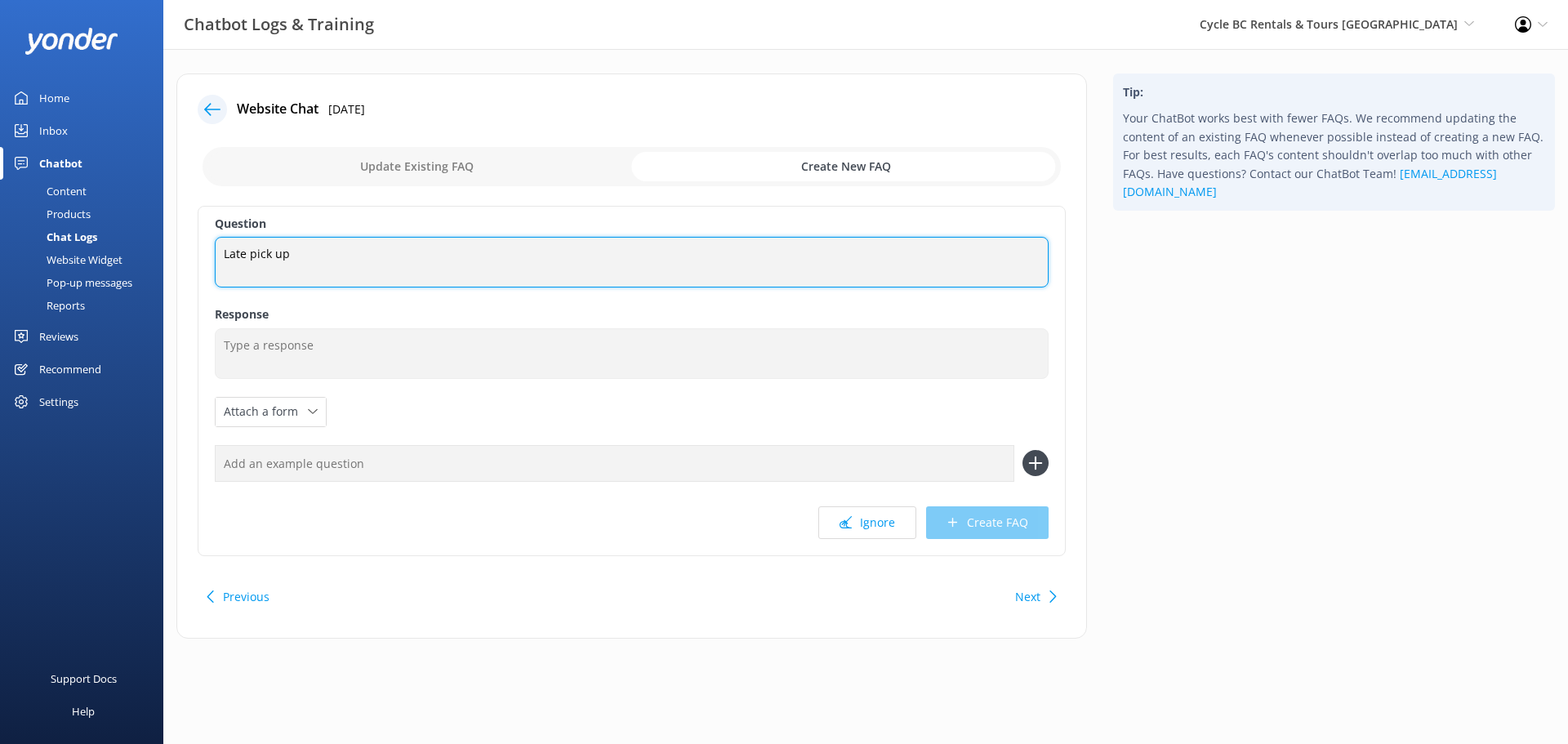
click at [535, 267] on textarea "Late pick up" at bounding box center [632, 262] width 834 height 51
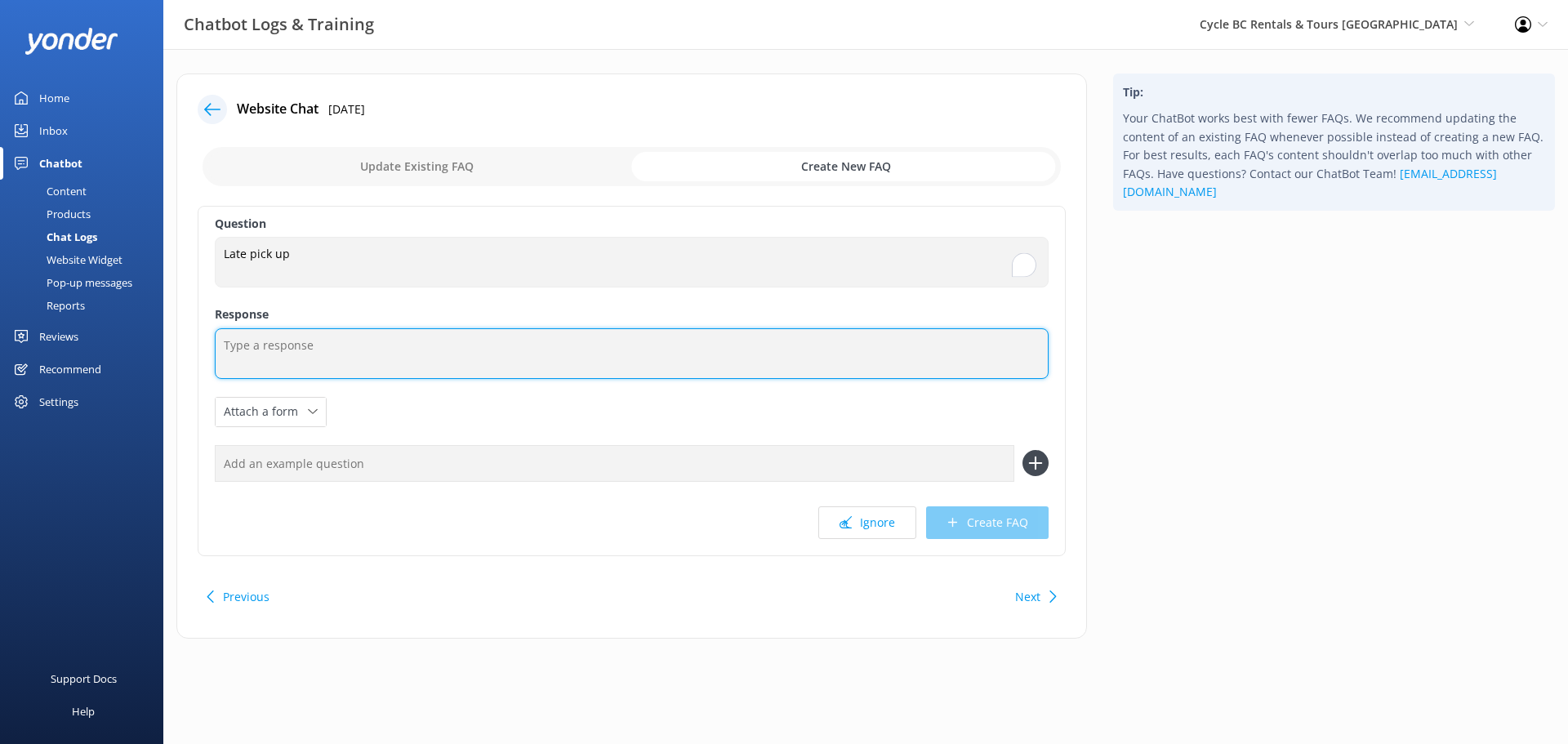
click at [428, 369] on textarea at bounding box center [632, 353] width 834 height 51
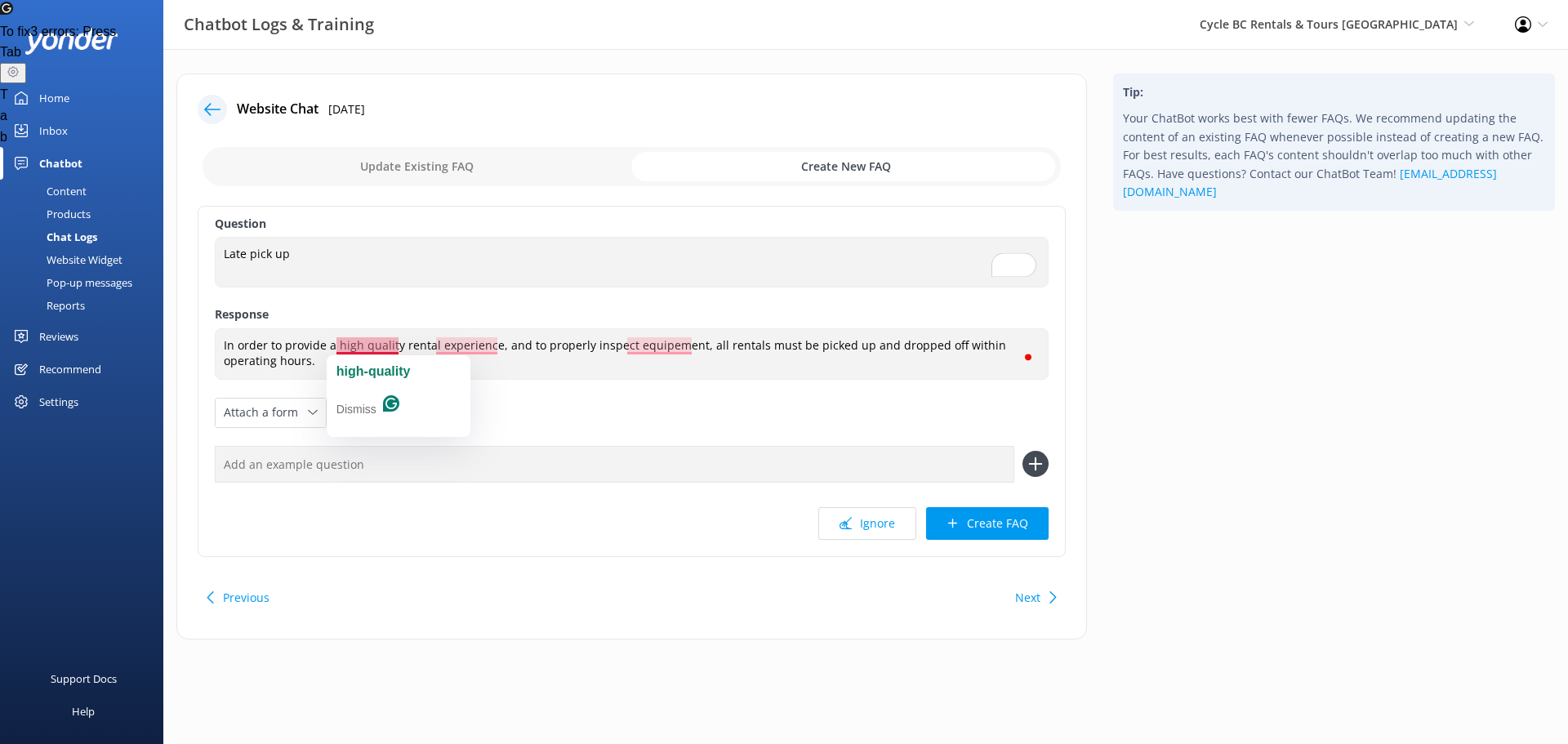
click at [379, 341] on textarea "In order to provide a high quality rental experience, and to properly inspect e…" at bounding box center [632, 354] width 834 height 52
click at [391, 352] on textarea "In order to provide a high quality rental experience, and to properly inspect e…" at bounding box center [632, 354] width 834 height 52
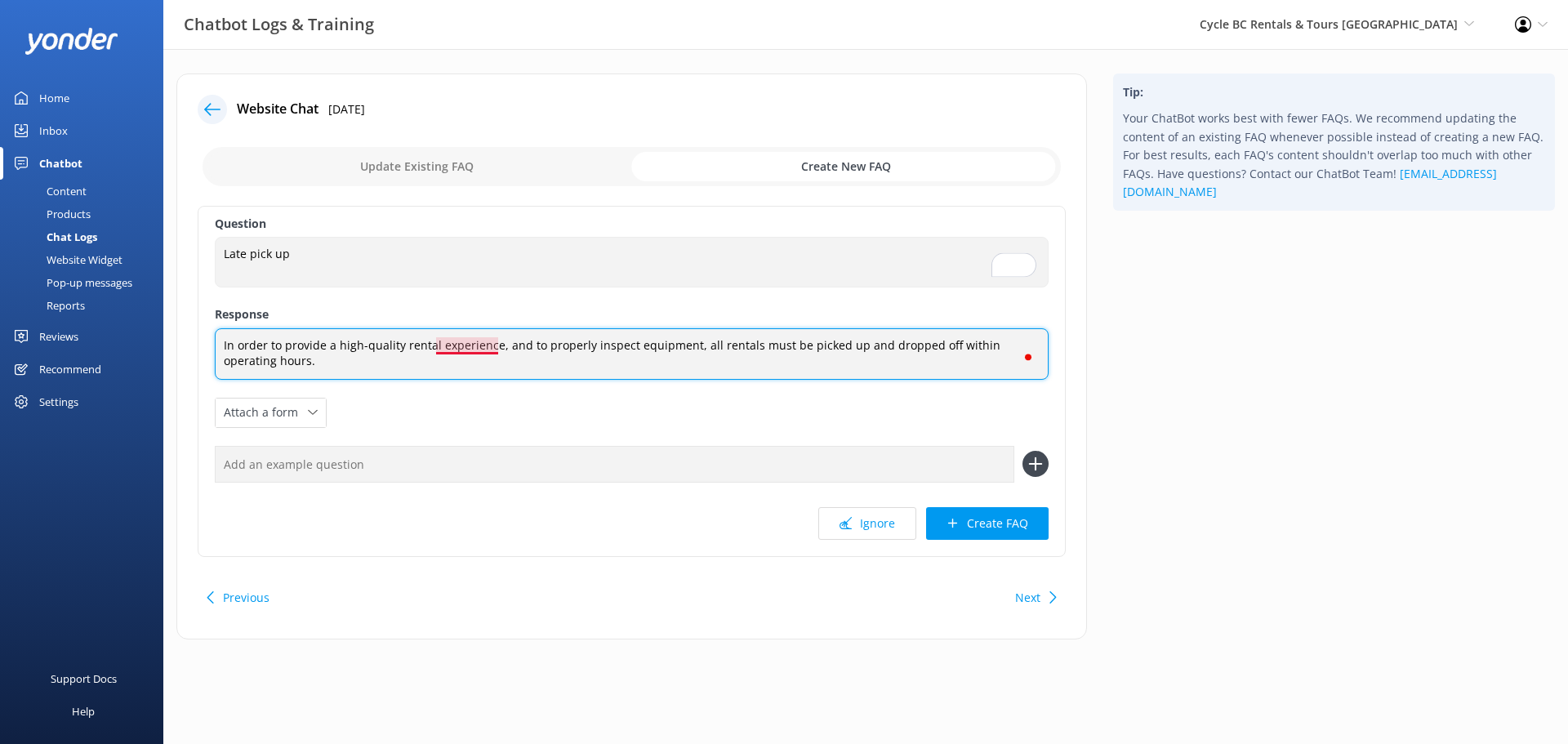
click at [480, 347] on textarea "In order to provide a high-quality rental experience, and to properly inspect e…" at bounding box center [632, 354] width 834 height 52
click at [240, 356] on textarea "In order to provide a high-quality rental experience and to properly inspect eq…" at bounding box center [632, 354] width 834 height 52
click at [251, 346] on textarea "In order to provide a high-quality rental experience and to properly inspect eq…" at bounding box center [632, 354] width 834 height 52
click at [1003, 347] on textarea "To provide a high-quality rental experience and properly inspect equipment, all…" at bounding box center [632, 353] width 834 height 51
type textarea "To provide a high-quality rental experience and properly inspect equipment, all…"
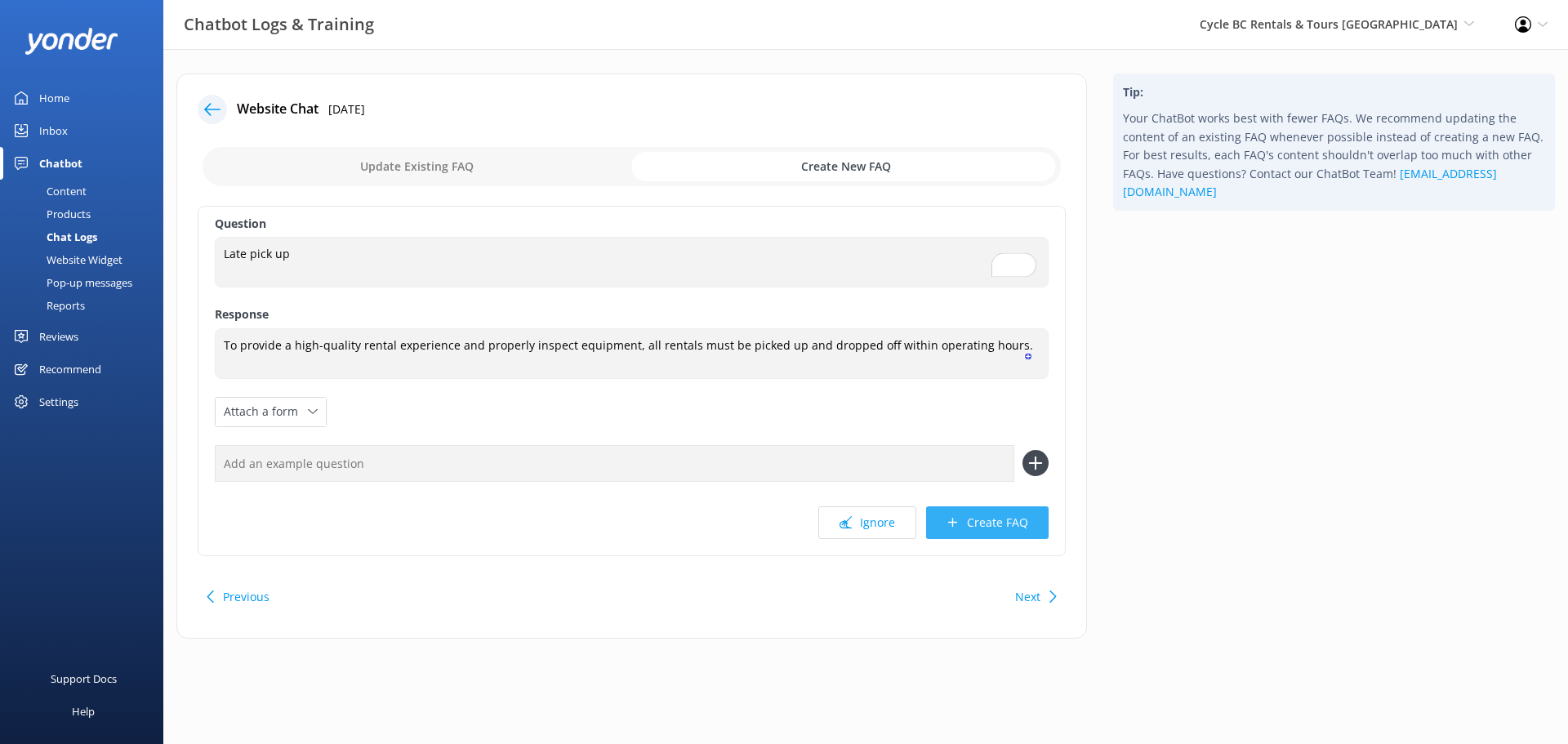
click at [984, 521] on button "Create FAQ" at bounding box center [988, 522] width 123 height 33
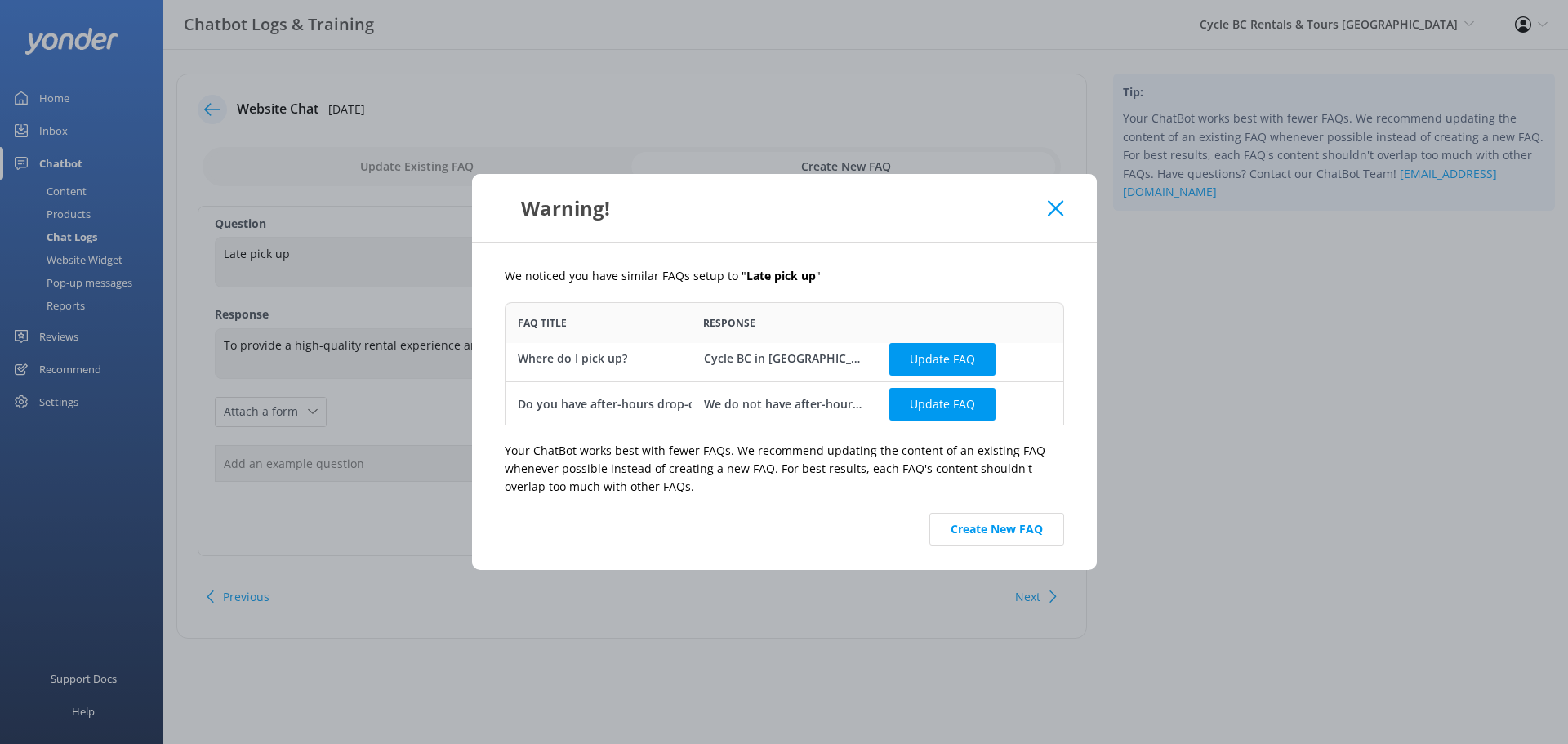
scroll to position [8, 0]
click at [939, 408] on button "Update FAQ" at bounding box center [942, 402] width 106 height 33
checkbox input "false"
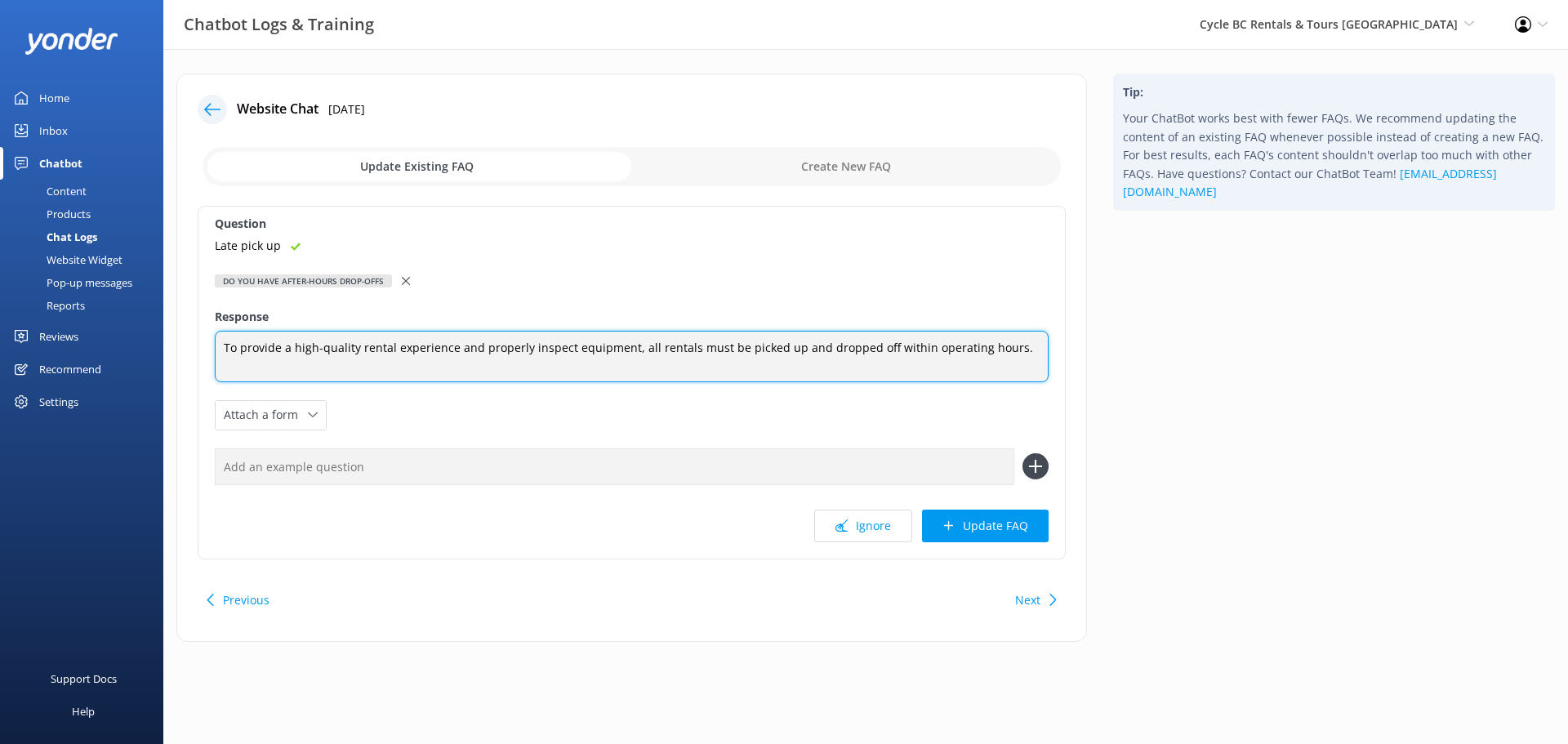
click at [421, 351] on textarea "We do not have after-hours drop-offs. We need a Cycle BC employee to be present…" at bounding box center [632, 357] width 834 height 52
click at [262, 353] on textarea "We do not have after-hours drop-offs. We need a Cycle BC employee to be present…" at bounding box center [632, 357] width 834 height 52
click at [282, 352] on textarea "We do not have after-hours drop-offs. We need a Cycle BC employee to be present…" at bounding box center [632, 357] width 834 height 52
drag, startPoint x: 340, startPoint y: 343, endPoint x: 401, endPoint y: 357, distance: 62.6
click at [340, 342] on textarea "We do not offerhave after-hours drop-offs. We need a Cycle BC employee to be pr…" at bounding box center [632, 357] width 834 height 52
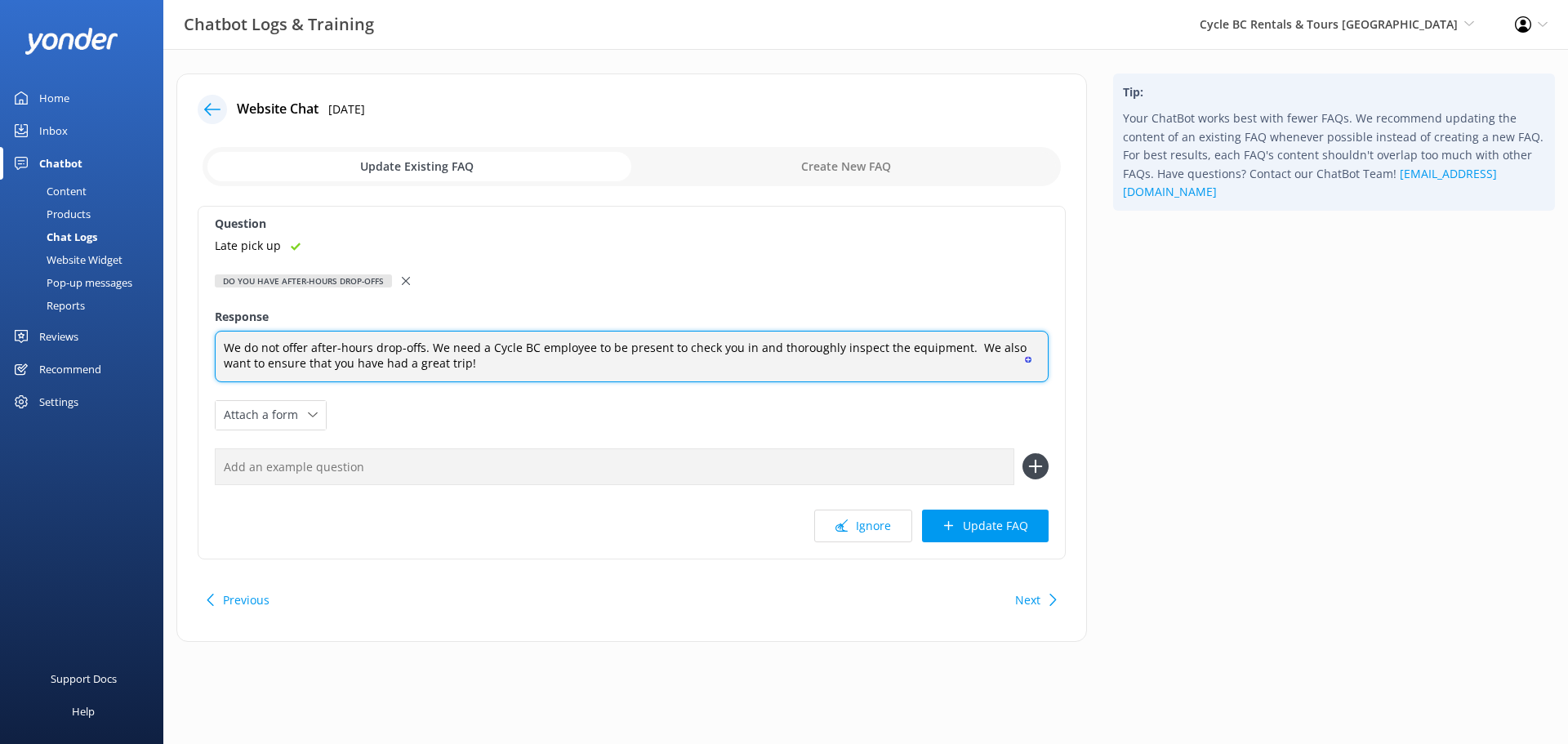
click at [369, 347] on textarea "We do not offer after-hours drop-offs. We need a Cycle BC employee to be presen…" at bounding box center [632, 357] width 834 height 52
click at [481, 372] on textarea "We do not offer after-hours pick-ups or drop-offs. We need a Cycle BC employee …" at bounding box center [632, 357] width 834 height 52
click at [564, 361] on textarea "We do not offer after-hours pick-ups or drop-offs. We need a Cycle BC employee …" at bounding box center [632, 357] width 834 height 52
click at [531, 363] on textarea "We do not offer after-hours pick-ups or drop-offs. We need a Cycle BC employee …" at bounding box center [632, 357] width 834 height 52
type textarea "We do not offer after-hours pick-ups or drop-offs. We need a Cycle BC employee …"
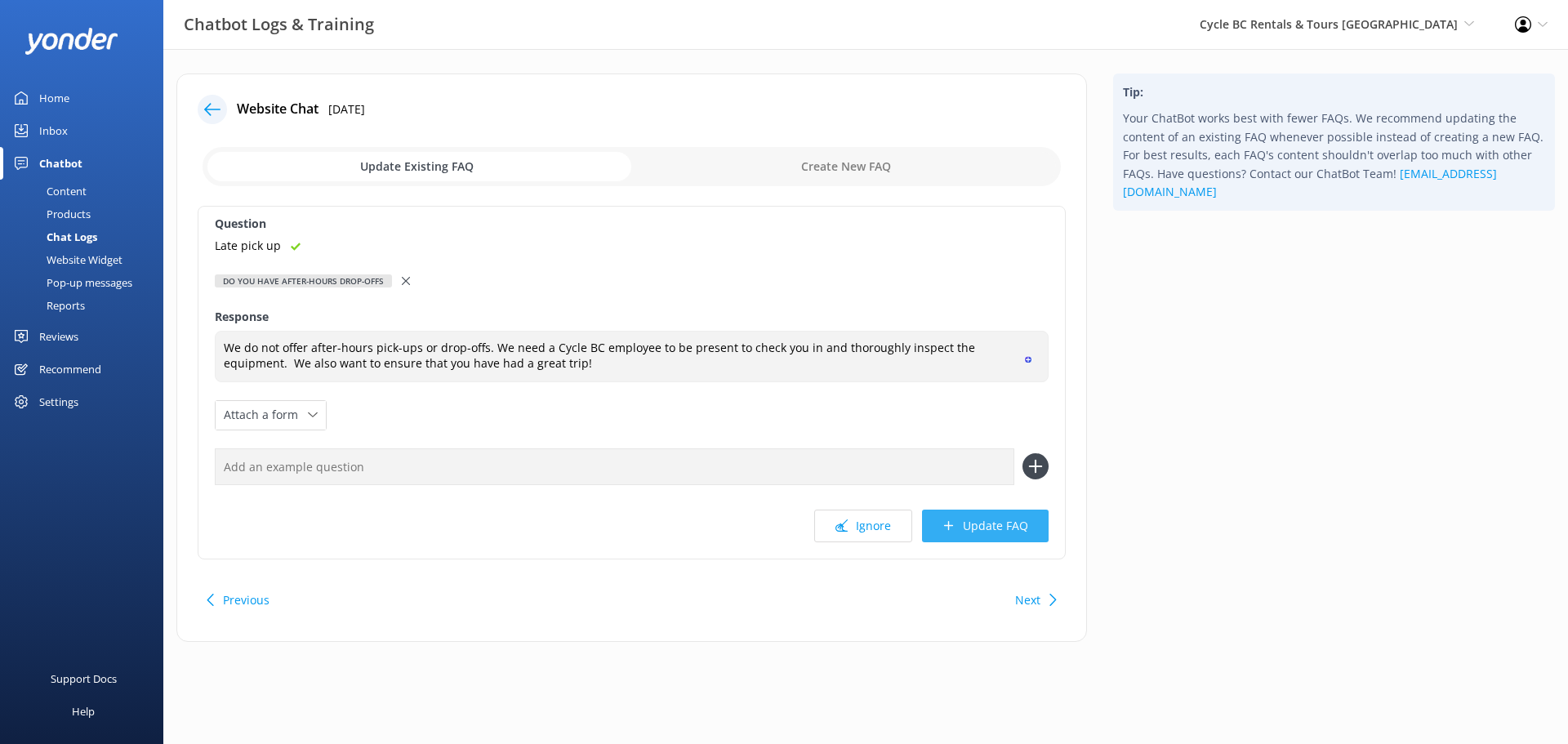
click at [997, 541] on button "Update FAQ" at bounding box center [986, 525] width 127 height 33
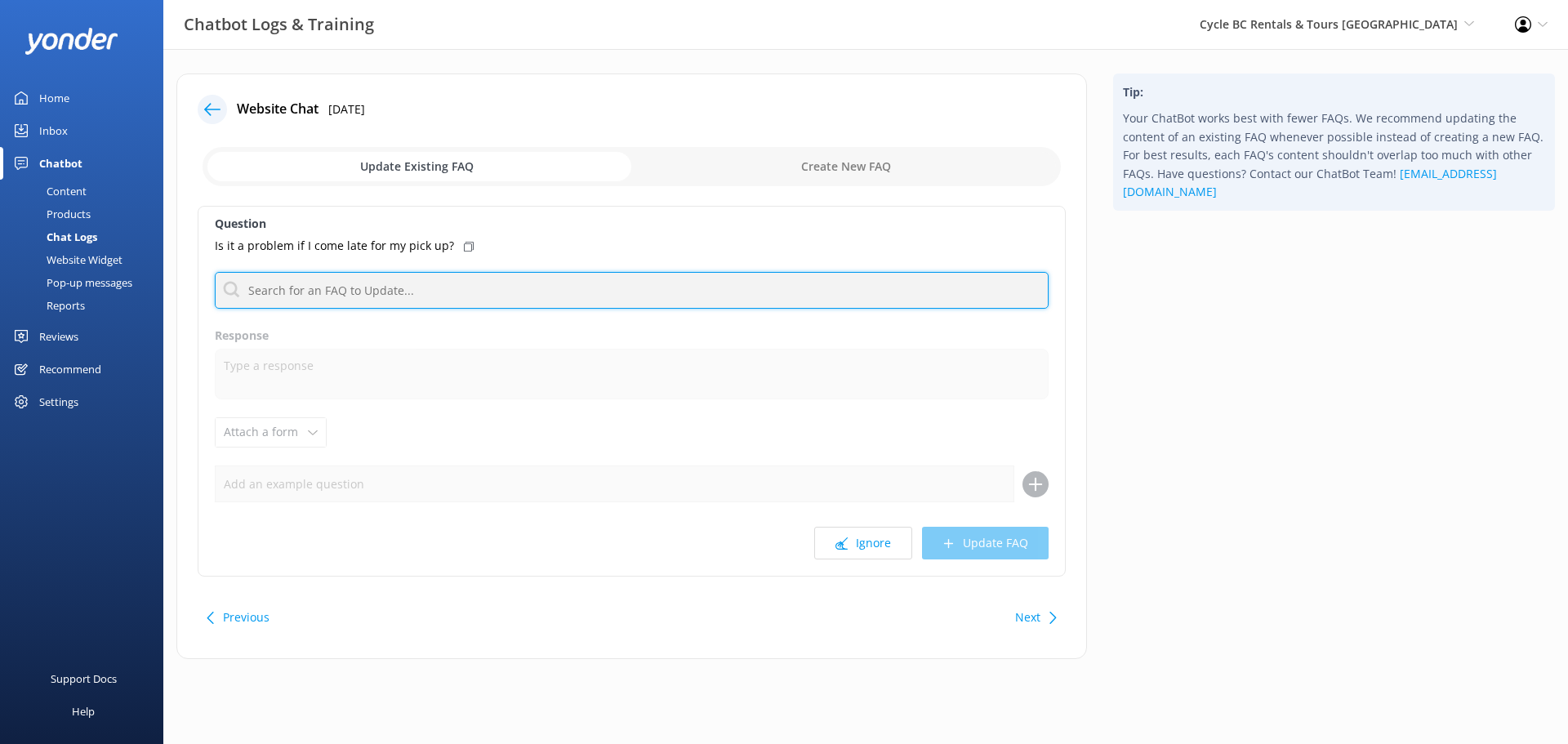
click at [414, 296] on input "text" at bounding box center [632, 290] width 834 height 37
click at [448, 291] on input "text" at bounding box center [632, 290] width 834 height 37
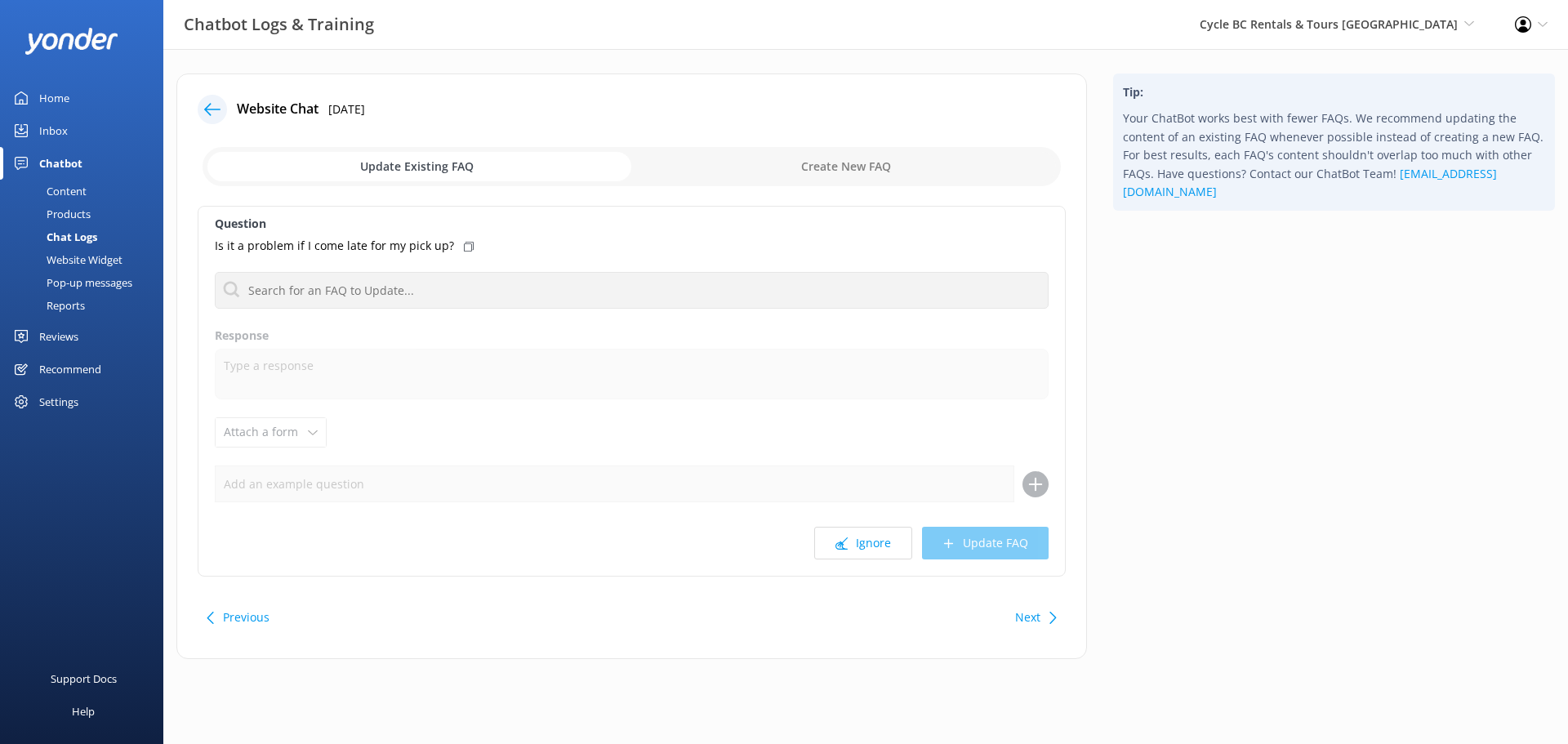
click at [674, 229] on label "Question" at bounding box center [632, 224] width 834 height 18
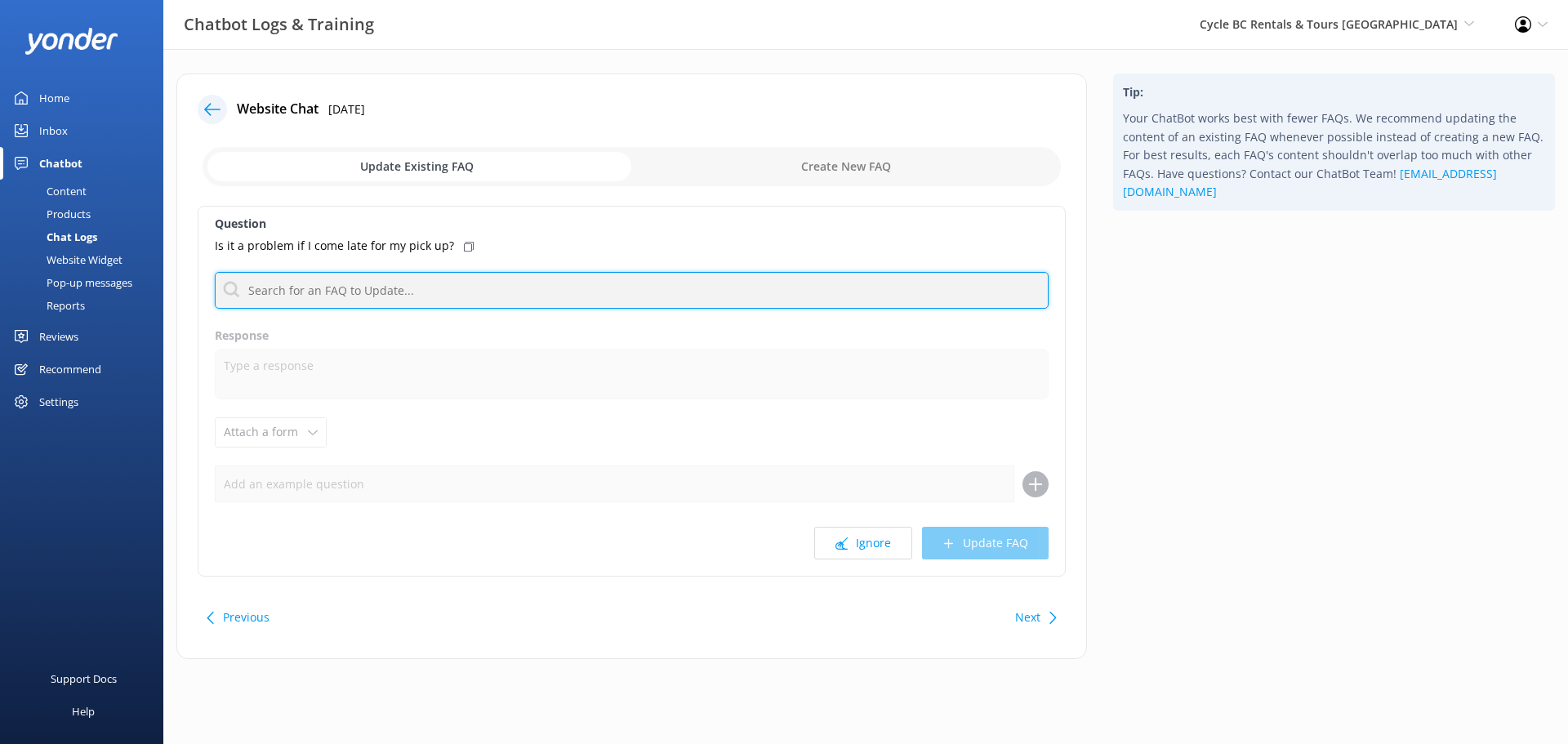
click at [574, 286] on input "text" at bounding box center [632, 290] width 834 height 37
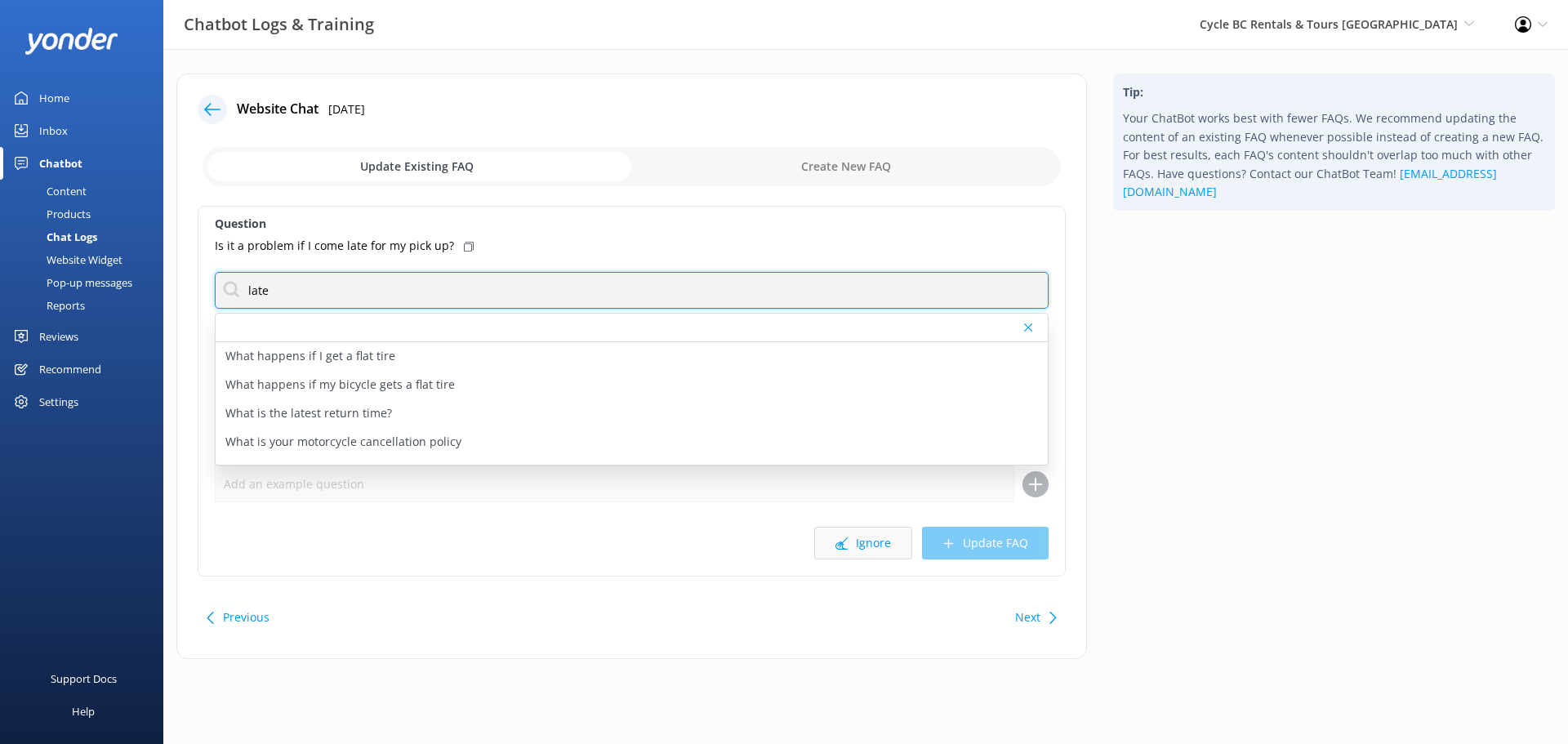
type input "late"
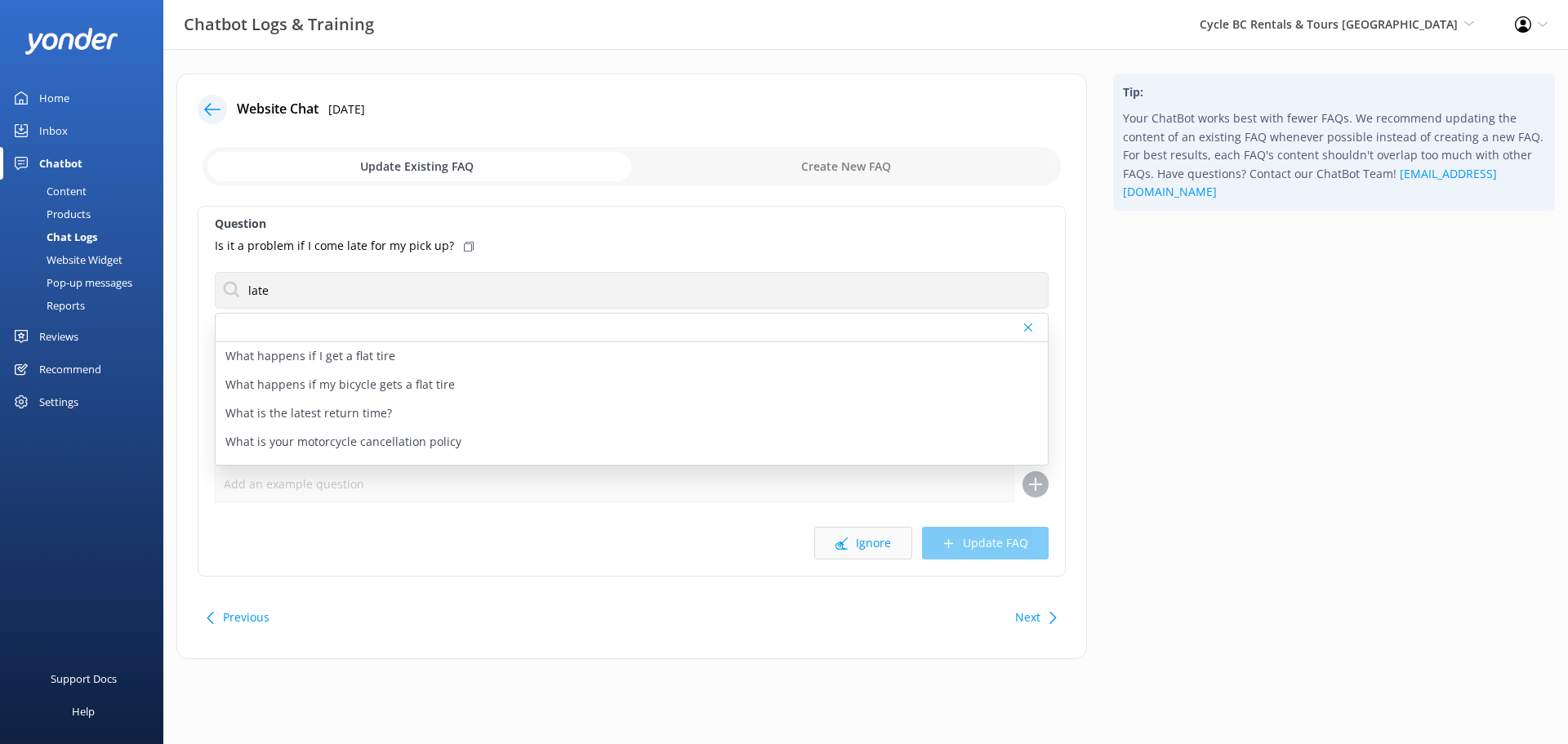
click at [854, 544] on button "Ignore" at bounding box center [863, 543] width 98 height 33
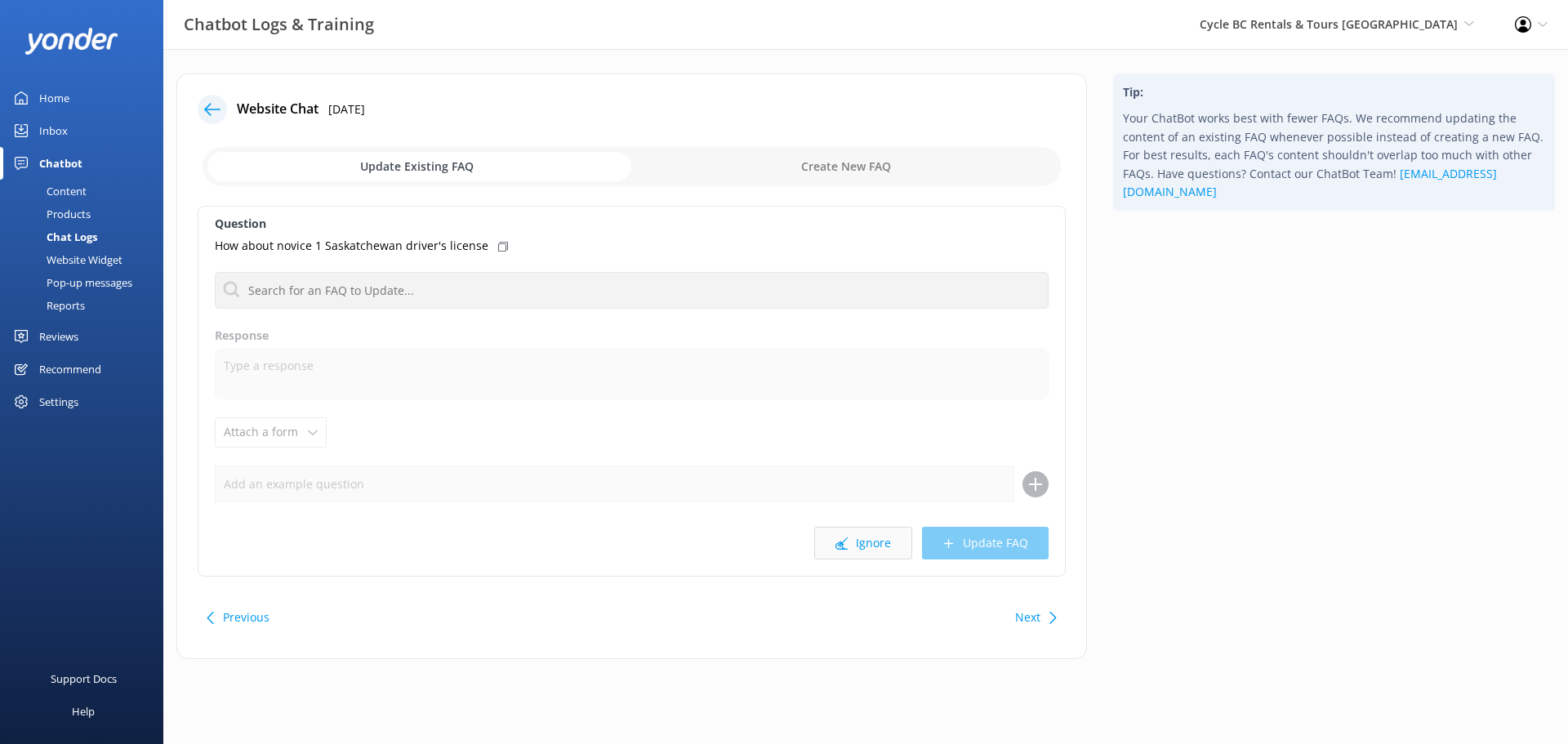
click at [861, 537] on button "Ignore" at bounding box center [863, 543] width 98 height 33
click at [874, 533] on button "Ignore" at bounding box center [863, 543] width 98 height 33
click at [866, 532] on button "Ignore" at bounding box center [863, 543] width 98 height 33
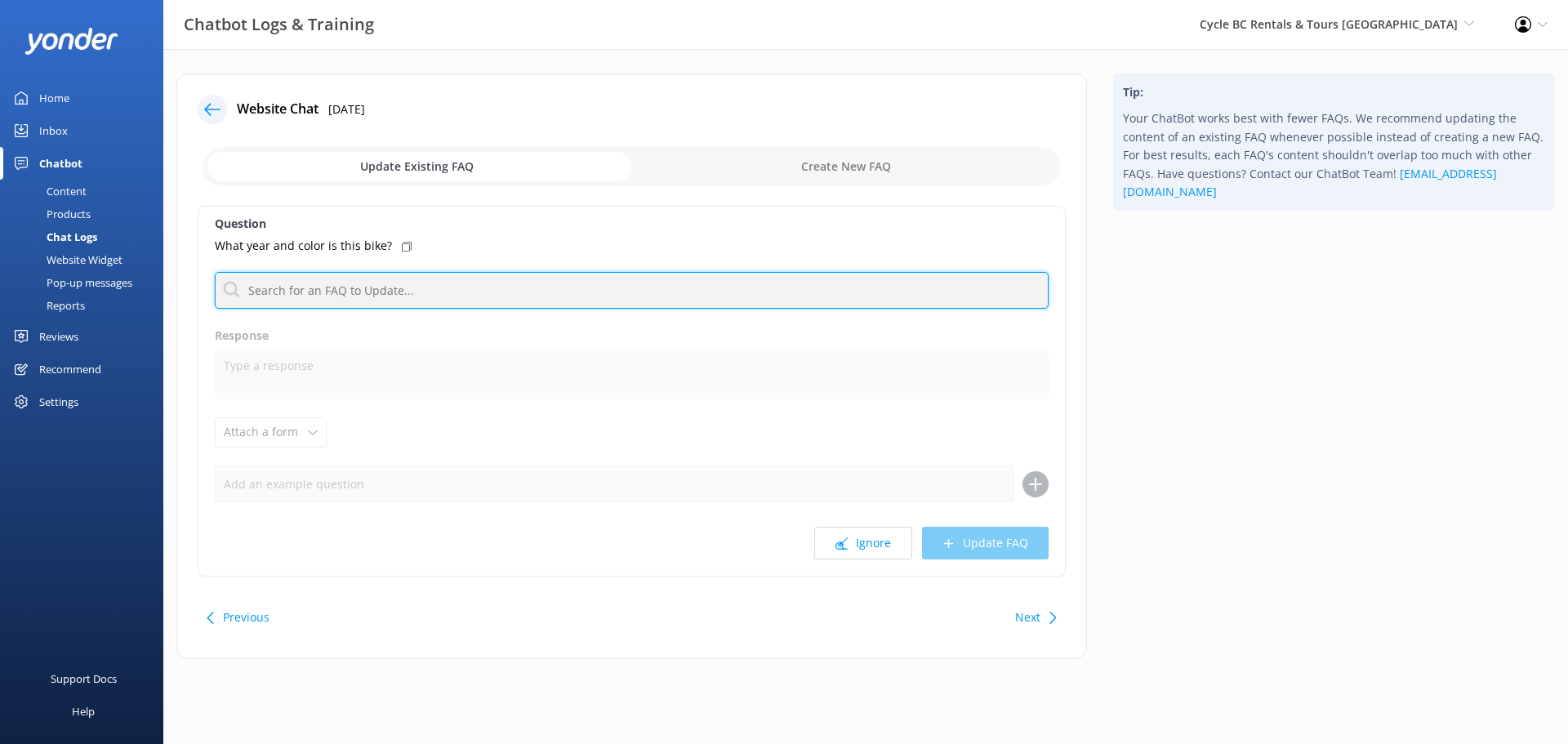
click at [361, 295] on input "text" at bounding box center [632, 290] width 834 height 37
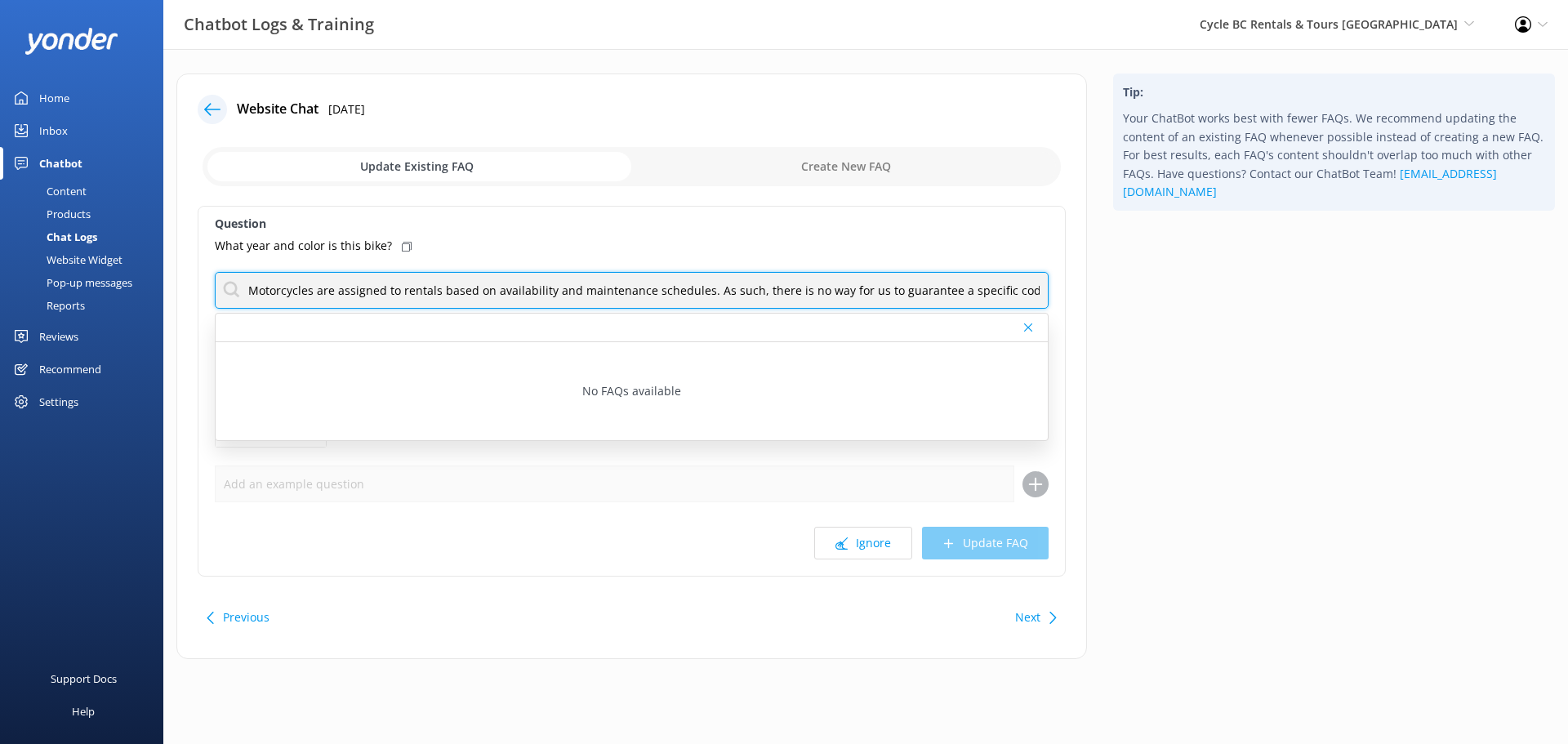
click at [1000, 294] on input "Motorcycles are assigned to rentals based on availability and maintenance sched…" at bounding box center [632, 290] width 834 height 37
click at [1036, 291] on input "Motorcycles are assigned to rentals based on availability and maintenance sched…" at bounding box center [632, 290] width 834 height 37
click at [1007, 295] on input "Motorcycles are assigned to rentals based on availability and maintenance sched…" at bounding box center [632, 290] width 834 height 37
click at [748, 302] on input "Motorcycles are assigned to rentals based on availability and maintenance sched…" at bounding box center [632, 290] width 834 height 37
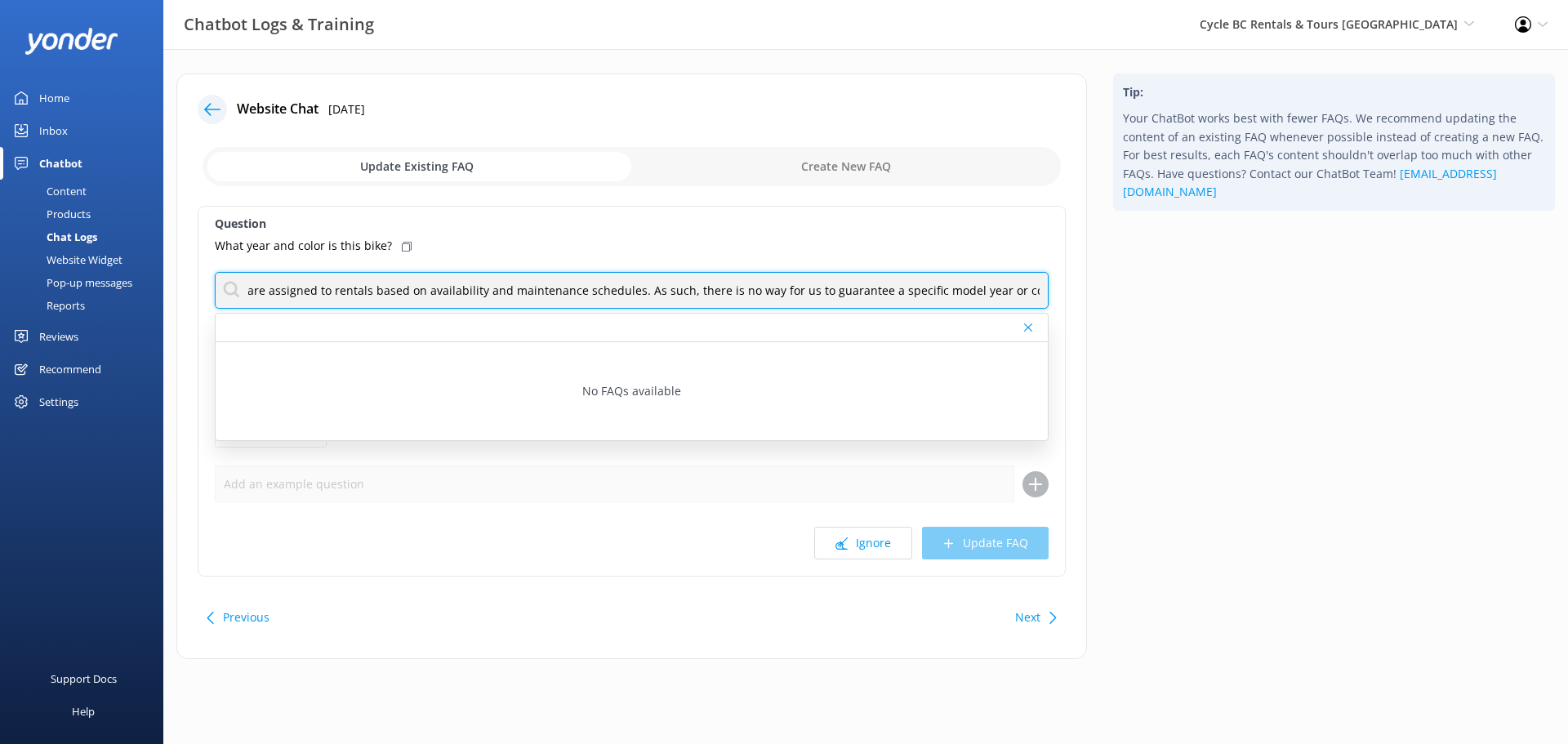
click at [748, 302] on input "Motorcycles are assigned to rentals based on availability and maintenance sched…" at bounding box center [632, 290] width 834 height 37
type input "Motorcycles are assigned to rentals based on availability and maintenance sched…"
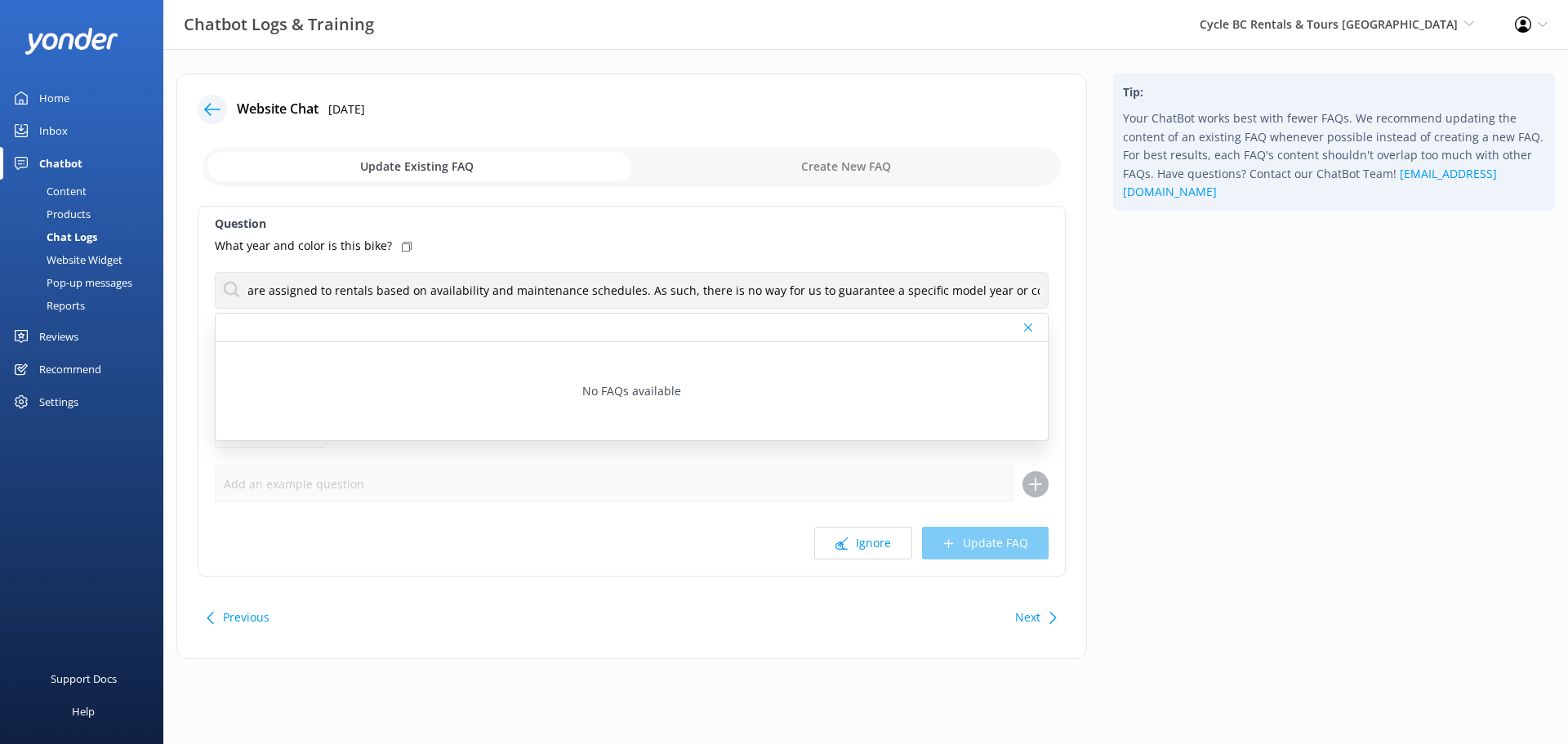
click at [777, 176] on input "checkbox" at bounding box center [631, 166] width 858 height 40
checkbox input "true"
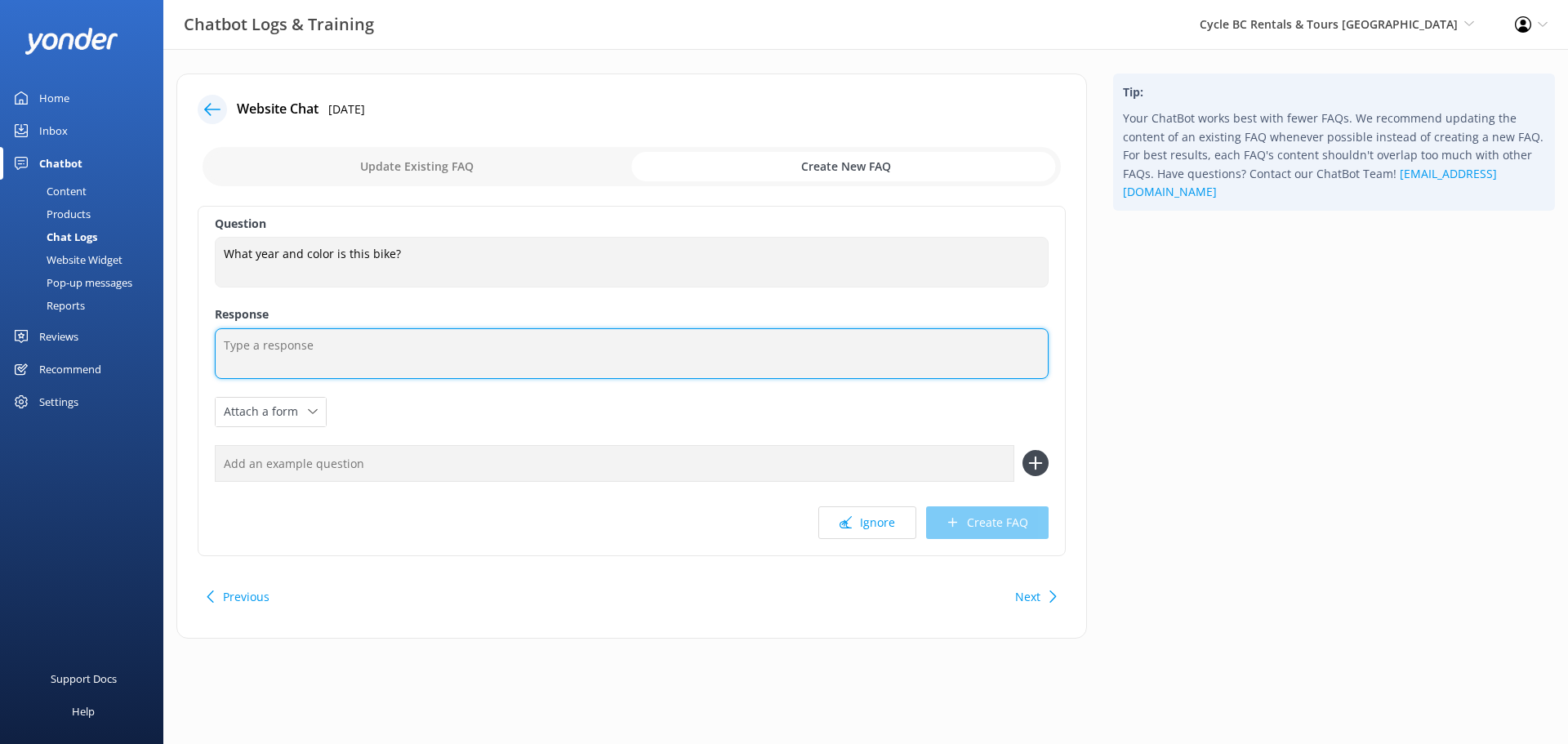
click at [406, 342] on textarea at bounding box center [632, 353] width 834 height 51
paste textarea "Motorcycles are assigned to rentals based on availability and maintenance sched…"
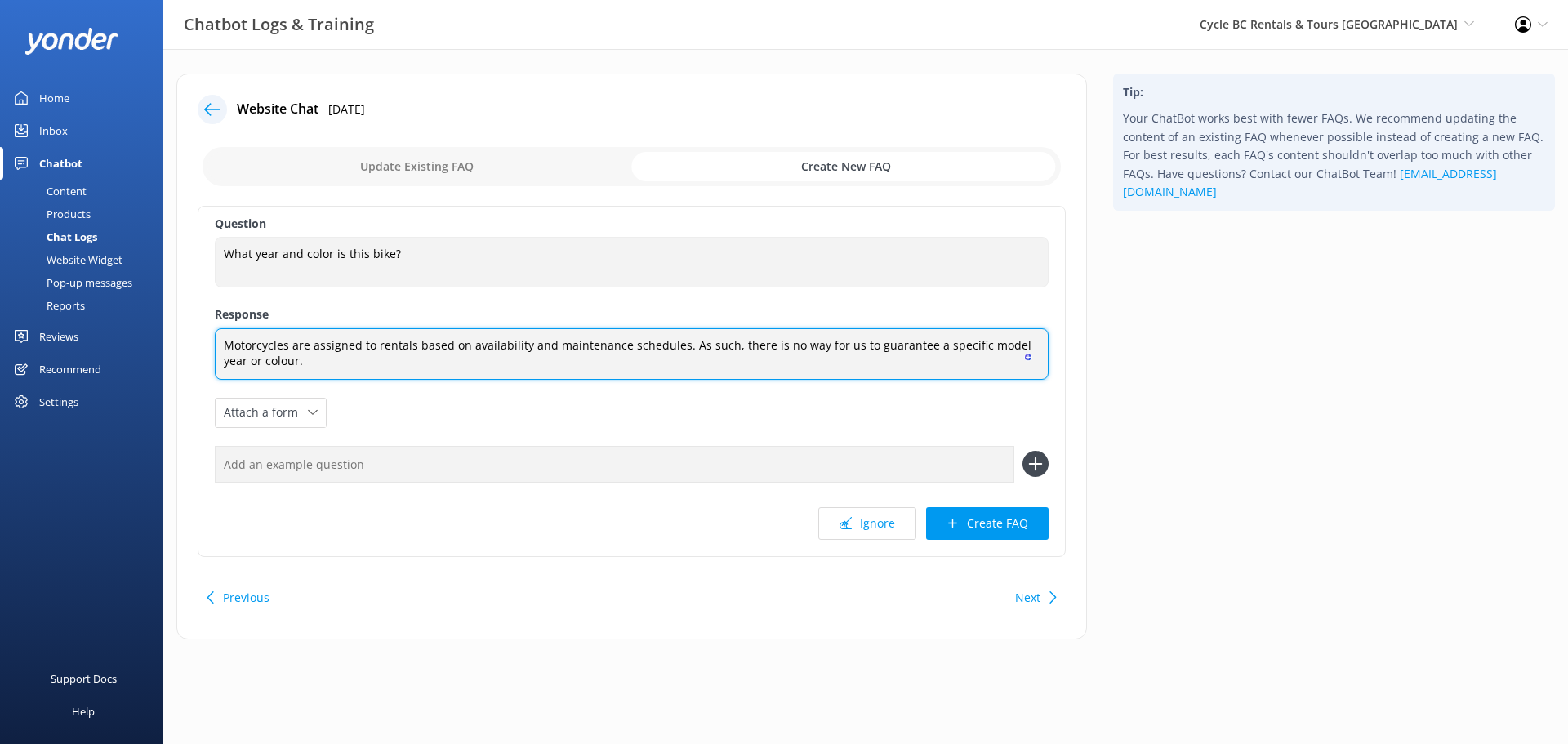
type textarea "Motorcycles are assigned to rentals based on availability and maintenance sched…"
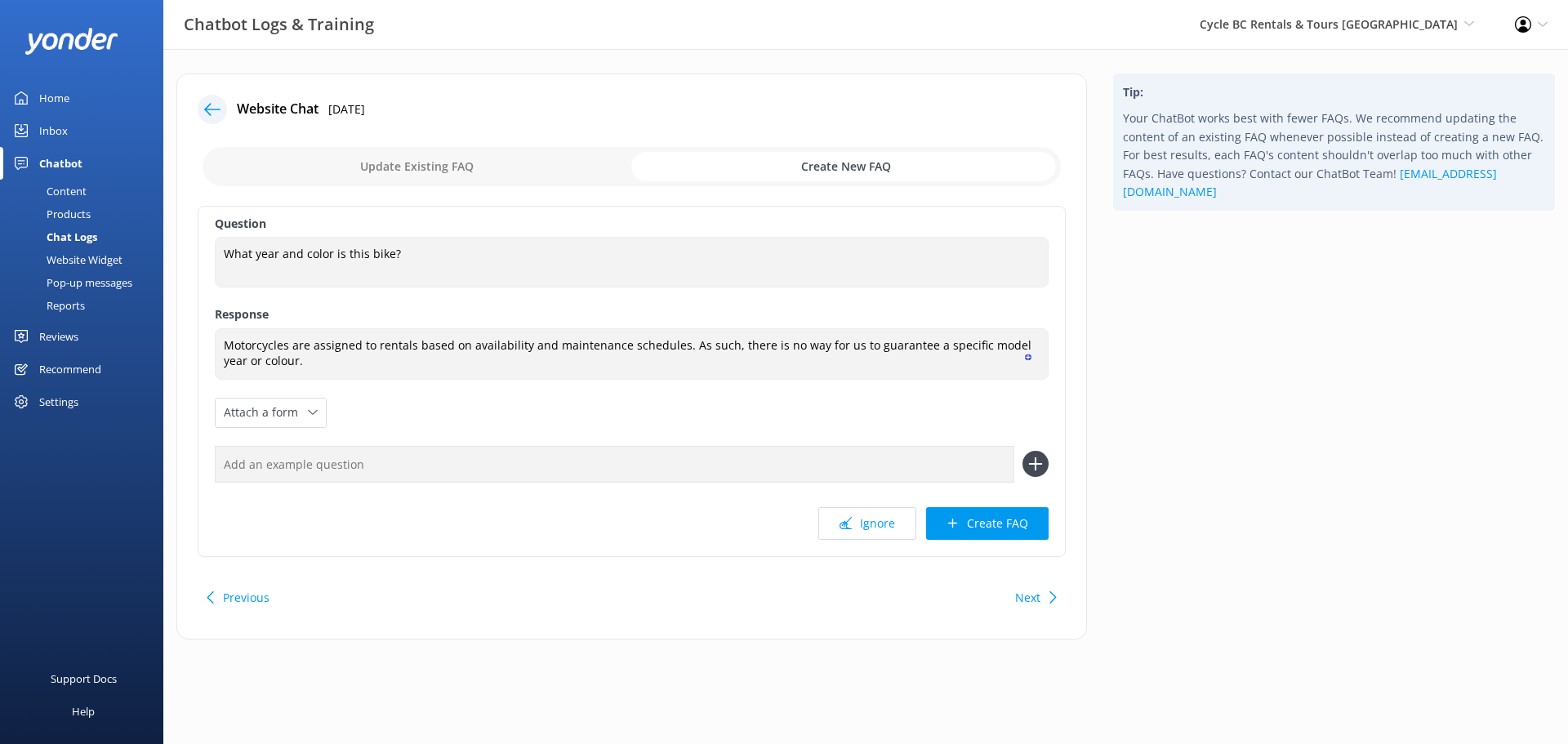
click at [321, 460] on input "text" at bounding box center [614, 464] width 799 height 37
type input "W"
type input "c"
type input "C"
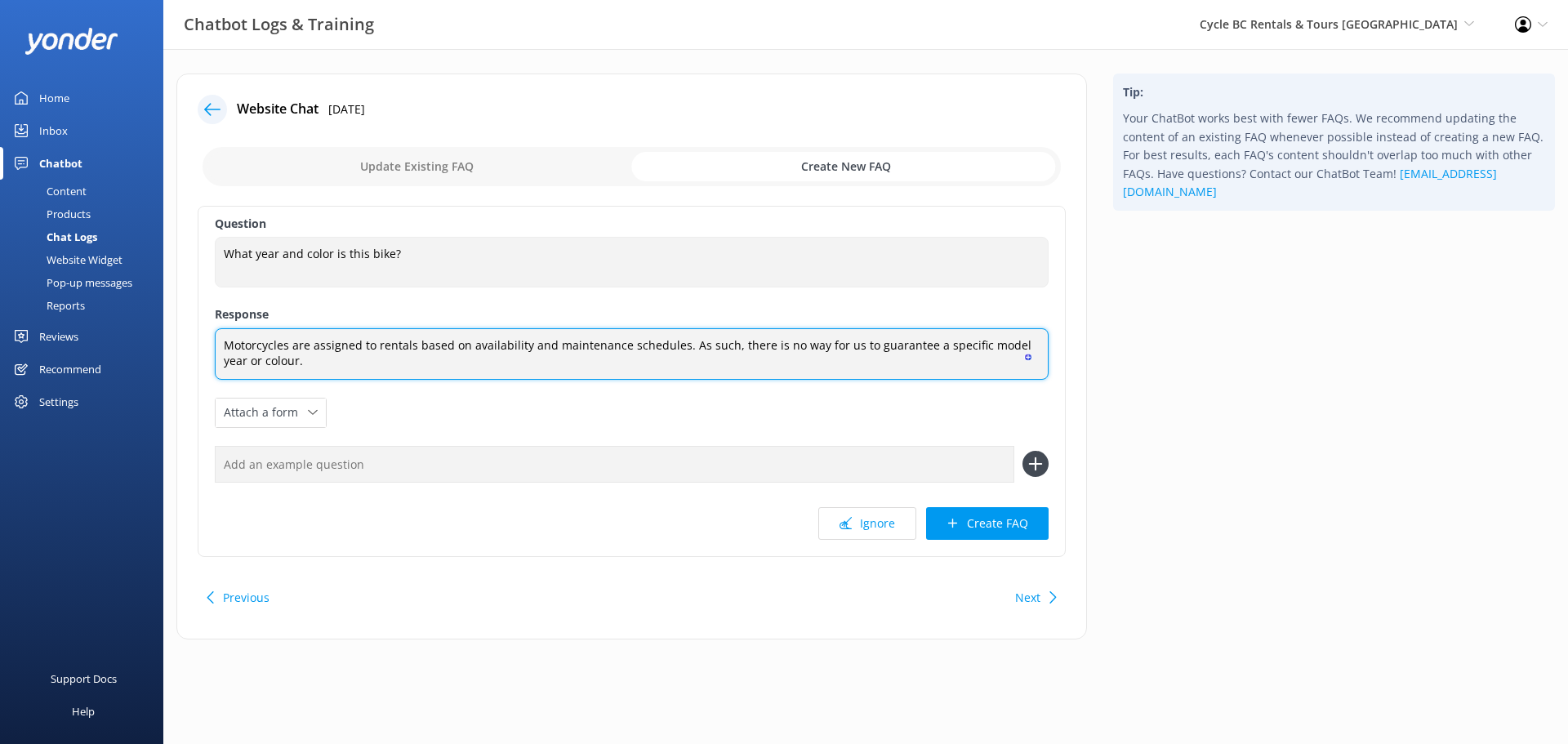
click at [437, 363] on textarea "Motorcycles are assigned to rentals based on availability and maintenance sched…" at bounding box center [632, 354] width 834 height 52
type textarea "Motorcycles are assigned to rentals based on availability and maintenance sched…"
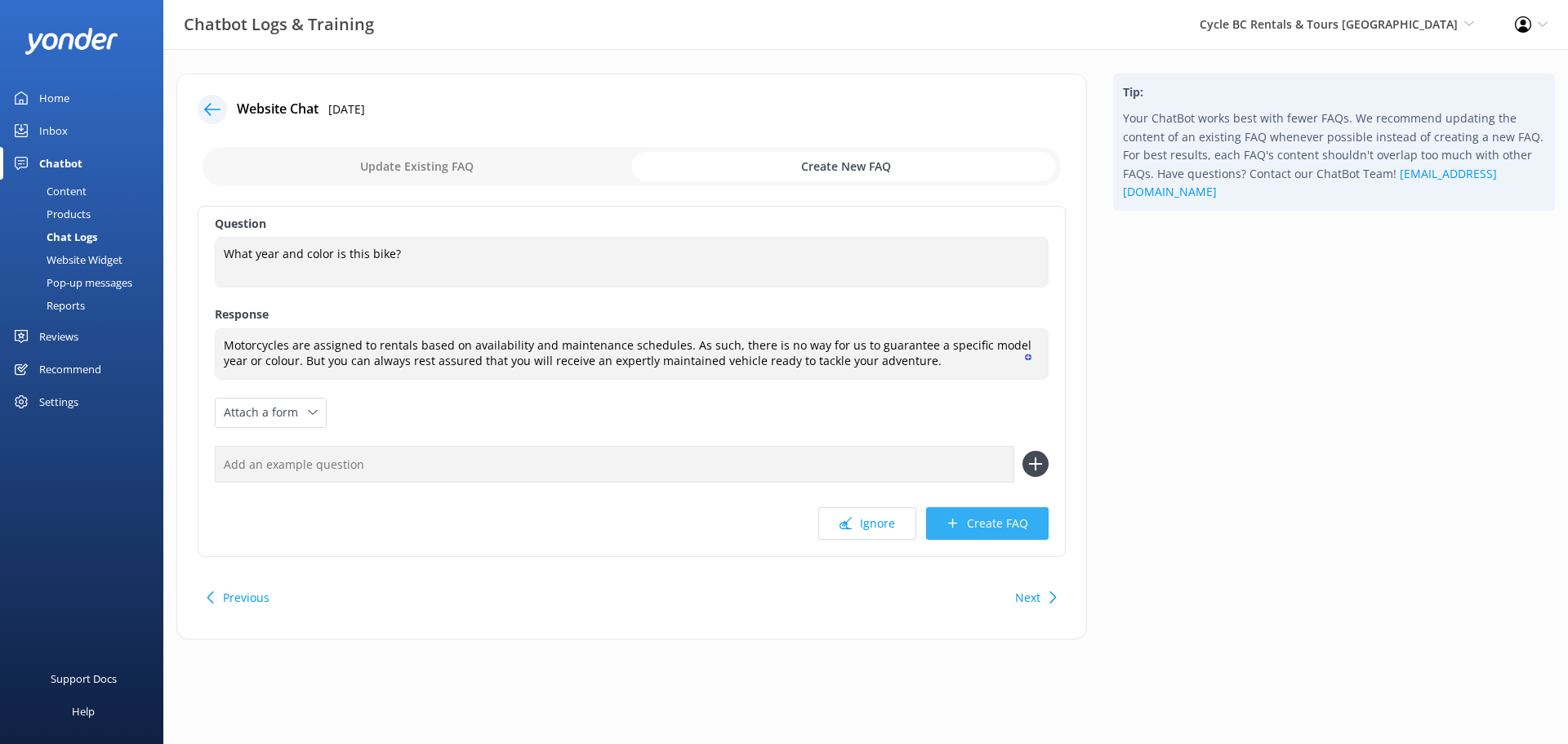
click at [948, 520] on icon at bounding box center [953, 523] width 12 height 12
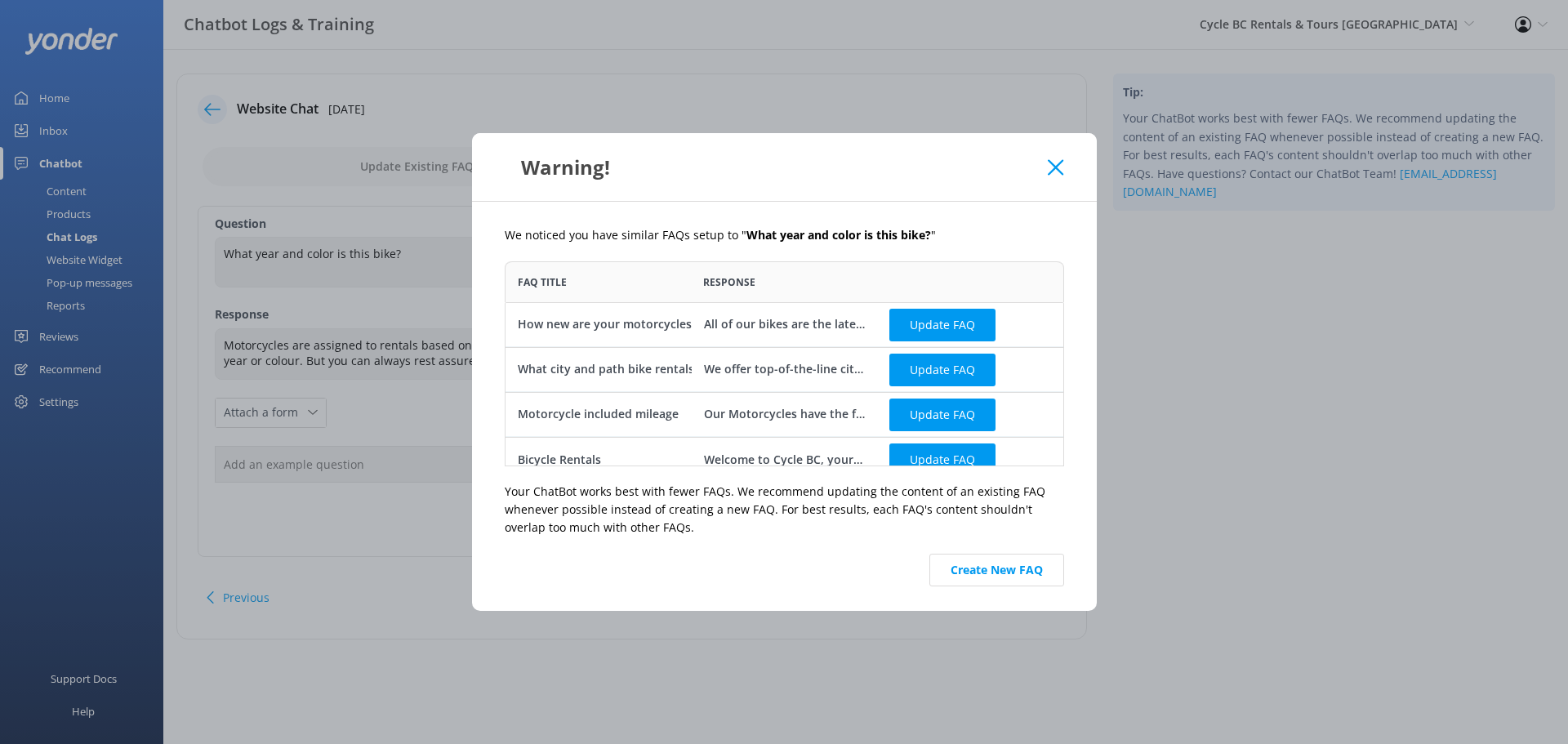
click at [1063, 168] on icon at bounding box center [1056, 167] width 16 height 16
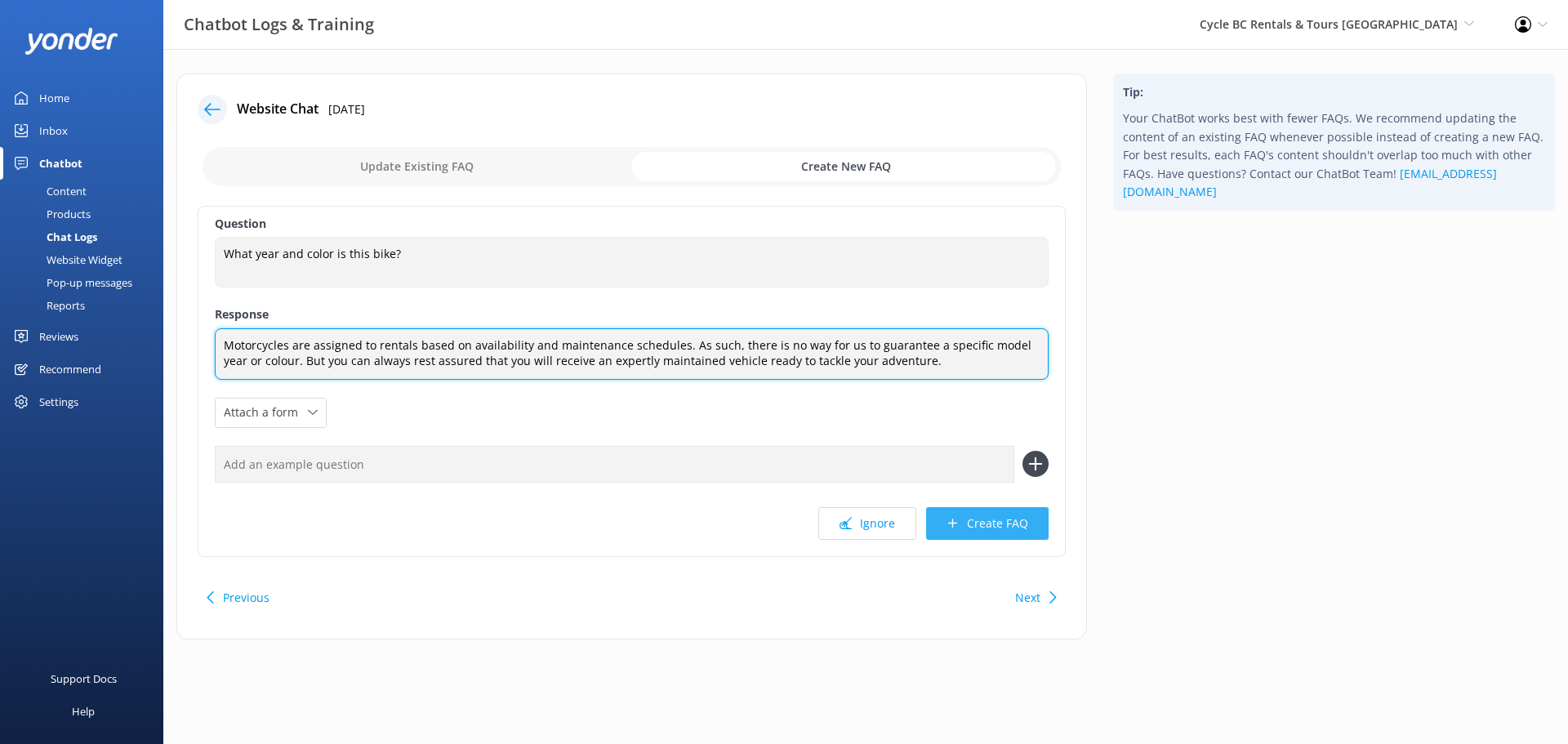
click at [591, 375] on textarea "Motorcycles are assigned to rentals based on availability and maintenance sched…" at bounding box center [632, 354] width 834 height 52
click at [593, 371] on textarea "Motorcycles are assigned to rentals based on availability and maintenance sched…" at bounding box center [632, 354] width 834 height 52
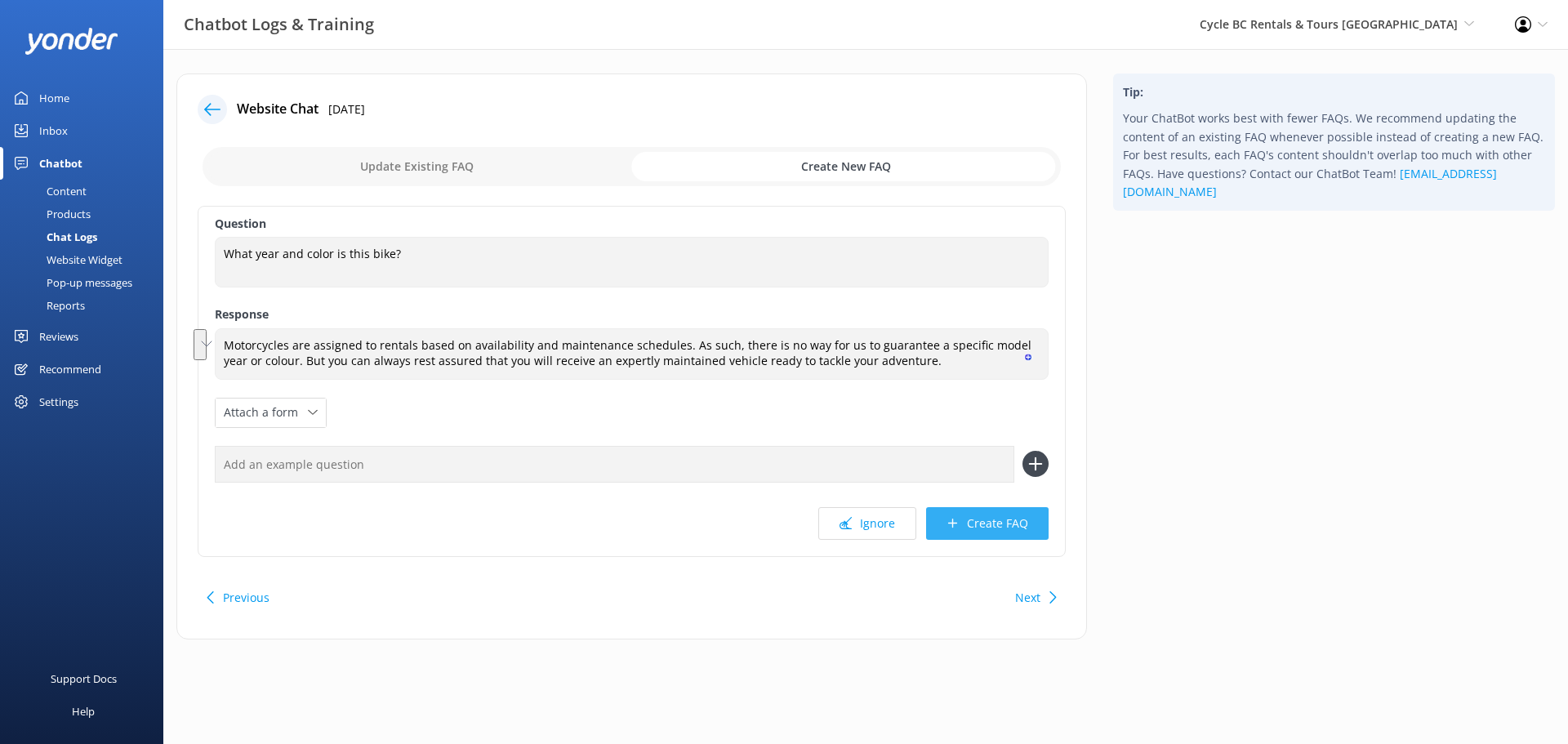
click at [970, 523] on button "Create FAQ" at bounding box center [988, 523] width 123 height 33
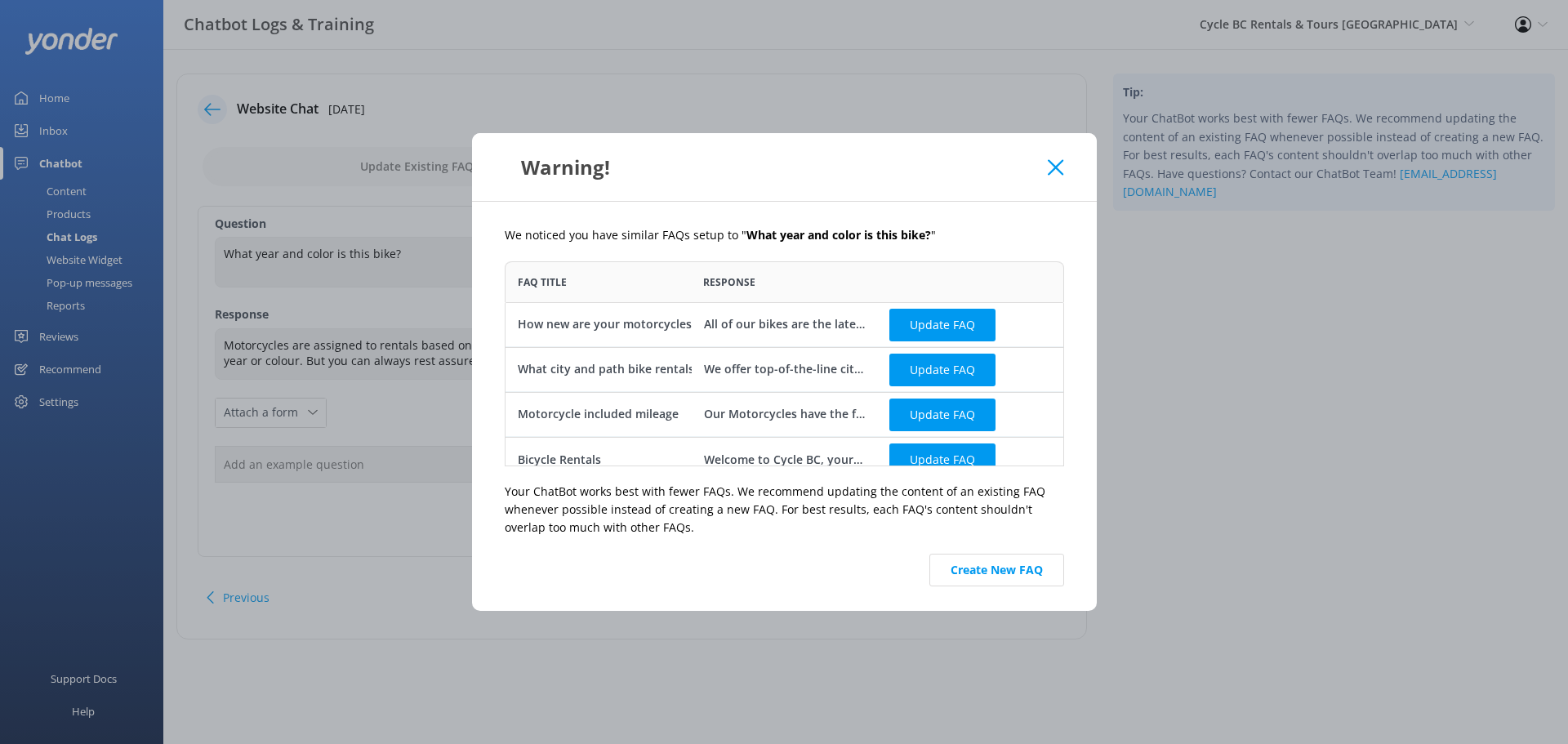
scroll to position [193, 547]
click at [905, 327] on button "Update FAQ" at bounding box center [942, 324] width 106 height 33
checkbox input "false"
type textarea "All of our bikes are the latest models. At Cycle BC Rentals & Tours, we take pr…"
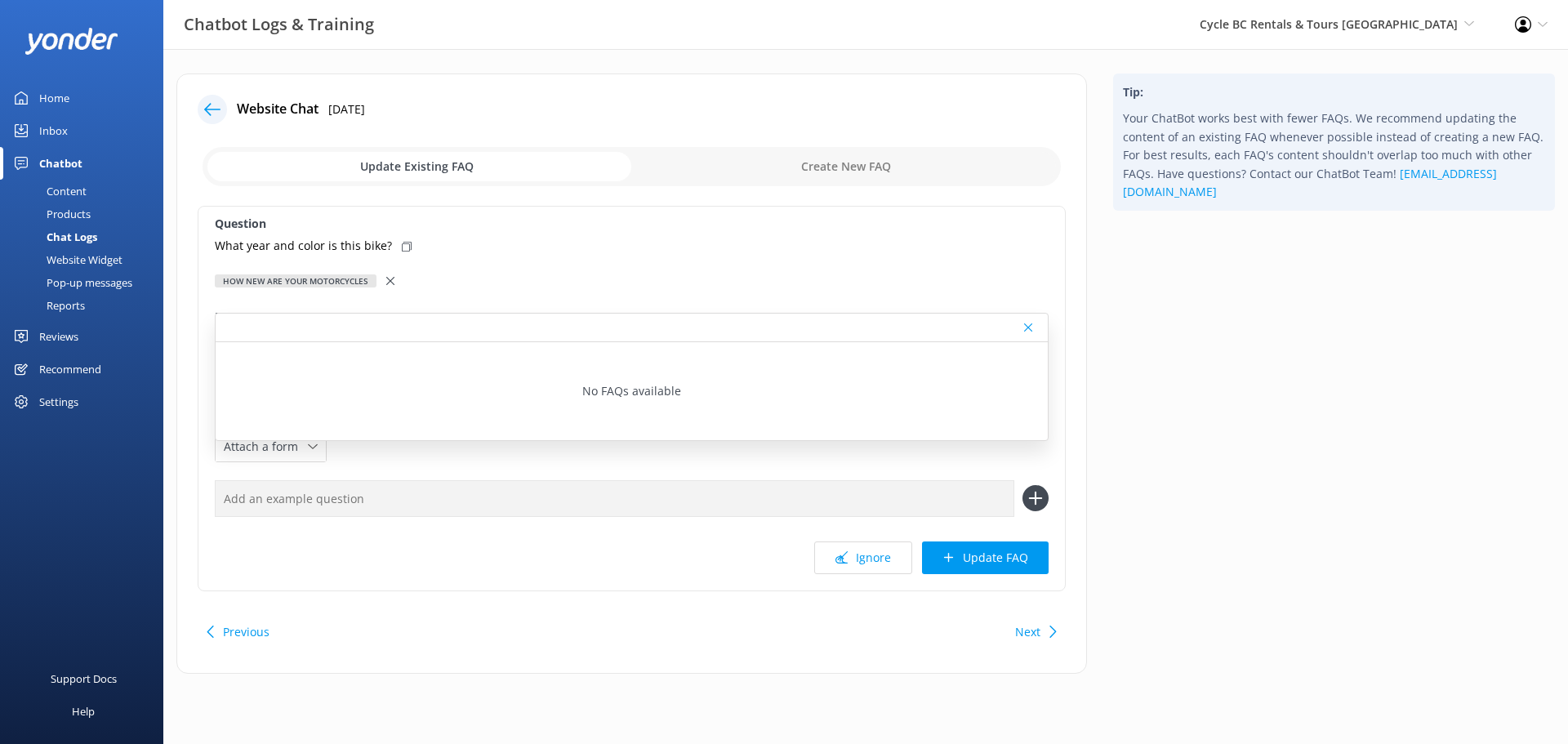
click at [1035, 328] on div at bounding box center [1030, 328] width 12 height 10
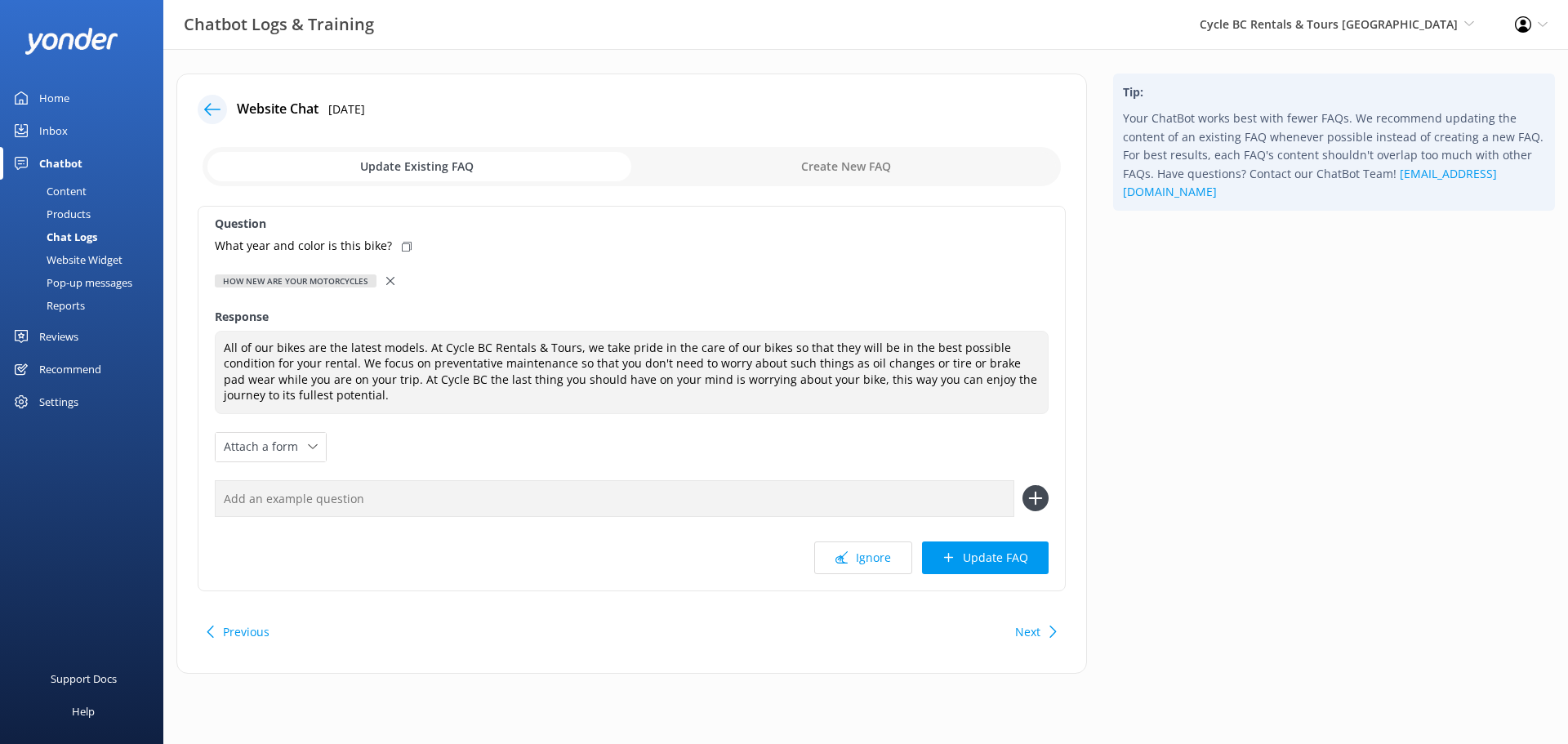
click at [897, 176] on input "checkbox" at bounding box center [631, 166] width 858 height 40
checkbox input "true"
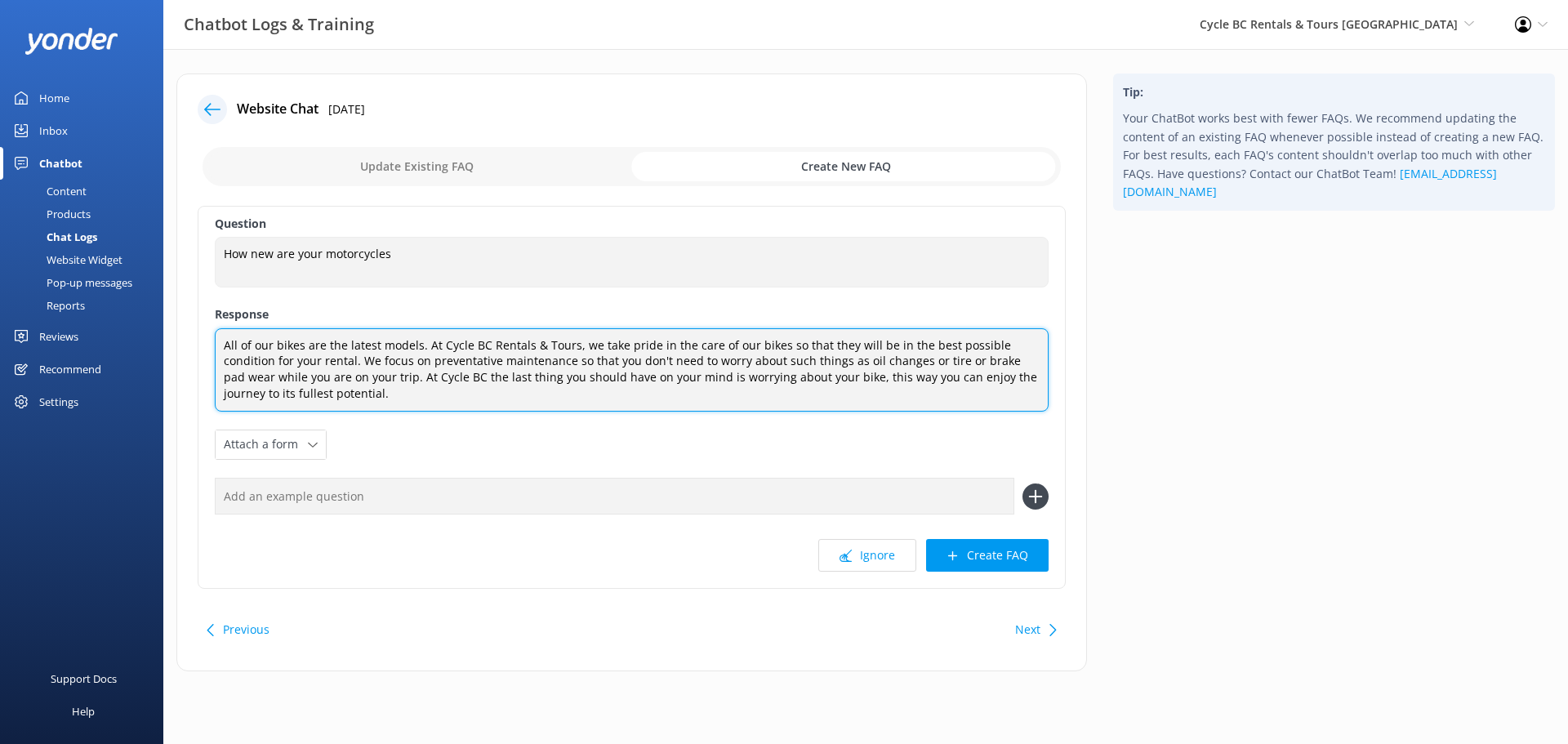
drag, startPoint x: 284, startPoint y: 395, endPoint x: 94, endPoint y: 330, distance: 200.8
click at [94, 330] on div "Chatbot Logs & Training Cycle BC Rentals & Tours Vancouver Cycle BC Rentals & T…" at bounding box center [784, 384] width 1568 height 672
paste textarea "Motorcycles are assigned to rentals based on availability and maintenance sched…"
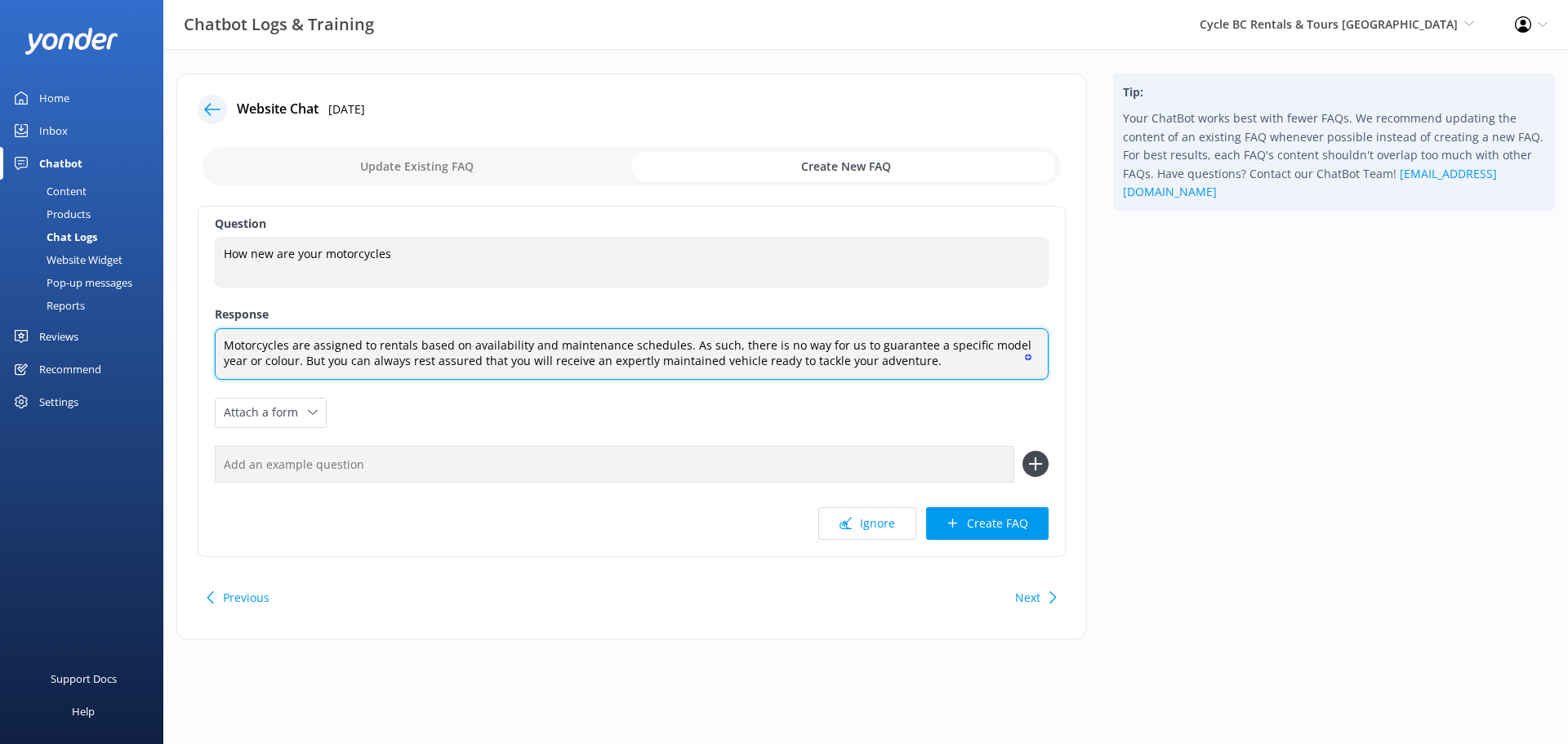
type textarea "Motorcycles are assigned to rentals based on availability and maintenance sched…"
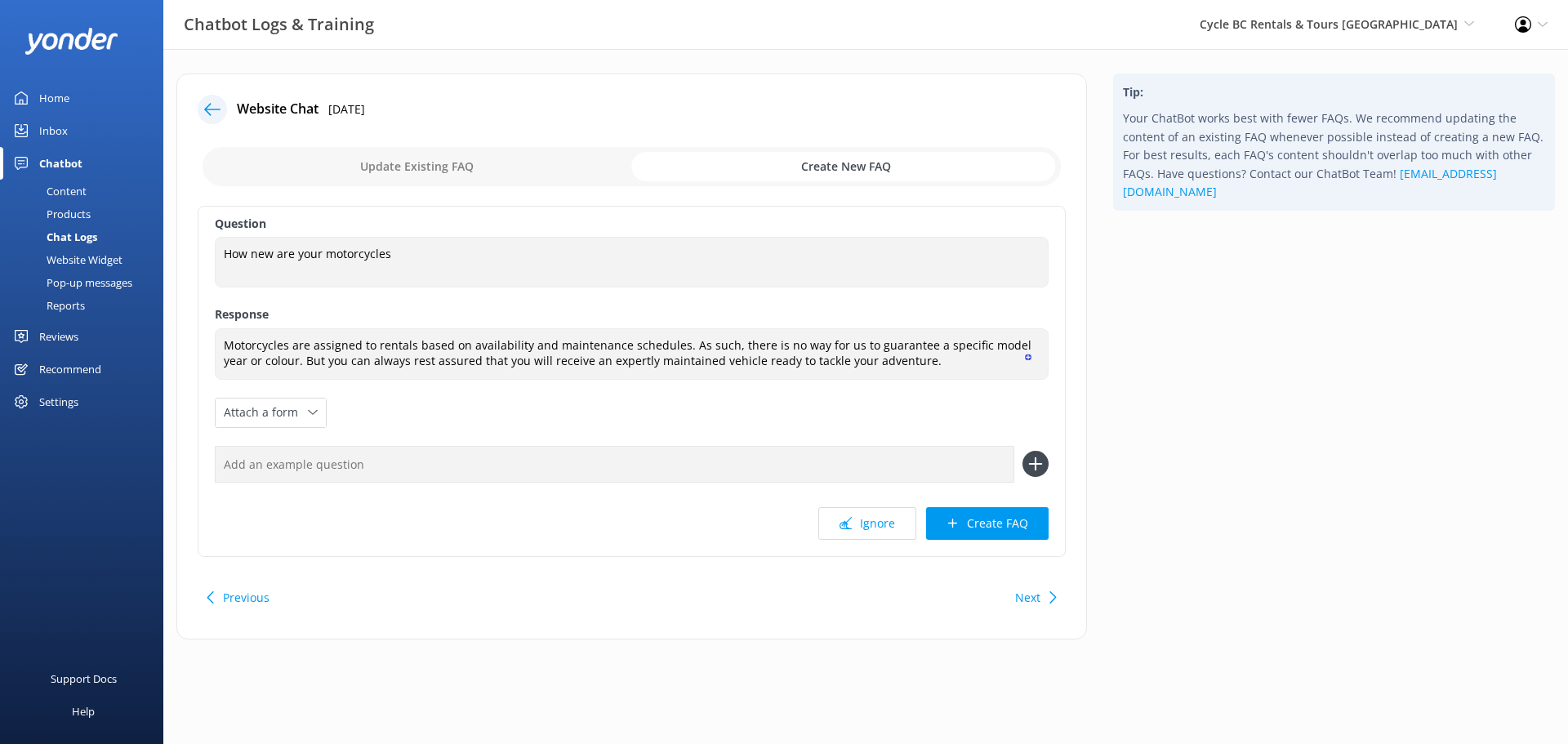
click at [222, 103] on div at bounding box center [213, 110] width 30 height 30
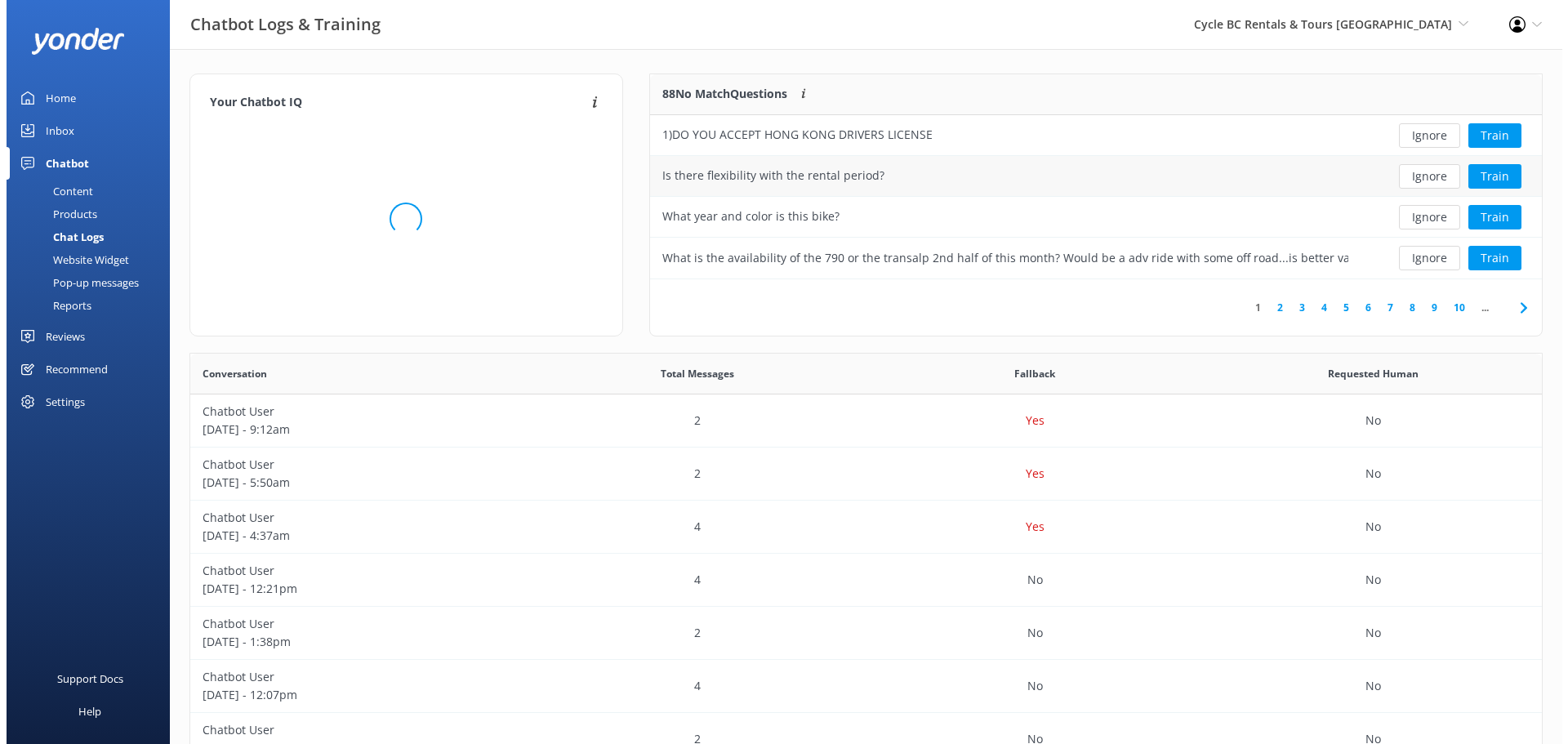
scroll to position [193, 880]
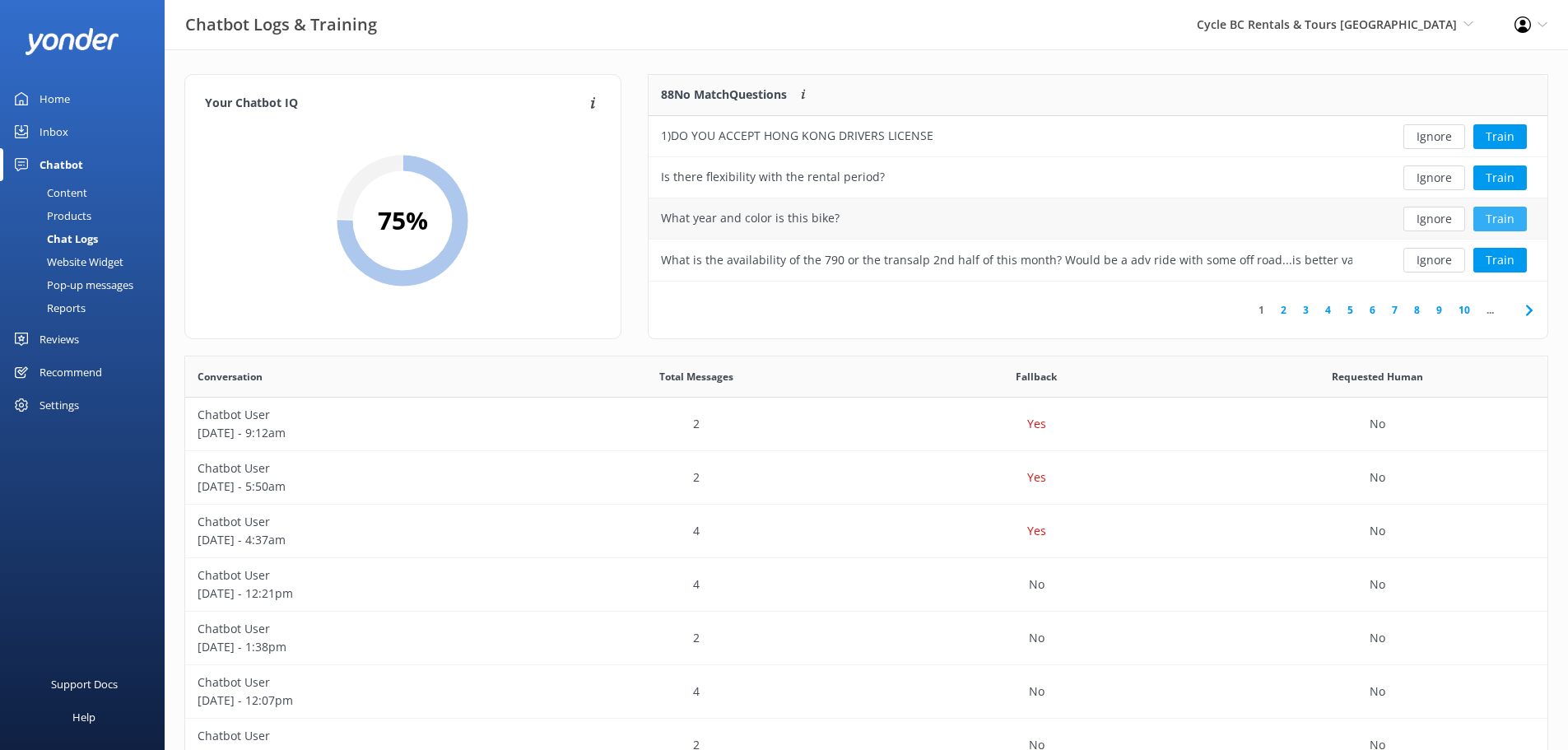
click at [1495, 216] on button "Train" at bounding box center [1500, 219] width 54 height 25
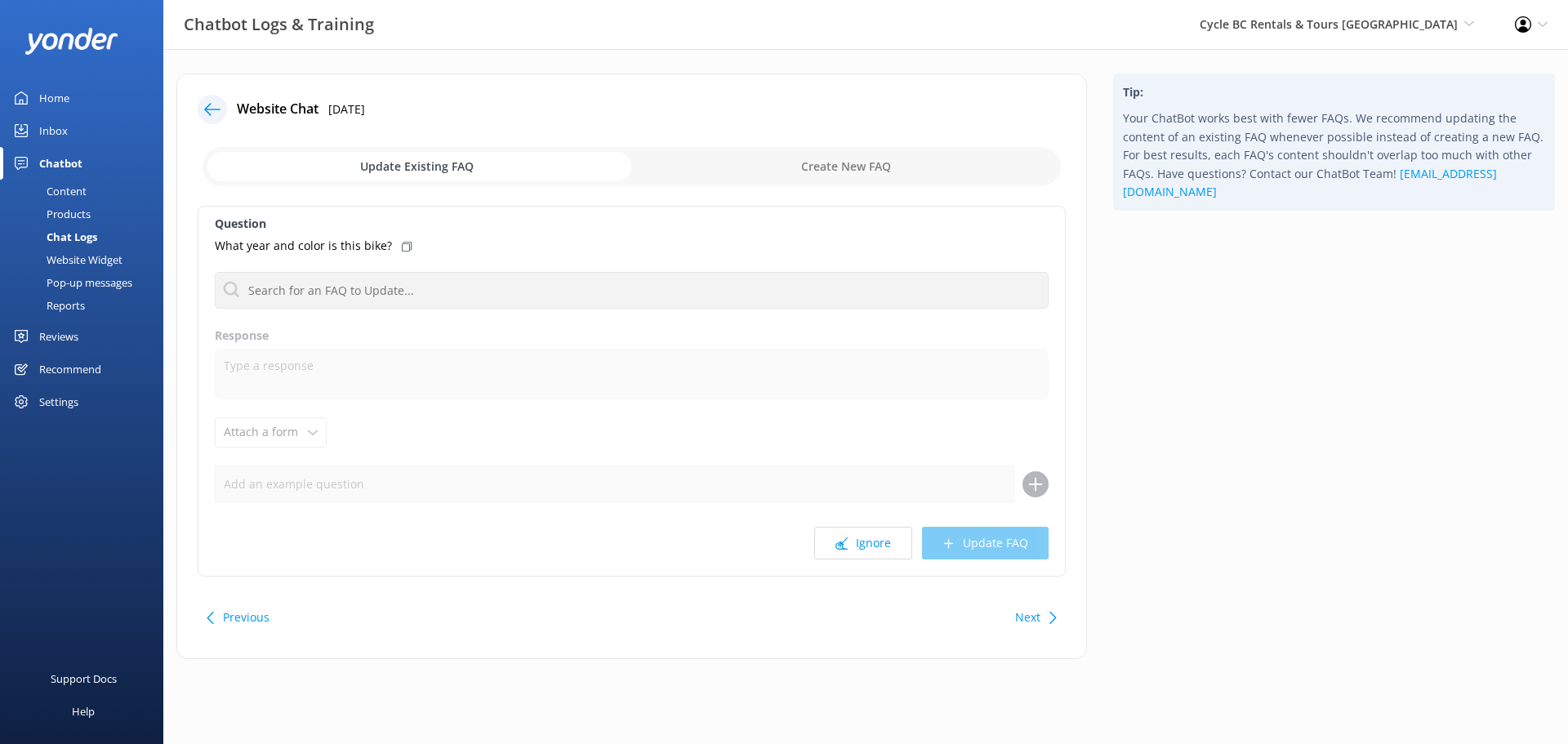
click at [872, 165] on input "checkbox" at bounding box center [631, 166] width 858 height 40
checkbox input "true"
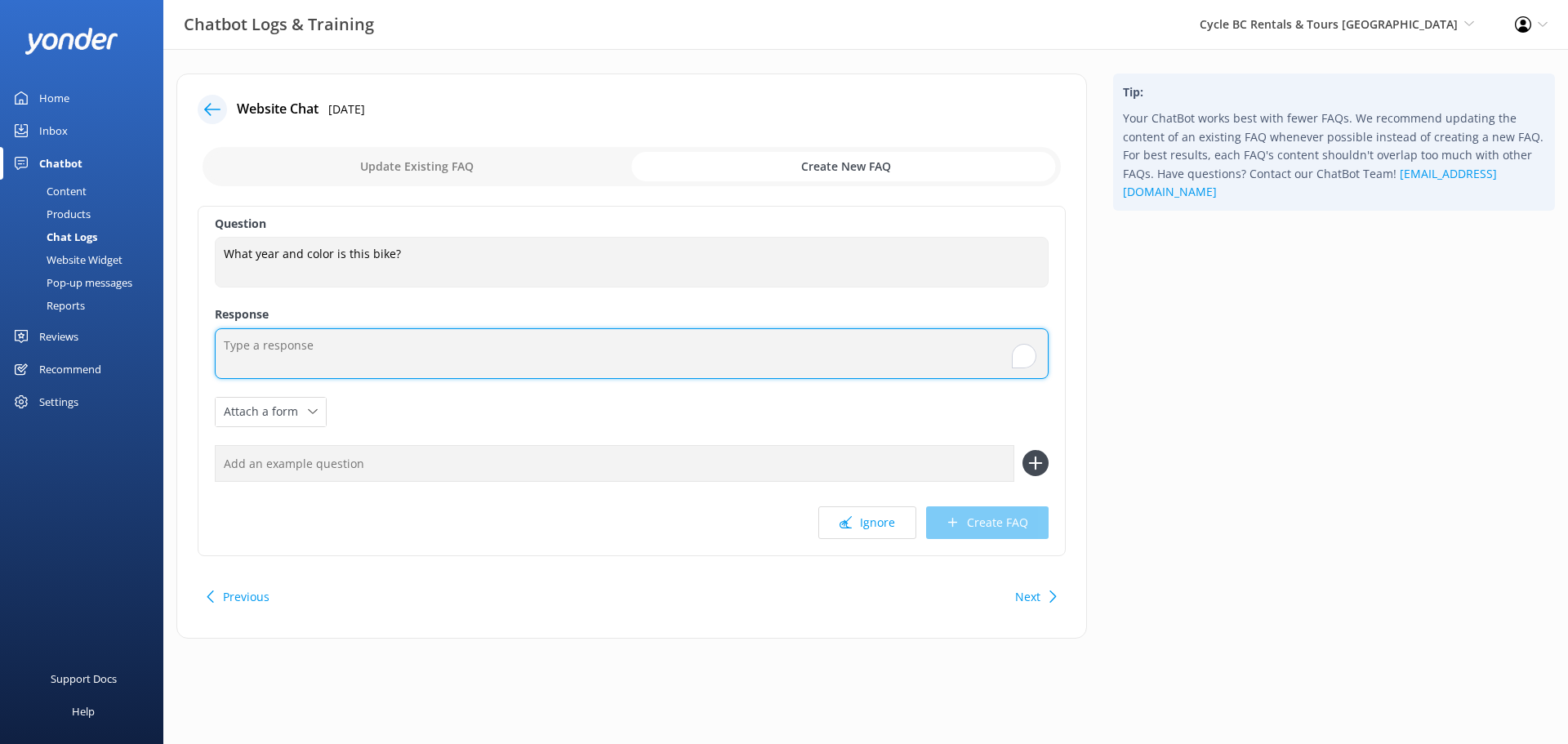
click at [399, 349] on textarea "To enrich screen reader interactions, please activate Accessibility in Grammarl…" at bounding box center [632, 353] width 834 height 51
paste textarea "Motorcycles are assigned to rentals based on availability and maintenance sched…"
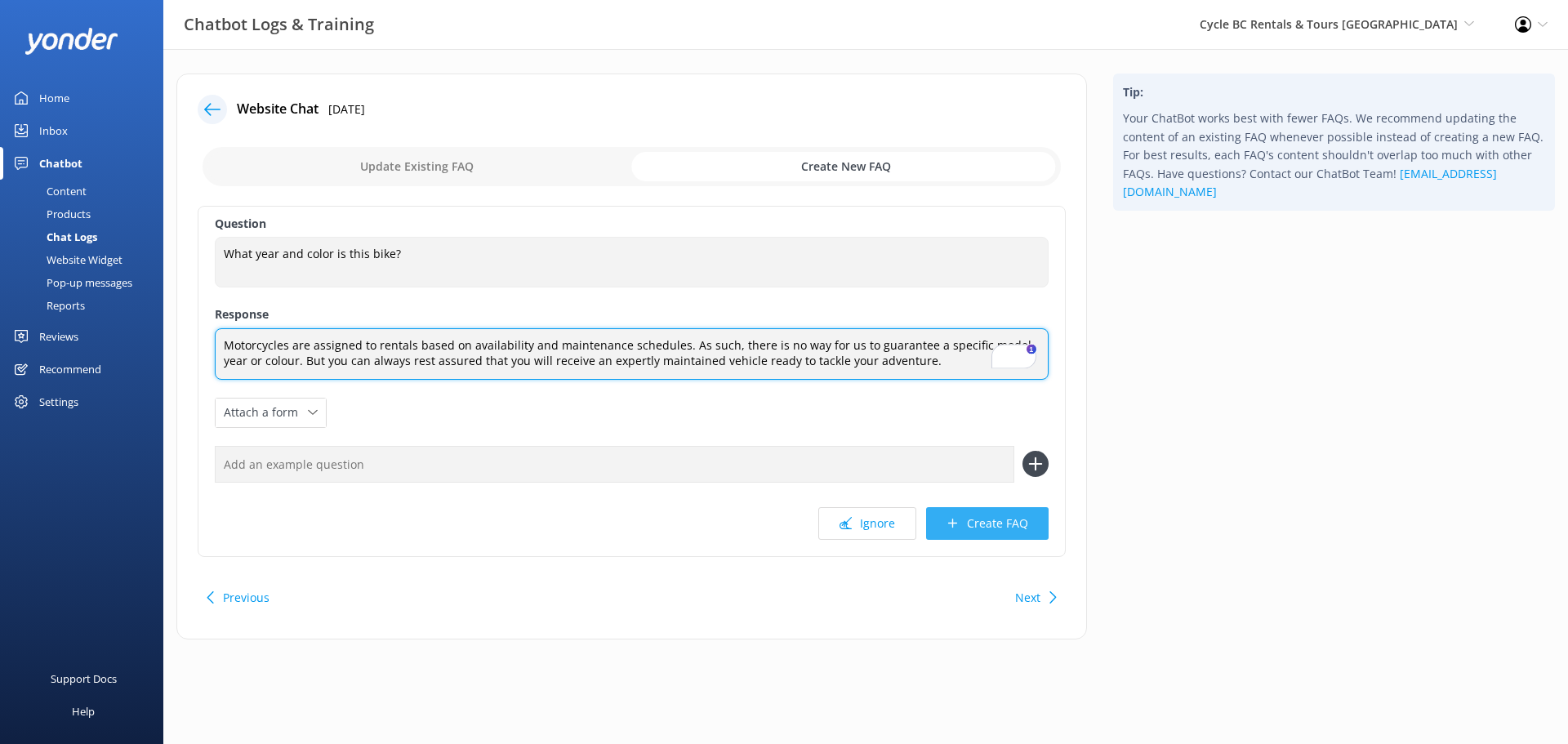
type textarea "Motorcycles are assigned to rentals based on availability and maintenance sched…"
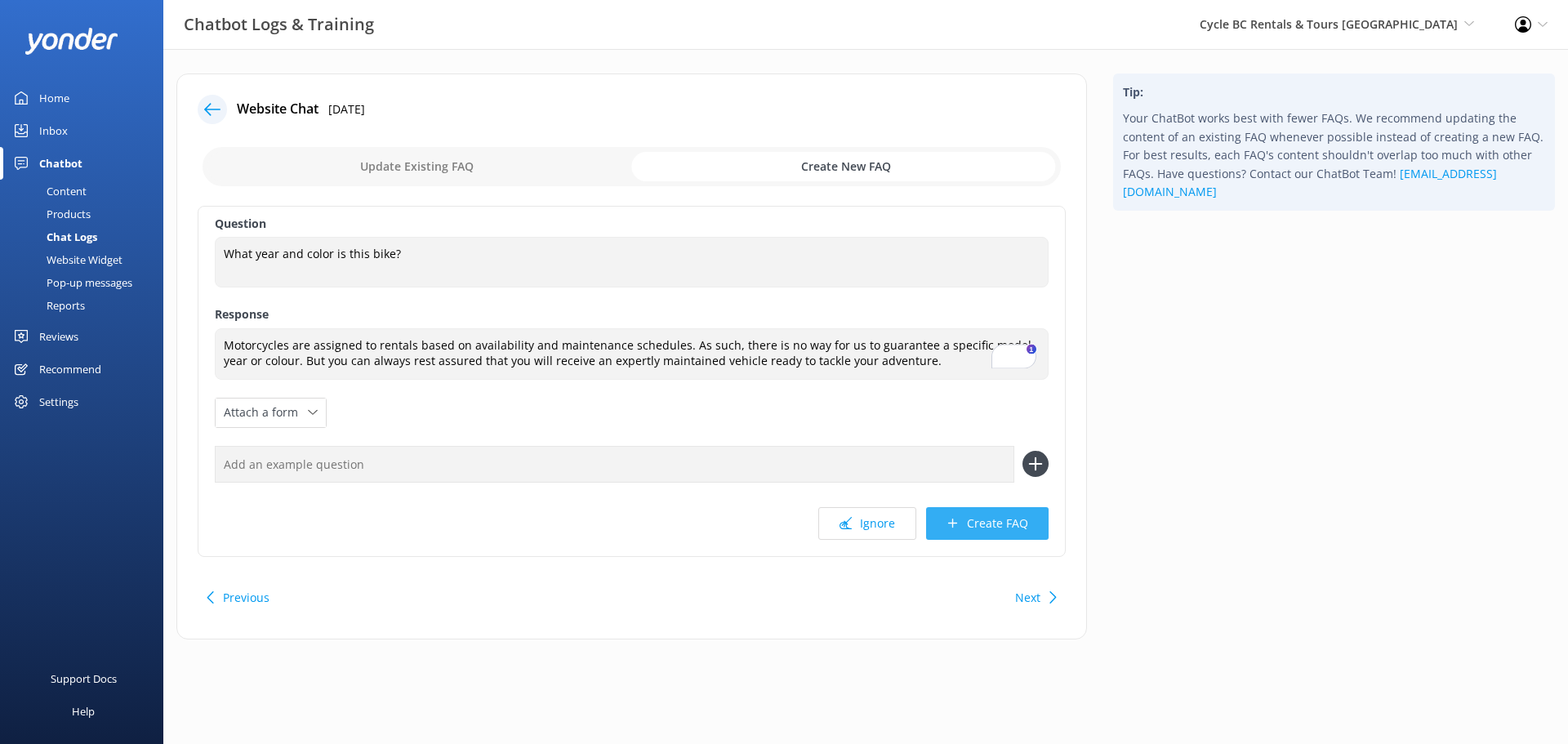
click at [1021, 526] on button "Create FAQ" at bounding box center [988, 523] width 123 height 33
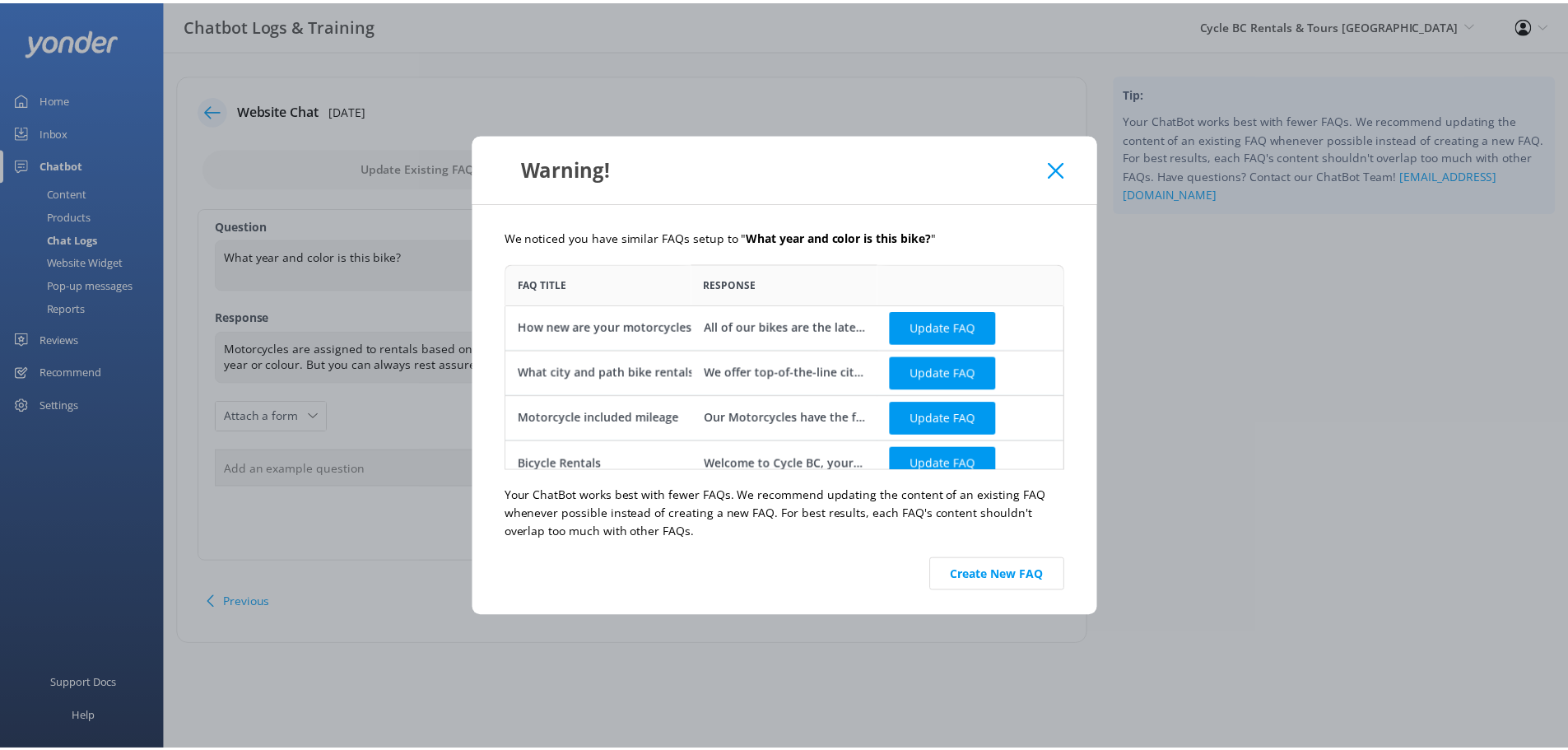
scroll to position [195, 551]
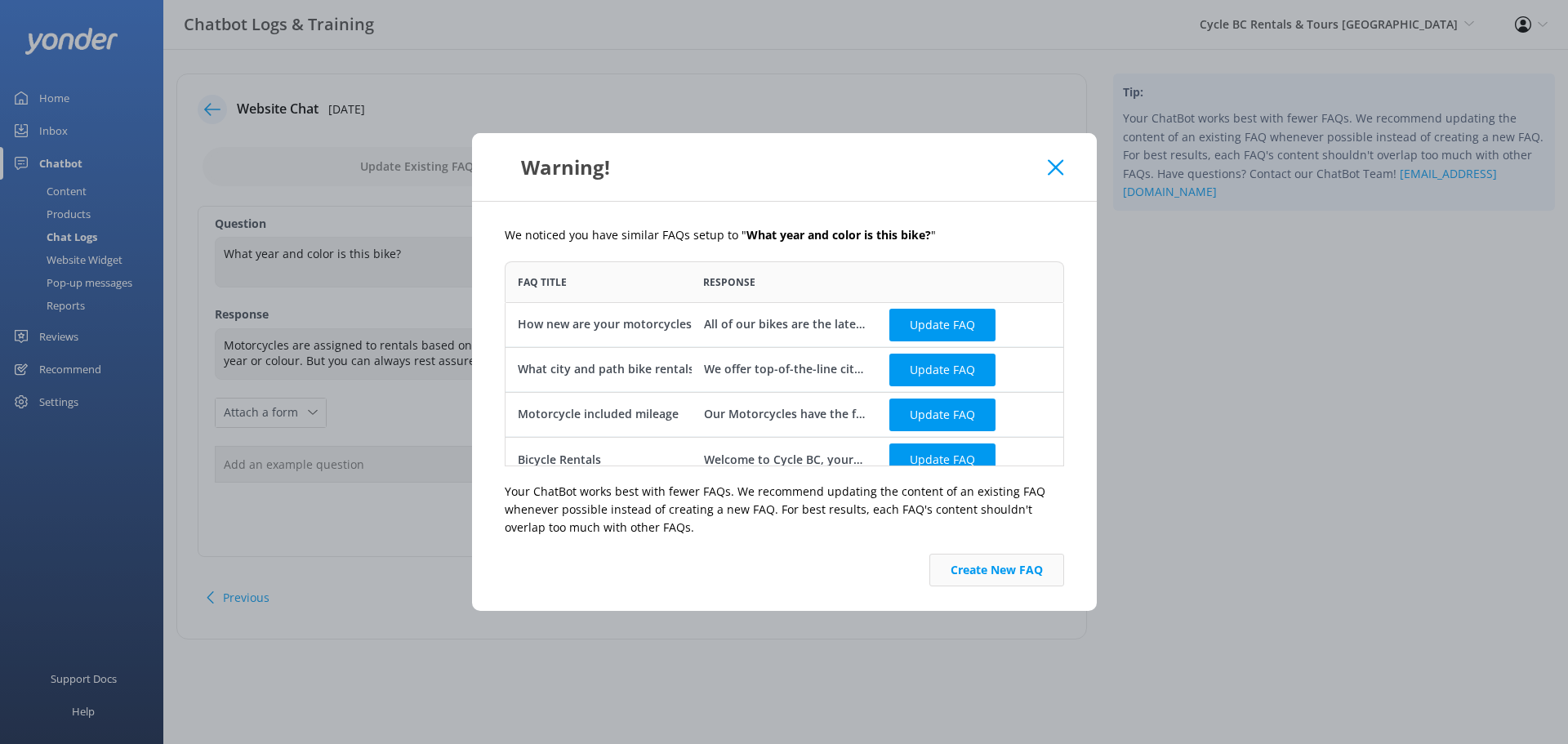
drag, startPoint x: 1035, startPoint y: 563, endPoint x: 1048, endPoint y: 560, distance: 13.3
click at [1035, 562] on button "Create New FAQ" at bounding box center [996, 570] width 135 height 33
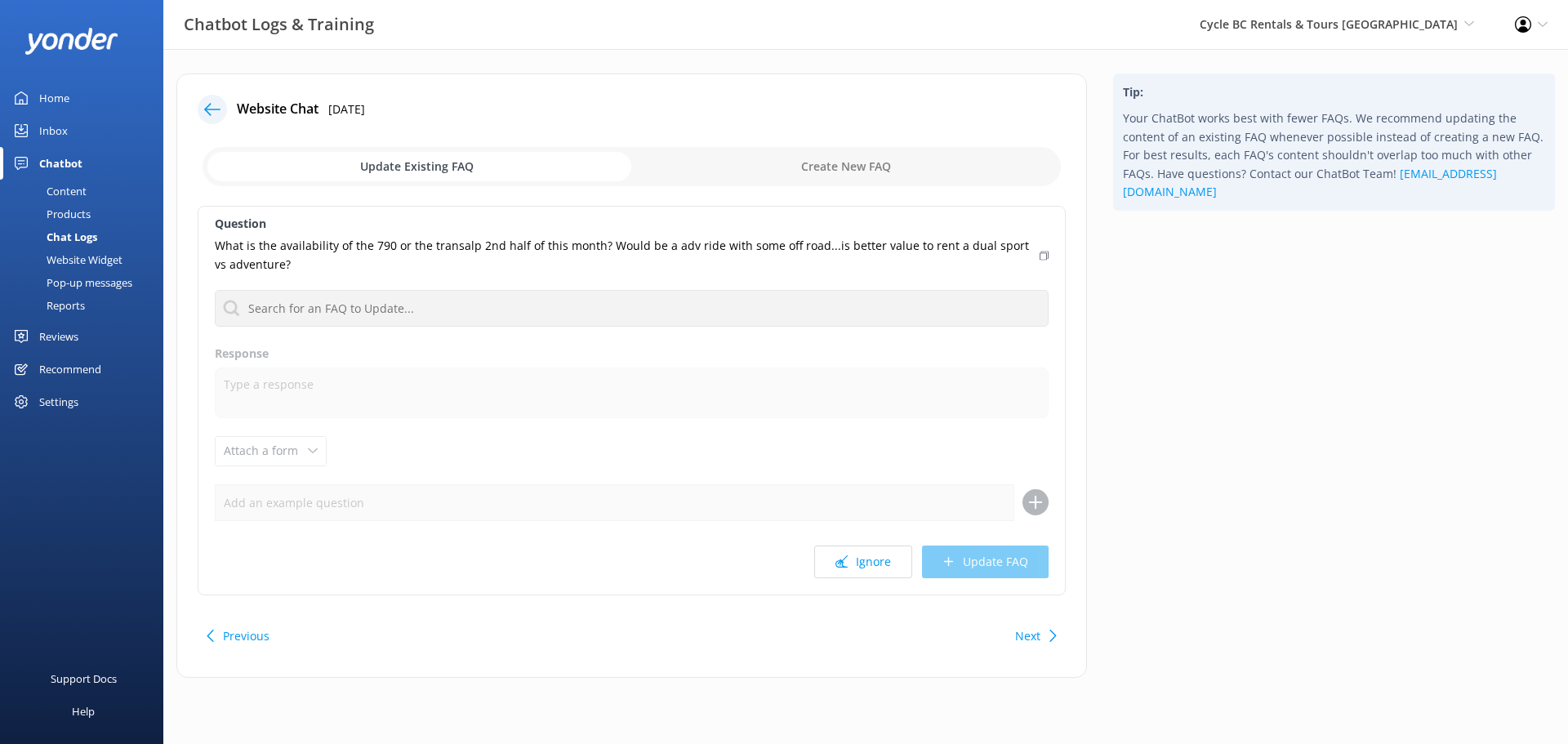
click at [58, 186] on div "Content" at bounding box center [48, 190] width 76 height 23
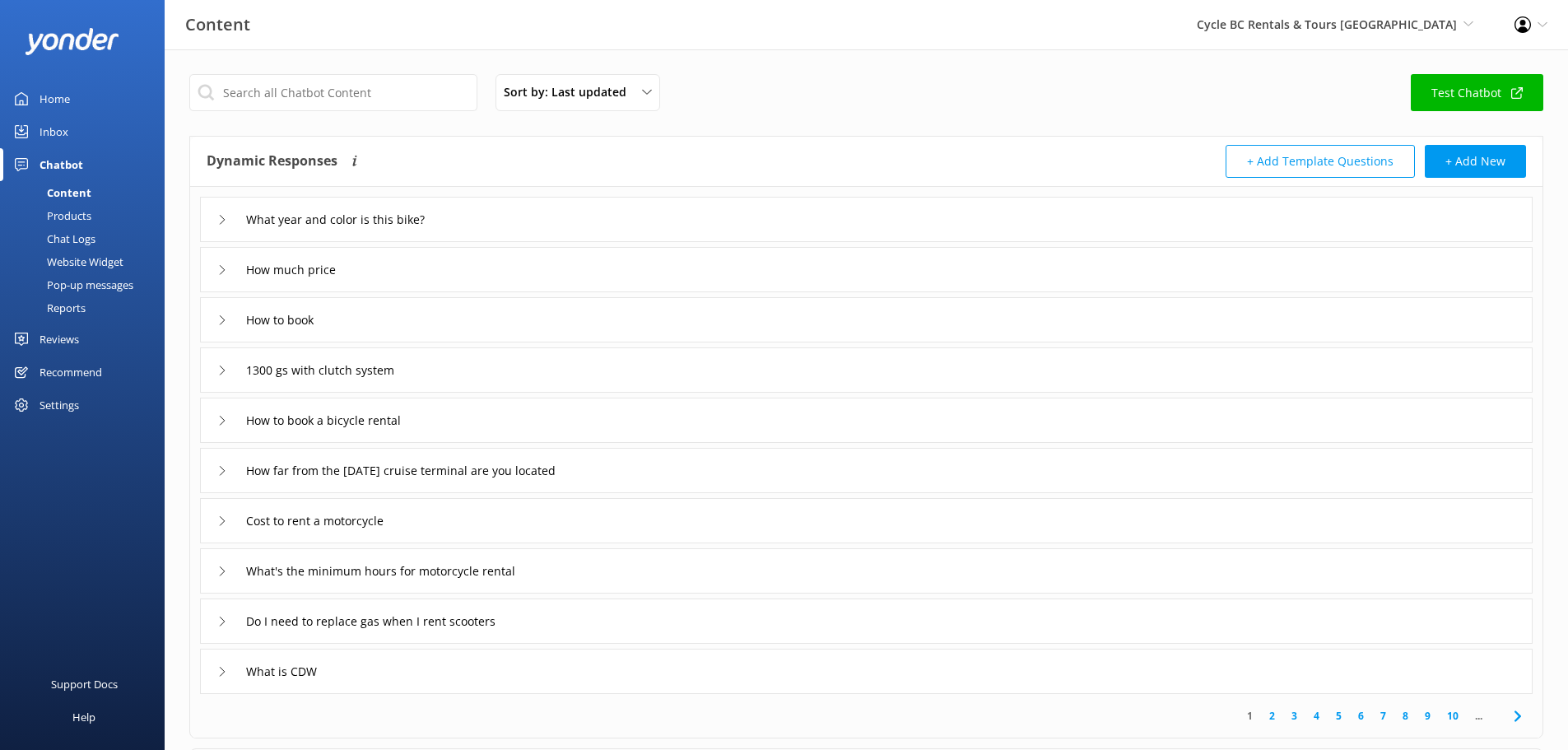
click at [71, 190] on div "Content" at bounding box center [51, 192] width 82 height 23
click at [71, 166] on div "Chatbot" at bounding box center [62, 164] width 44 height 33
click at [1466, 101] on link "Test Chatbot" at bounding box center [1476, 92] width 133 height 37
click at [63, 133] on div "Inbox" at bounding box center [54, 131] width 29 height 33
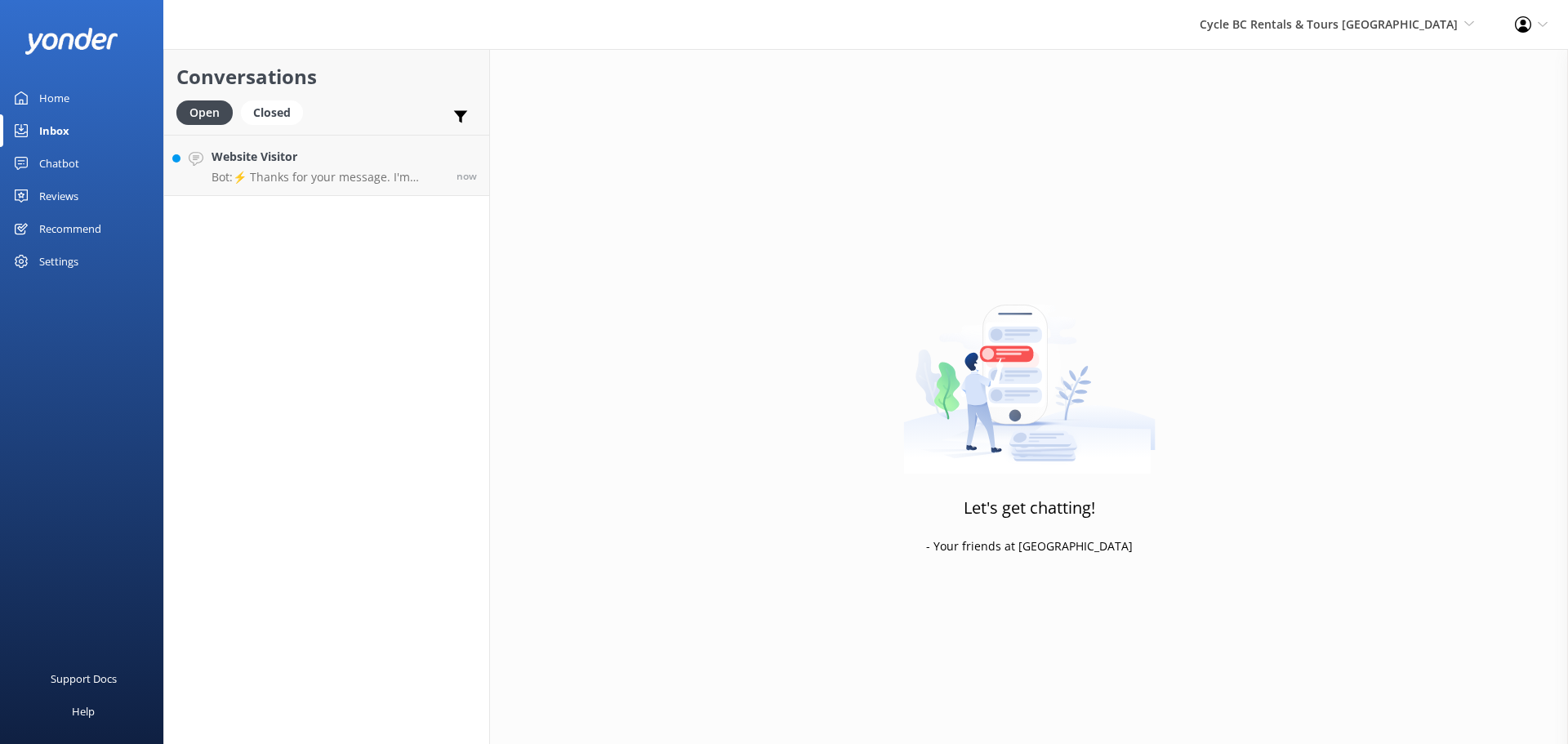
click at [61, 156] on div "Chatbot" at bounding box center [59, 162] width 40 height 33
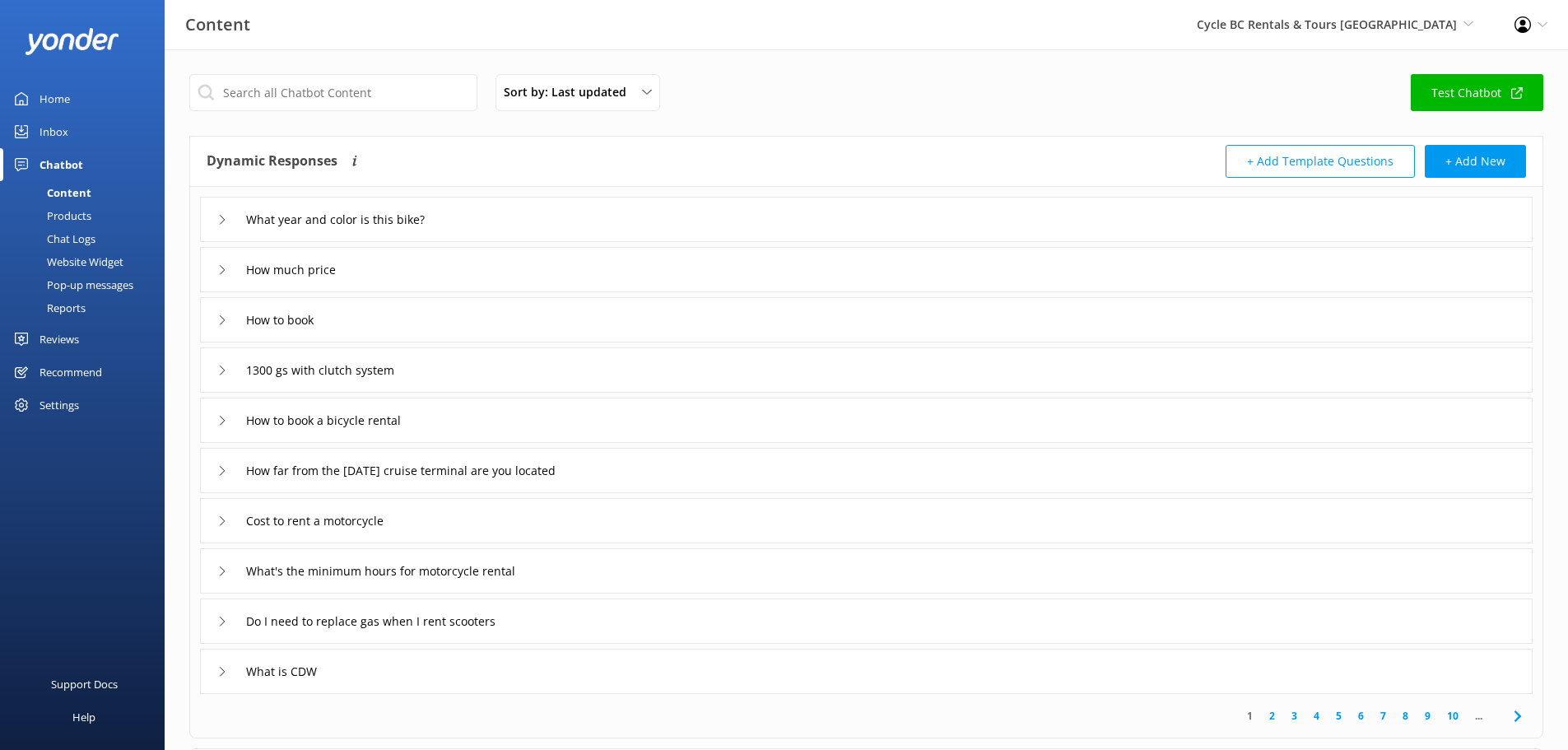
click at [81, 128] on link "Inbox" at bounding box center [82, 131] width 165 height 33
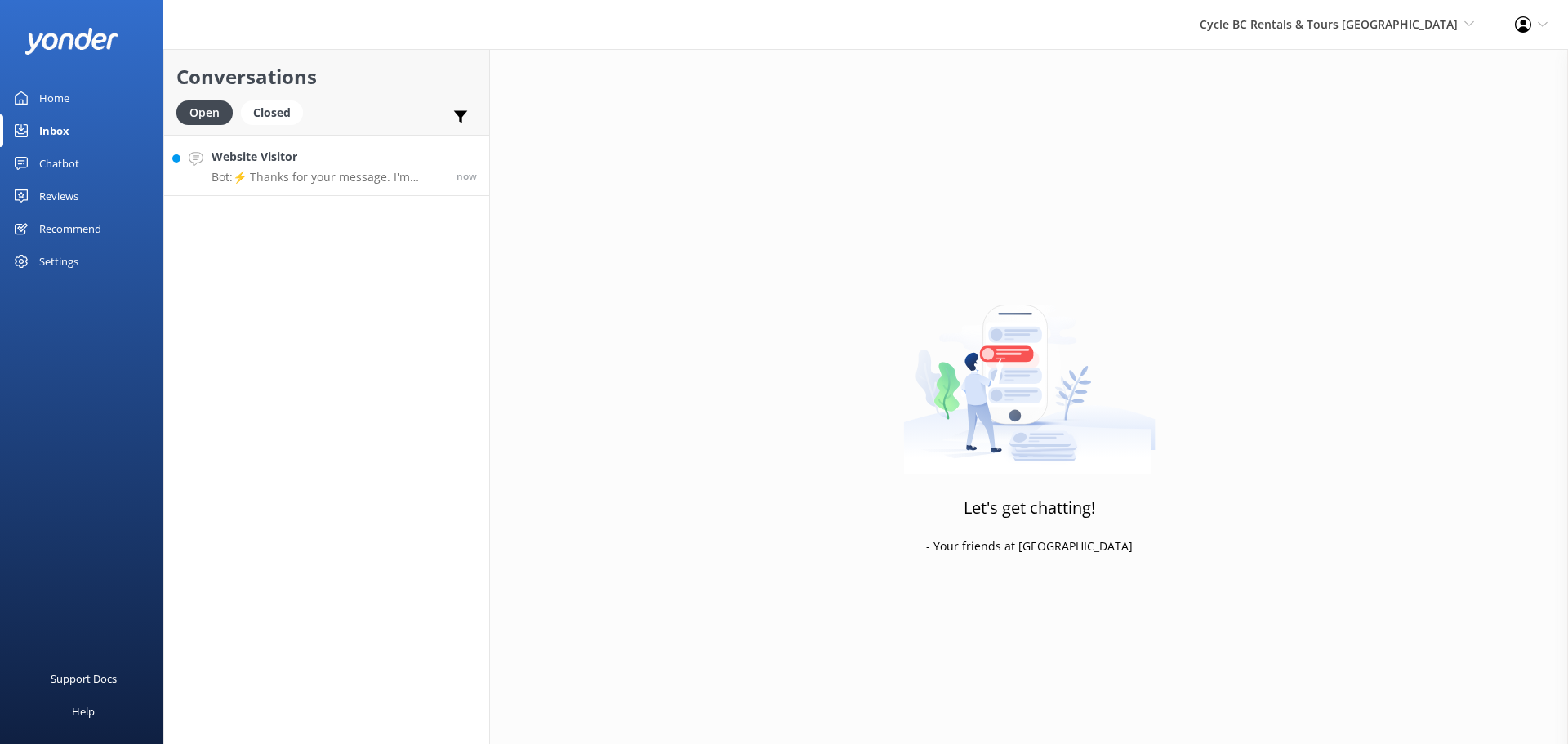
click at [320, 174] on p "Bot: ⚡ Thanks for your message. I'm having a difficult time finding the right a…" at bounding box center [328, 176] width 233 height 15
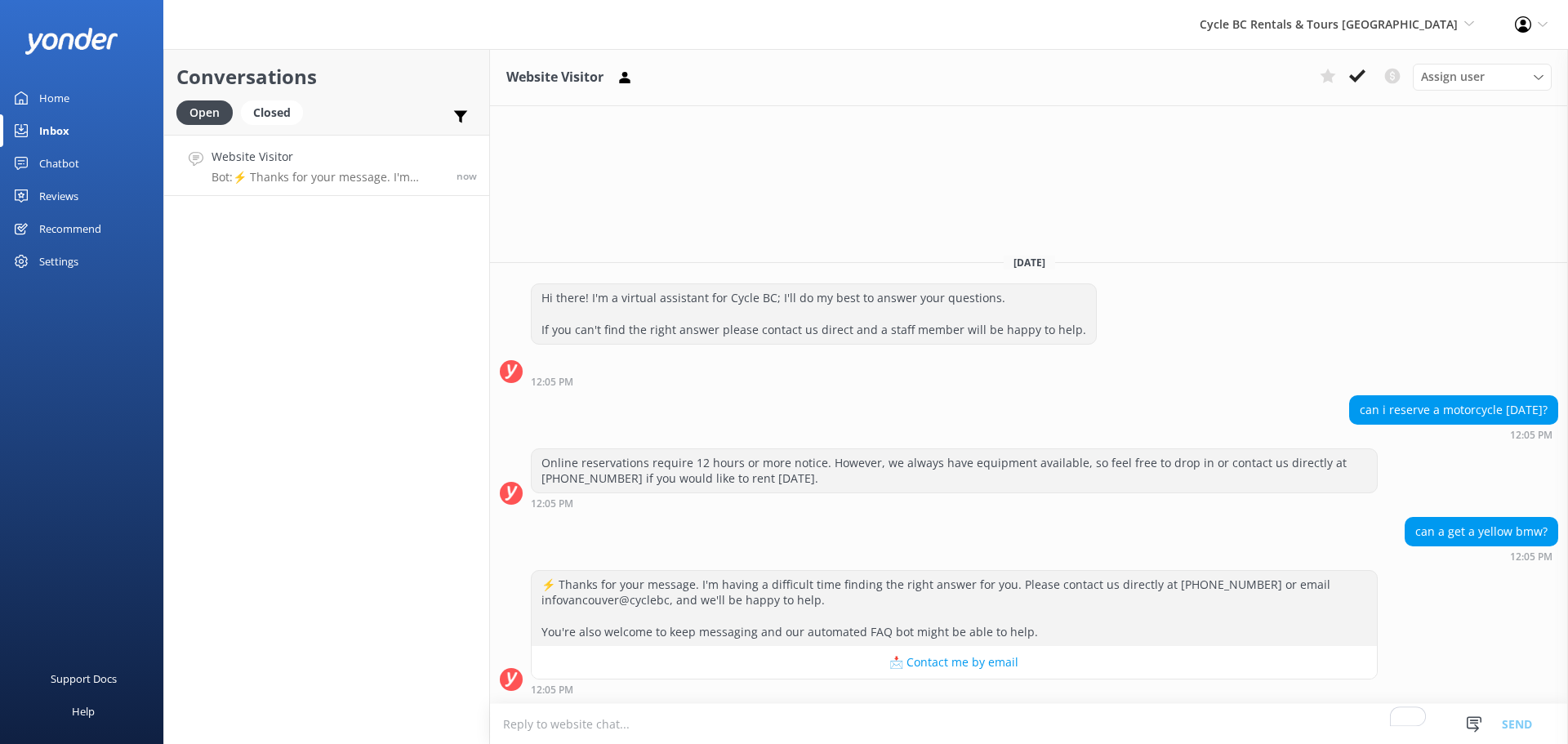
click at [44, 133] on div "Inbox" at bounding box center [54, 130] width 31 height 33
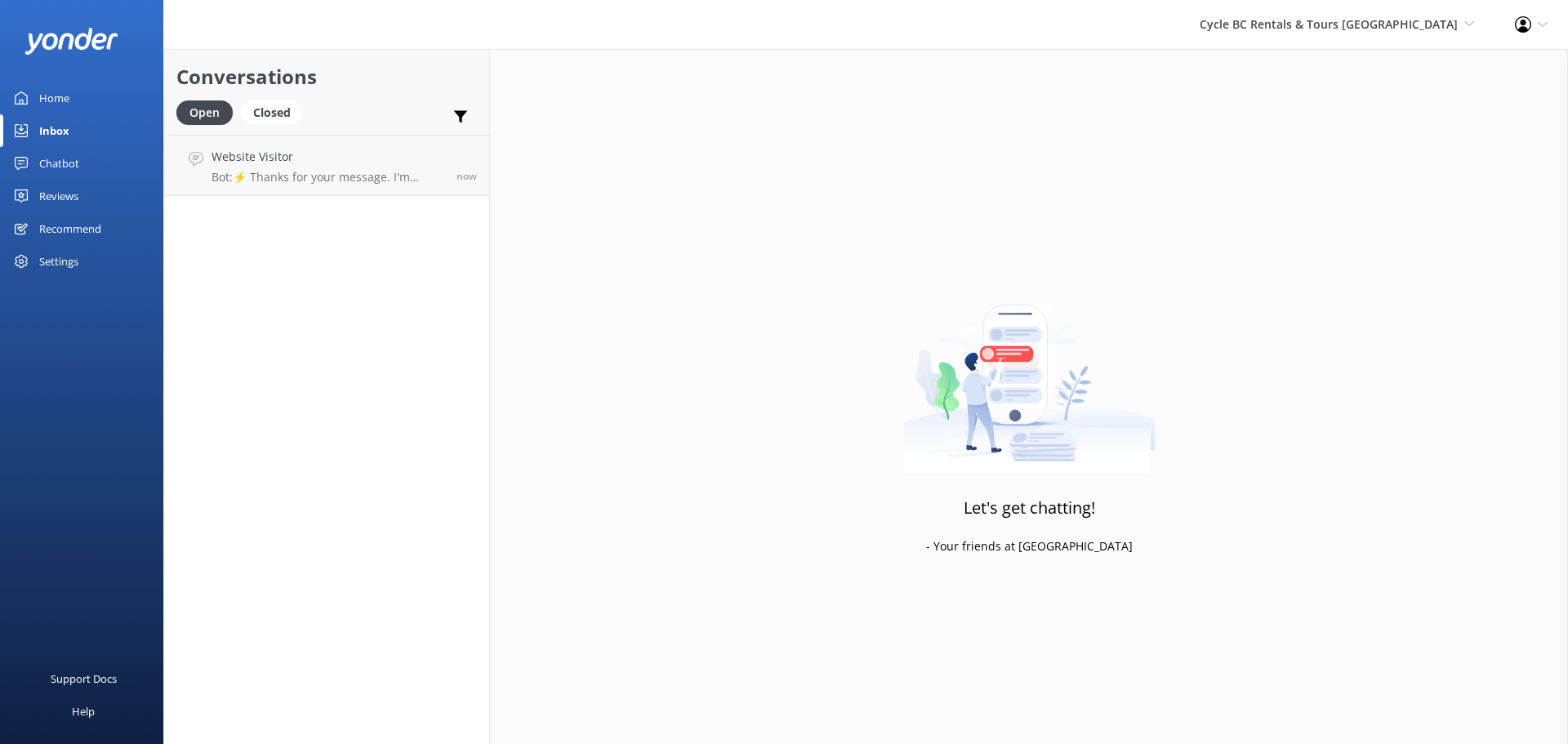
click at [73, 157] on div "Chatbot" at bounding box center [59, 162] width 40 height 33
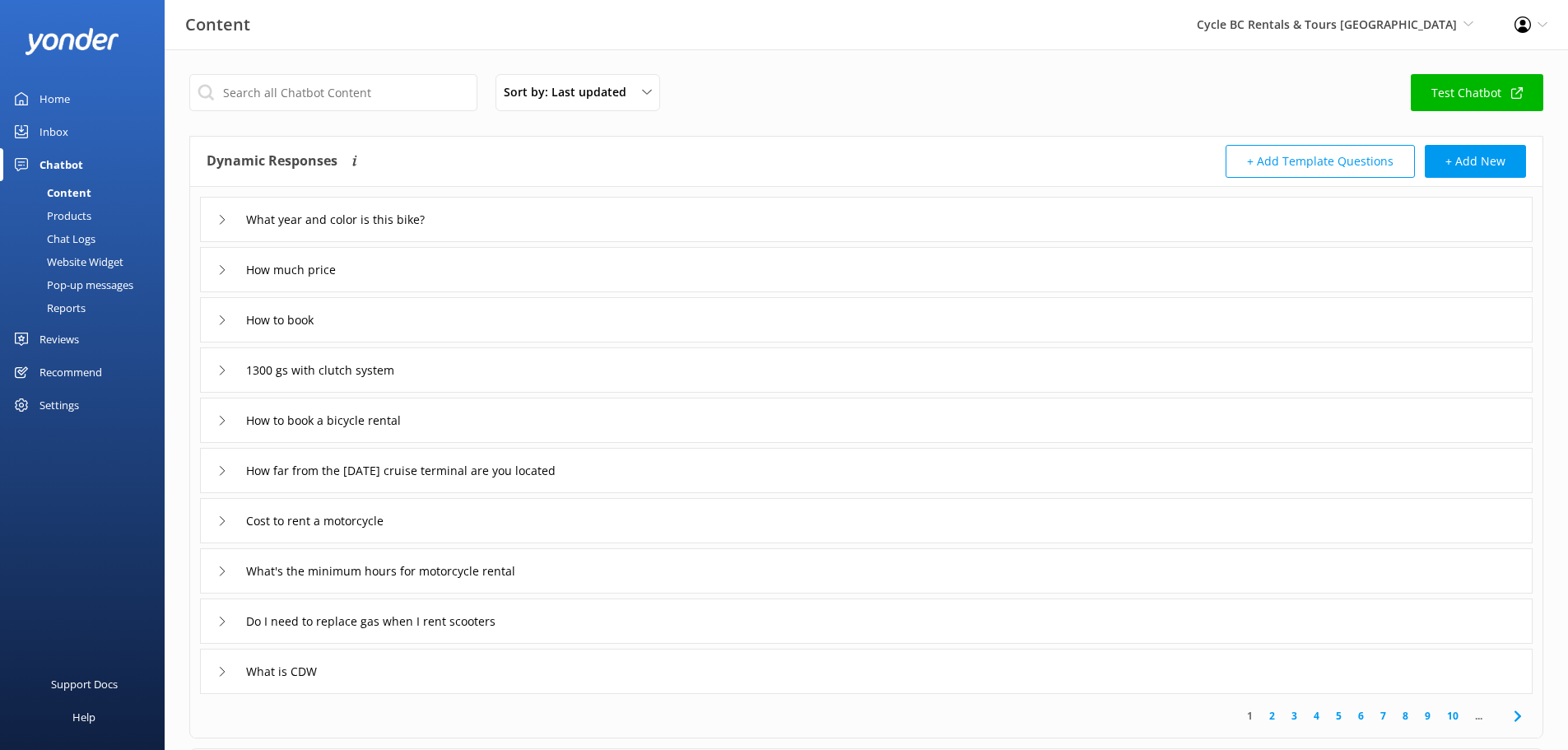
click at [581, 214] on div "What year and color is this bike?" at bounding box center [865, 219] width 1332 height 45
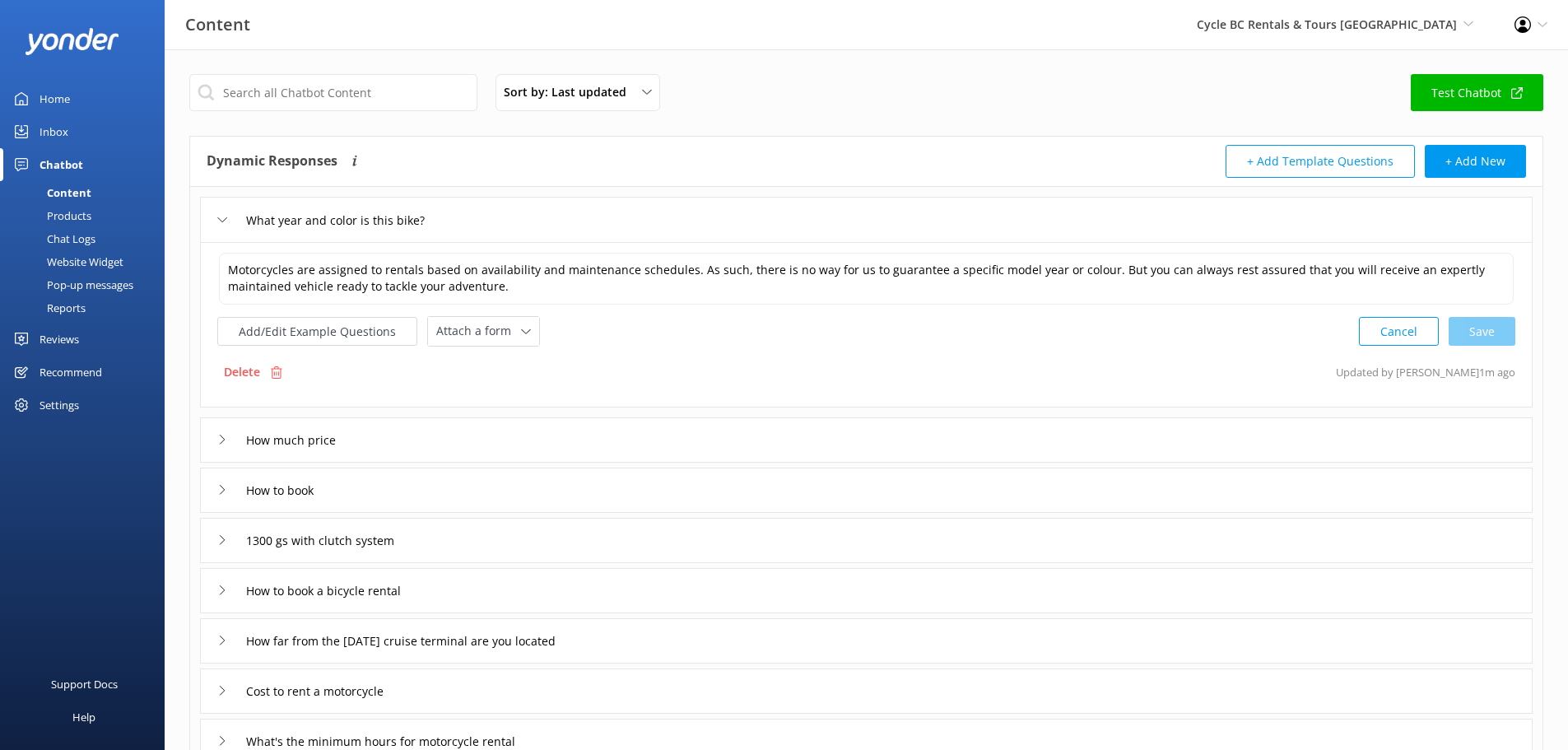
click at [60, 143] on div "Inbox" at bounding box center [54, 131] width 29 height 33
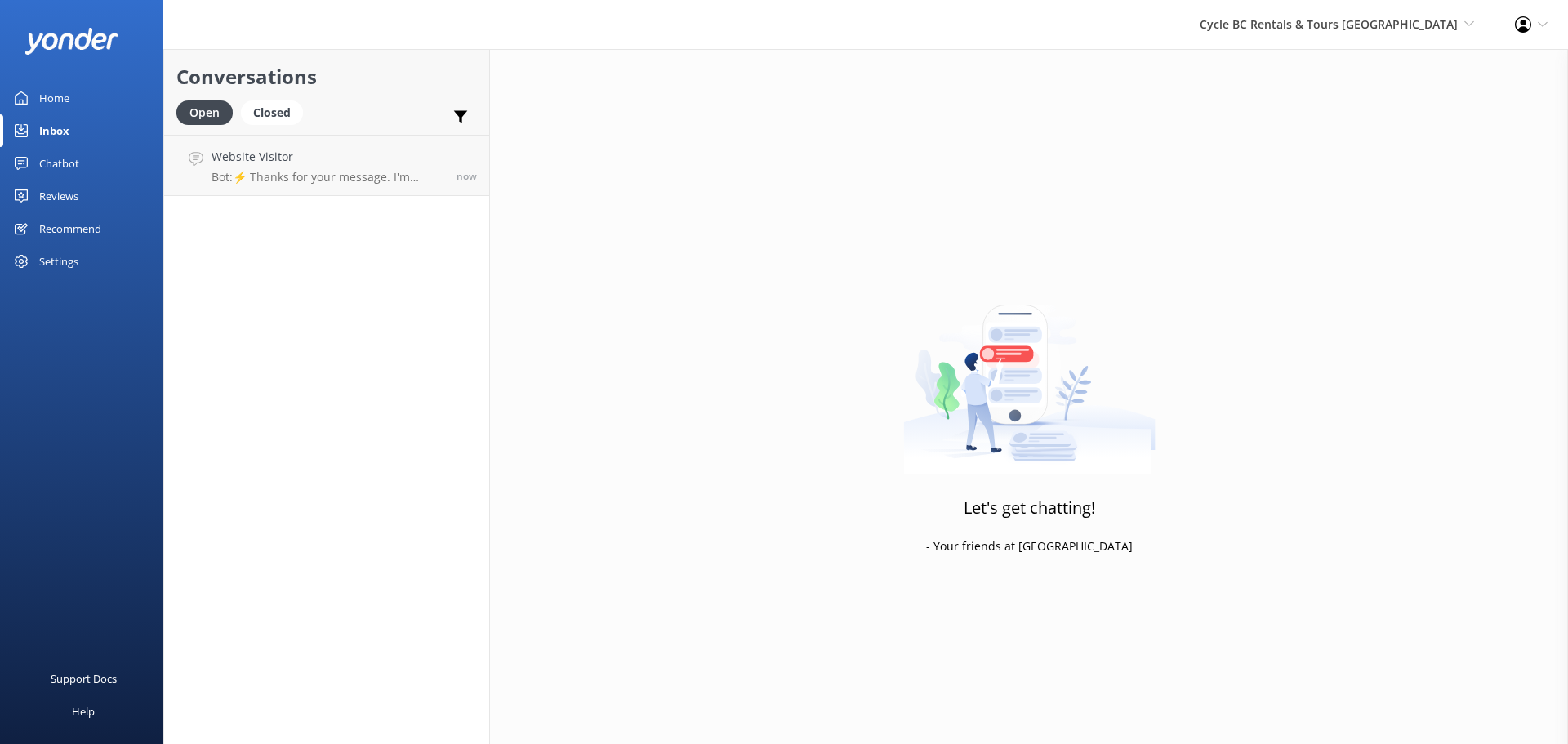
click at [76, 156] on div "Chatbot" at bounding box center [59, 162] width 40 height 33
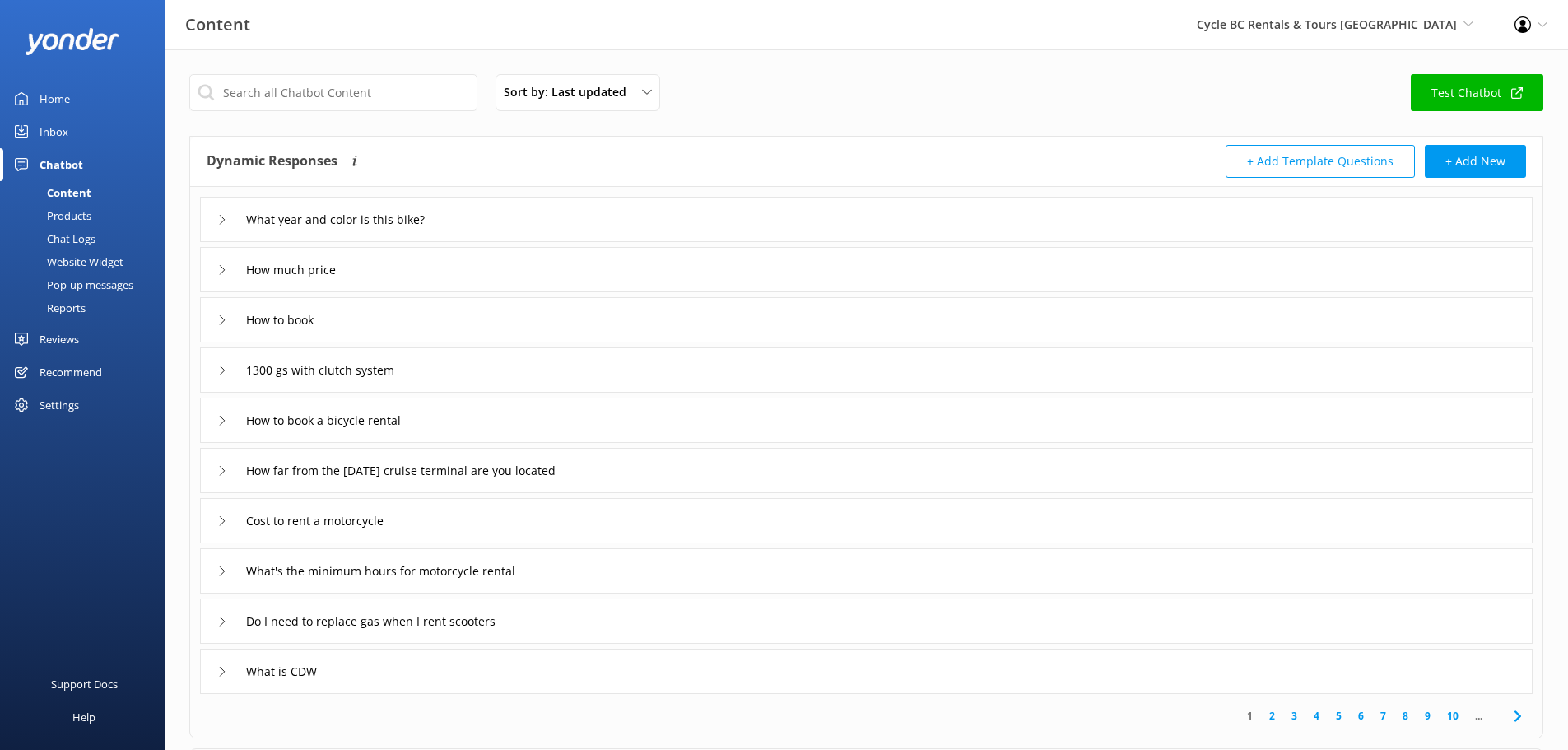
click at [77, 237] on div "Chat Logs" at bounding box center [53, 239] width 86 height 23
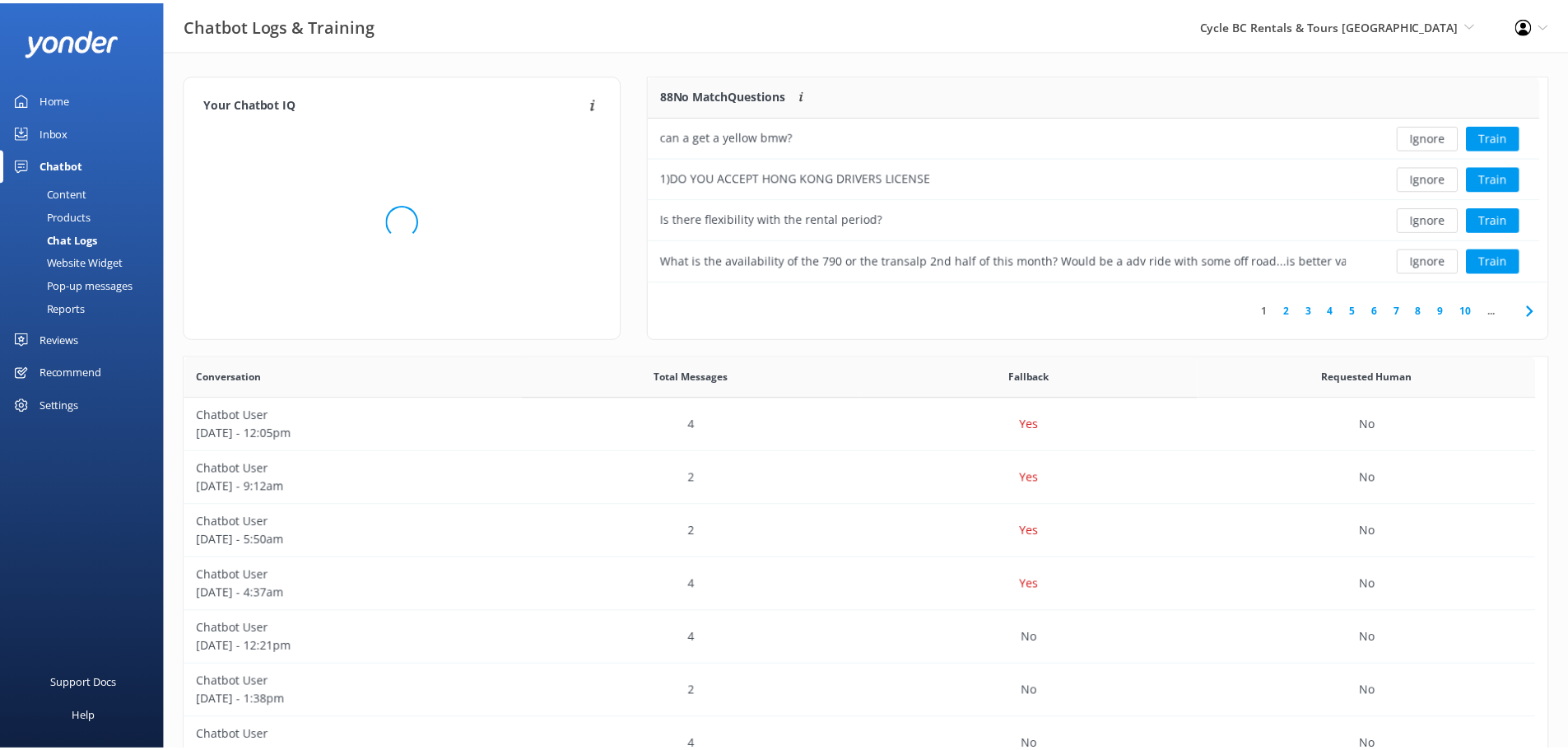
scroll to position [195, 886]
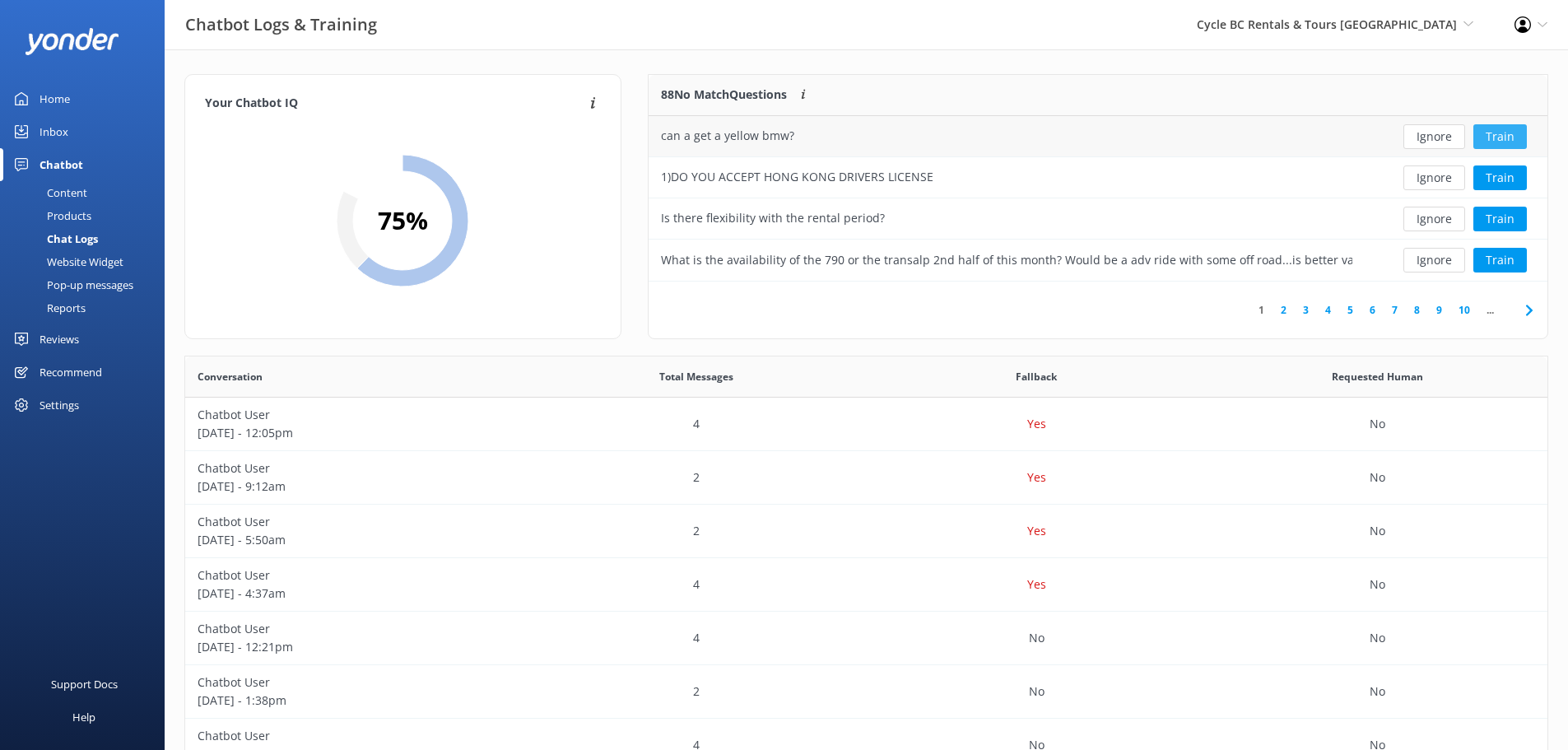
click at [1502, 137] on button "Train" at bounding box center [1500, 136] width 54 height 25
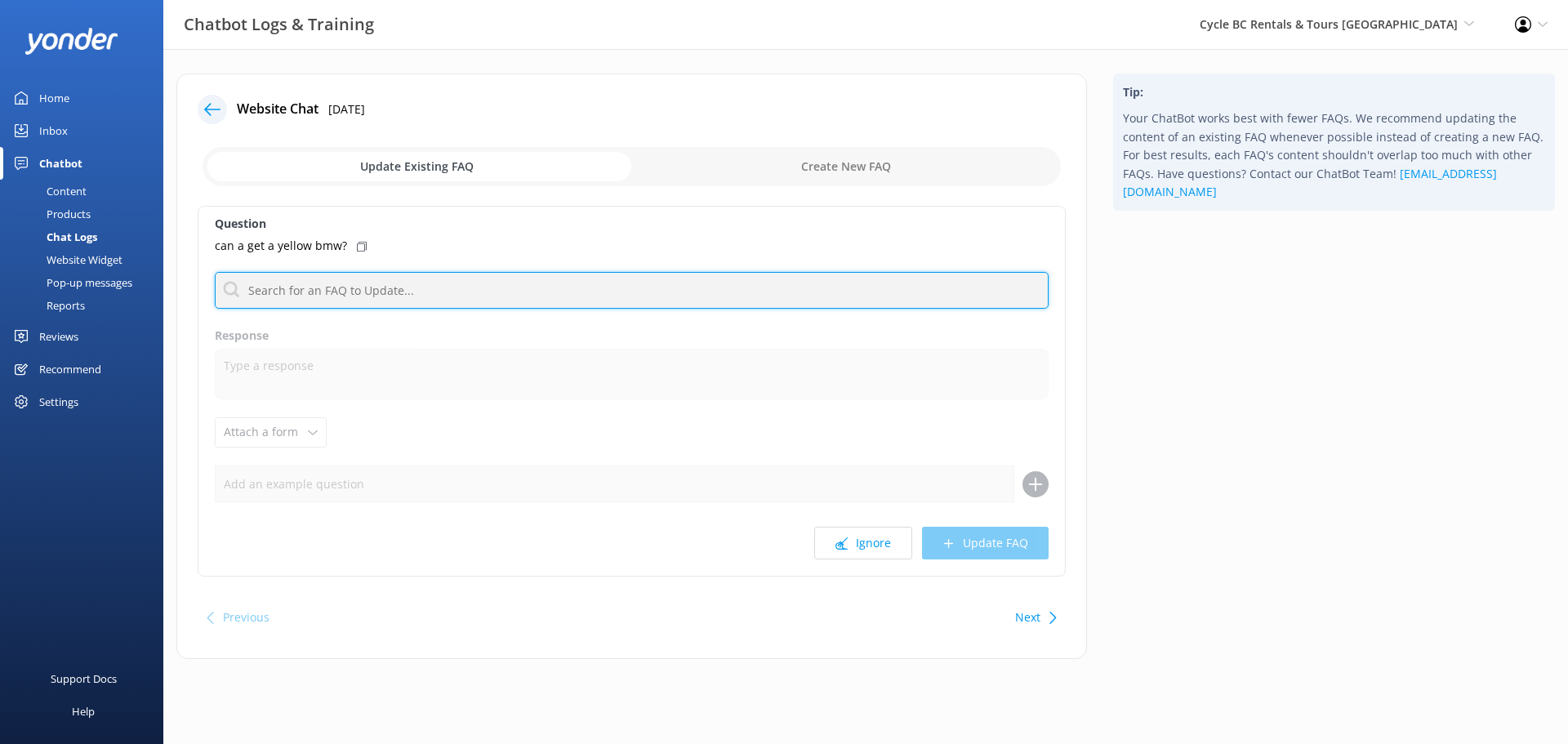
click at [439, 285] on input "text" at bounding box center [632, 290] width 834 height 37
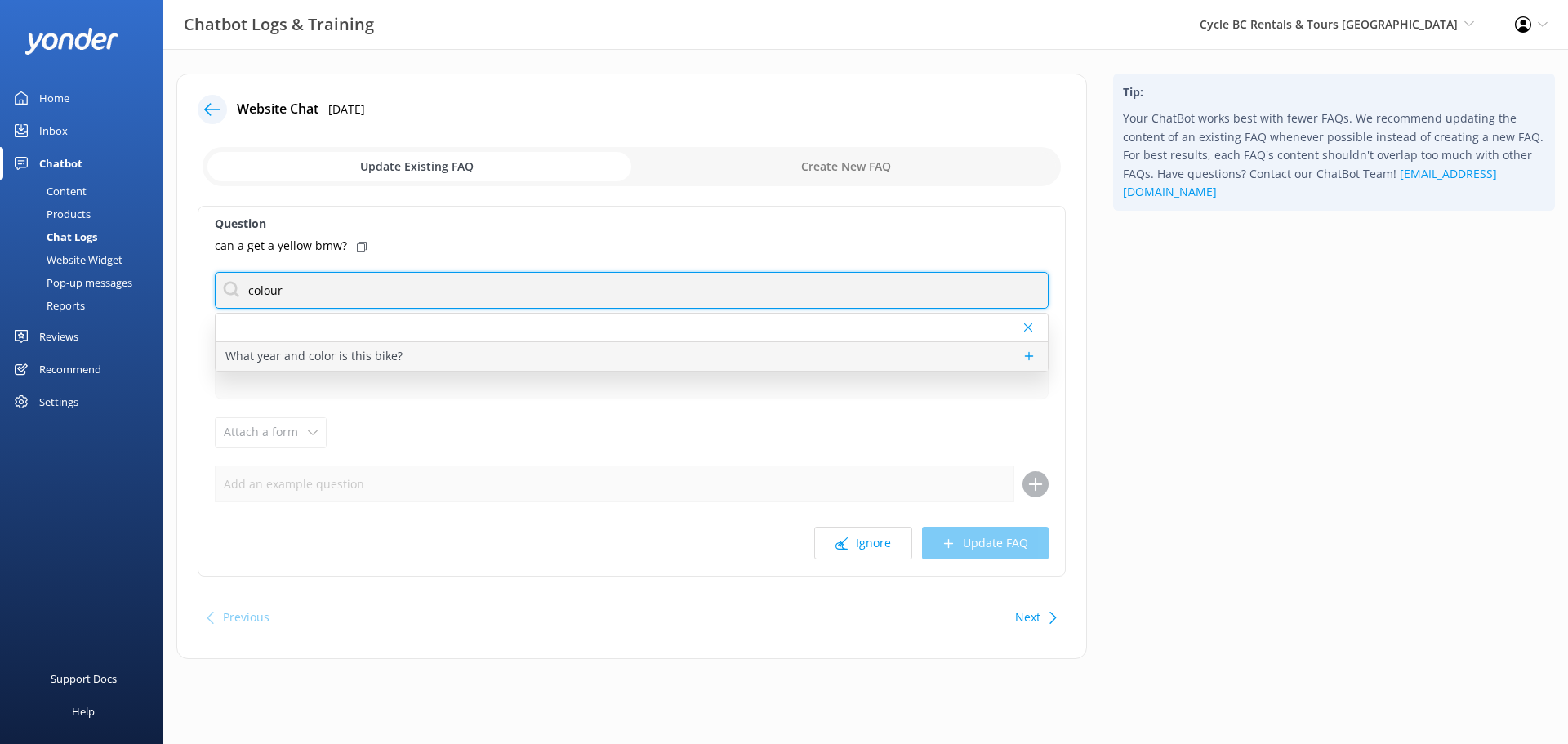
type input "colour"
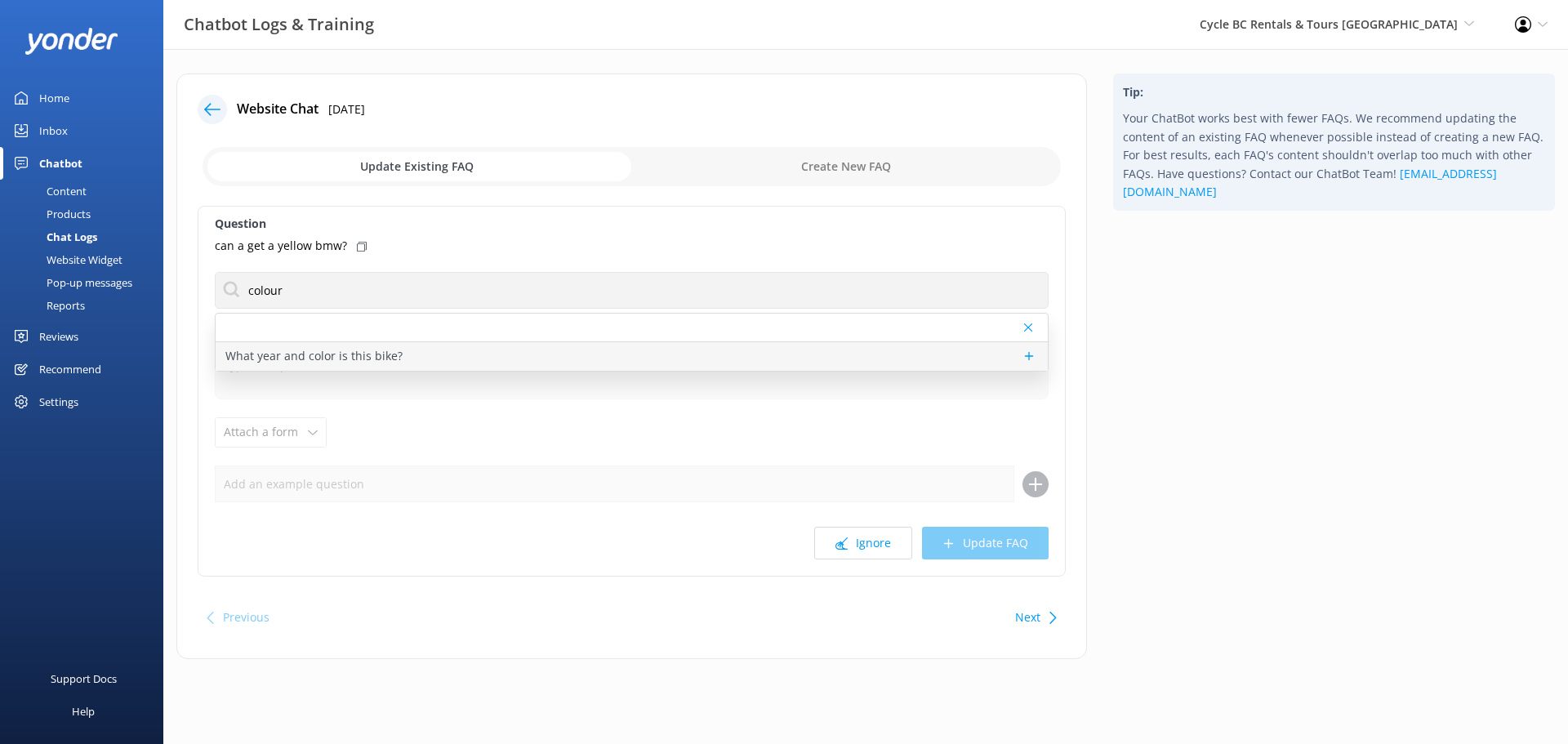
click at [386, 353] on p "What year and color is this bike?" at bounding box center [314, 356] width 177 height 18
type textarea "Motorcycles are assigned to rentals based on availability and maintenance sched…"
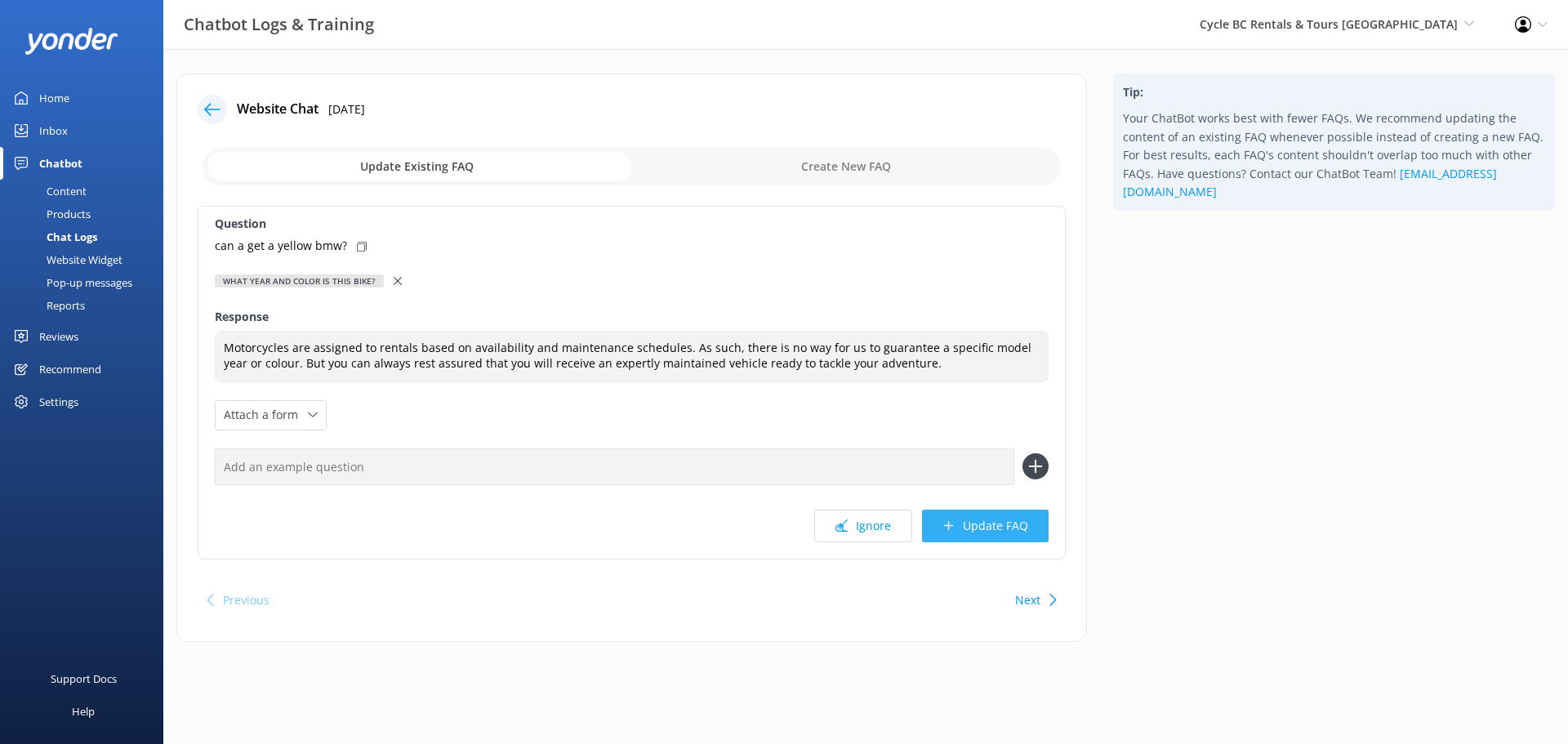
click at [963, 533] on button "Update FAQ" at bounding box center [986, 525] width 127 height 33
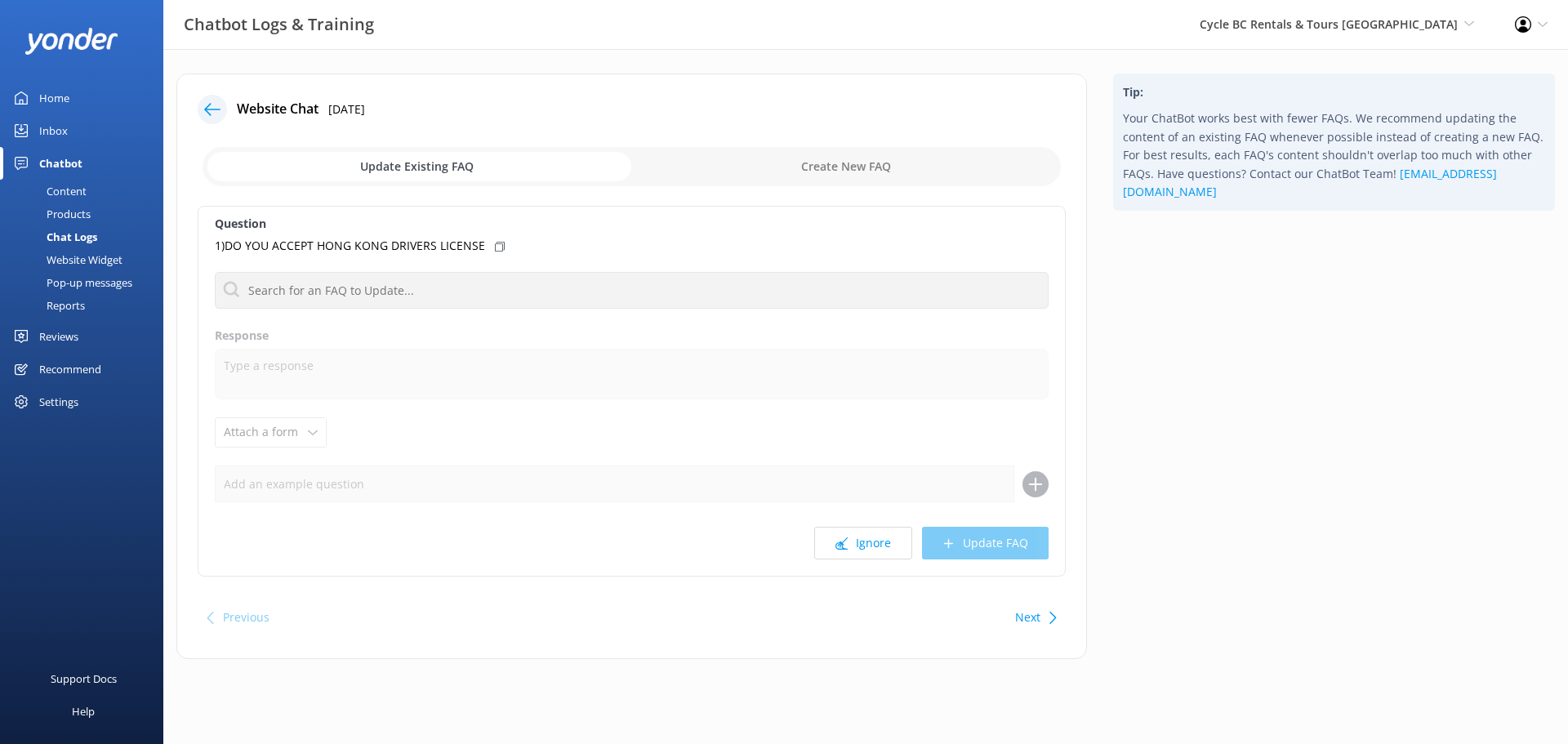
click at [216, 117] on icon at bounding box center [212, 109] width 16 height 16
